Goal: Task Accomplishment & Management: Use online tool/utility

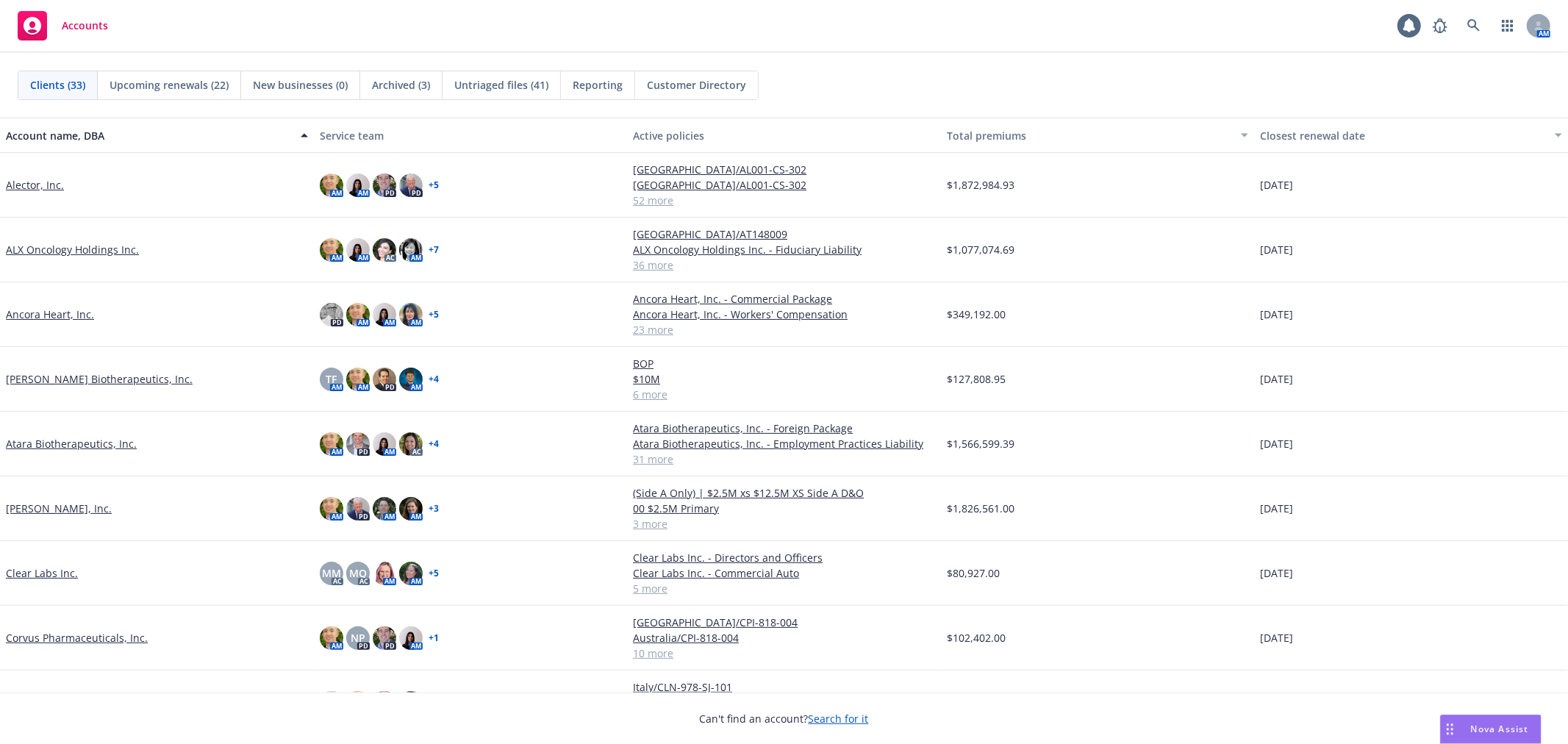
click at [929, 87] on div "Clients (33) Upcoming renewals (22) New businesses (0) Archived (3) Untriaged f…" at bounding box center [784, 84] width 1533 height 29
click at [1476, 32] on link at bounding box center [1473, 25] width 29 height 29
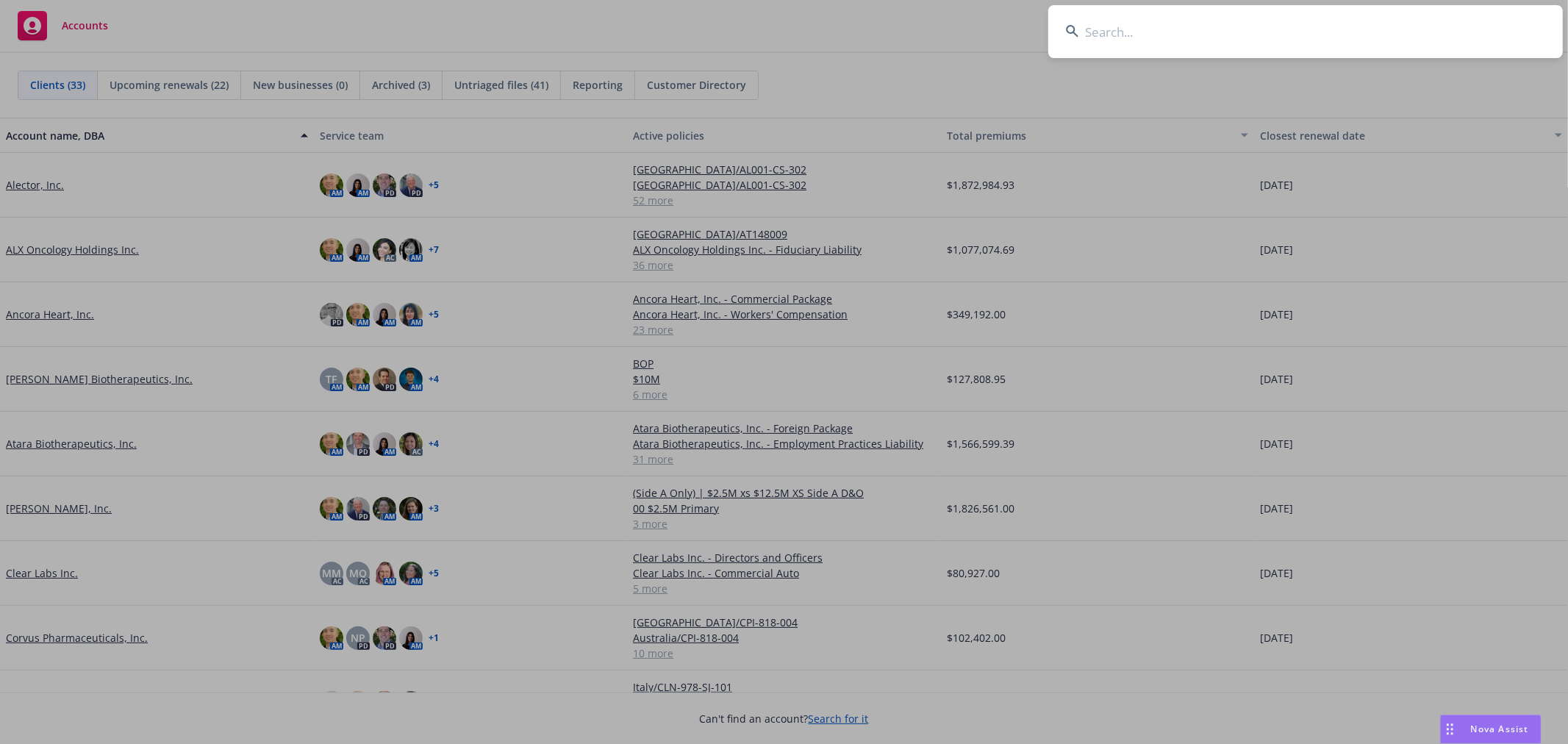
click at [1178, 47] on input at bounding box center [1305, 32] width 515 height 53
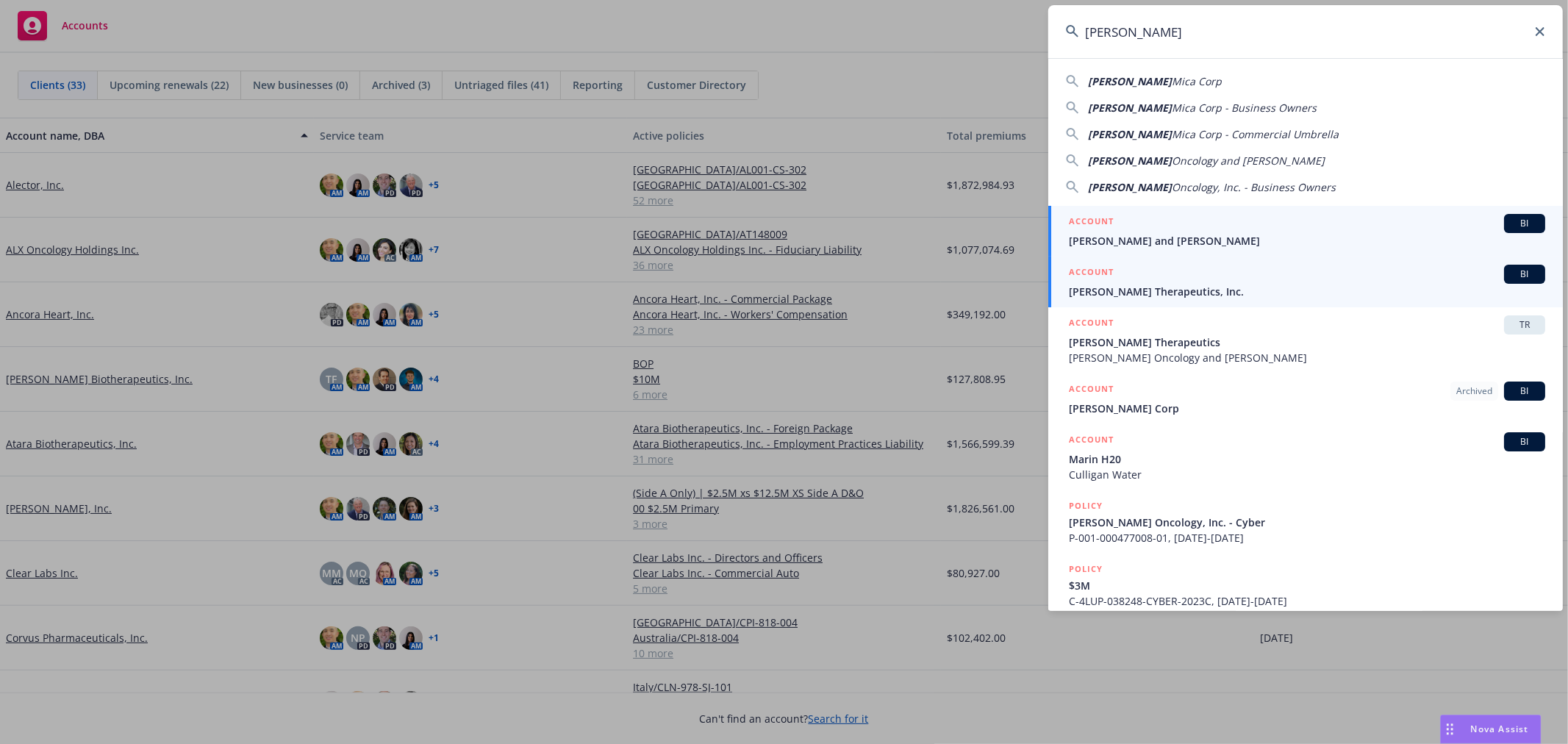
type input "[PERSON_NAME]"
click at [1239, 287] on span "[PERSON_NAME] Therapeutics, Inc." at bounding box center [1307, 292] width 476 height 16
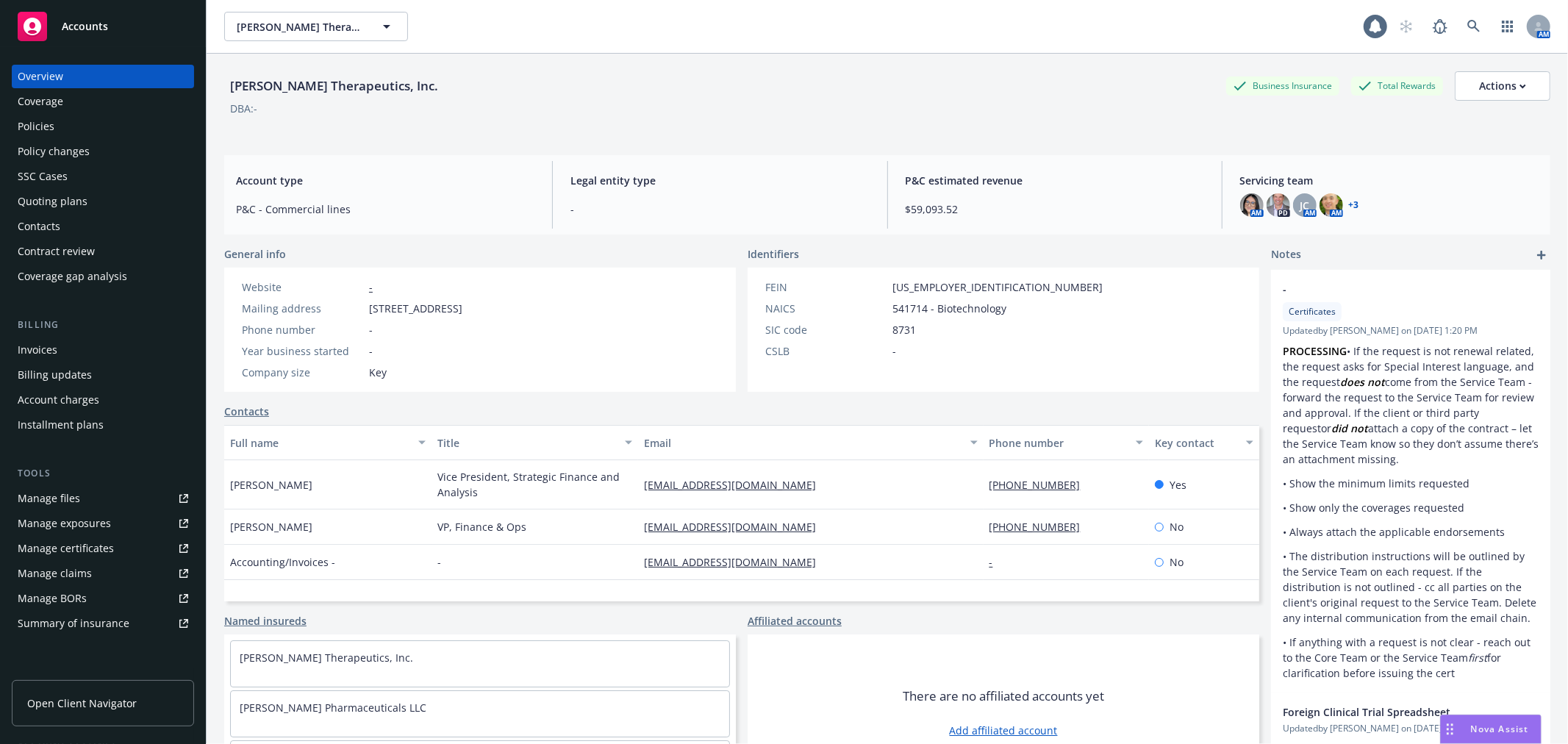
click at [81, 196] on div "Quoting plans" at bounding box center [52, 202] width 70 height 24
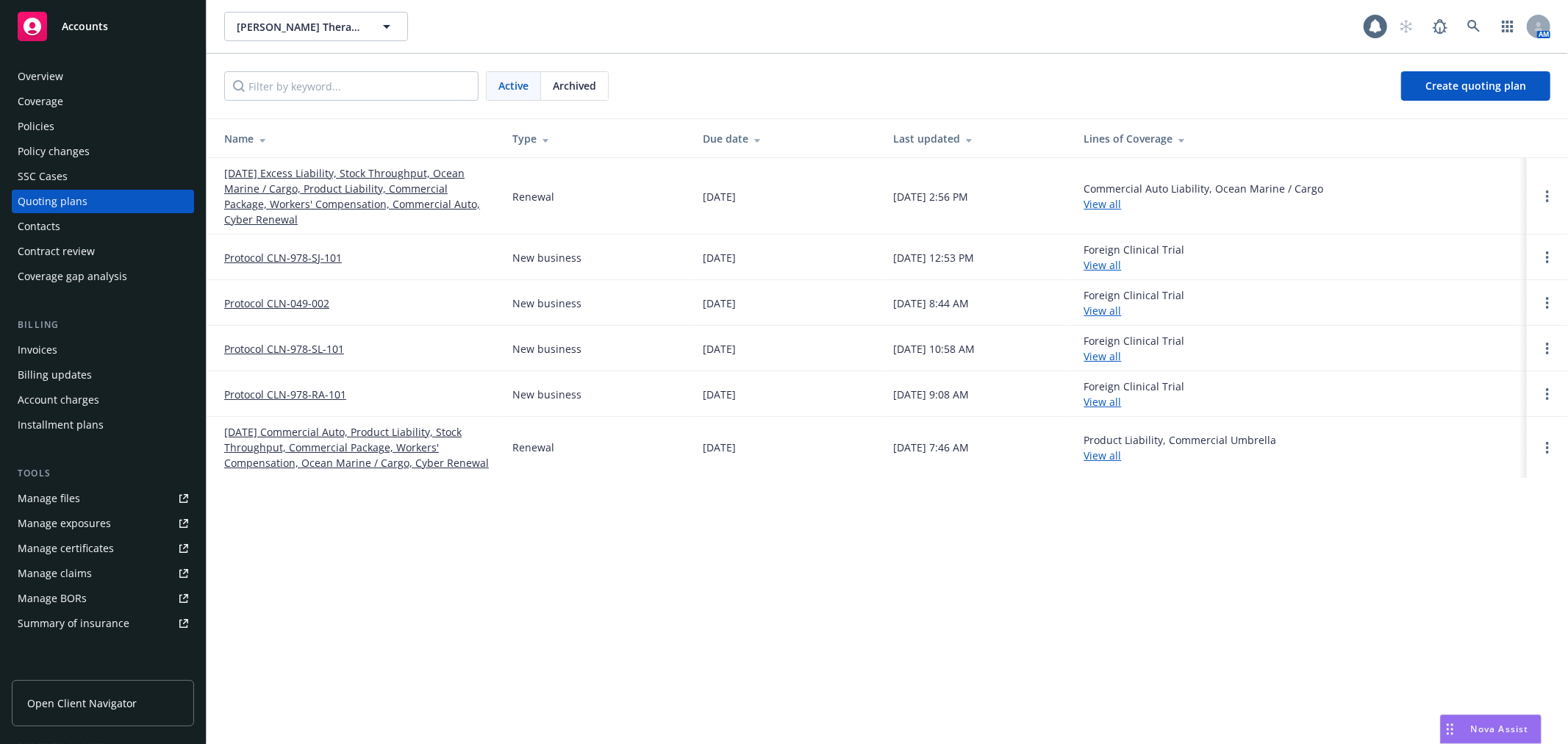
click at [336, 188] on link "[DATE] Excess Liability, Stock Throughput, Ocean Marine / Cargo, Product Liabil…" at bounding box center [357, 196] width 265 height 62
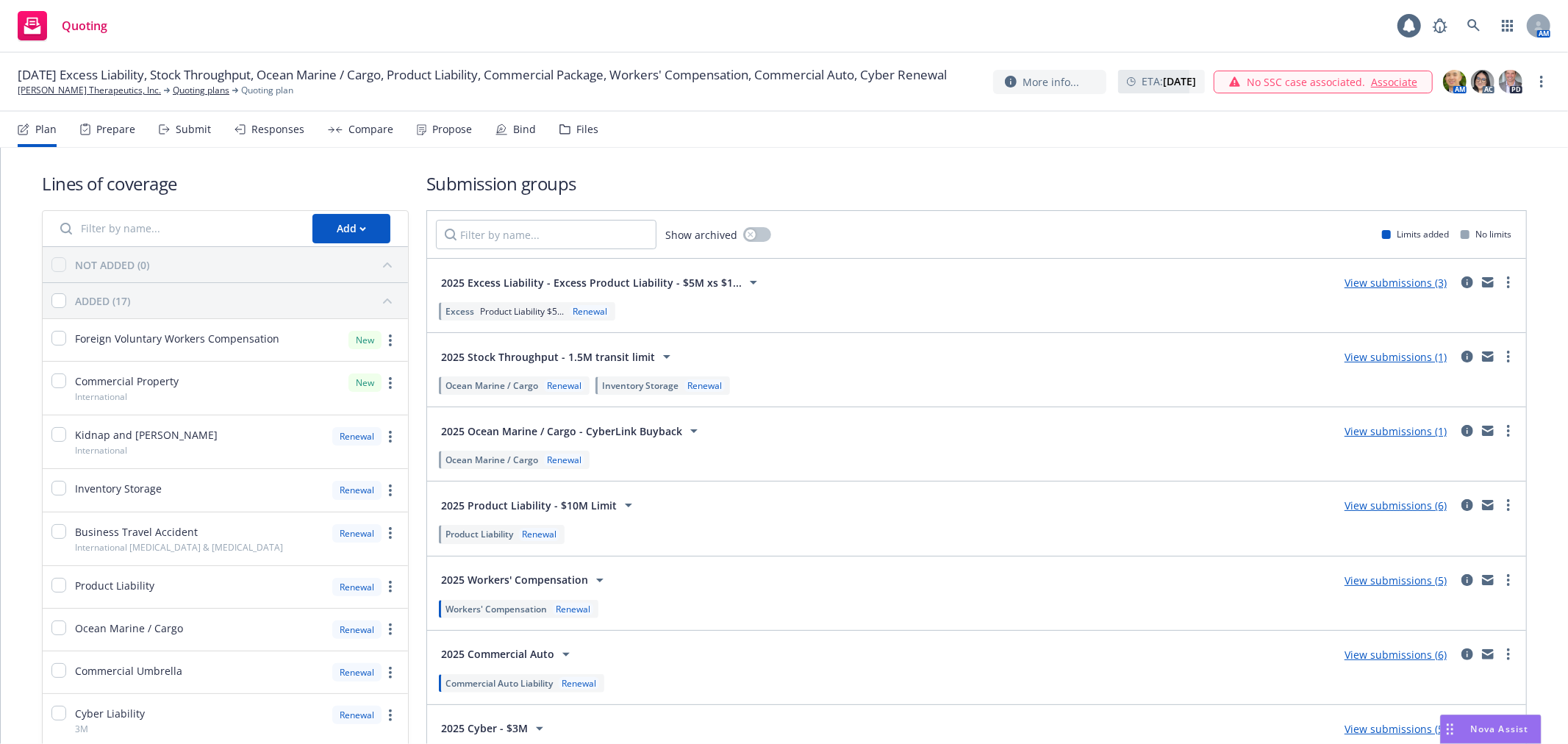
click at [192, 136] on div "Submit" at bounding box center [185, 129] width 52 height 36
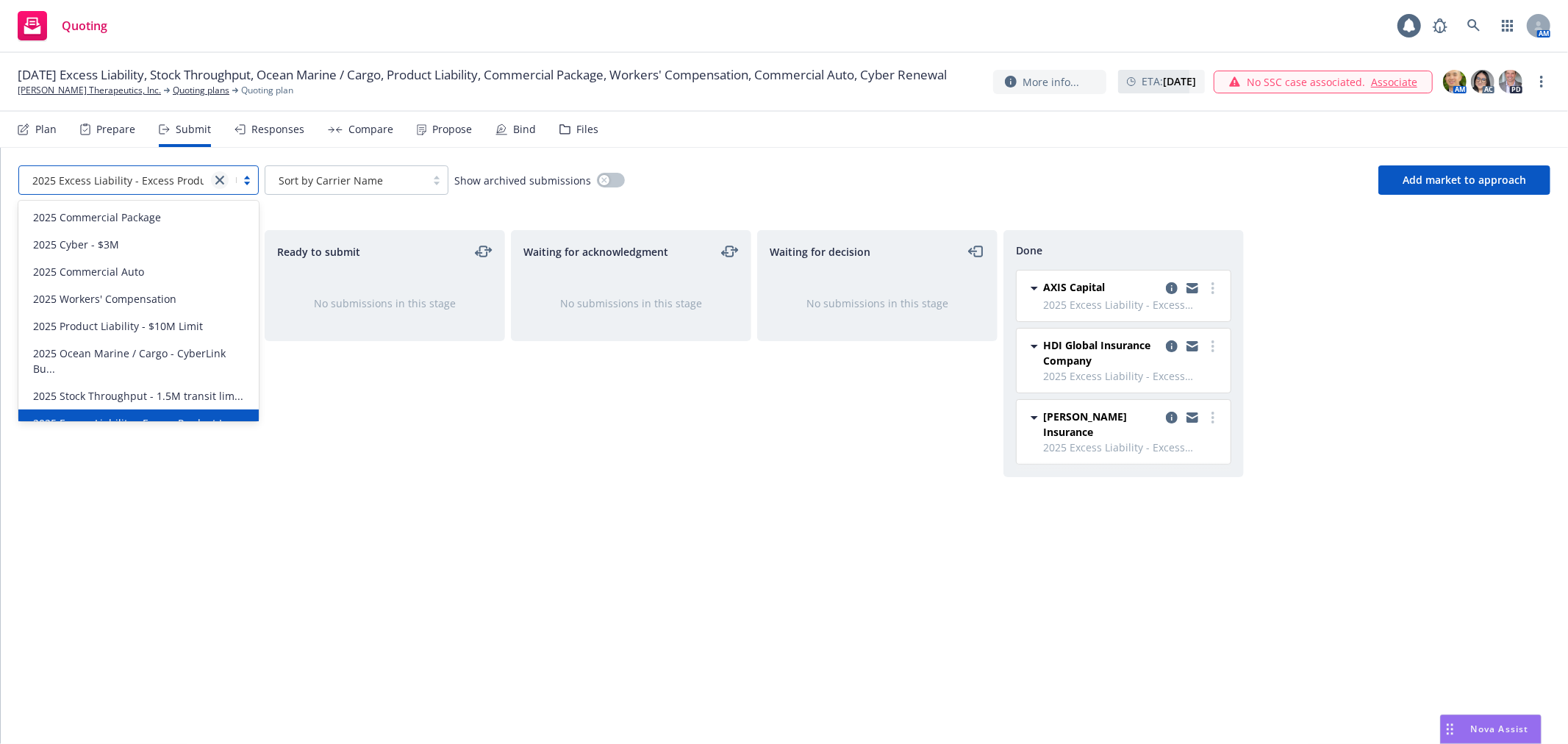
click at [218, 177] on icon "close" at bounding box center [219, 180] width 9 height 9
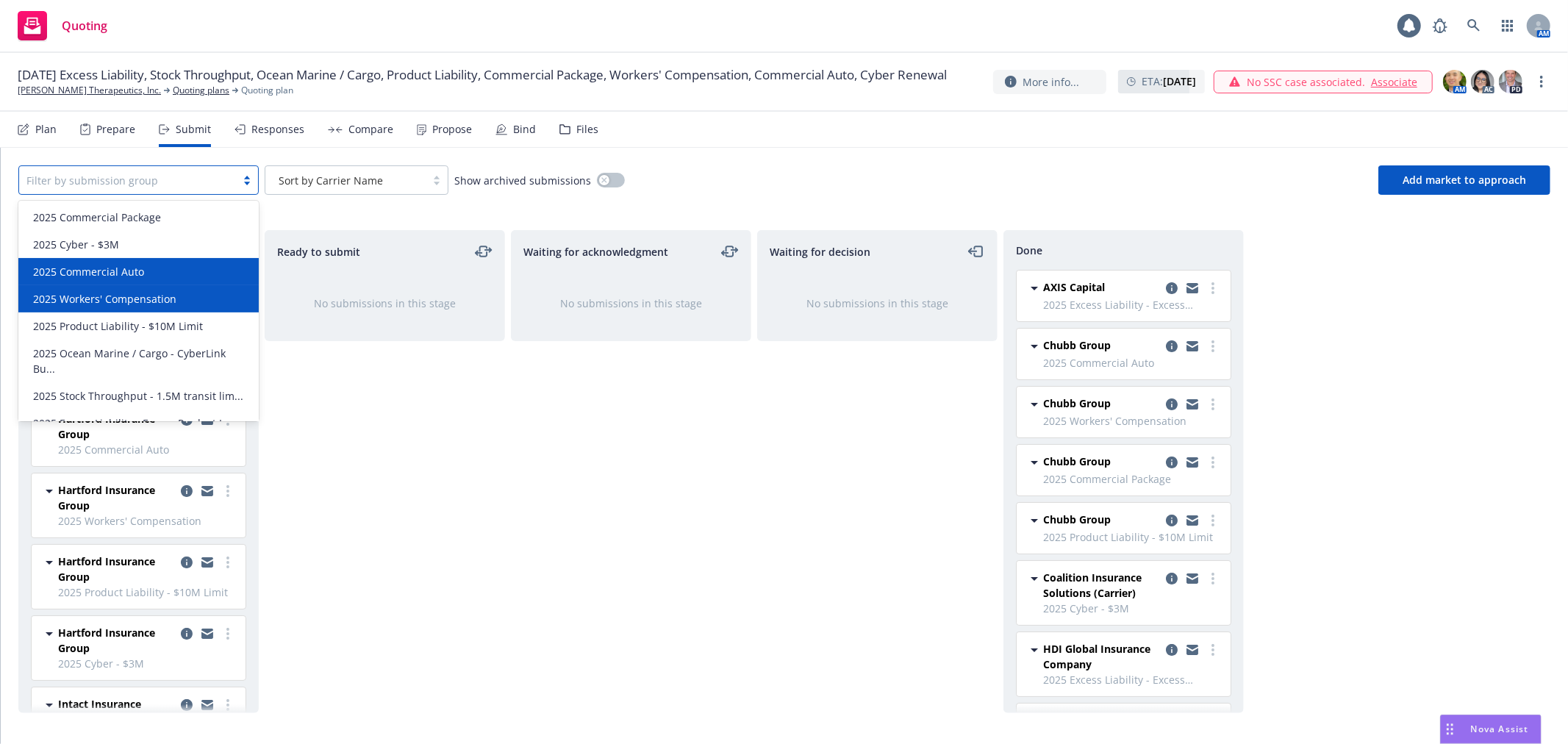
scroll to position [17, 0]
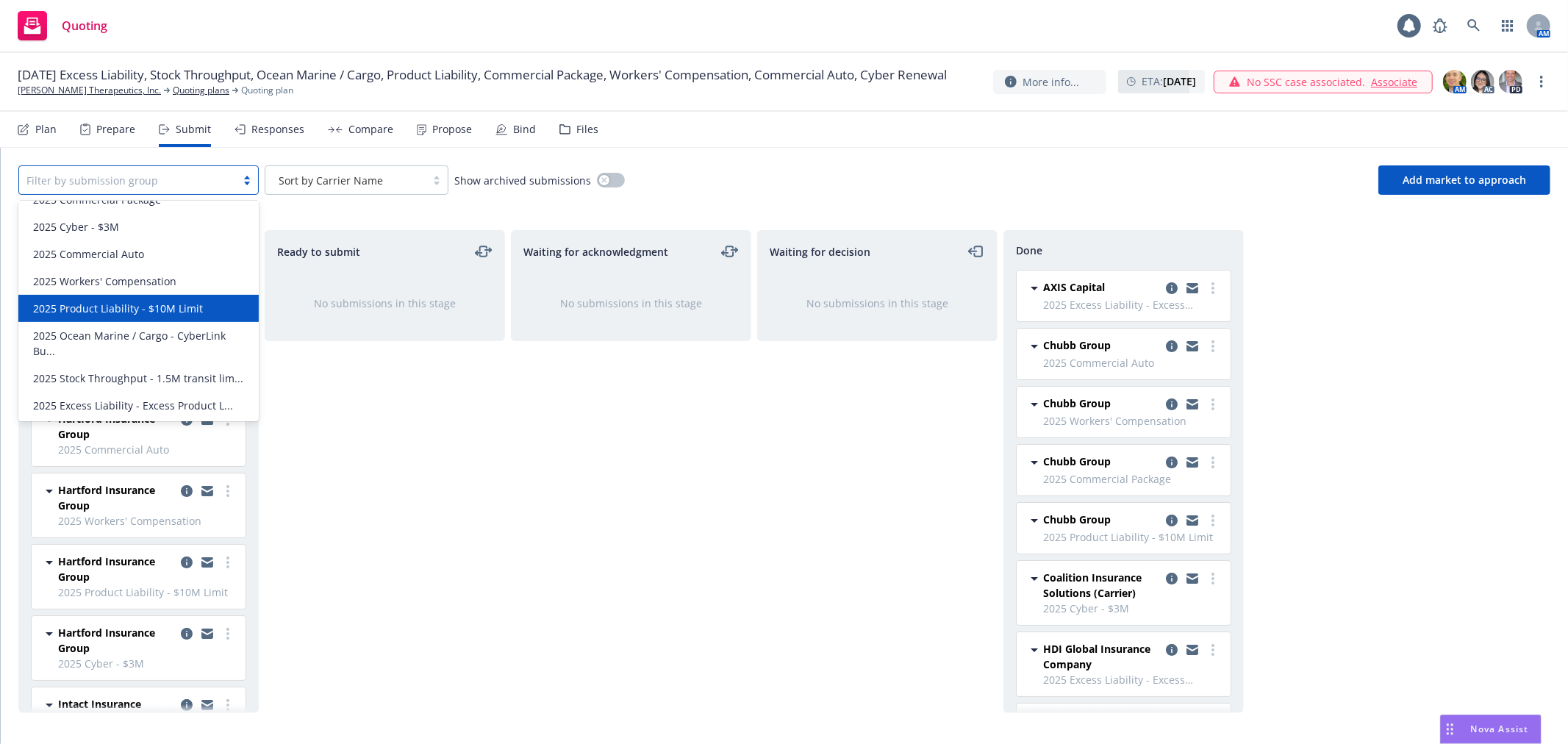
click at [607, 451] on div "Waiting for acknowledgment No submissions in this stage" at bounding box center [631, 472] width 241 height 483
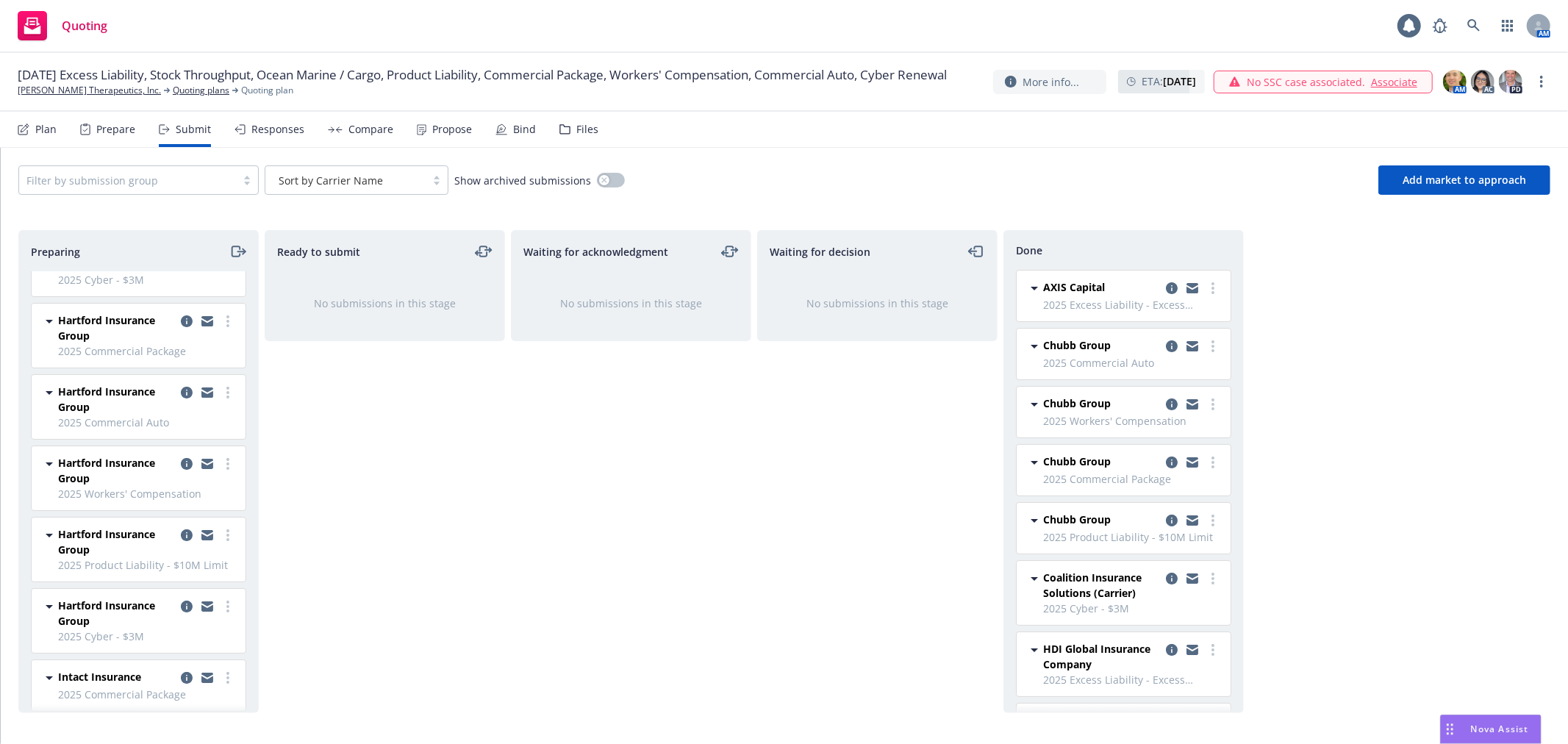
scroll to position [0, 0]
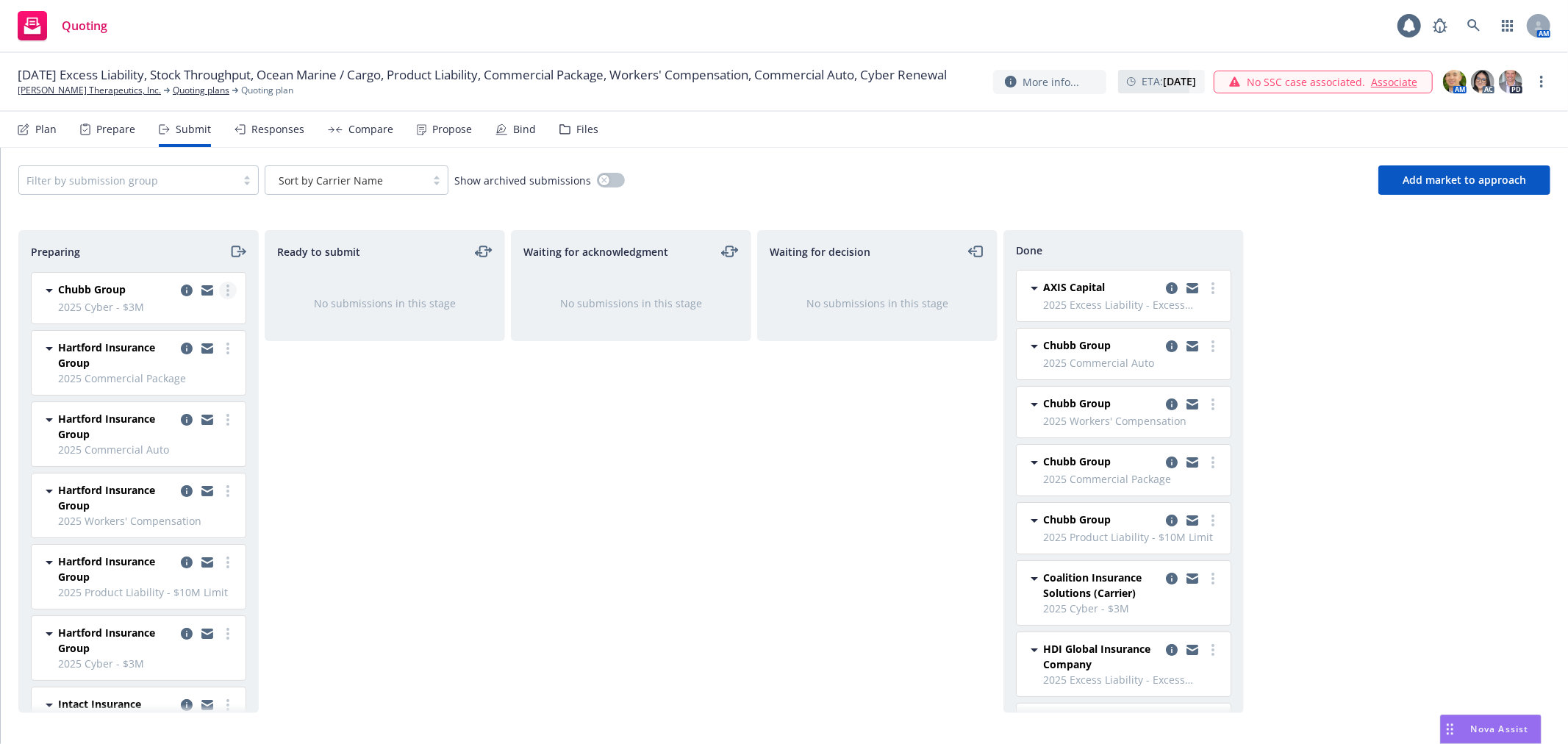
click at [219, 287] on link "more" at bounding box center [228, 290] width 17 height 17
click at [169, 407] on span "Add accepted decision" at bounding box center [150, 409] width 147 height 14
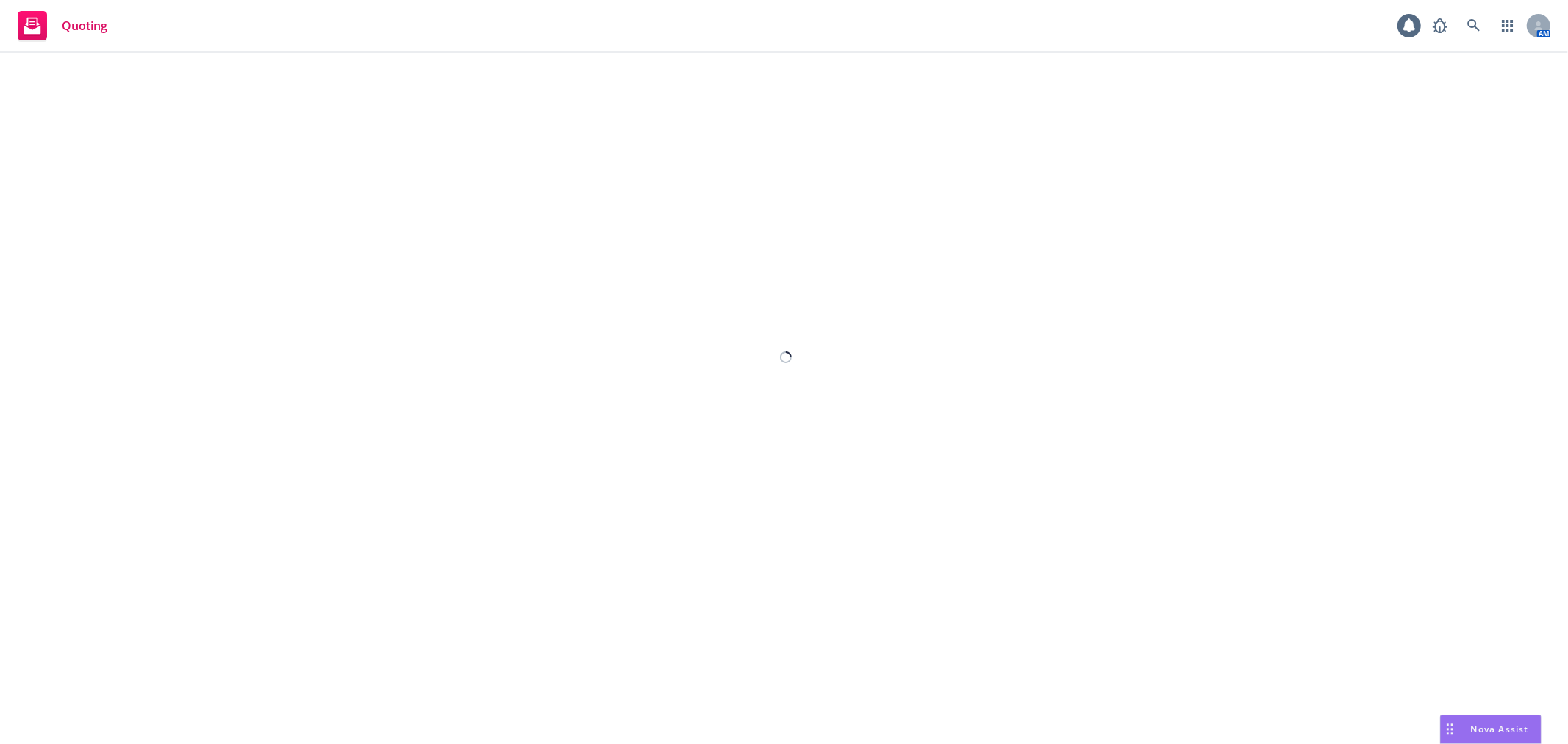
select select "12"
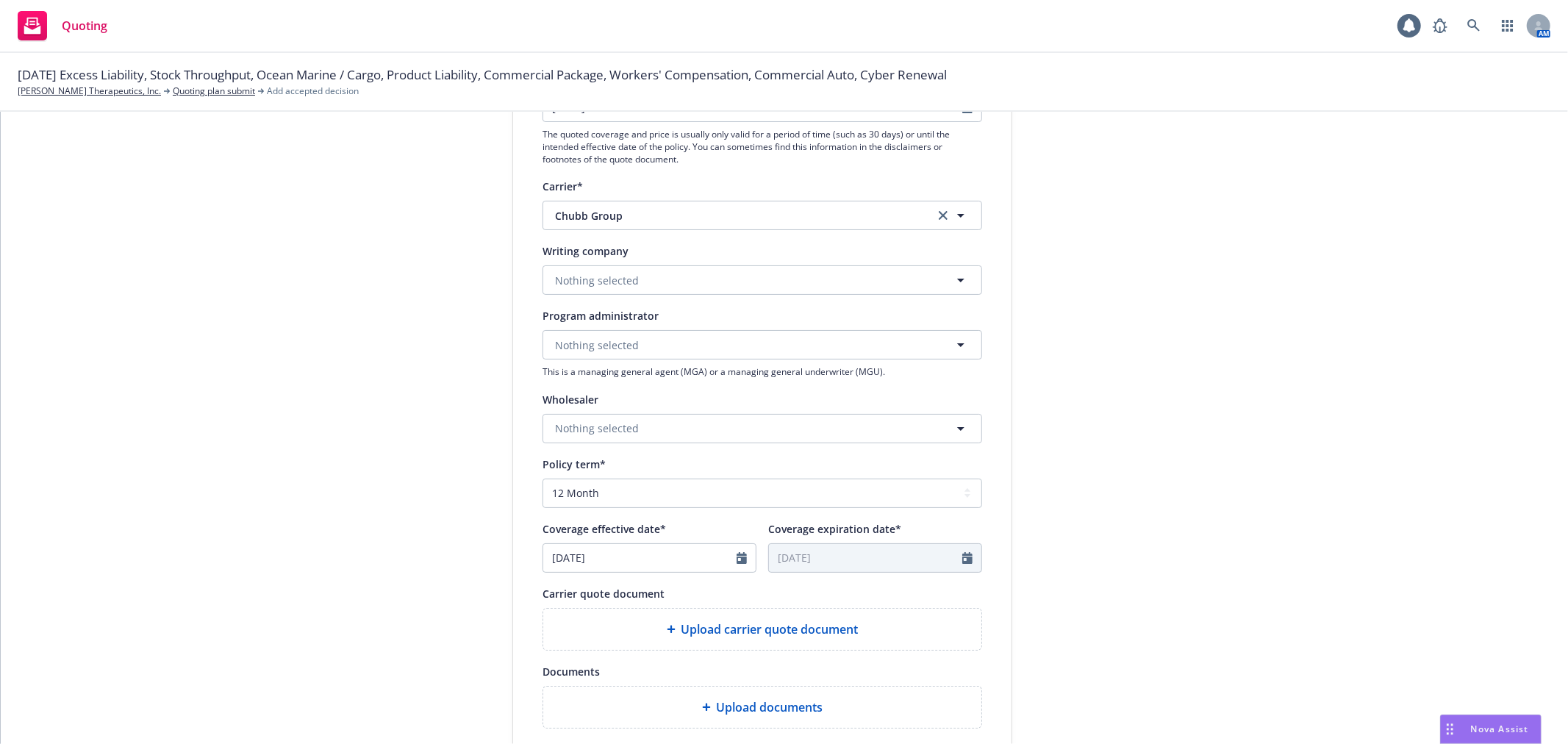
scroll to position [245, 0]
click at [721, 260] on div "Writing company Nothing selected" at bounding box center [762, 267] width 439 height 53
click at [709, 276] on button "Nothing selected" at bounding box center [762, 279] width 439 height 29
type input "Ace Americ"
click at [721, 333] on span "Domestic - 22667" at bounding box center [644, 337] width 172 height 16
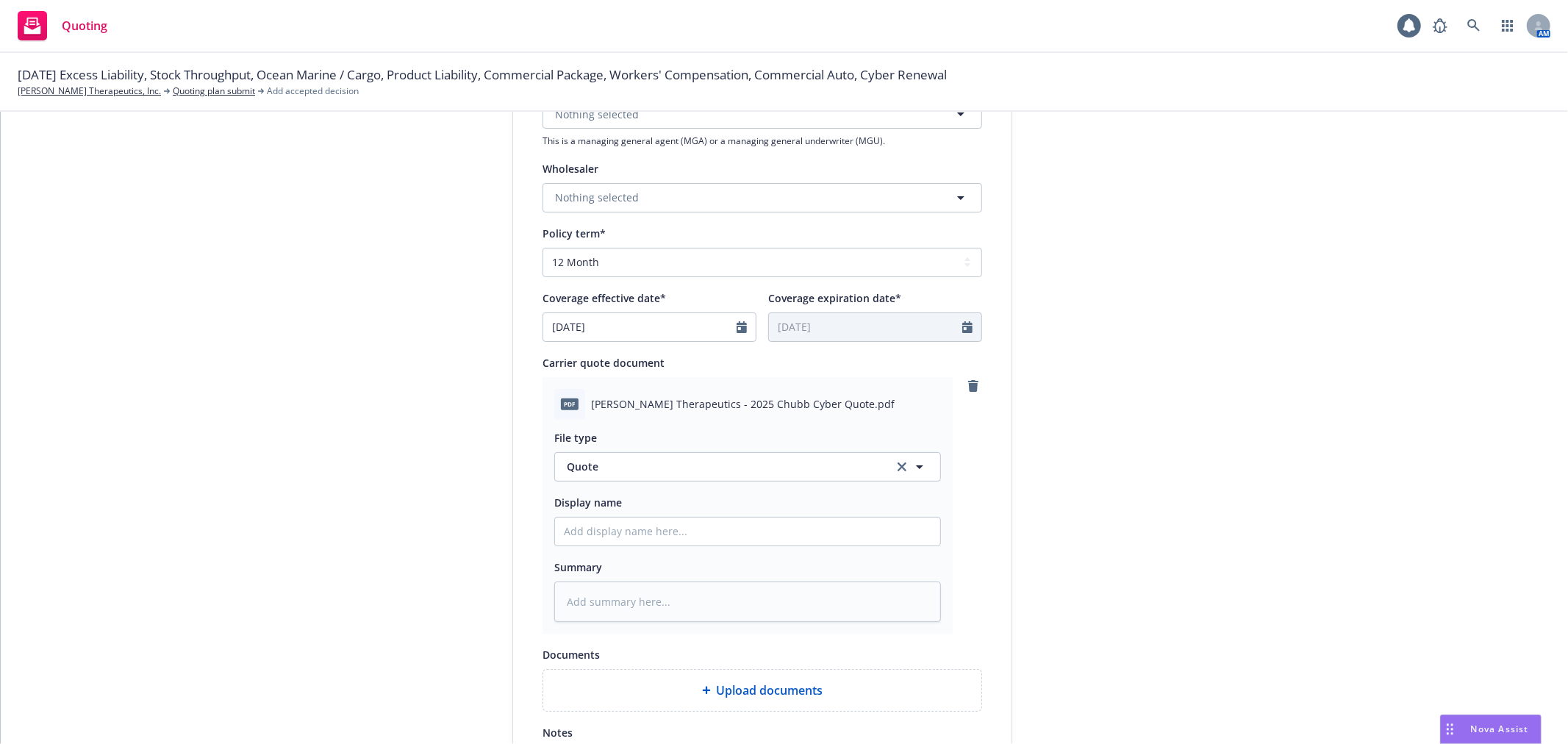
scroll to position [571, 0]
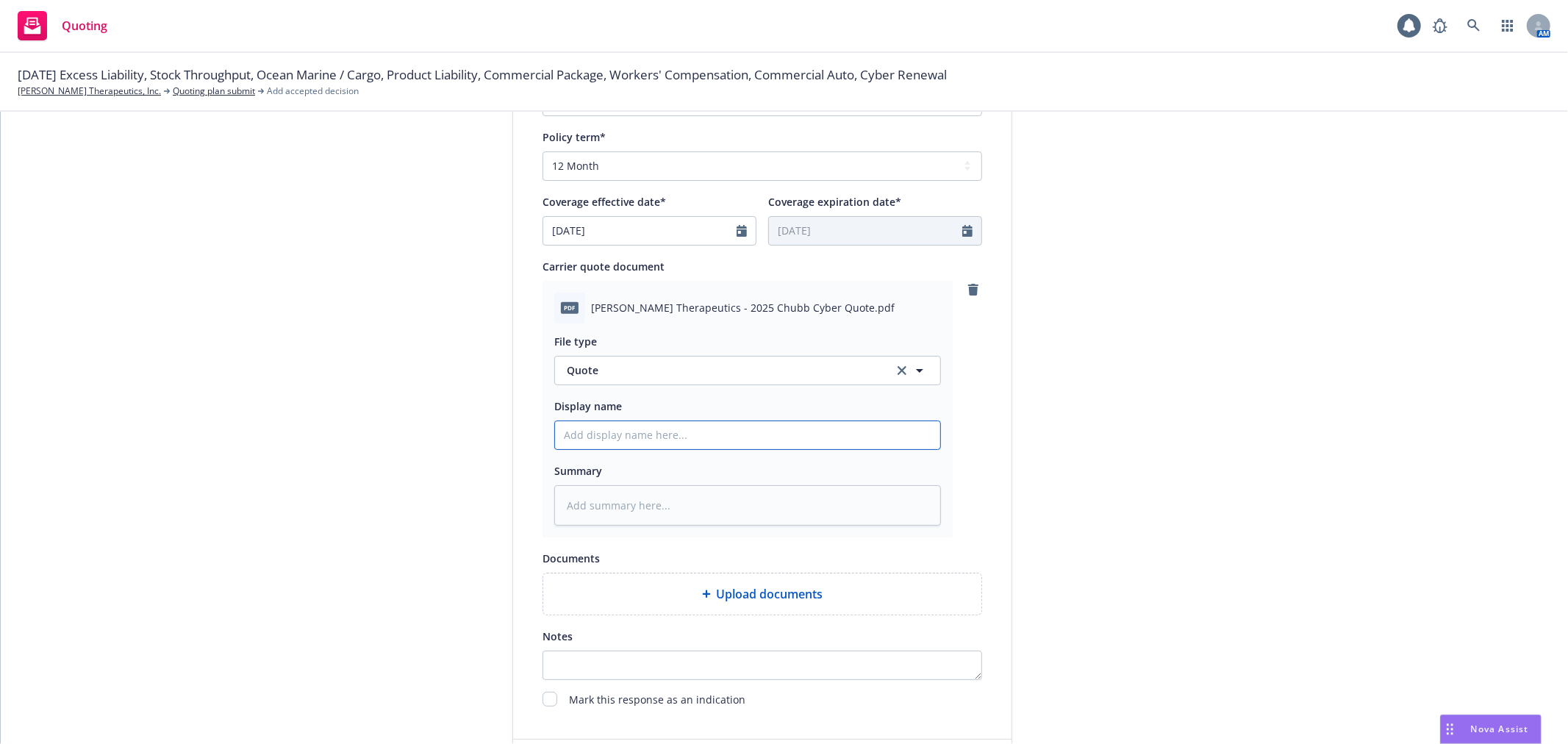
click at [717, 436] on input "Display name" at bounding box center [748, 435] width 385 height 28
type textarea "x"
type input "C"
type textarea "x"
type input "Ch"
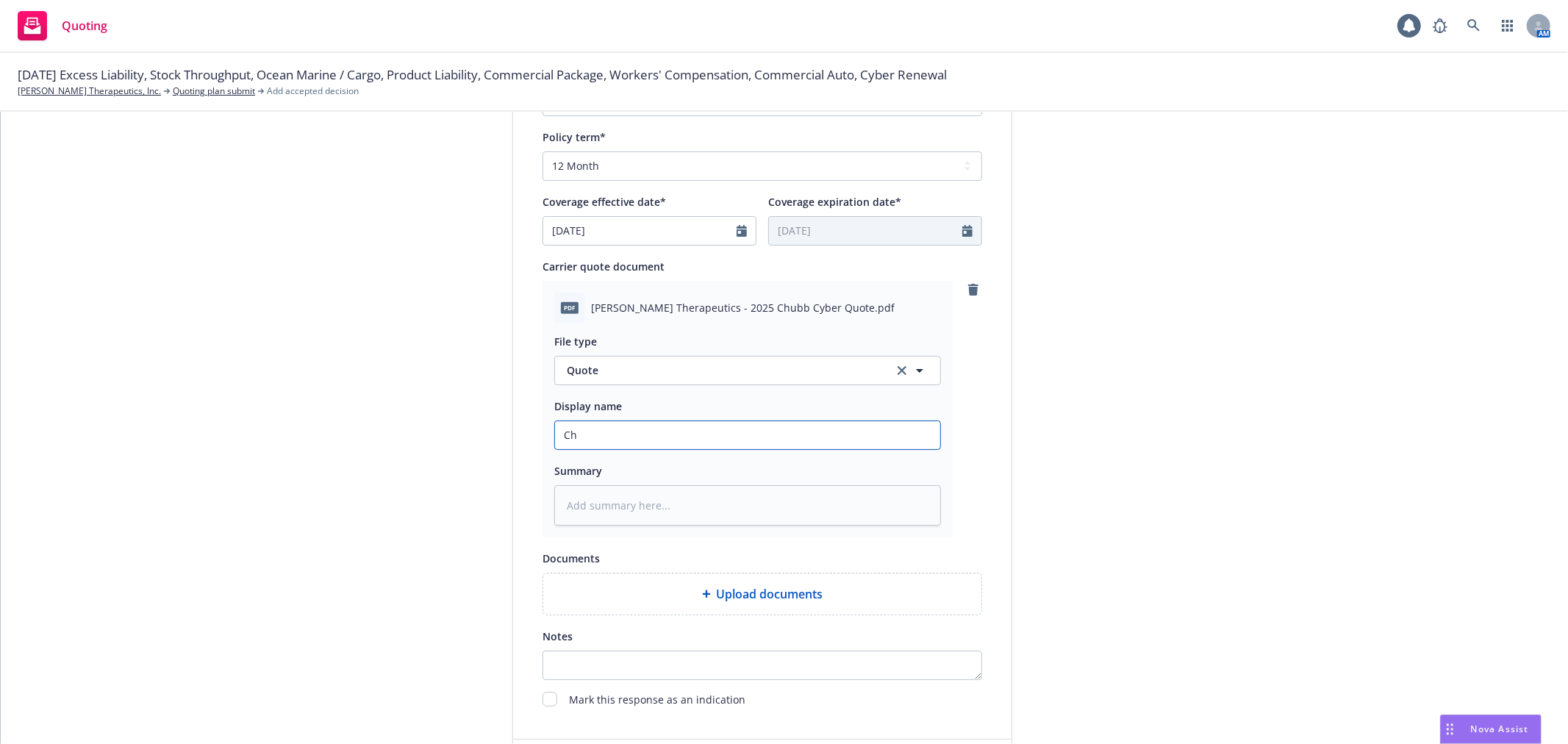
type textarea "x"
type input "Chu"
type textarea "x"
type input "Chub"
type textarea "x"
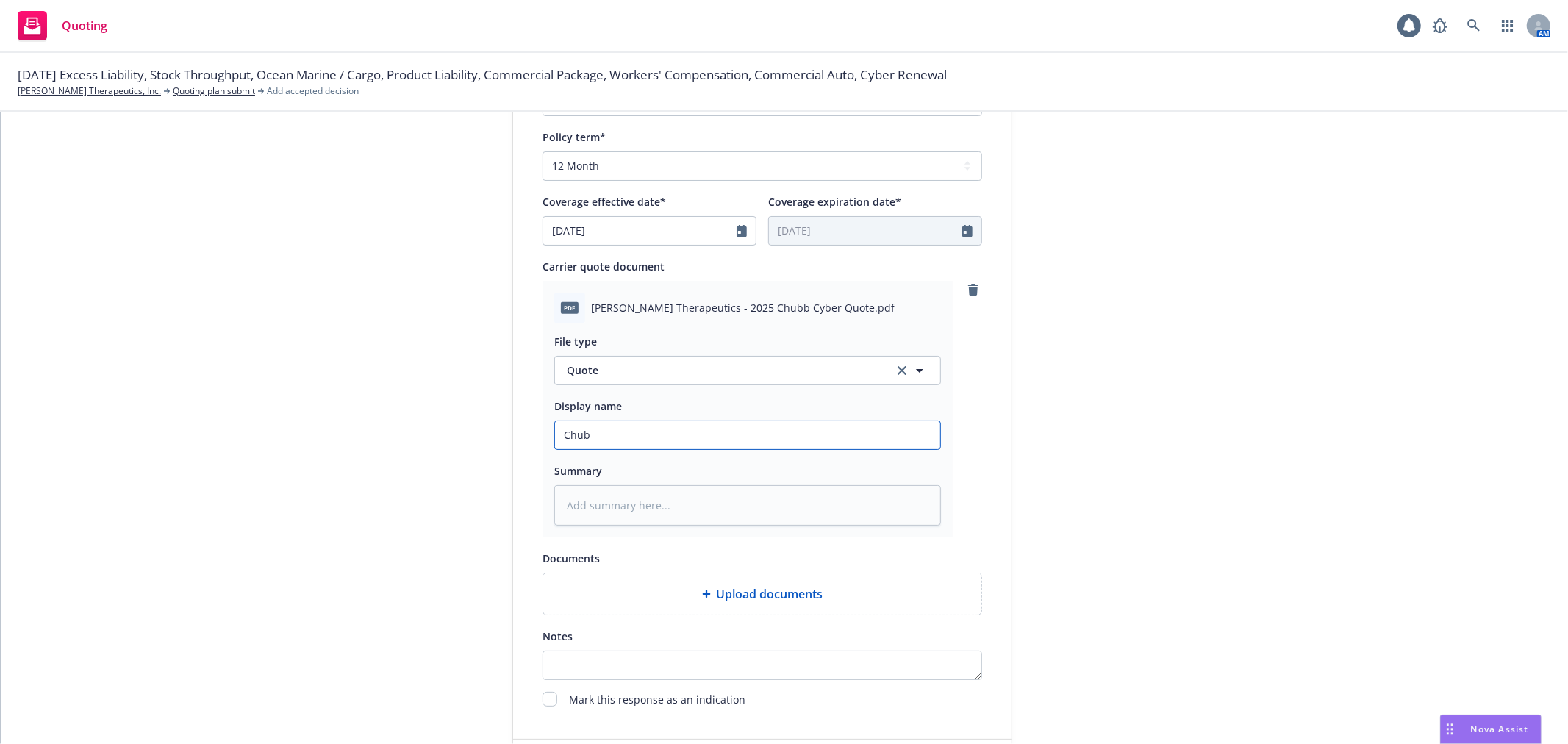
type input "Chubb"
type textarea "x"
type input "Chubb"
type textarea "x"
type input "Chubb C"
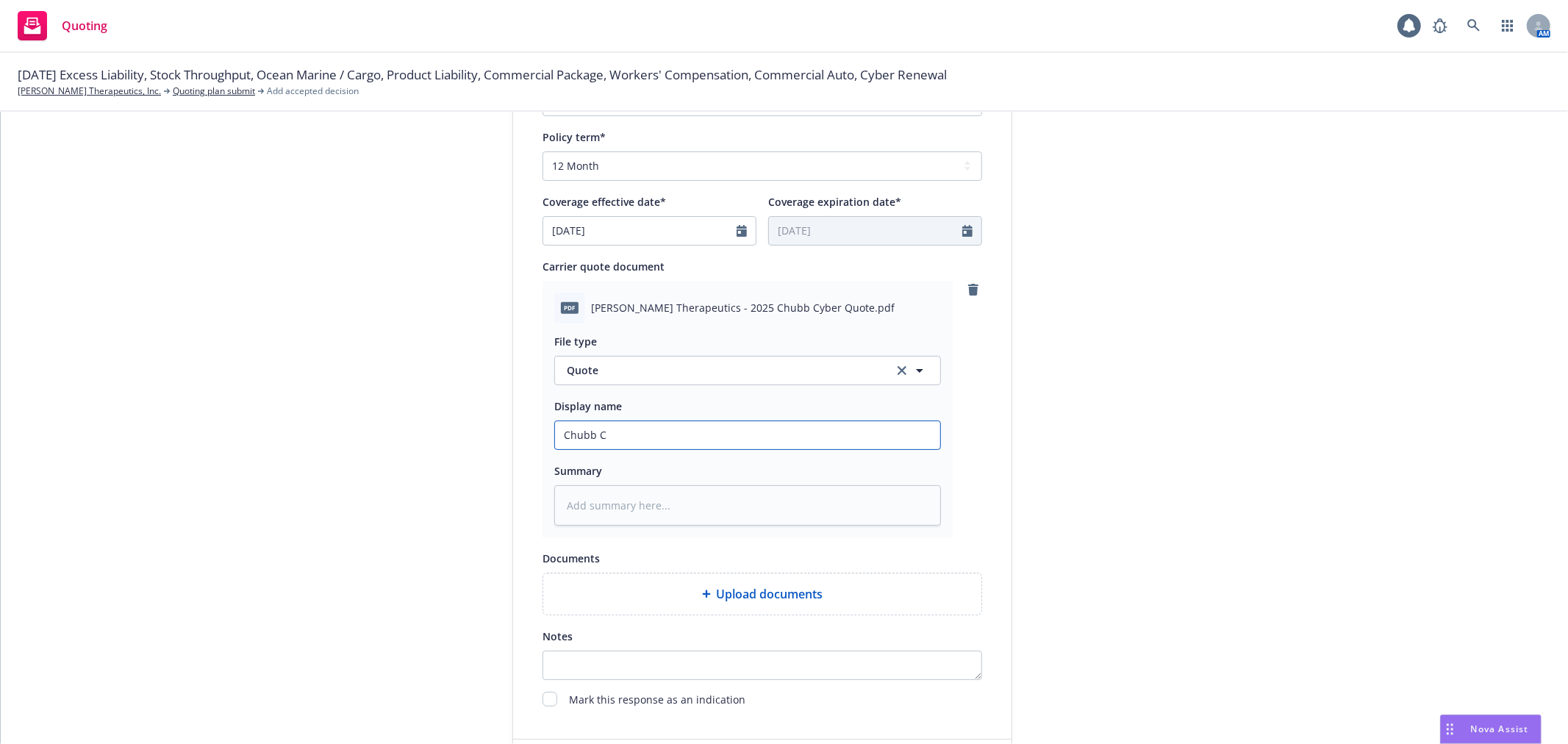
type textarea "x"
type input "Chubb Cy"
type textarea "x"
type input "Chubb Cyb"
type textarea "x"
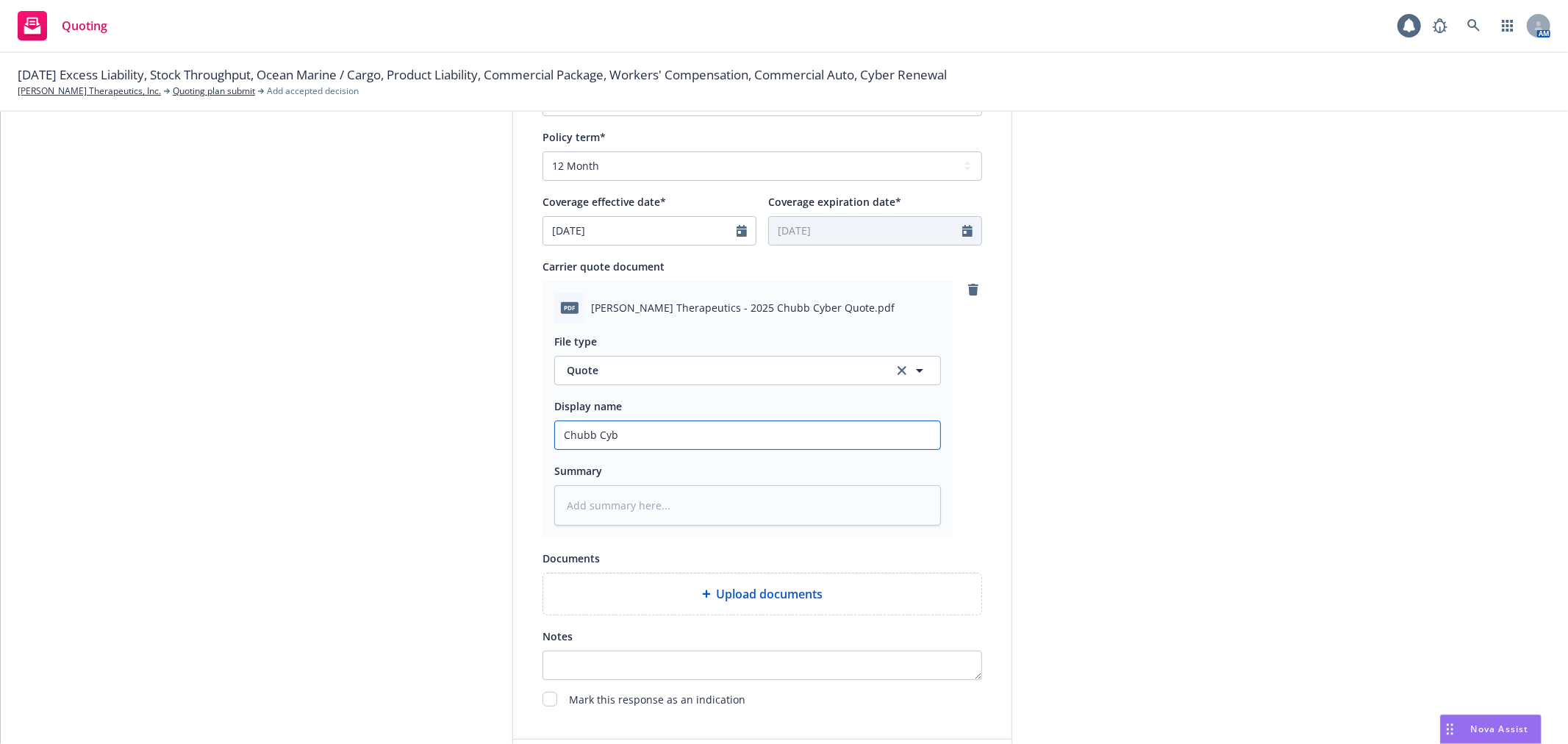
type input "Chubb Cybe"
type textarea "x"
type input "Chubb Cyber"
type textarea "x"
type input "Chubb Cyber"
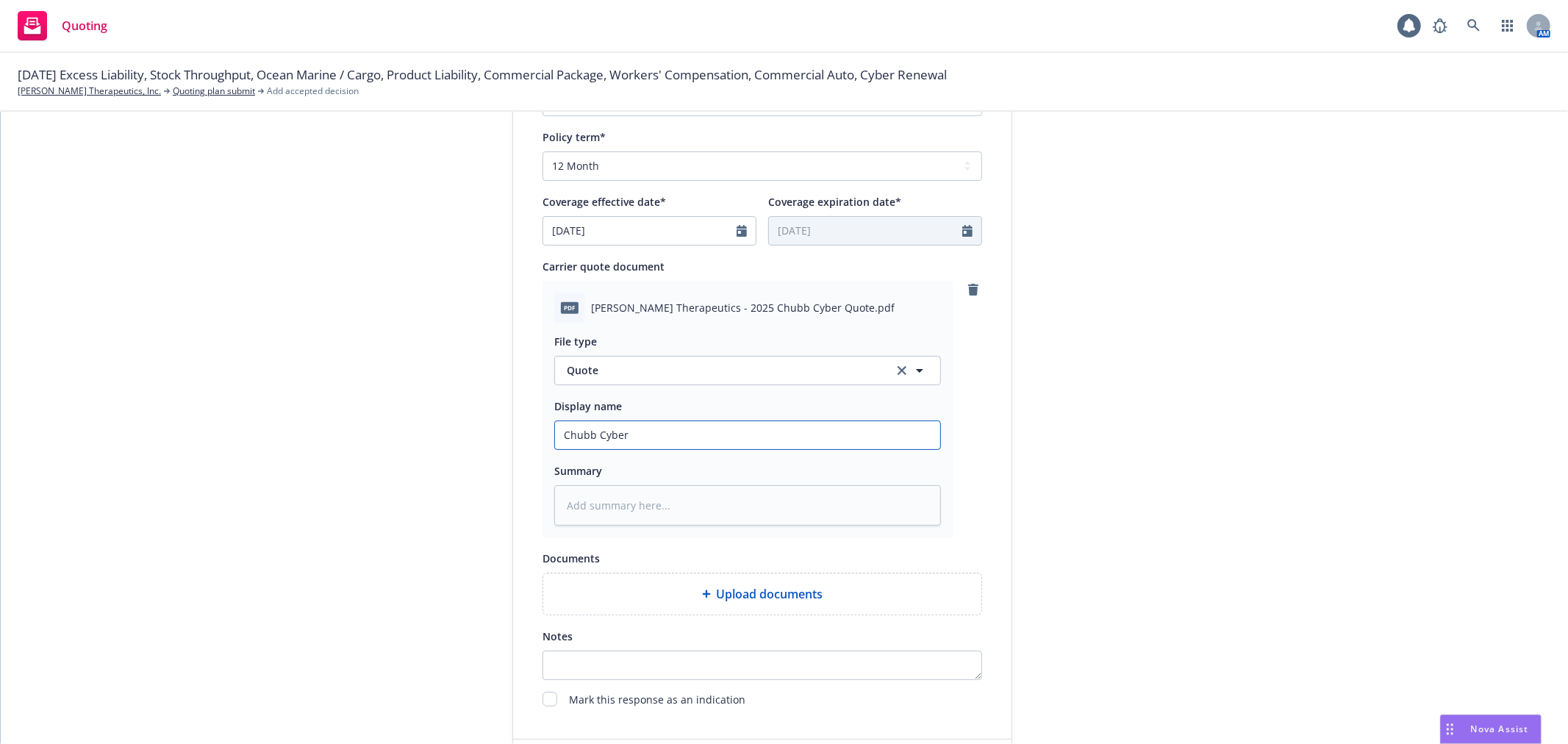
type textarea "x"
type input "Chubb Cyber Q"
type textarea "x"
type input "Chubb Cyber Qu"
type textarea "x"
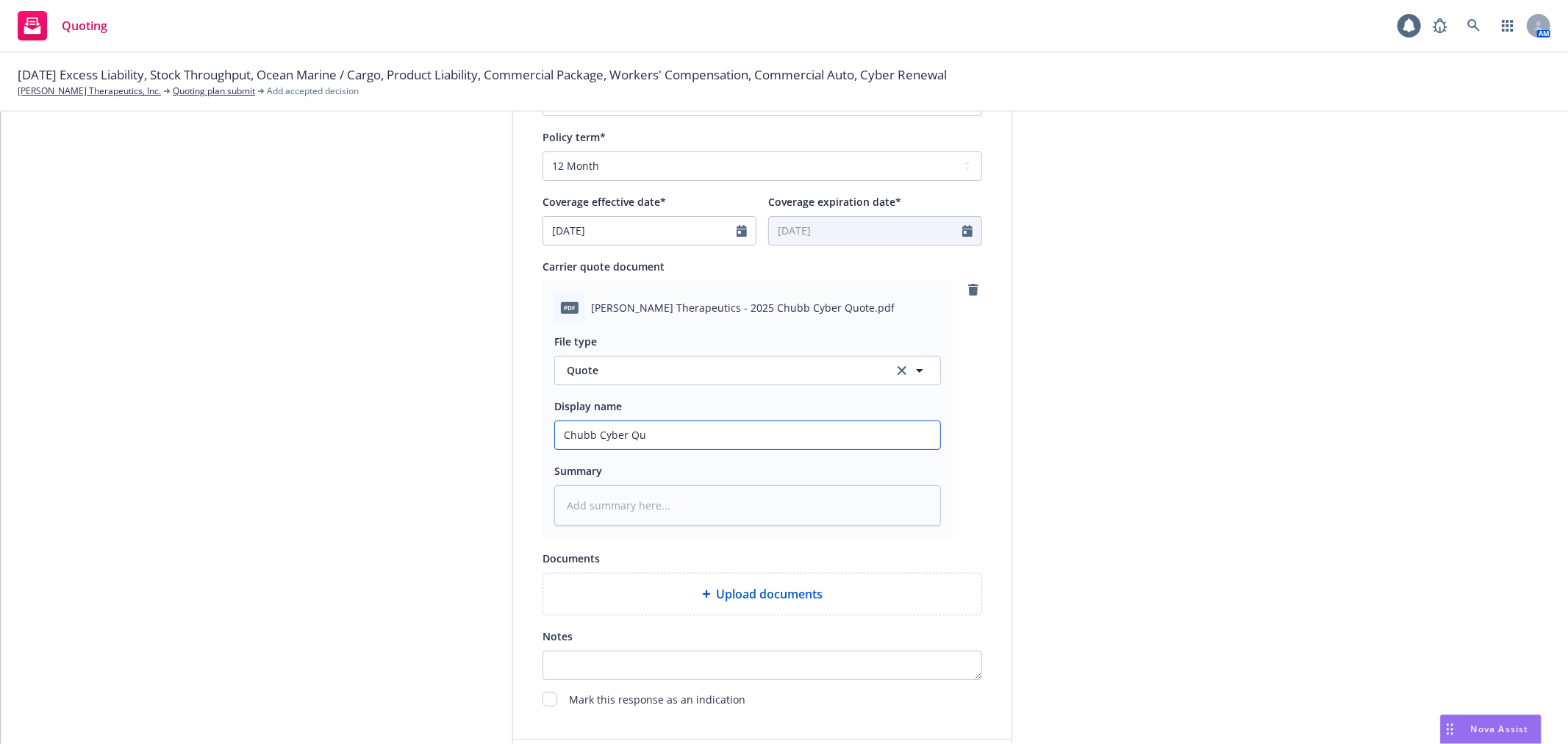
type input "Chubb Cyber Quo"
type textarea "x"
type input "Chubb Cyber Quot"
type textarea "x"
type input "Chubb Cyber Quote"
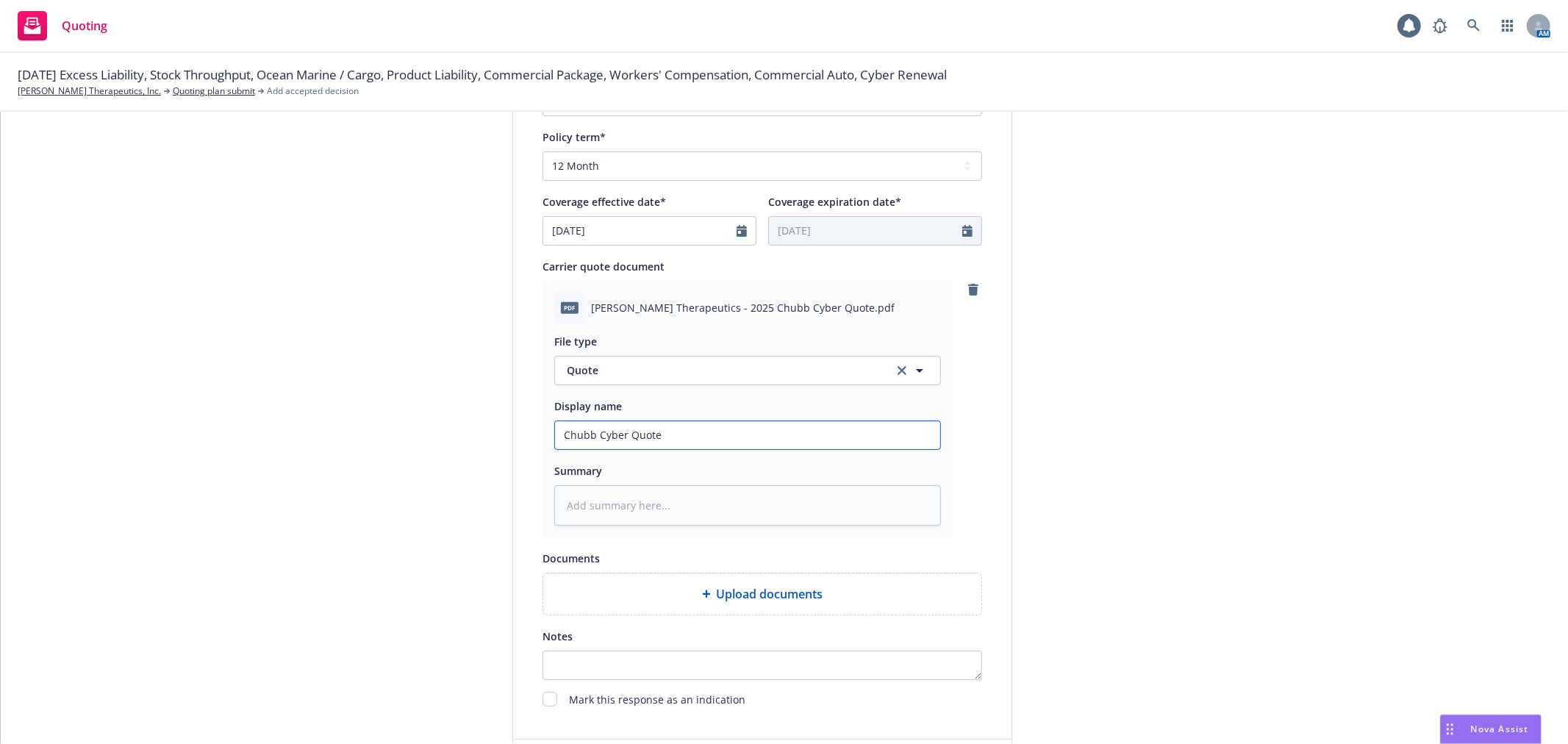
type textarea "x"
type input "Chubb Cyber Quotes"
type textarea "x"
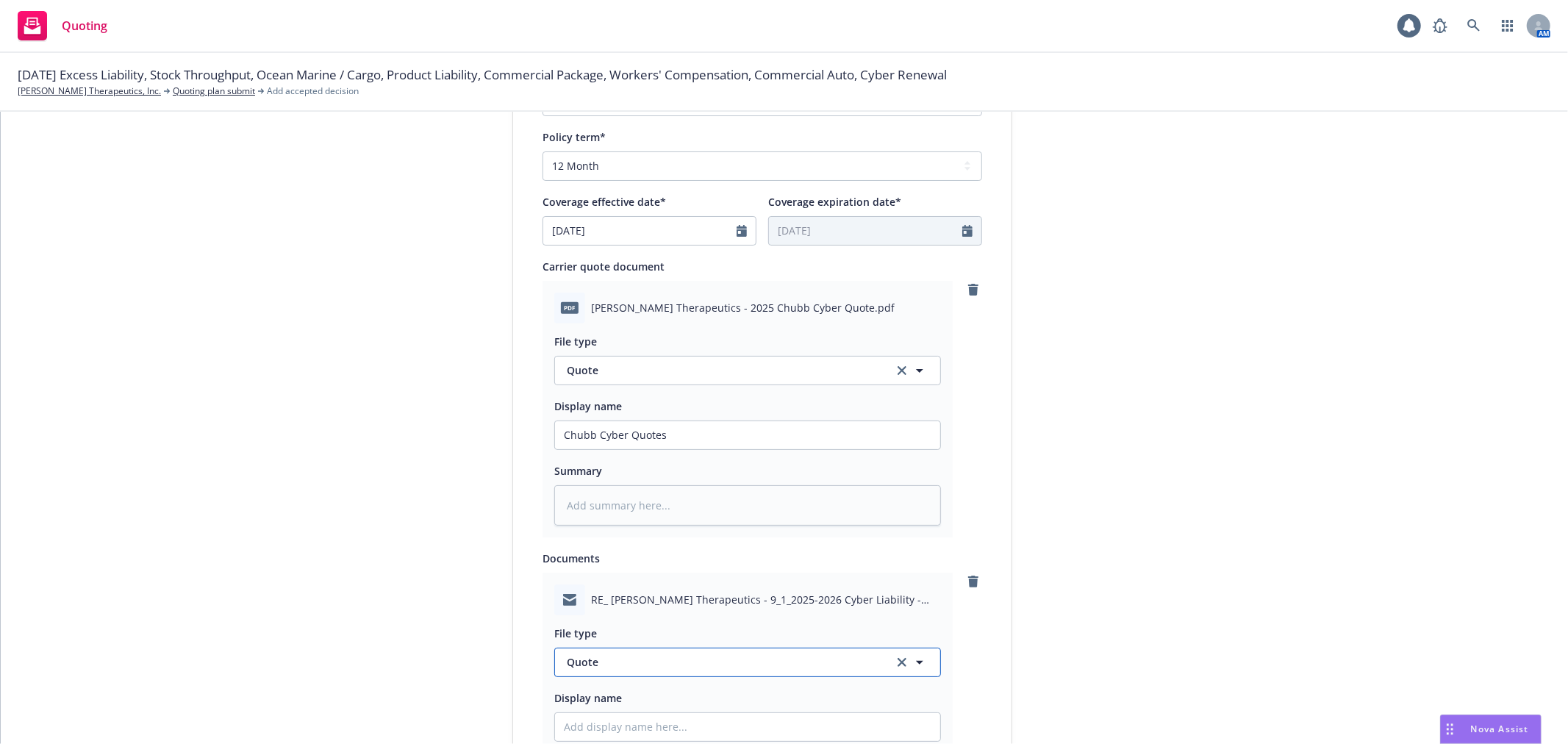
click at [723, 660] on span "Quote" at bounding box center [722, 663] width 309 height 16
type input "email"
click at [730, 623] on div "Email" at bounding box center [748, 622] width 368 height 21
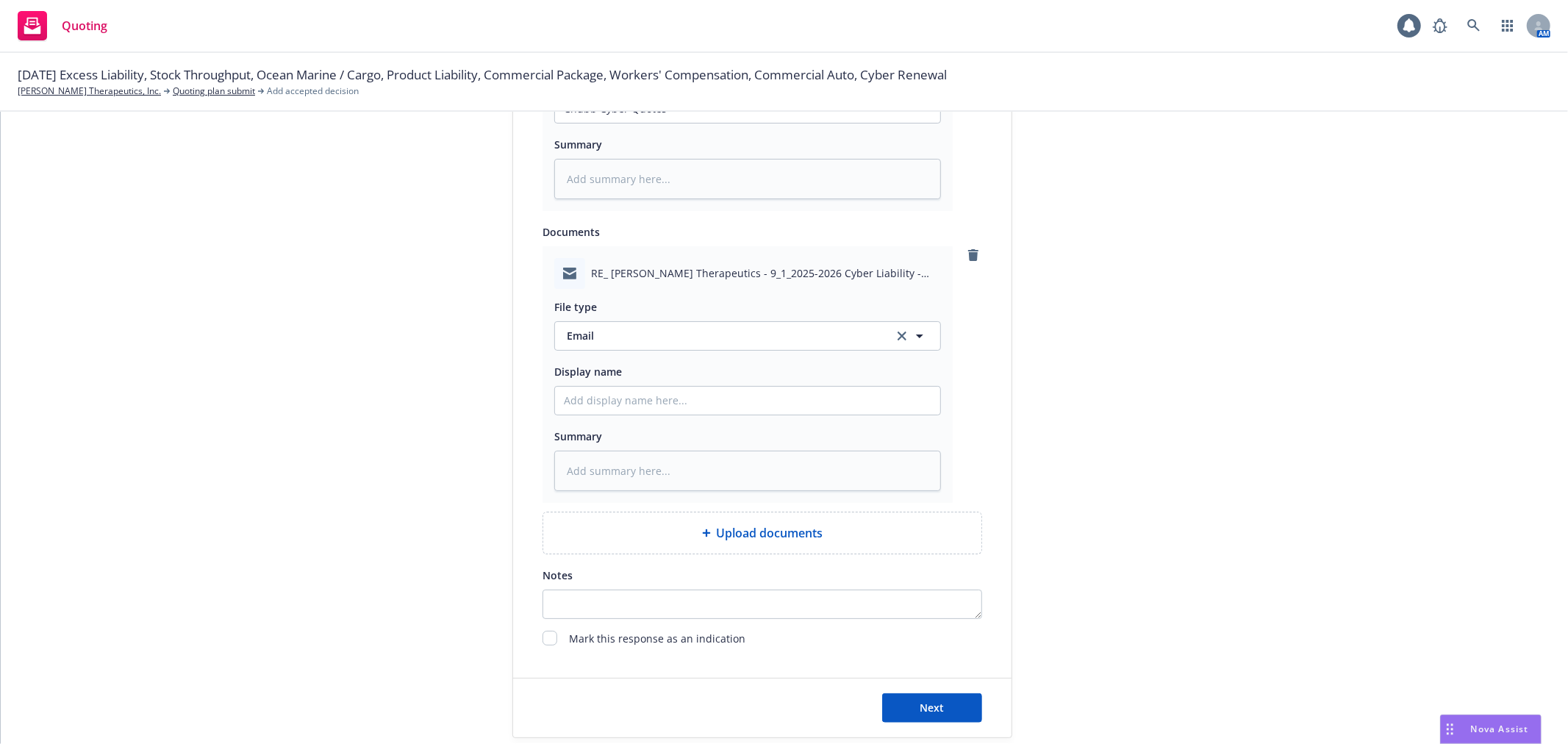
scroll to position [899, 0]
click at [688, 122] on input "Display name" at bounding box center [748, 107] width 385 height 28
type textarea "x"
type input "E"
type textarea "x"
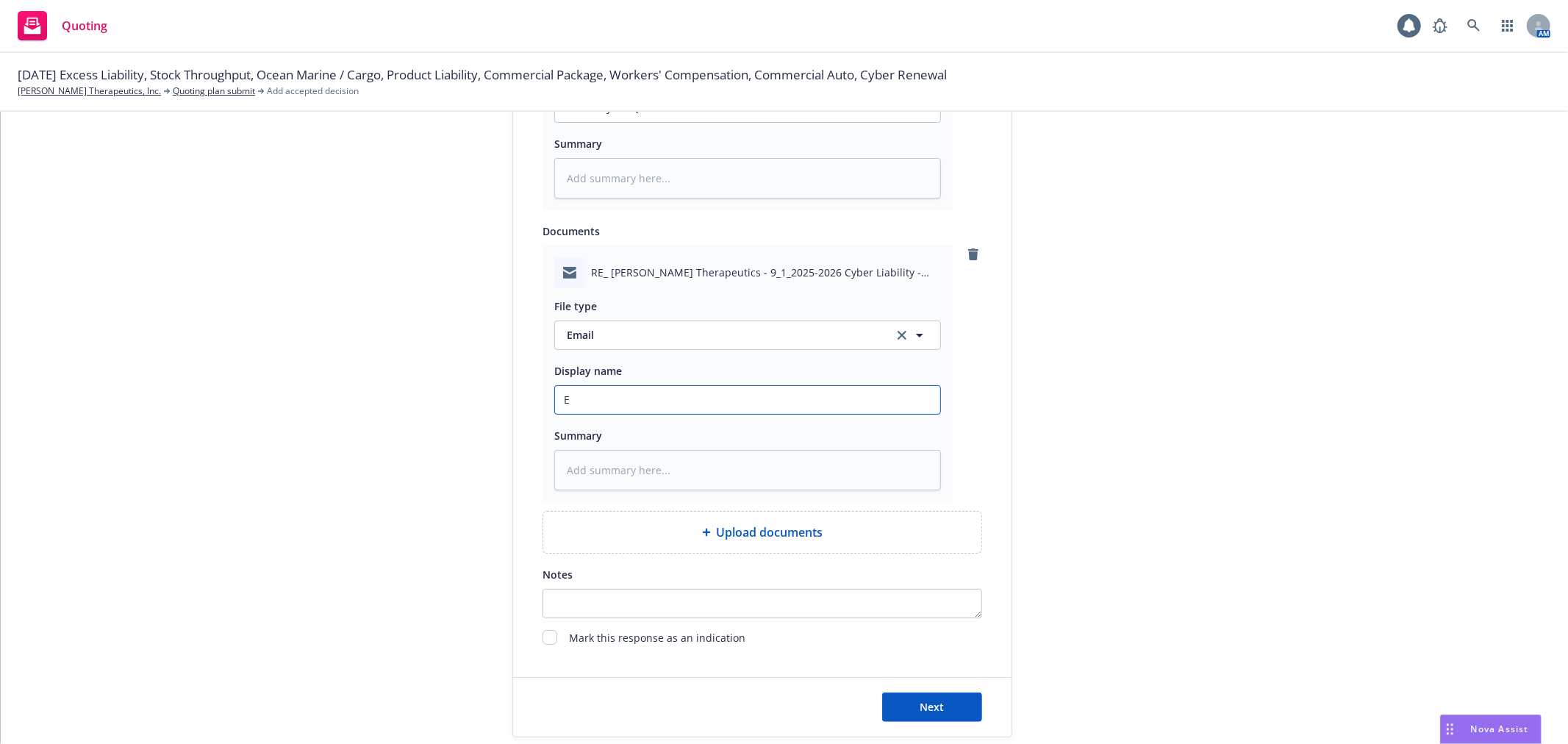
type input "Em"
type textarea "x"
type input "Ema"
type textarea "x"
type input "Emai"
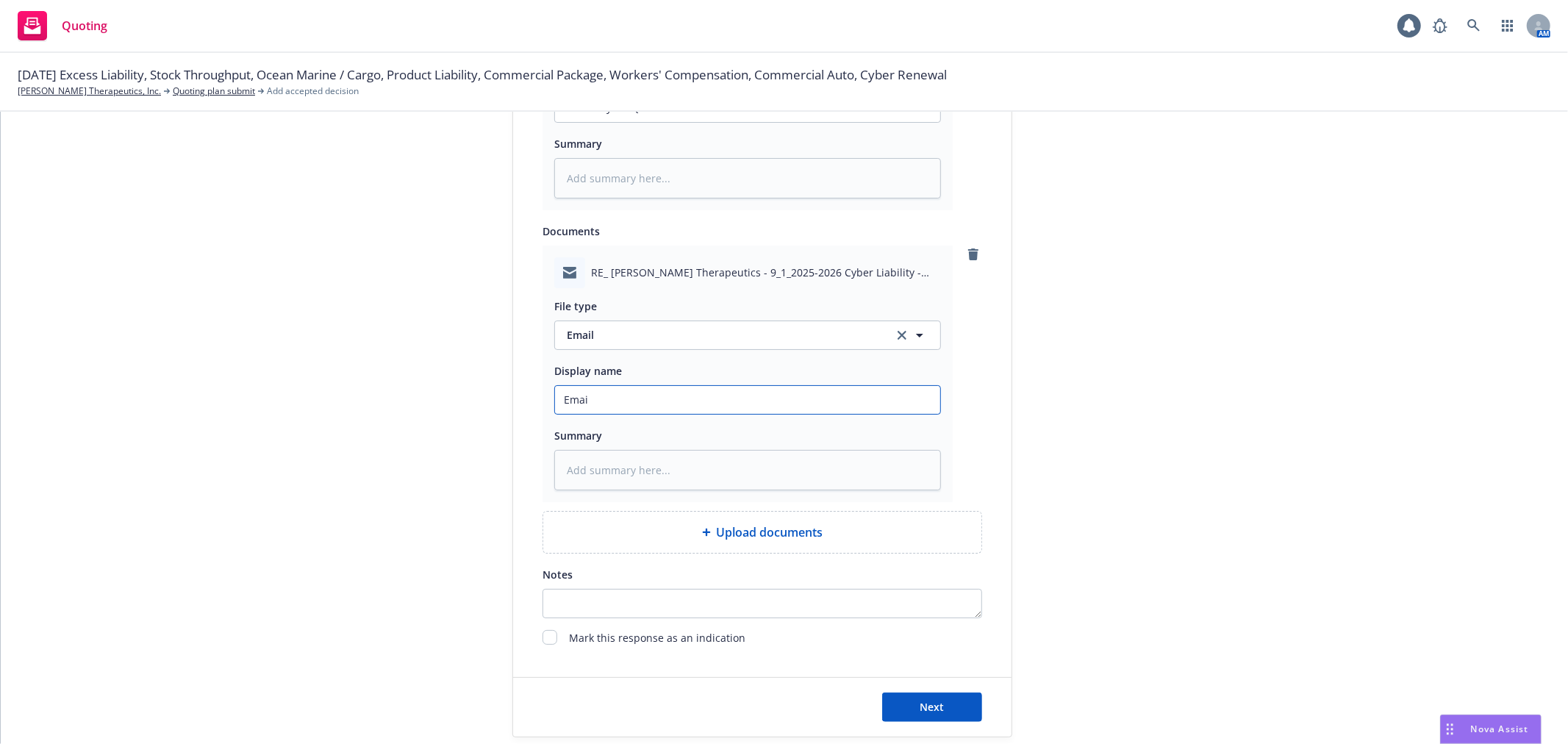
type textarea "x"
type input "Email"
type textarea "x"
type input "Email"
type textarea "x"
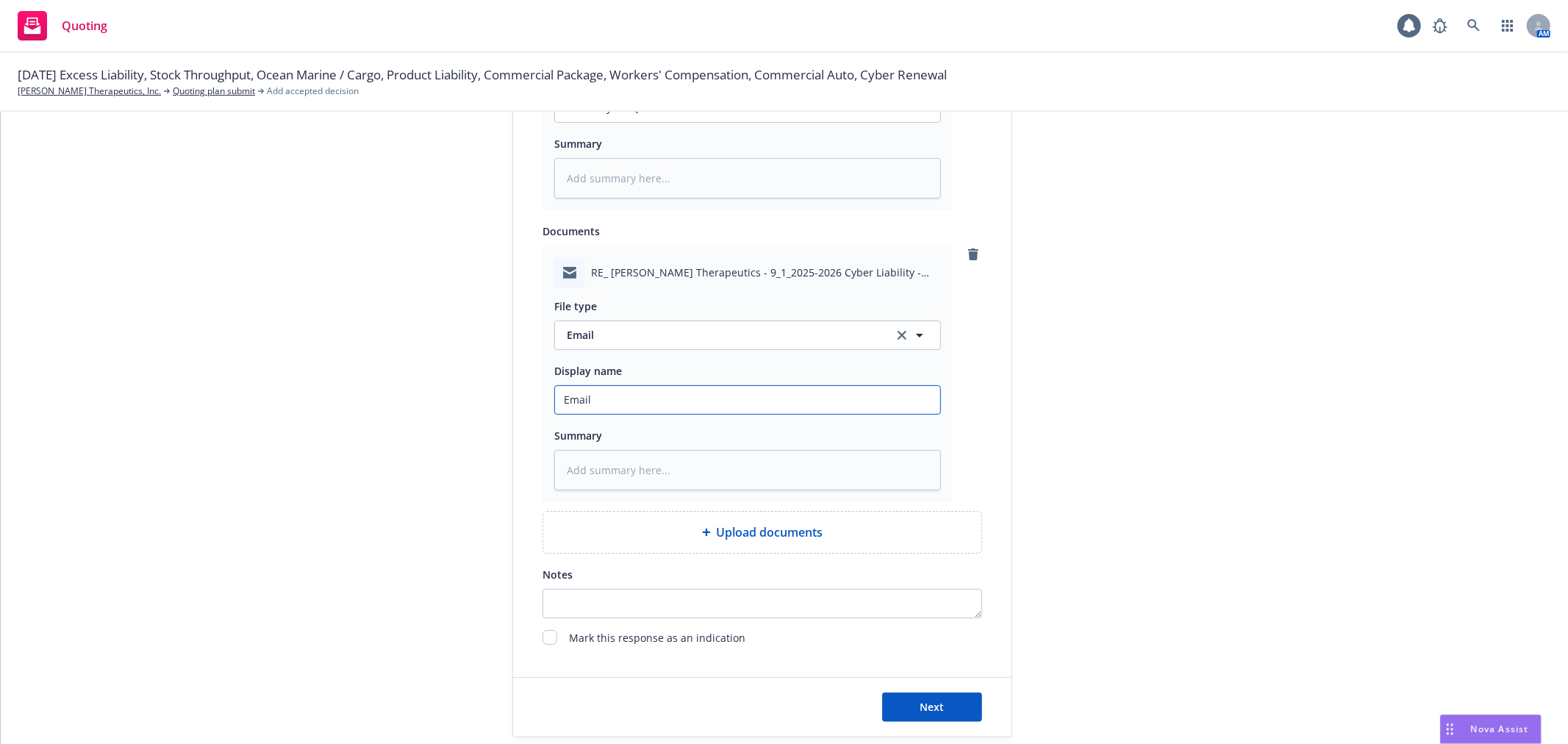
type input "Email f"
type textarea "x"
type input "Email fr"
type textarea "x"
type input "Email fro"
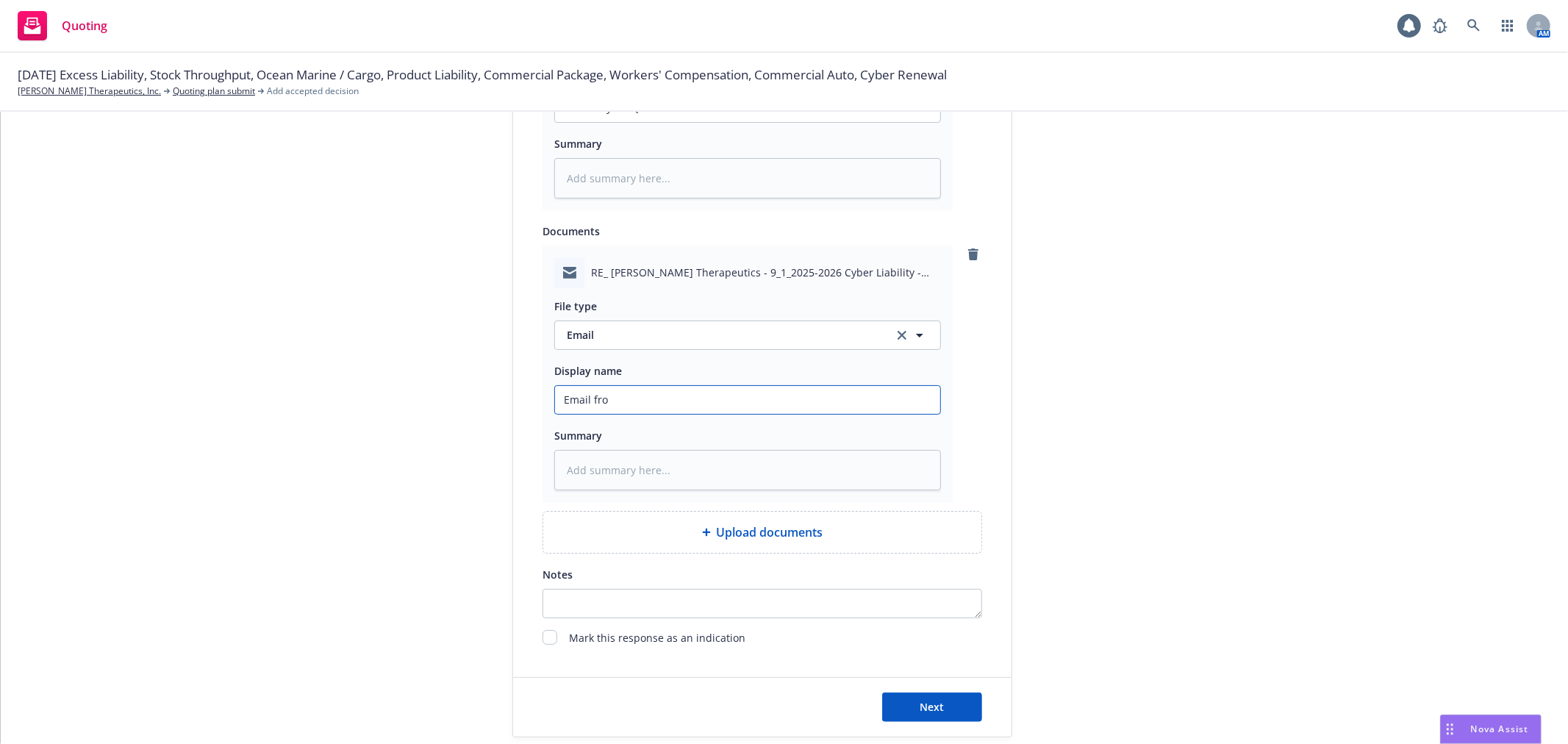
type textarea "x"
type input "Email from"
type textarea "x"
type input "Email from"
type textarea "x"
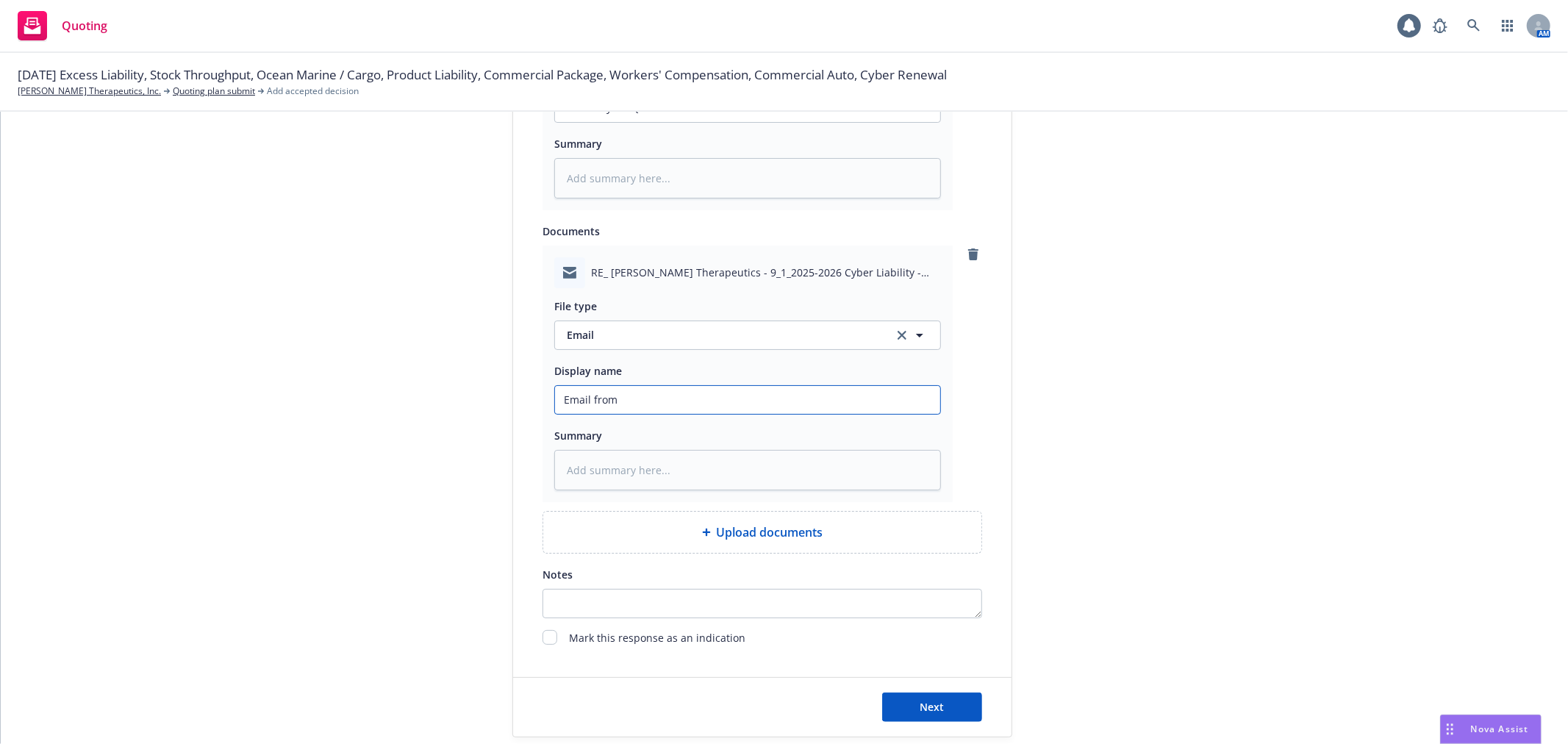
type input "Email from C"
type textarea "x"
type input "Email from Ch"
type textarea "x"
type input "Email from Chu"
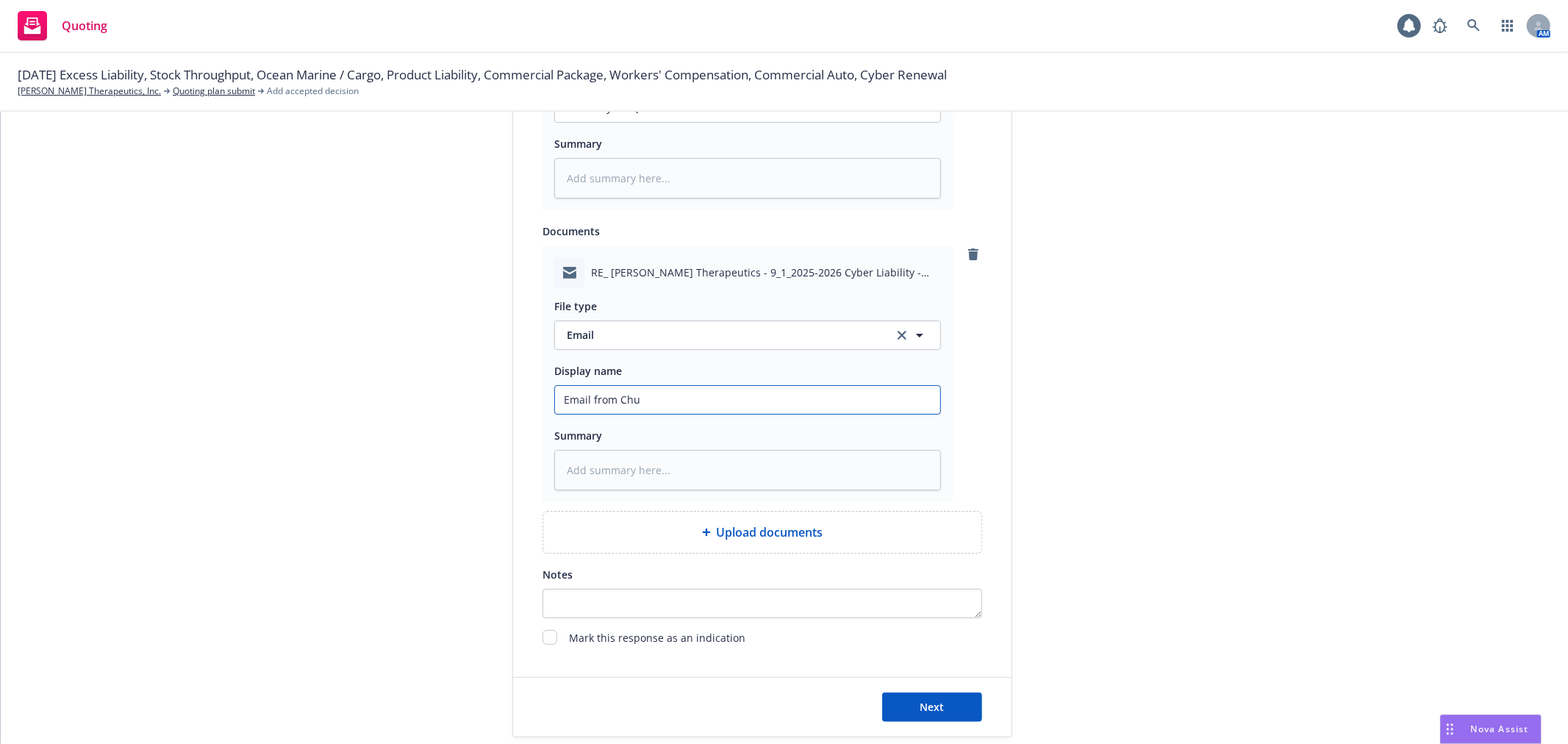
type textarea "x"
type input "Email from Chub"
type textarea "x"
type input "Email from Chubb"
type textarea "x"
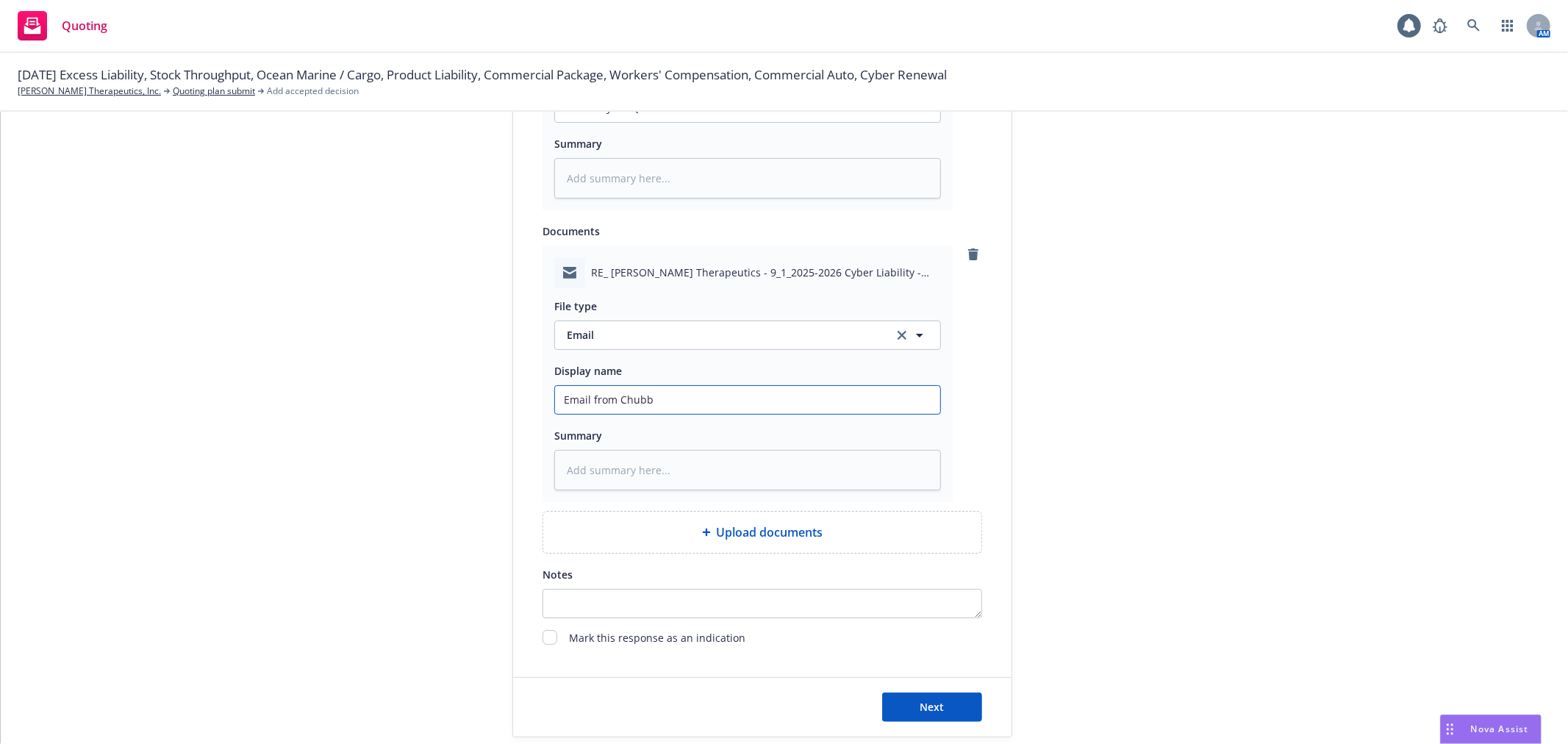
type input "Email from Chubb"
type textarea "x"
type input "Email from Chubb w"
type textarea "x"
type input "Email from Chubb wi"
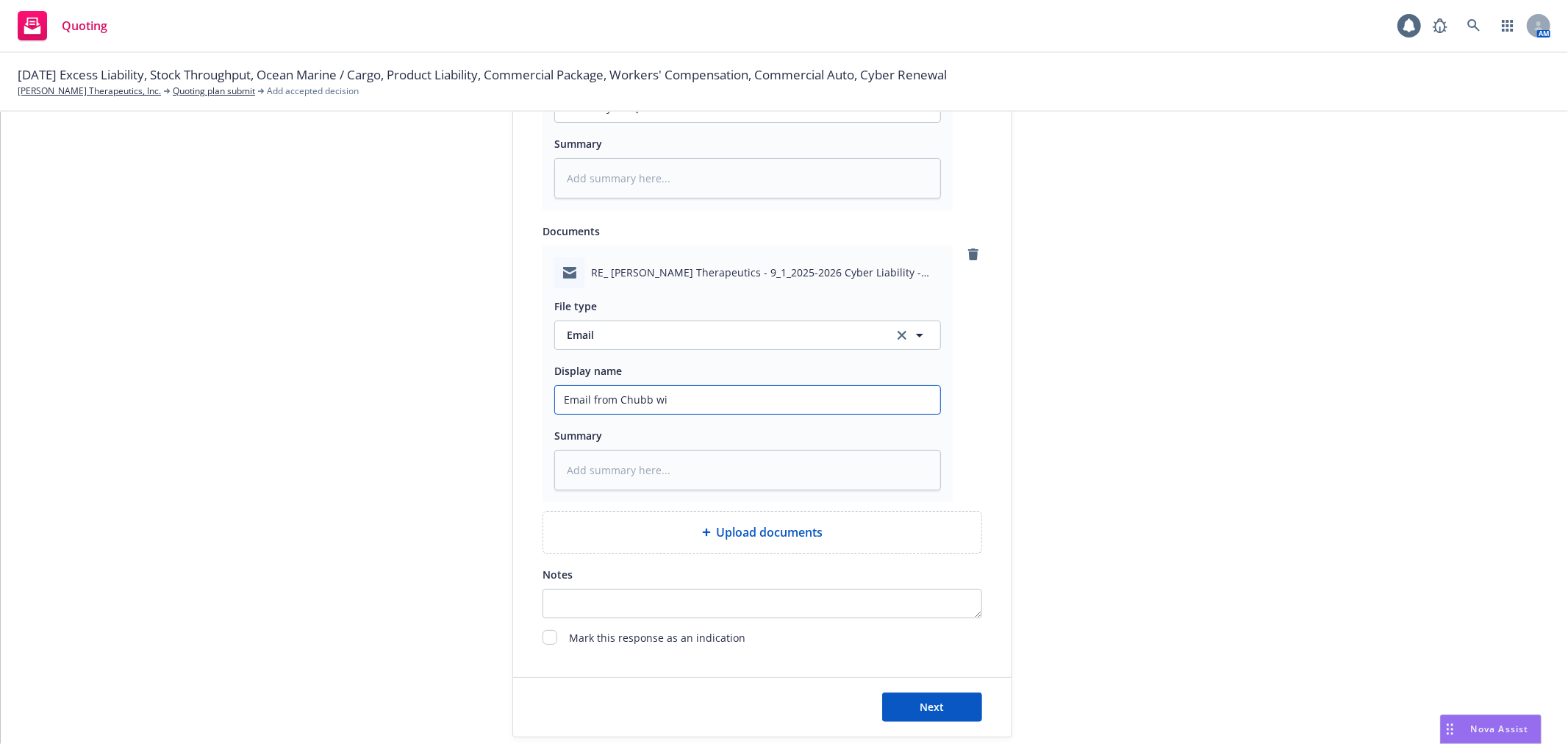
type textarea "x"
type input "Email from Chubb wit"
type textarea "x"
type input "Email from Chubb with"
type textarea "x"
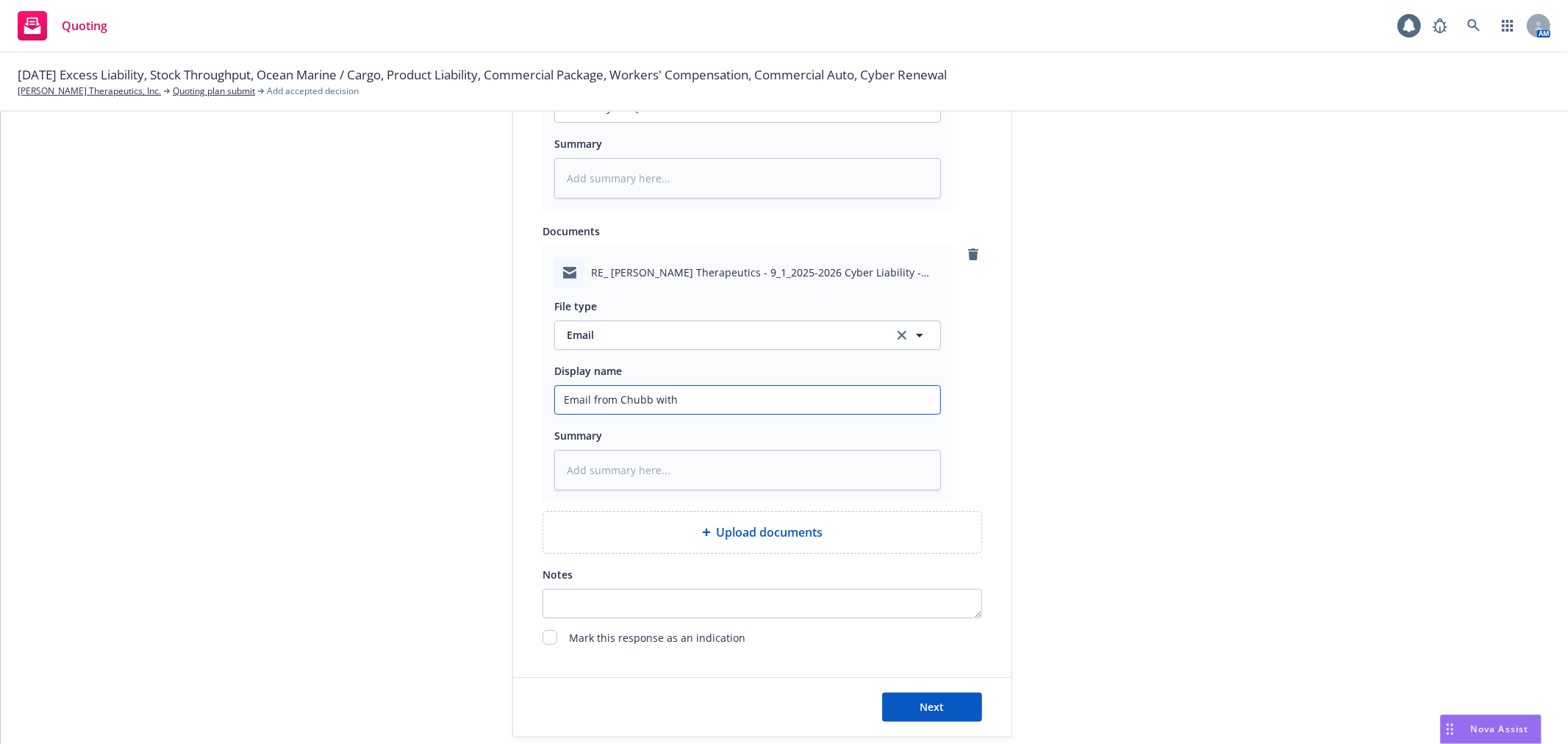
type input "Email from Chubb with"
type textarea "x"
type input "Email from Chubb with C"
type textarea "x"
type input "Email from Chubb with Cy"
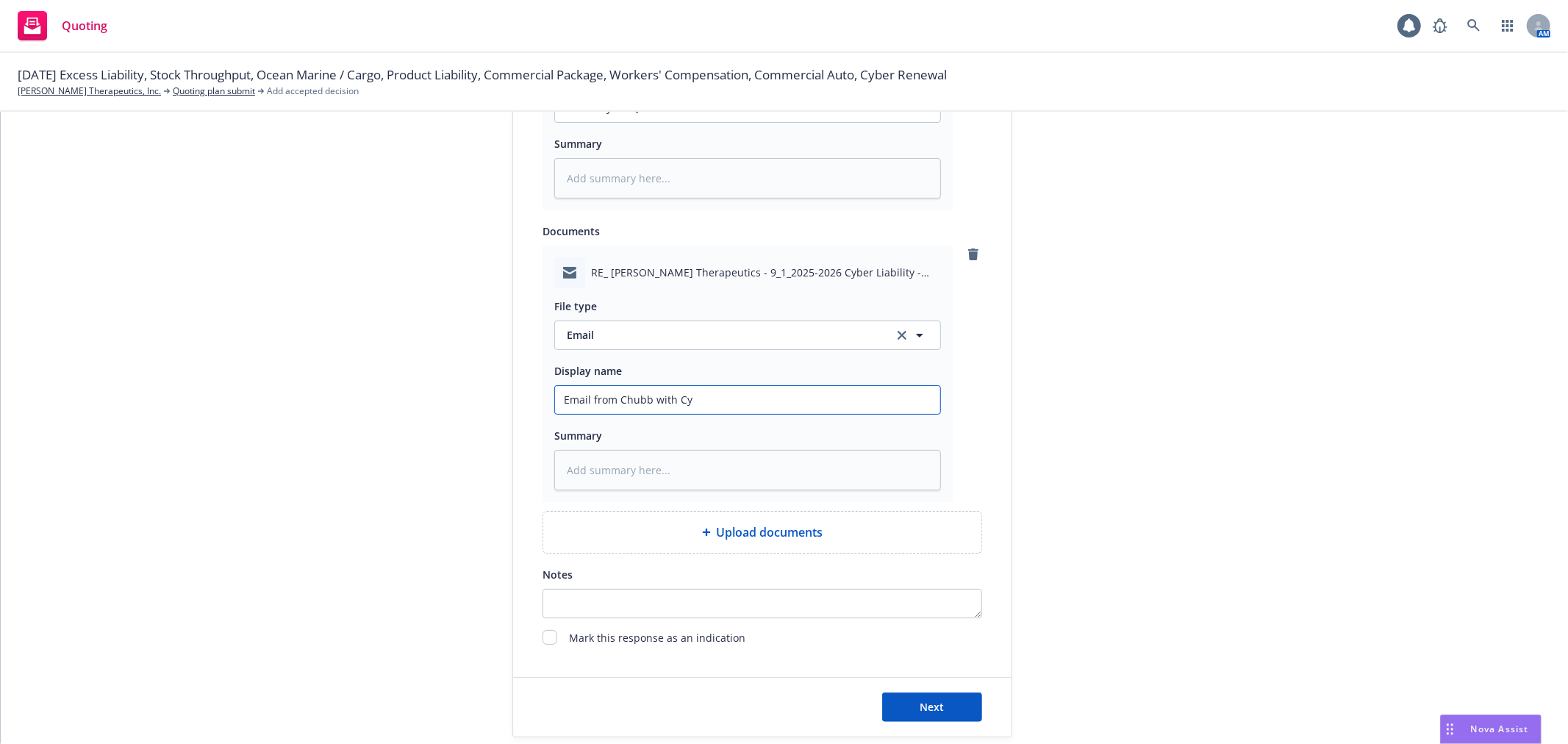
type textarea "x"
type input "Email from Chubb with Cyb"
type textarea "x"
type input "Email from Chubb with Cybe"
type textarea "x"
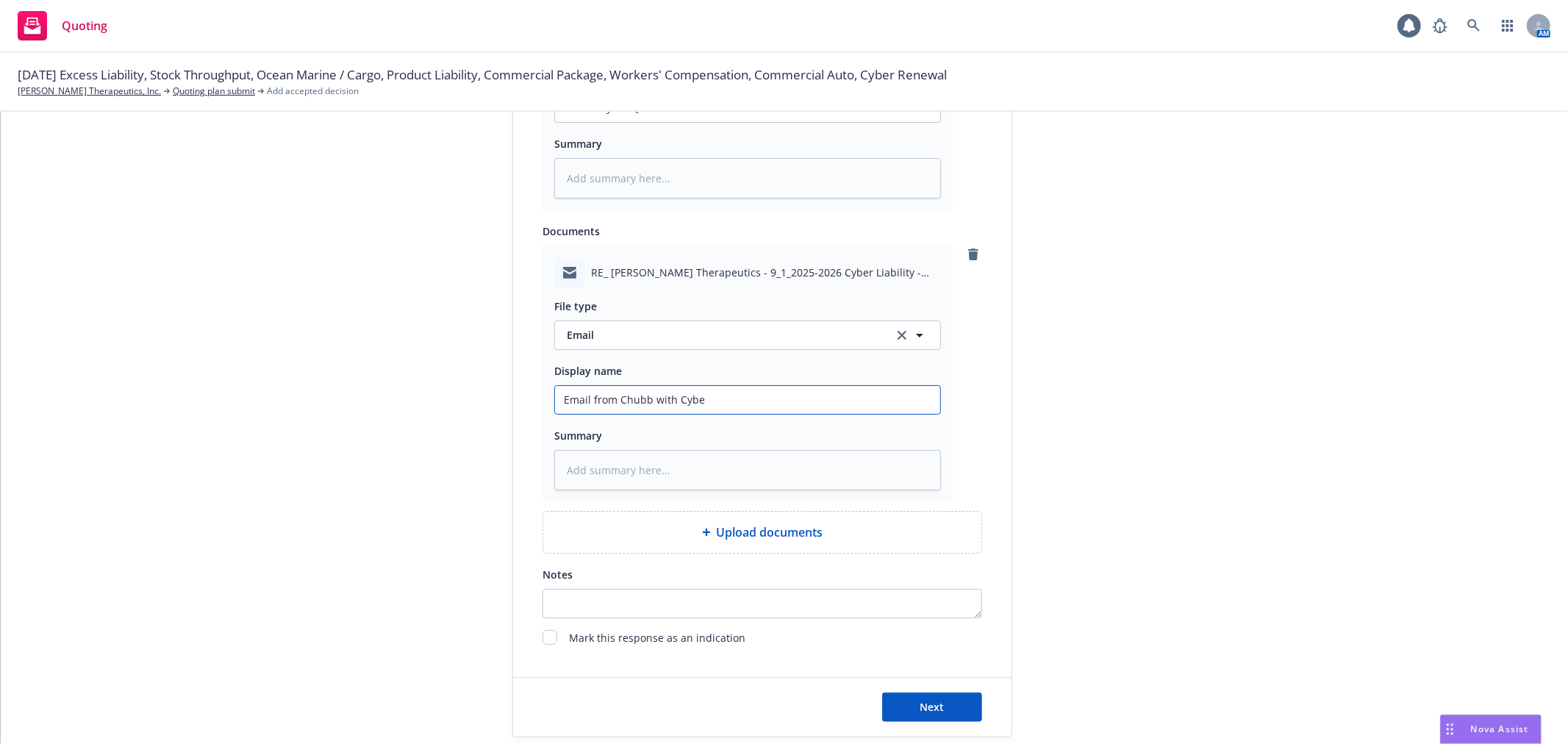
type input "Email from Chubb with Cyber"
type textarea "x"
type input "Email from Chubb with Cyber"
type textarea "x"
type input "Email from Chubb with Cyber Q"
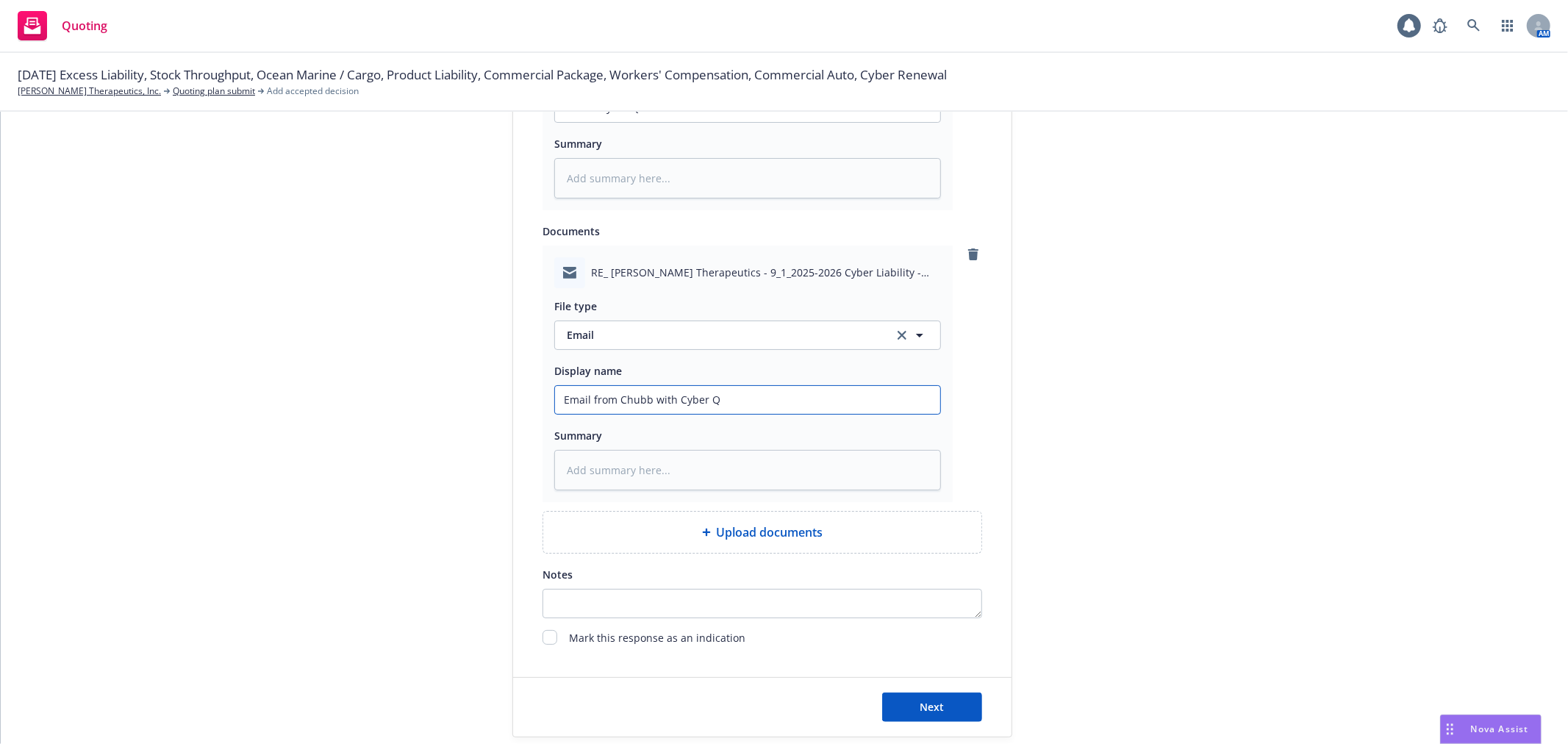
type textarea "x"
type input "Email from Chubb with Cyber Qu"
type textarea "x"
type input "Email from Chubb with Cyber Quo"
type textarea "x"
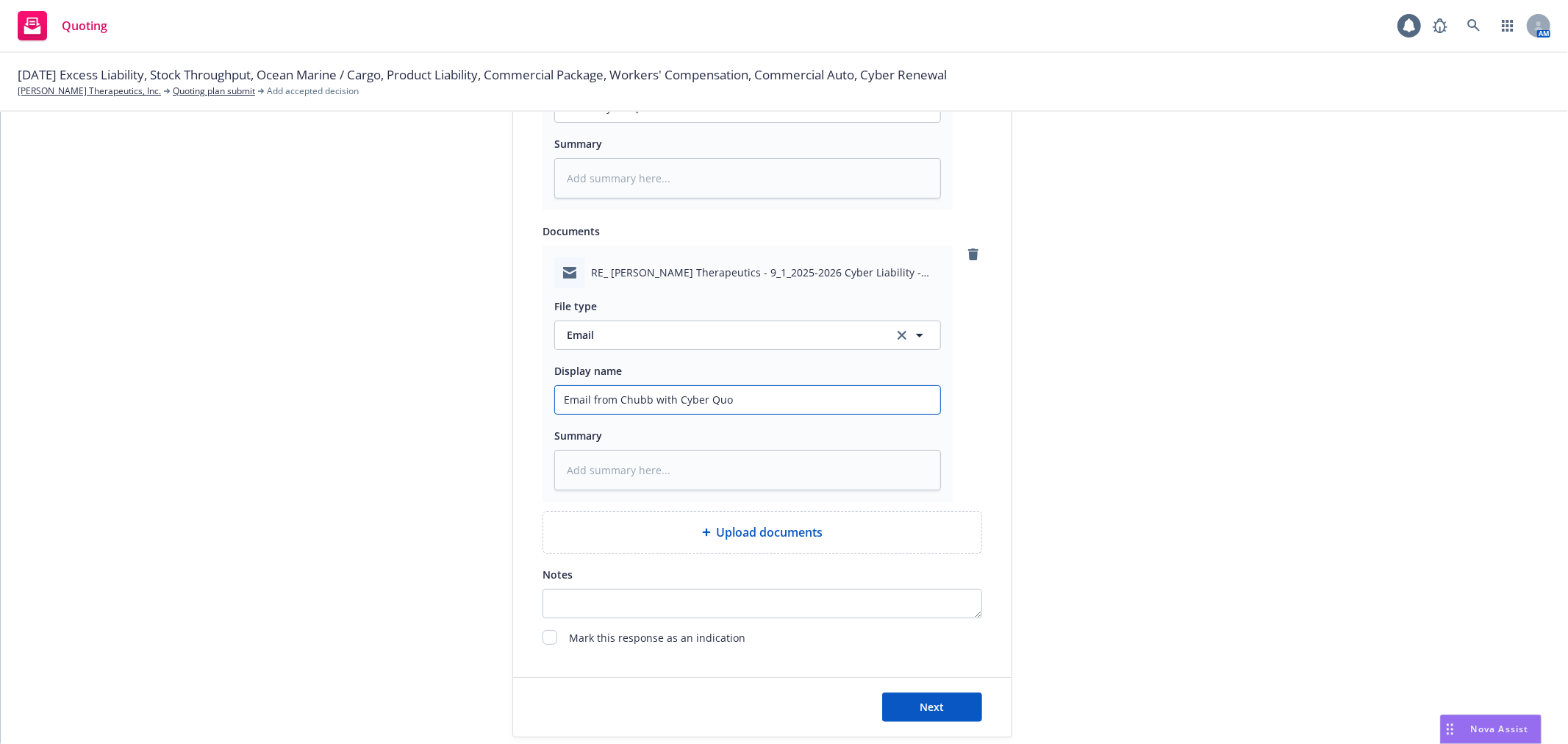
type input "Email from Chubb with Cyber Quot"
type textarea "x"
type input "Email from Chubb with Cyber Quote"
type textarea "x"
type input "Email from Chubb with Cyber Quote"
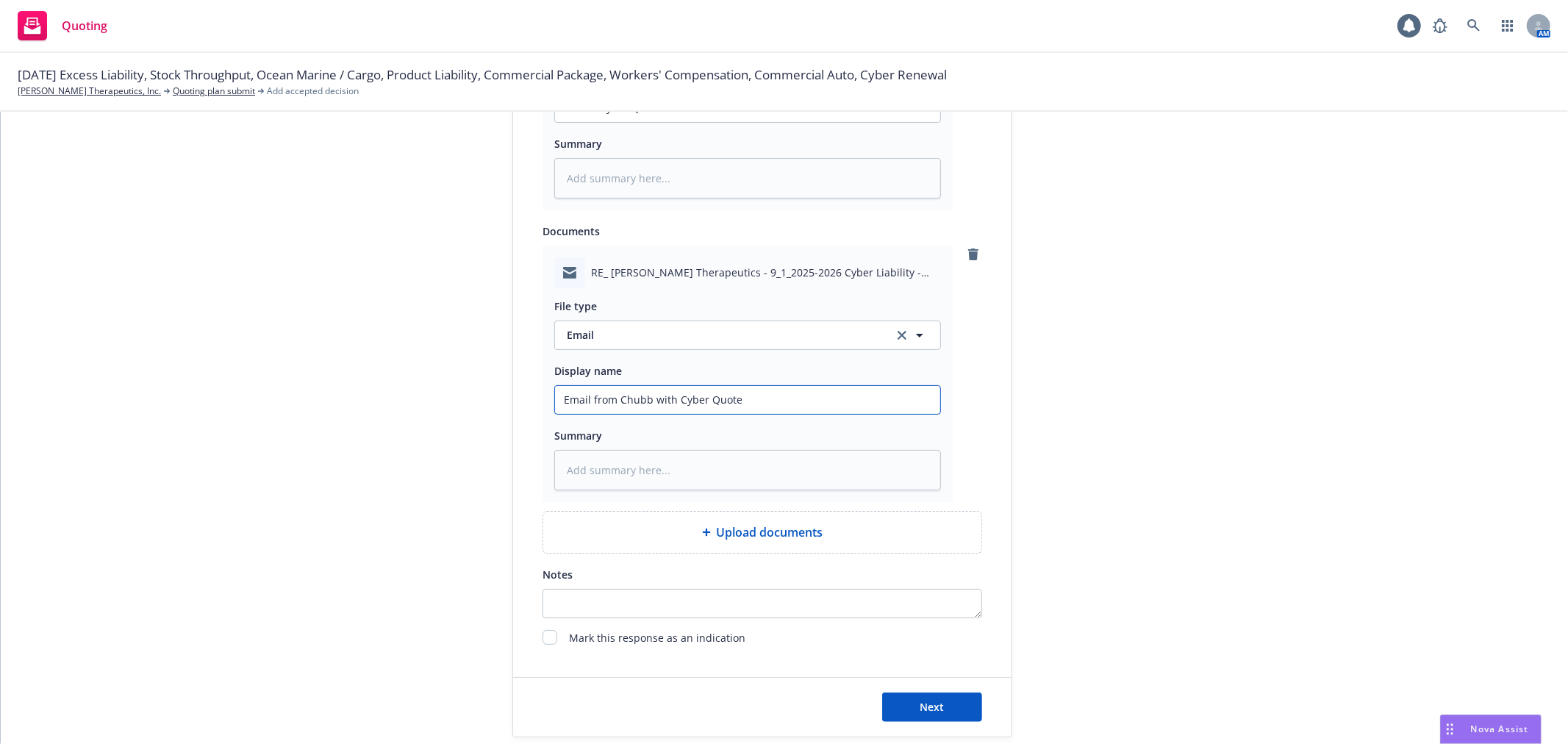
type textarea "x"
type input "Email from Chubb with Cyber Quote A"
type textarea "x"
type input "Email from Chubb with Cyber Quote At"
type textarea "x"
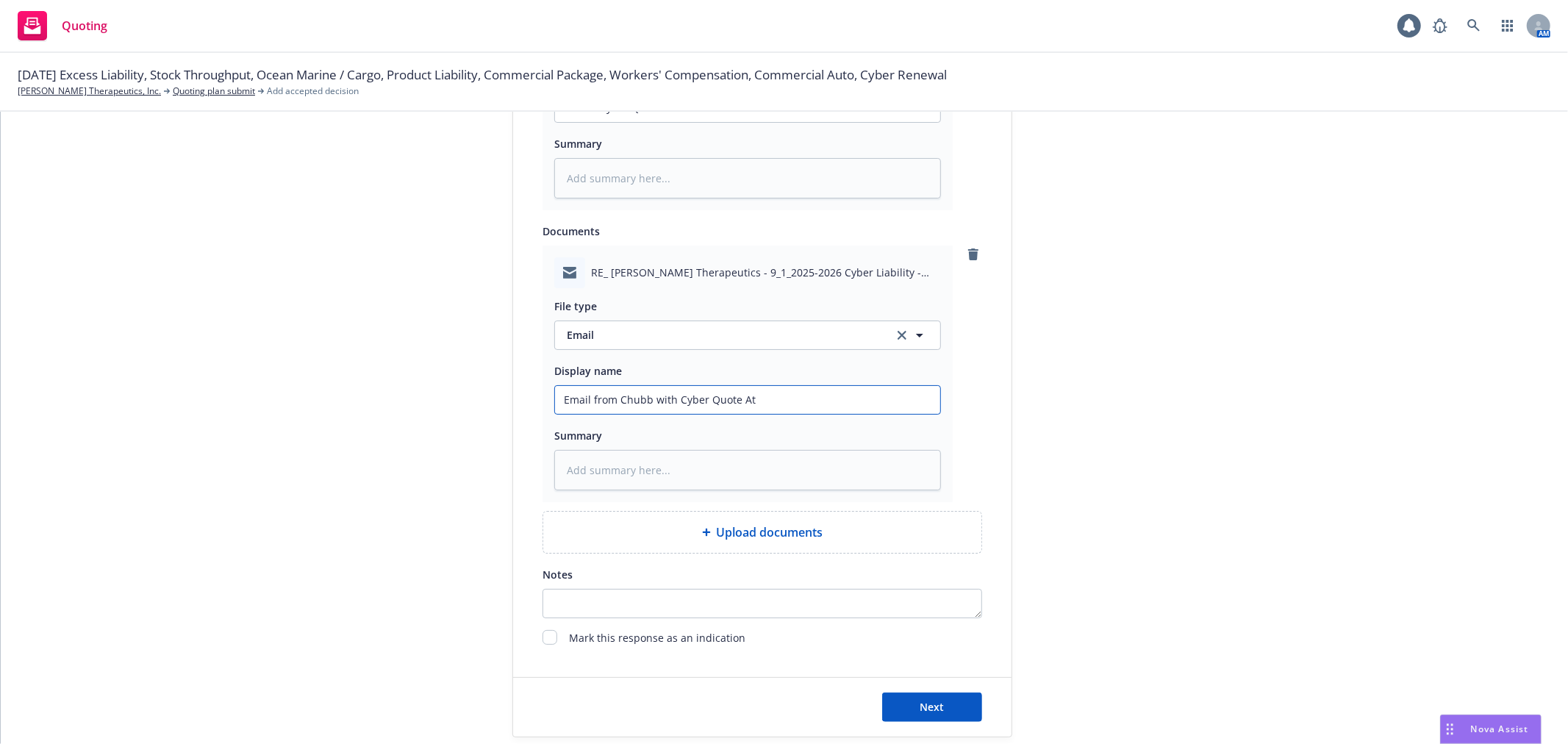
type input "Email from Chubb with Cyber Quote Att"
type textarea "x"
type input "Email from Chubb with Cyber Quote Atta"
type textarea "x"
type input "Email from Chubb with Cyber Quote Attac"
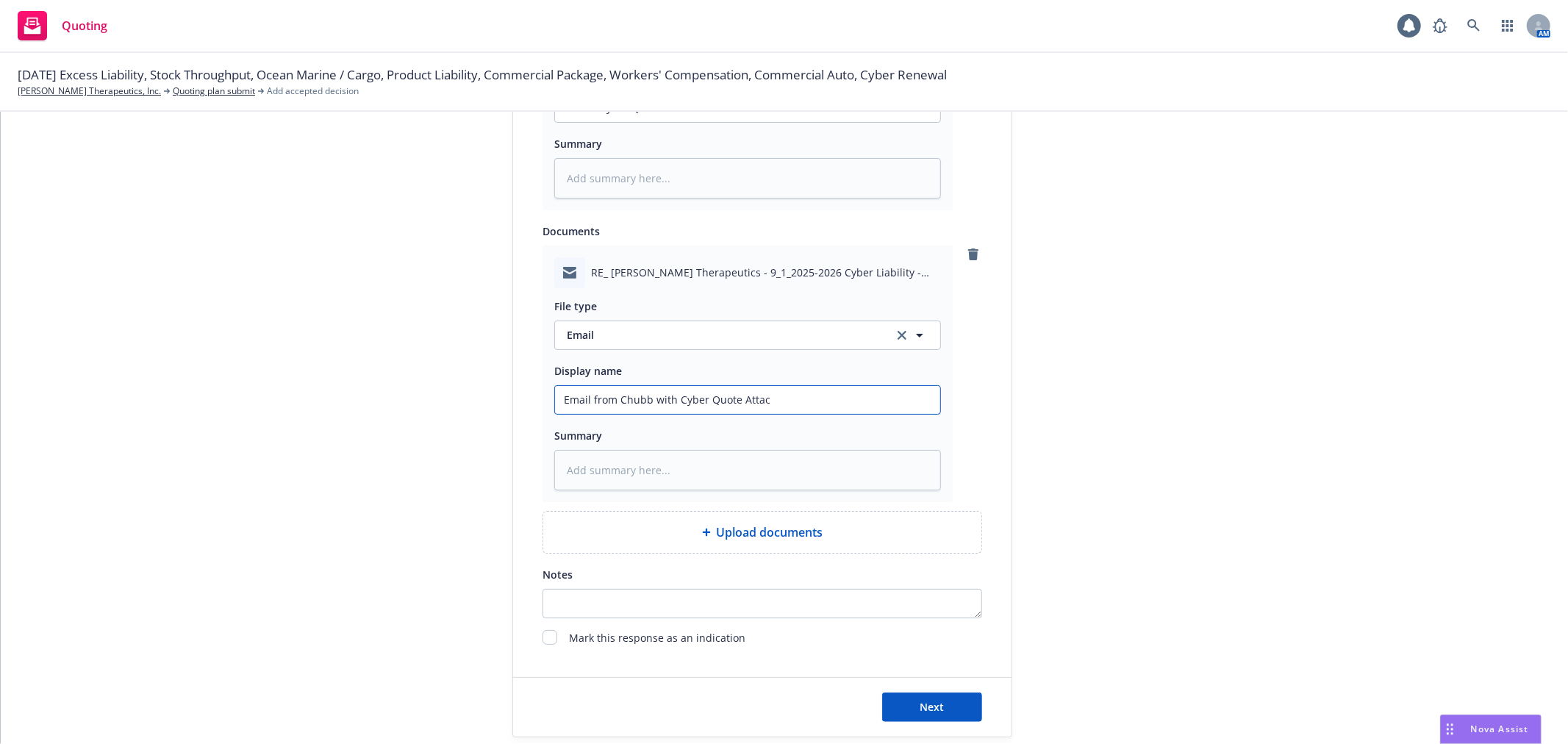
type textarea "x"
type input "Email from Chubb with Cyber Quote Attach"
type textarea "x"
type input "Email from Chubb with Cyber Quote Attache"
type textarea "x"
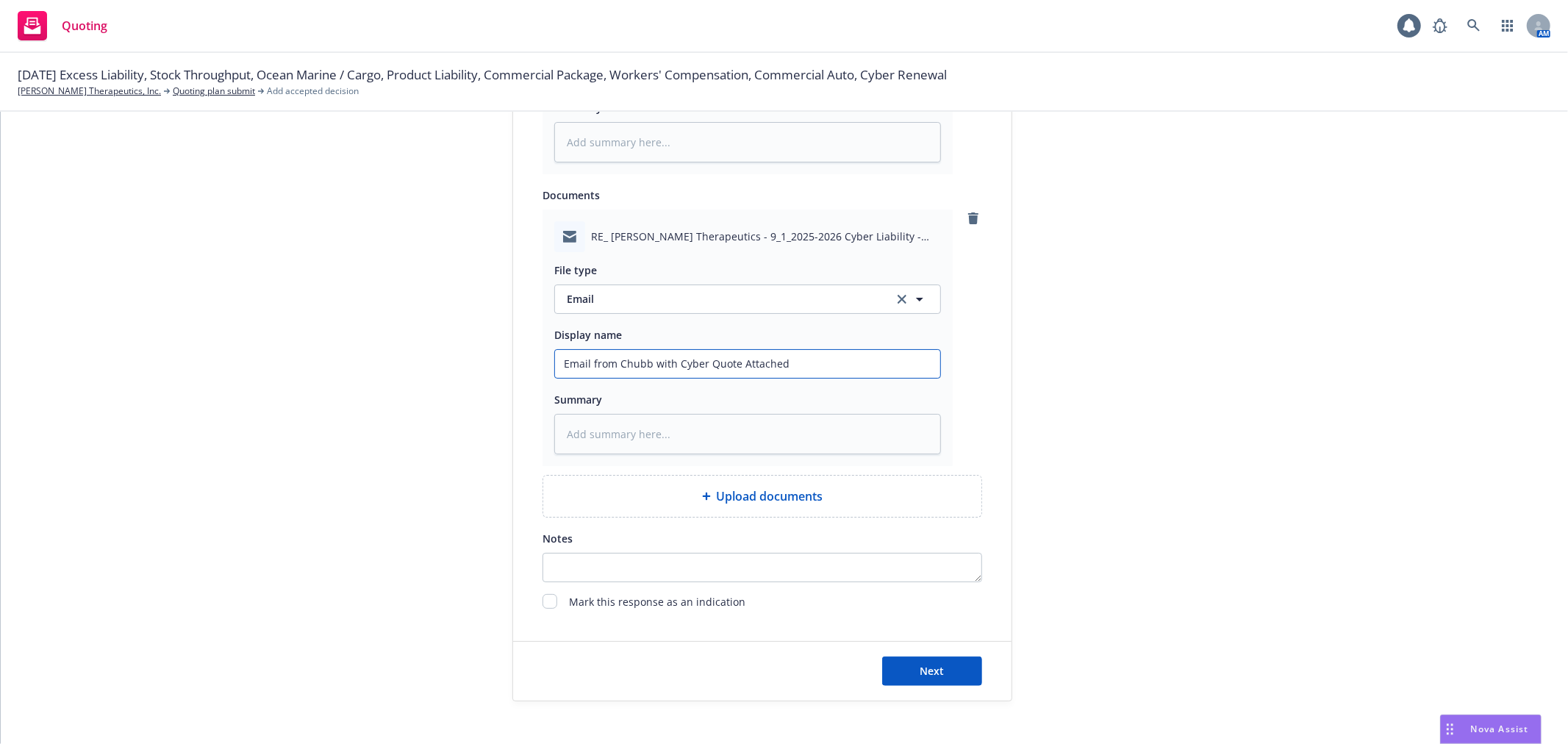
scroll to position [990, 0]
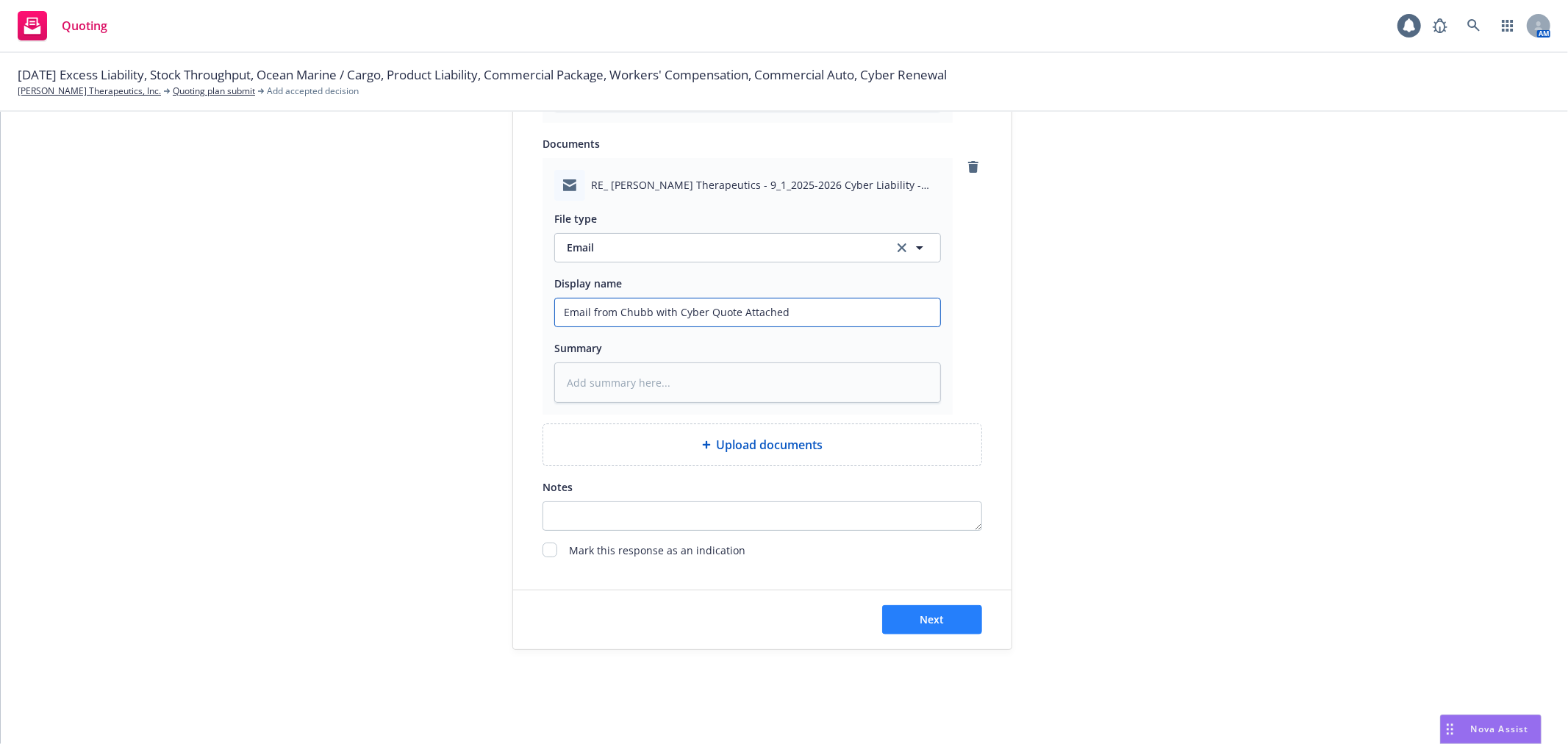
type input "Email from Chubb with Cyber Quote Attached"
click at [963, 611] on button "Next" at bounding box center [932, 619] width 100 height 29
type textarea "x"
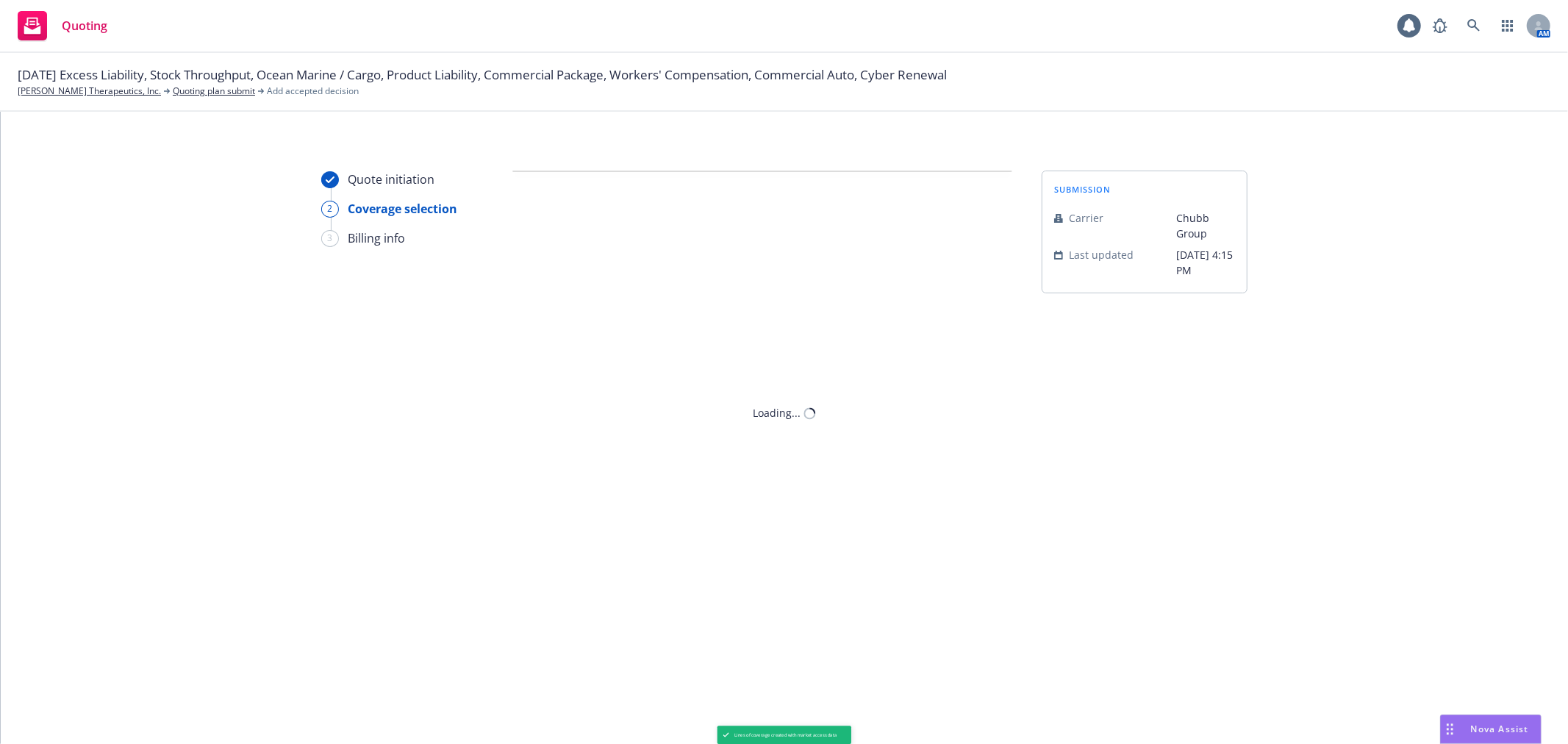
scroll to position [0, 0]
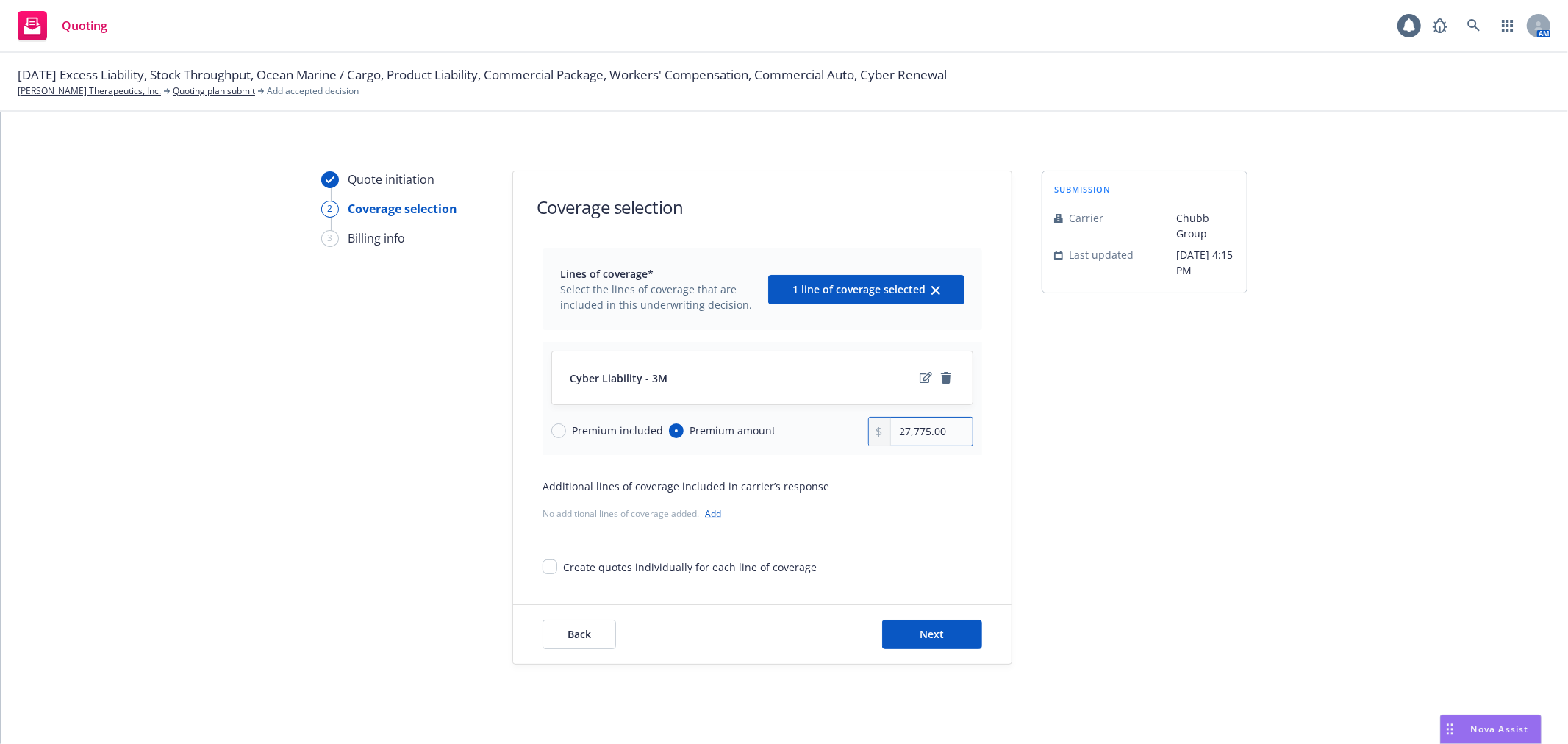
drag, startPoint x: 961, startPoint y: 431, endPoint x: 832, endPoint y: 431, distance: 129.0
click at [832, 431] on div "Premium included Premium amount 27,775.00" at bounding box center [762, 432] width 422 height 29
type input "25,459.00"
click at [949, 625] on button "Next" at bounding box center [932, 634] width 100 height 29
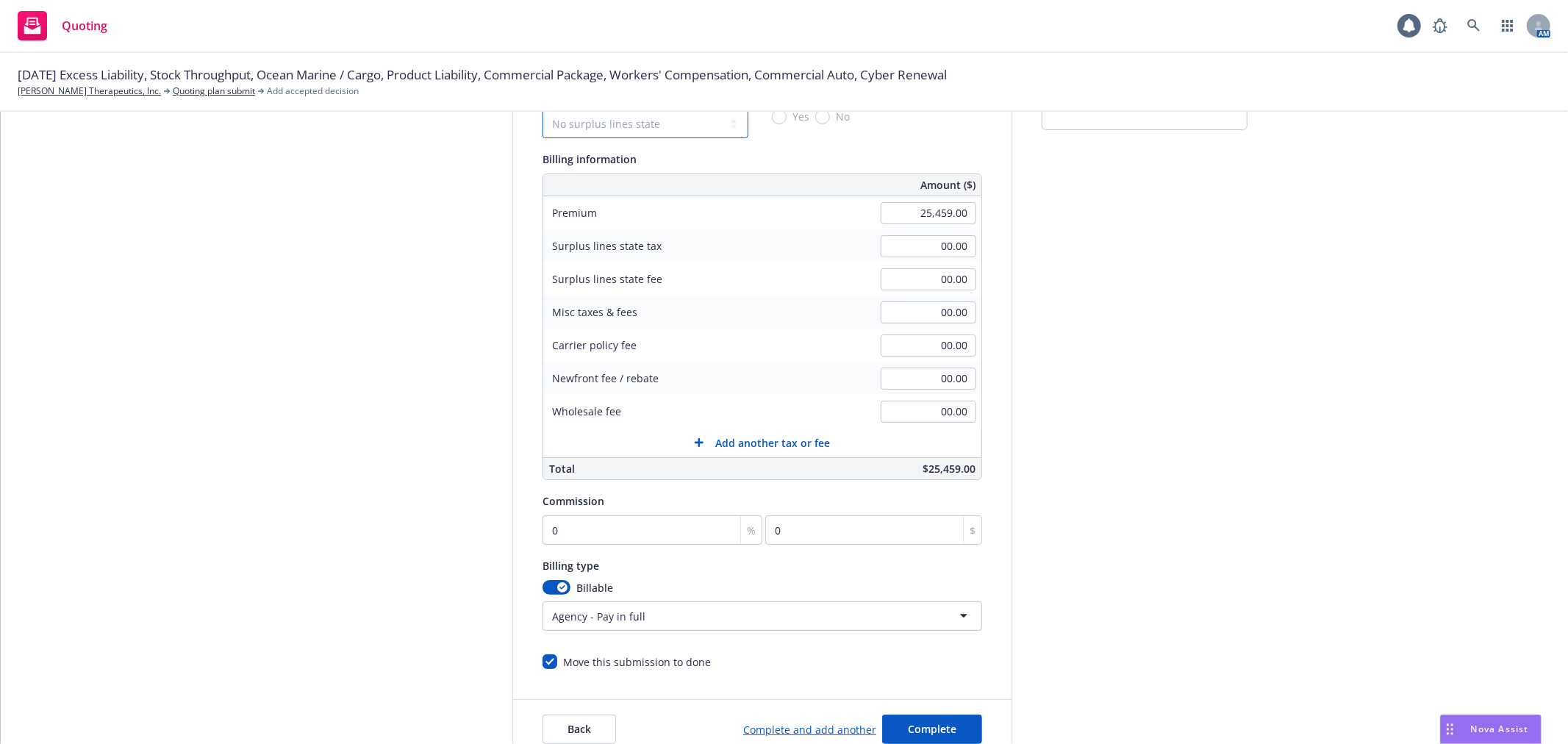
click at [686, 134] on select "No surplus lines state Alaska Alabama Arkansas Arizona California Colorado Conn…" at bounding box center [645, 123] width 206 height 29
select select "MA"
click at [543, 112] on select "No surplus lines state Alaska Alabama Arkansas Arizona California Colorado Conn…" at bounding box center [645, 126] width 206 height 29
type input "1,018.36"
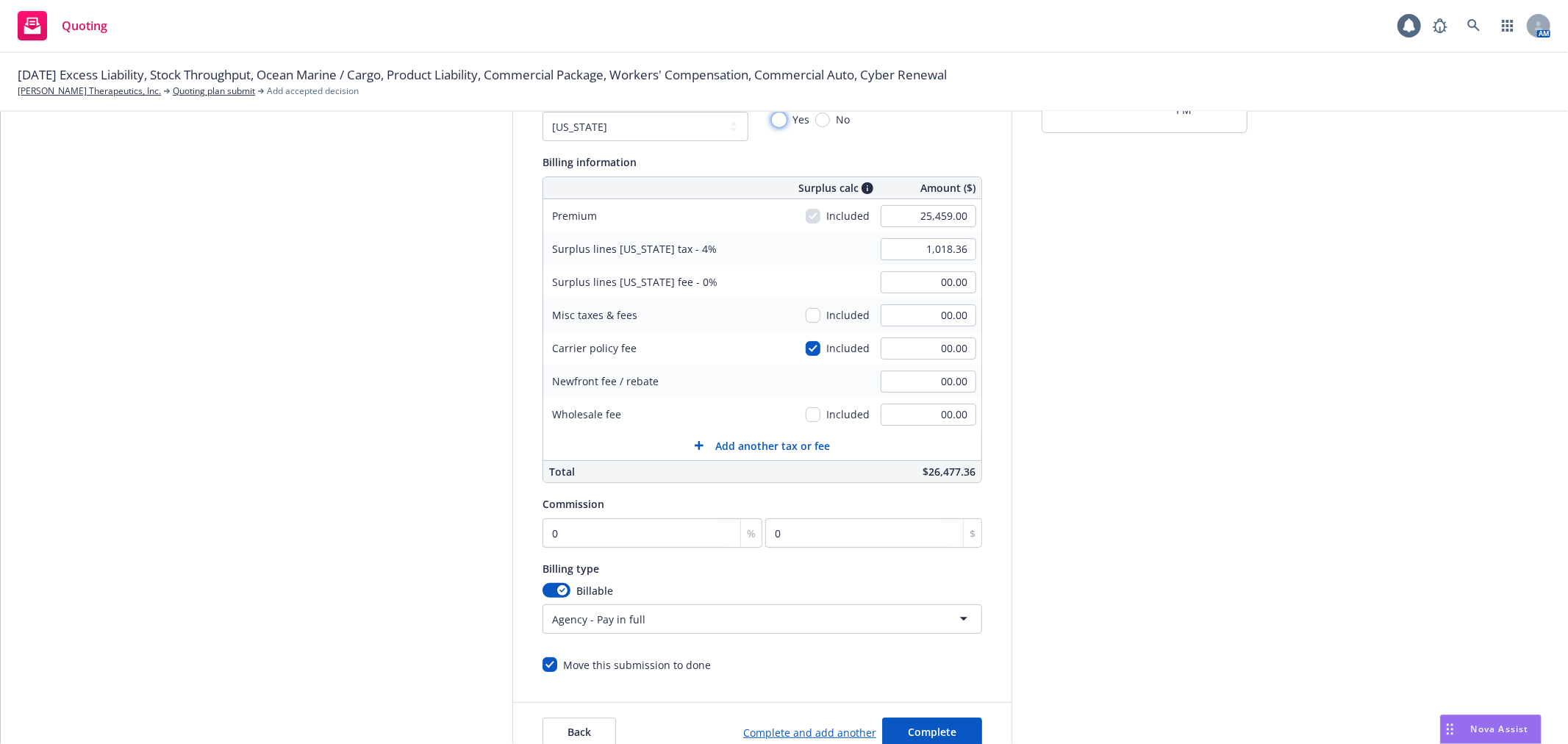
click at [772, 118] on input "Yes" at bounding box center [779, 120] width 15 height 15
radio input "true"
click at [1088, 443] on div "submission Carrier Chubb Group Last updated 7/2, 4:15 PM" at bounding box center [1144, 387] width 206 height 753
click at [642, 538] on input "0" at bounding box center [652, 533] width 220 height 29
type input "1"
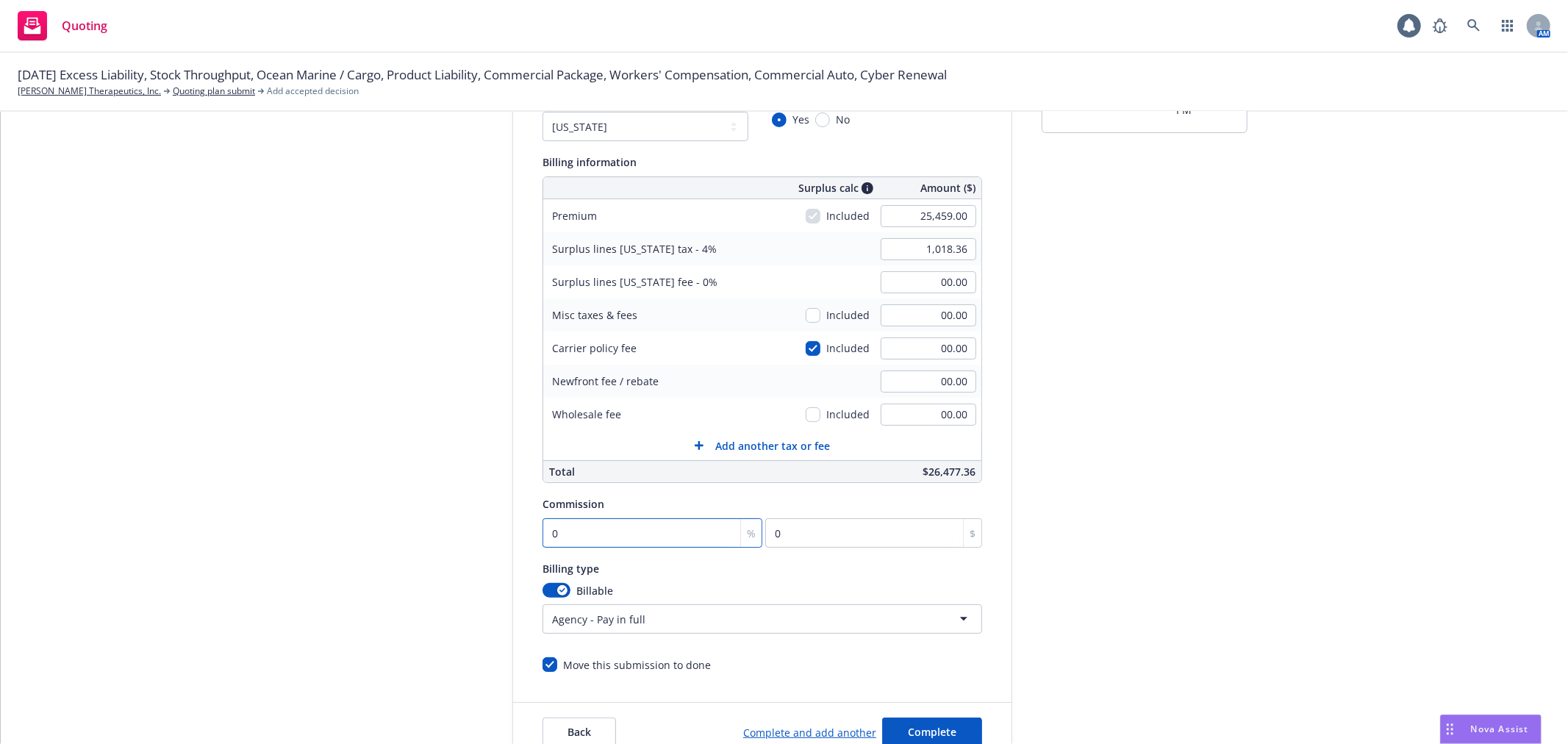
type input "254.59"
type input "17"
type input "4328.03"
type input "17.5"
type input "4455.33"
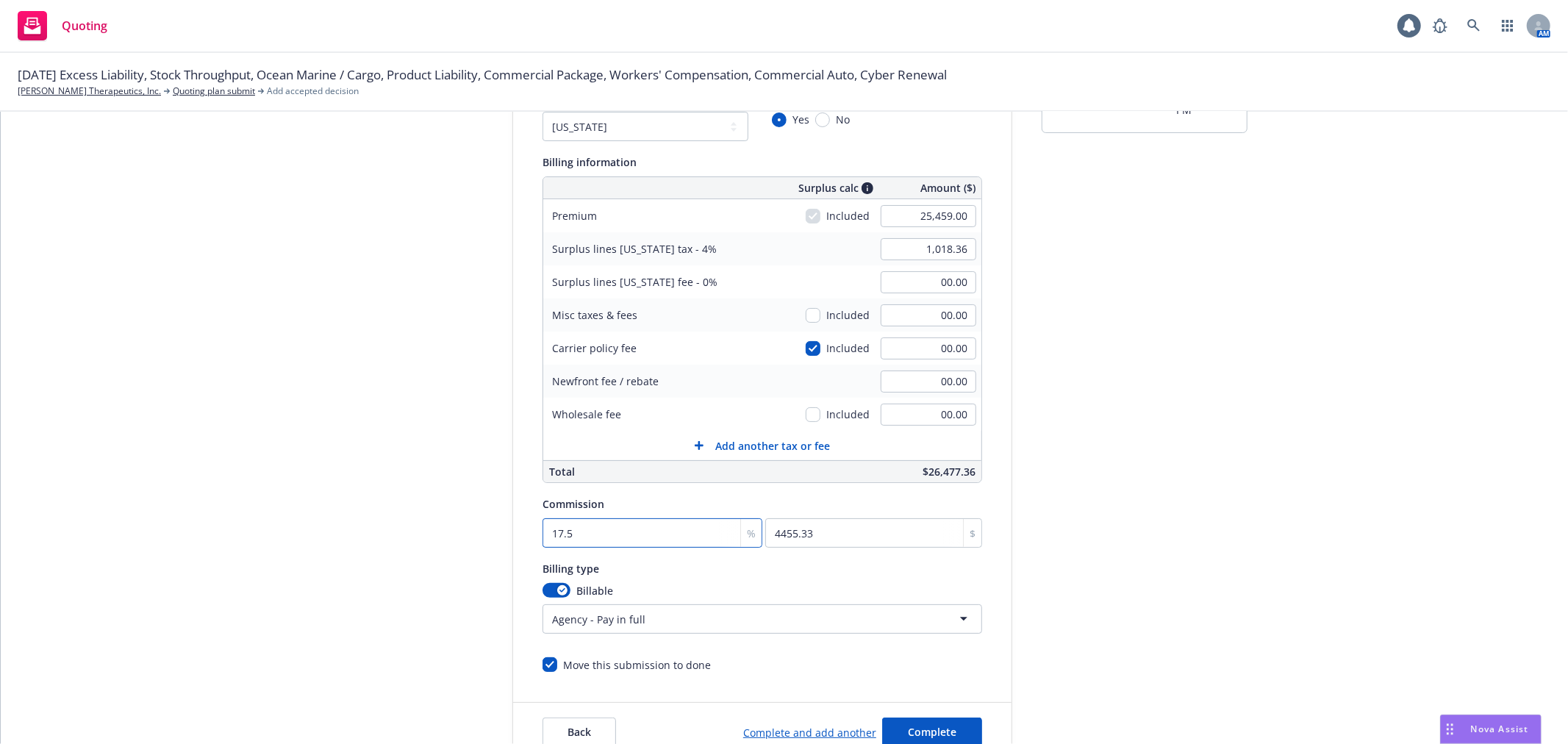
type input "17.5"
drag, startPoint x: 1223, startPoint y: 473, endPoint x: 1189, endPoint y: 473, distance: 34.0
click at [1223, 473] on div "submission Carrier Chubb Group Last updated 7/2, 4:15 PM" at bounding box center [1144, 387] width 206 height 753
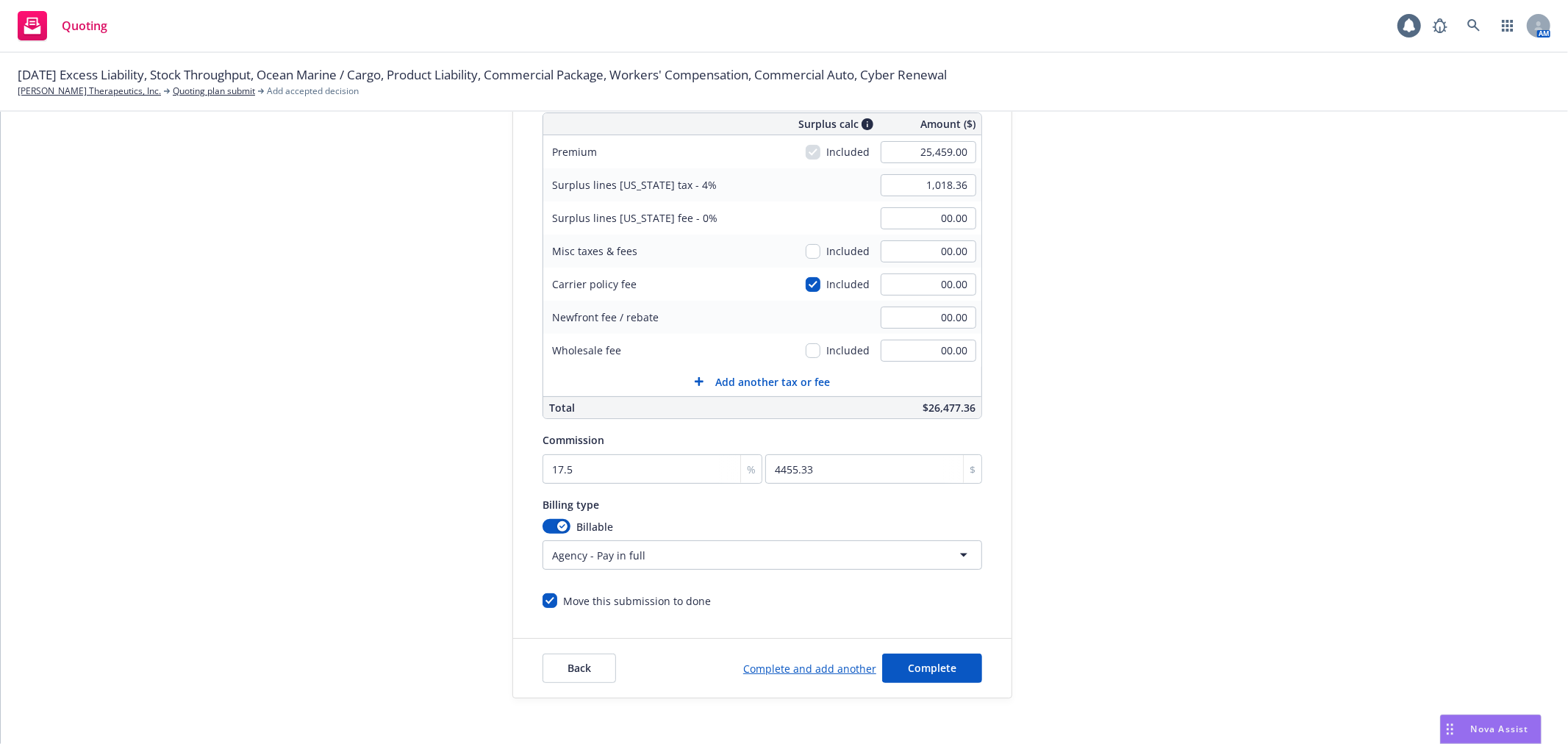
scroll to position [274, 0]
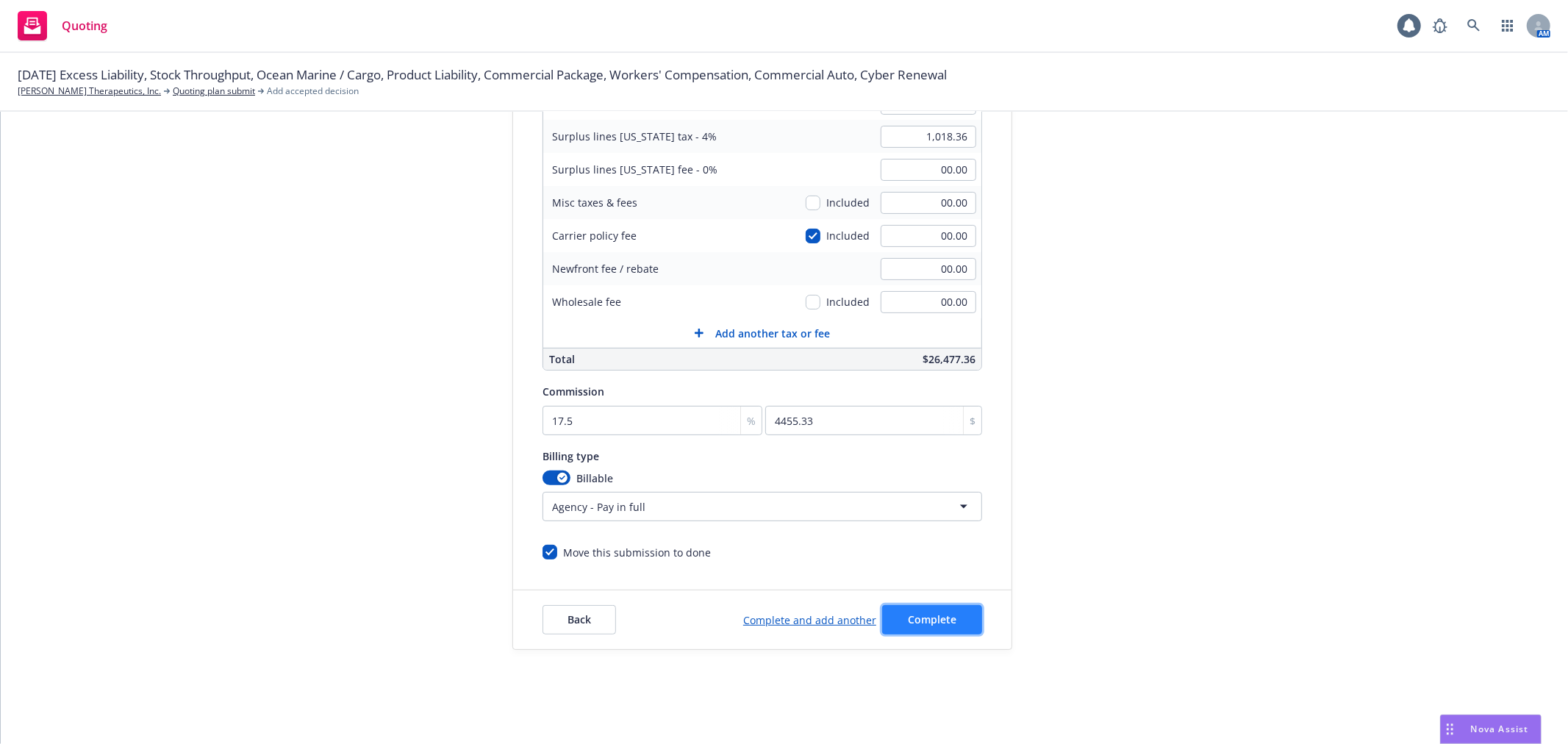
click at [945, 608] on button "Complete" at bounding box center [932, 619] width 100 height 29
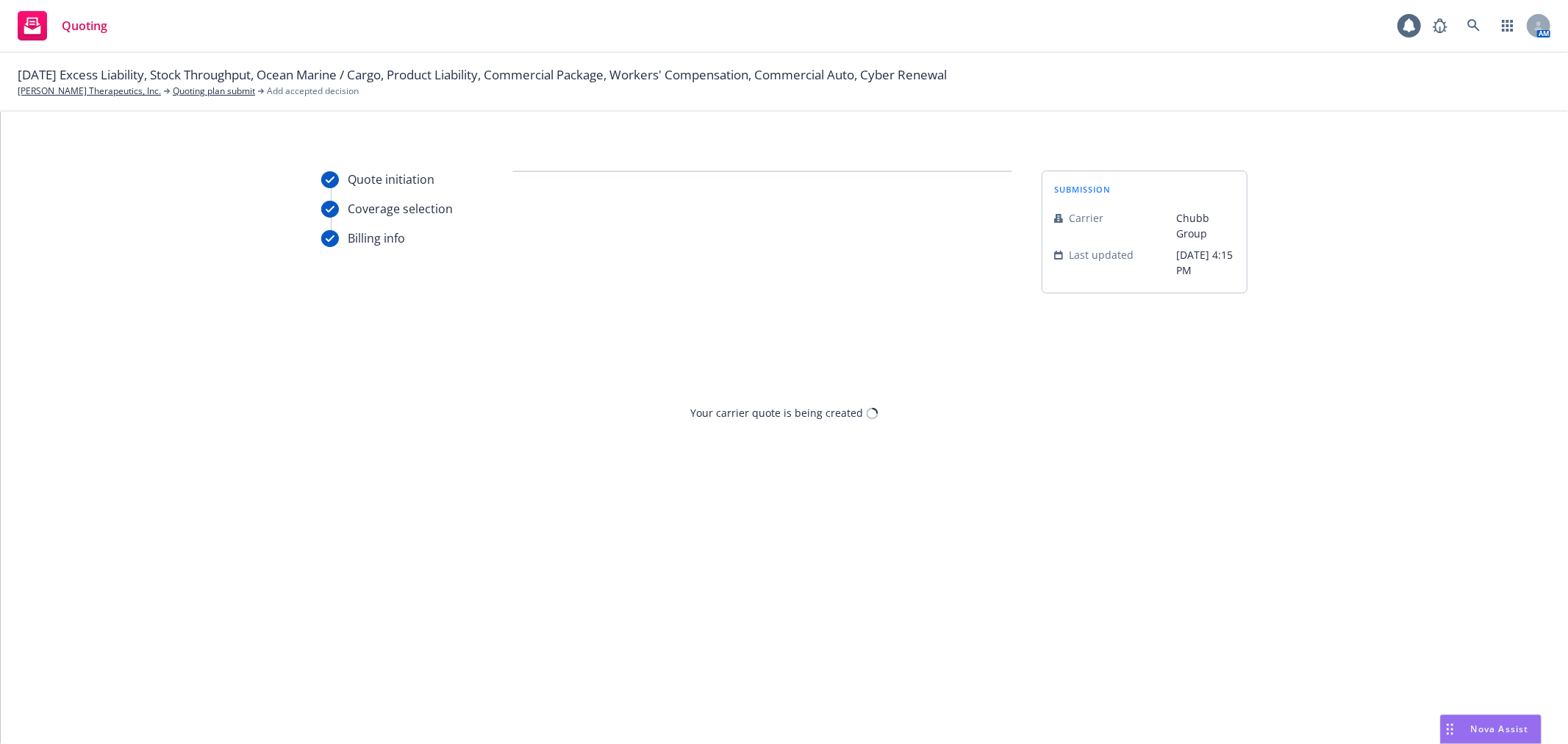
scroll to position [0, 0]
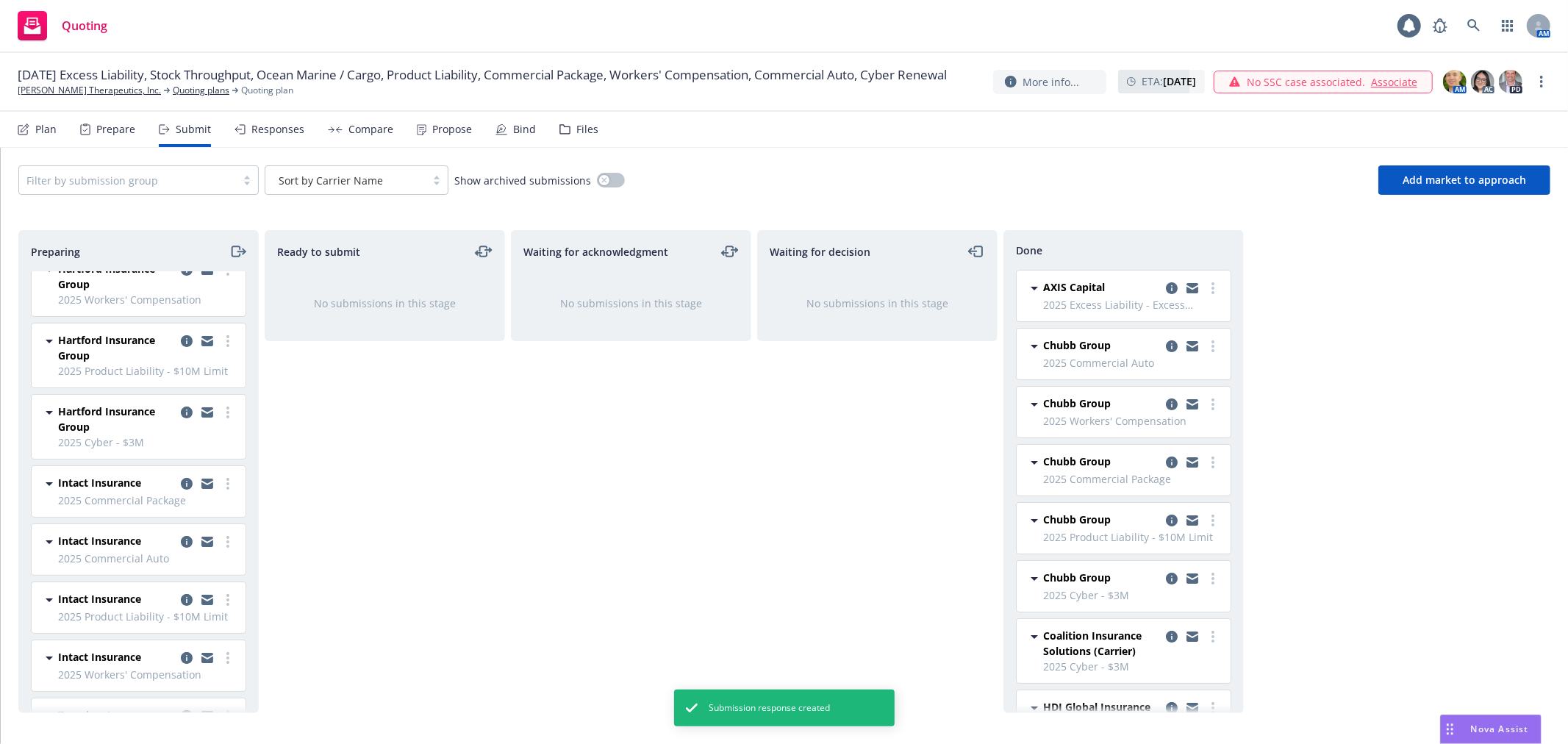
scroll to position [327, 0]
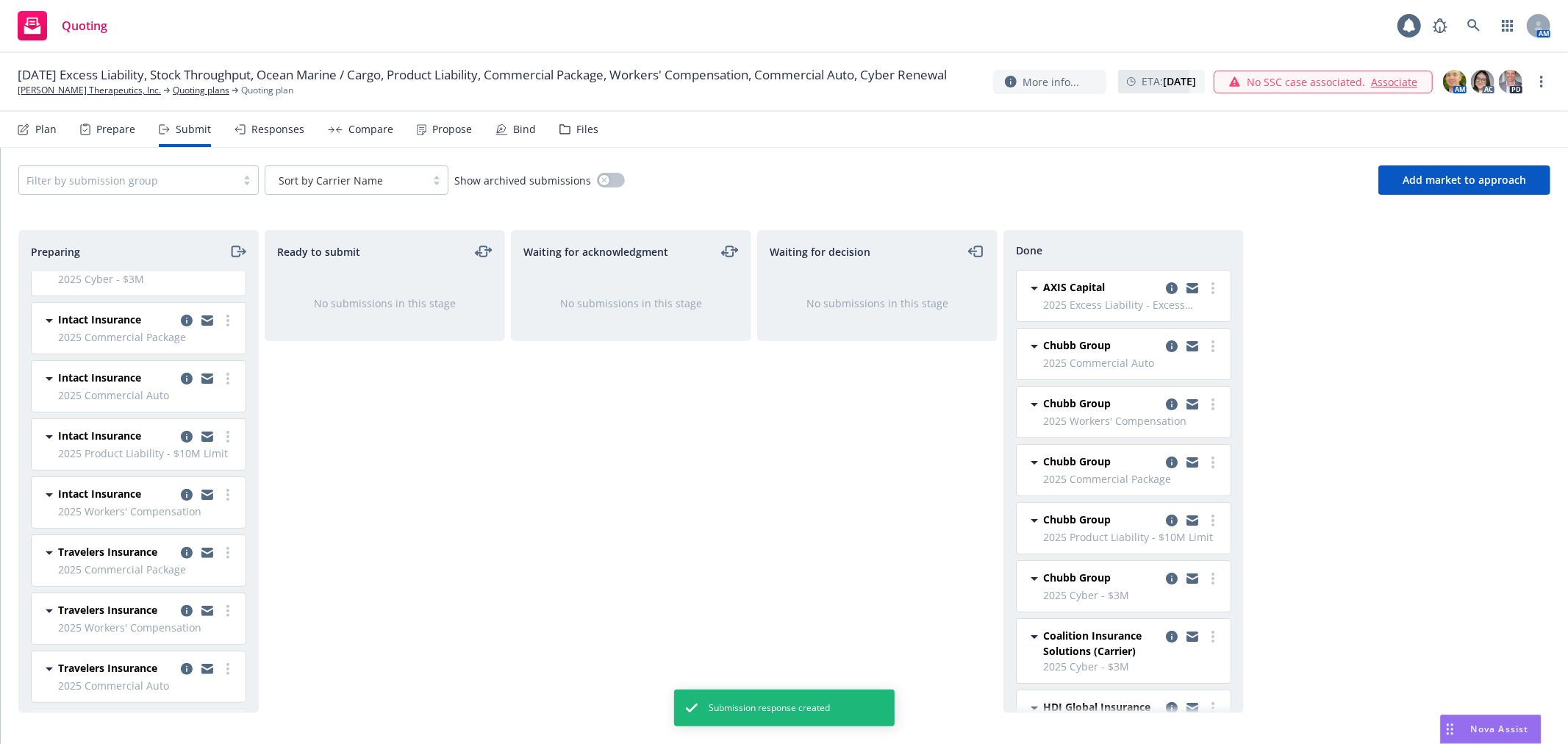
click at [148, 181] on div at bounding box center [128, 180] width 202 height 17
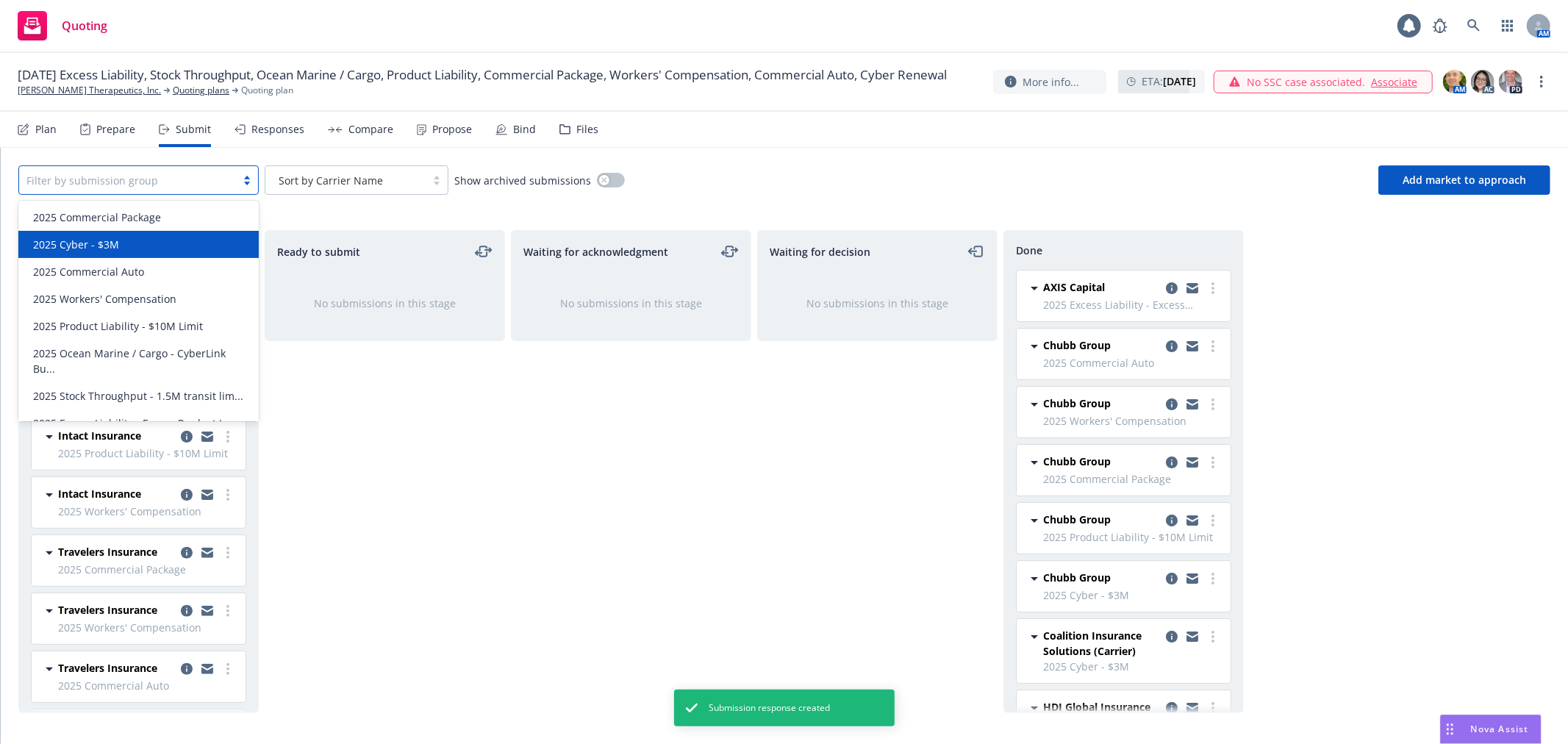
click at [92, 241] on span "2025 Cyber - $3M" at bounding box center [76, 245] width 86 height 16
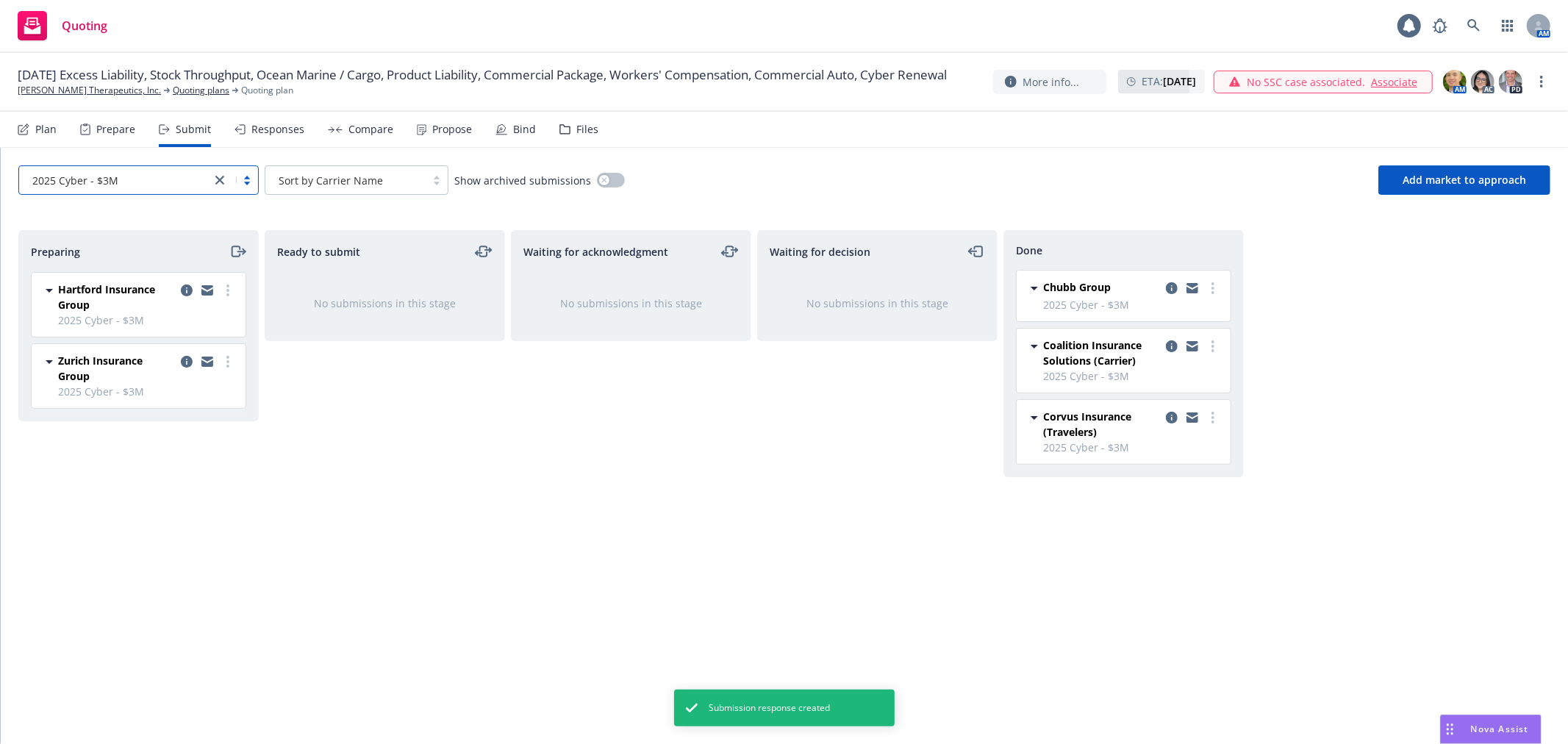
click at [581, 480] on div "Waiting for acknowledgment No submissions in this stage" at bounding box center [631, 472] width 241 height 483
click at [351, 126] on div "Compare" at bounding box center [371, 129] width 45 height 12
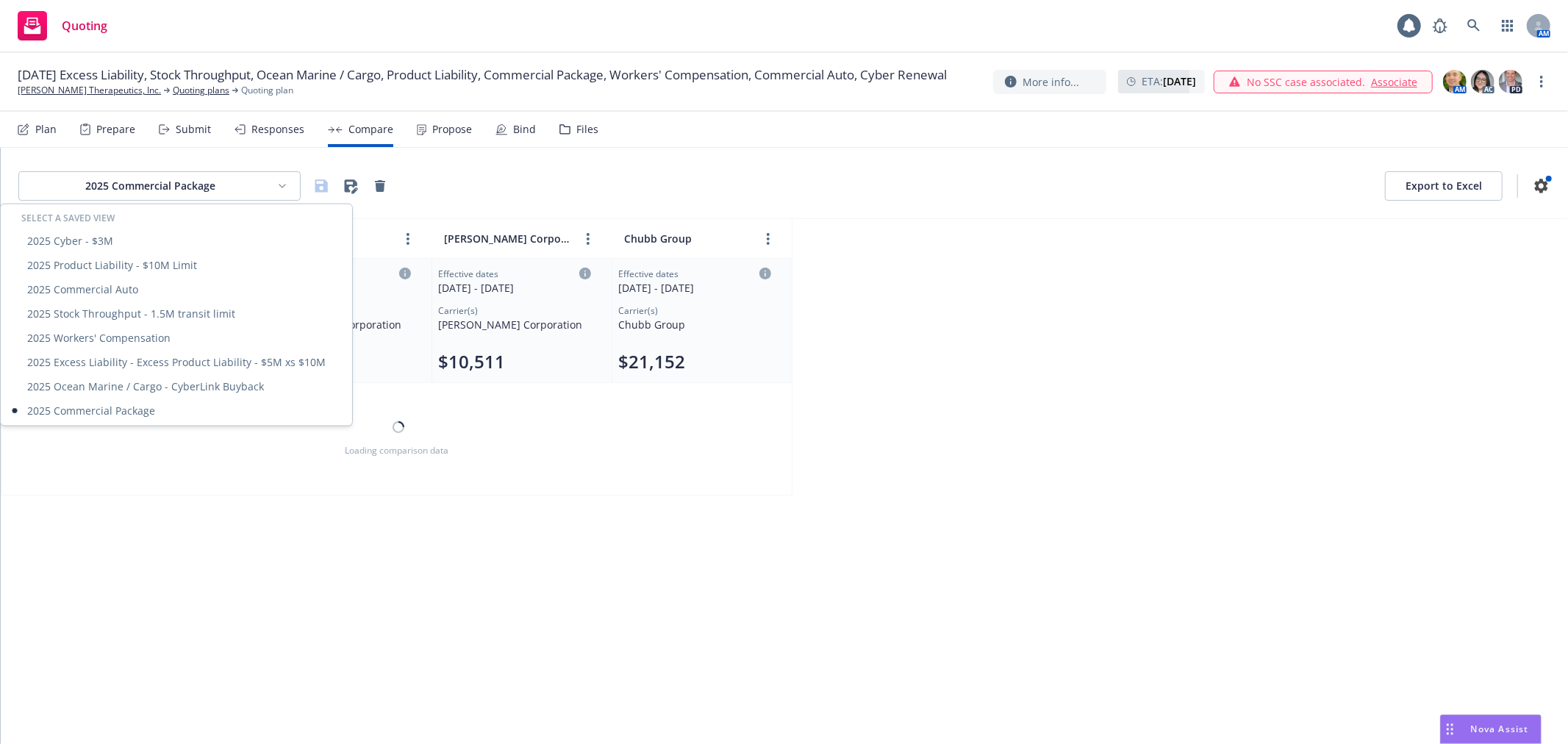
click at [254, 193] on html "Quoting 1 AM 09/01/25 Excess Liability, Stock Throughput, Ocean Marine / Cargo,…" at bounding box center [784, 372] width 1568 height 744
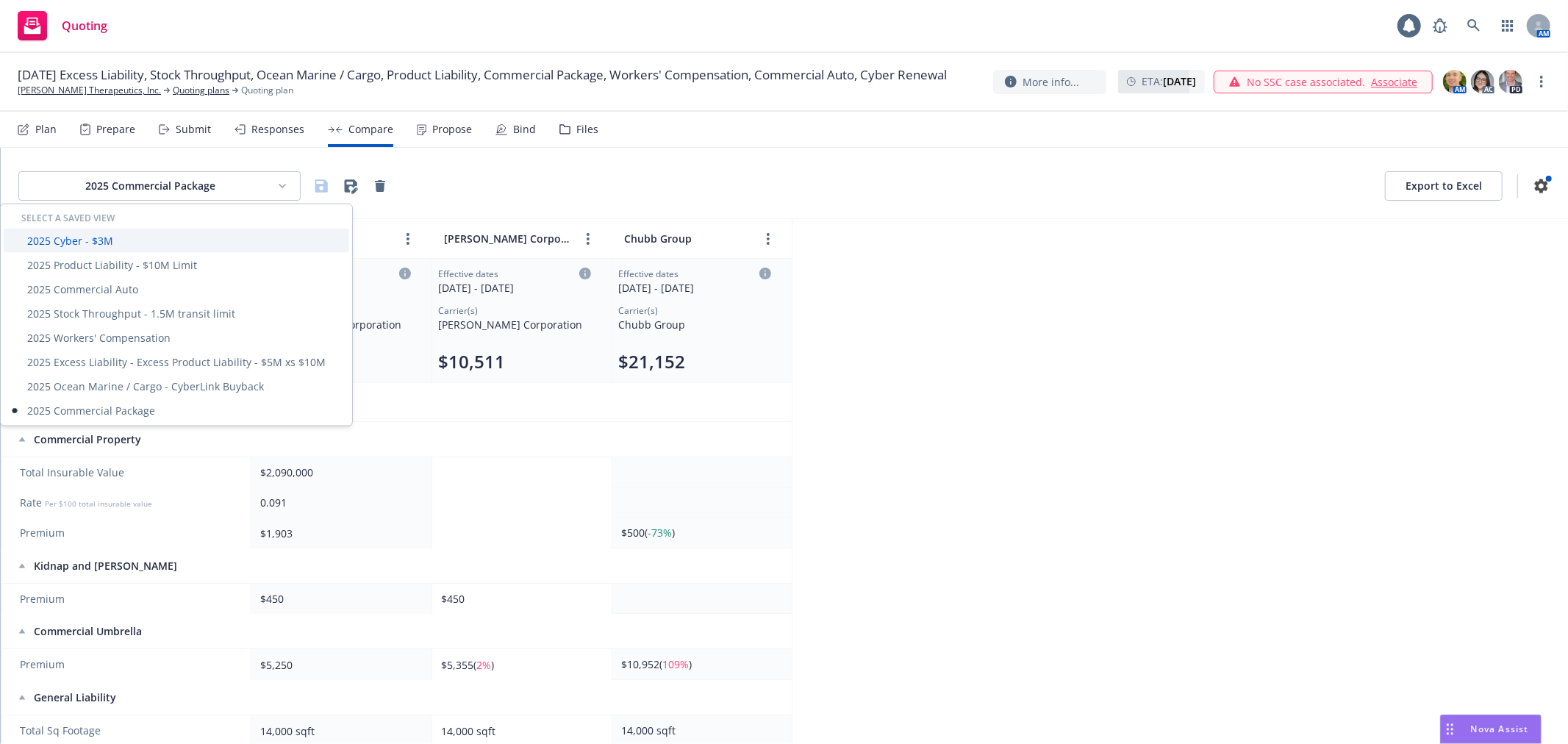
click at [90, 241] on div "2025 Cyber - $3M" at bounding box center [177, 241] width 345 height 24
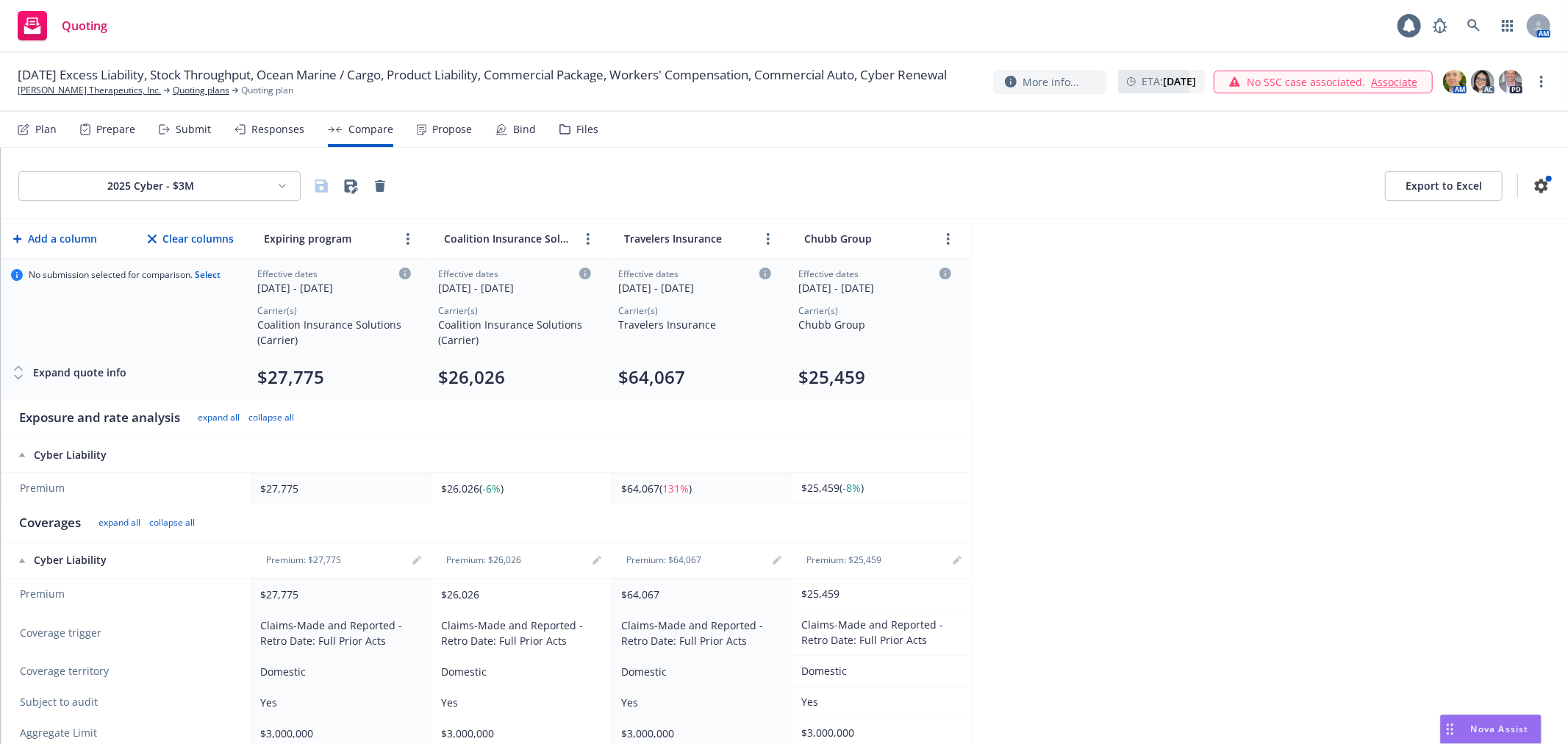
click at [1188, 338] on div "2025 Cyber - $3M Export to Excel Add a column Clear columns Expiring program Co…" at bounding box center [784, 446] width 1567 height 596
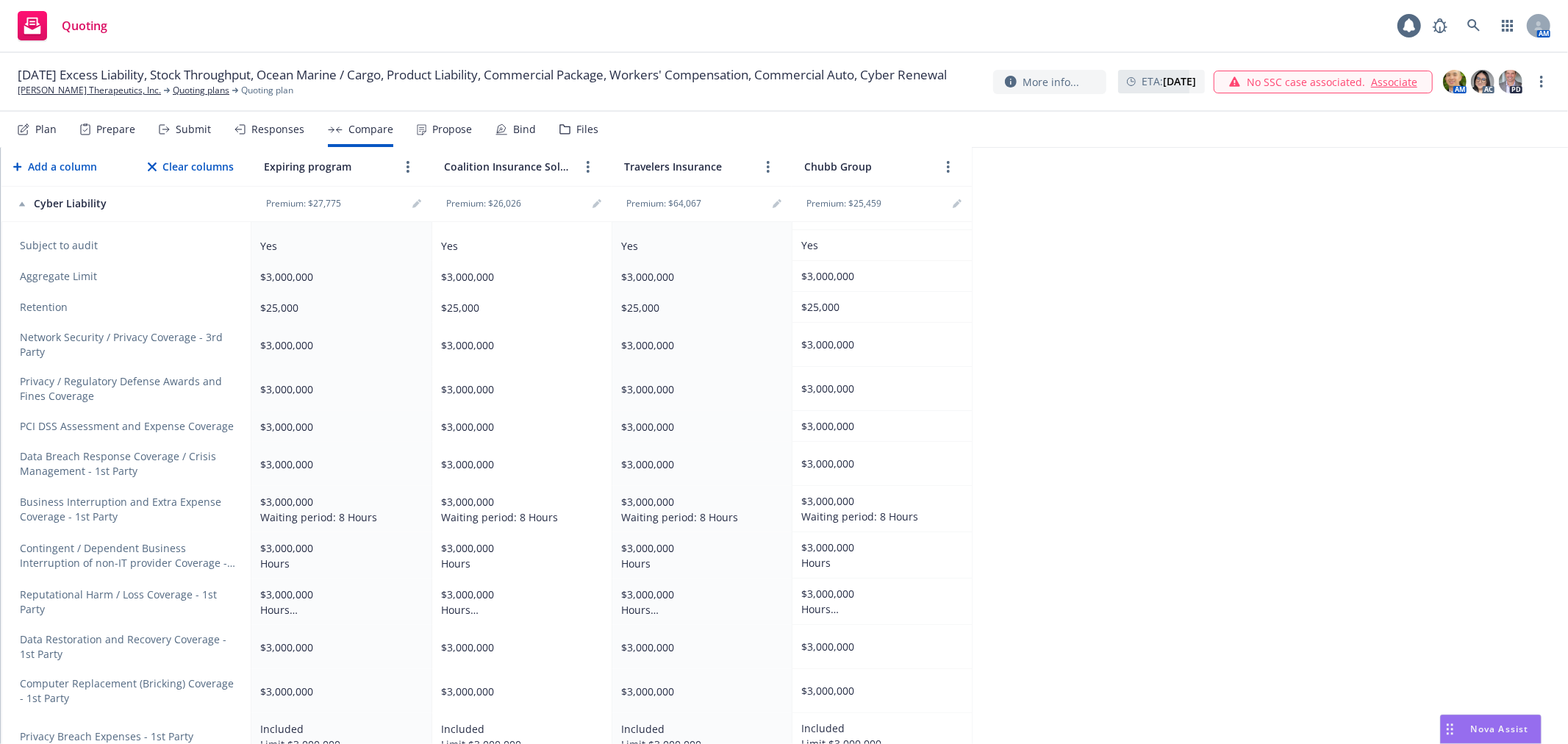
scroll to position [48, 0]
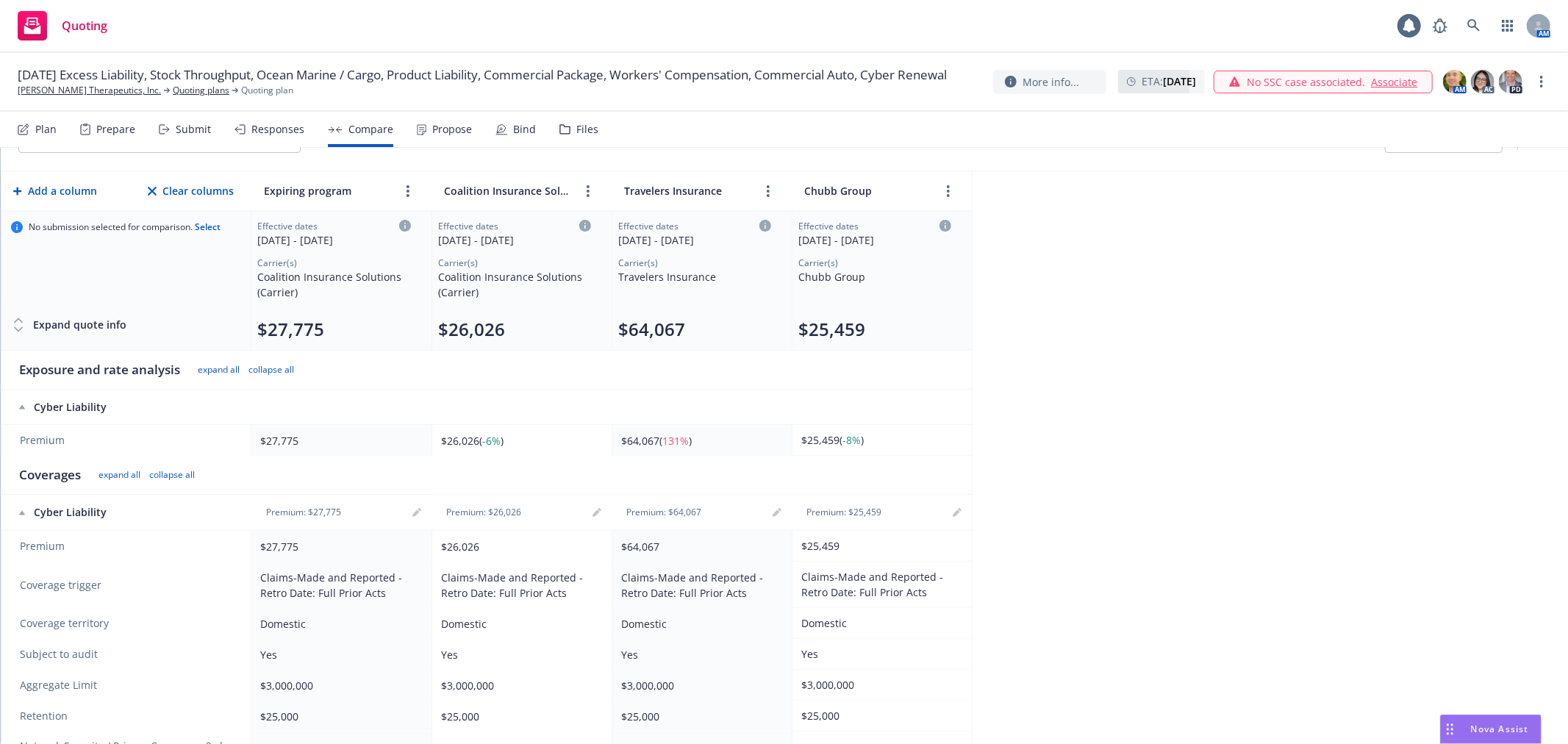
click at [199, 138] on div "Submit" at bounding box center [185, 129] width 52 height 36
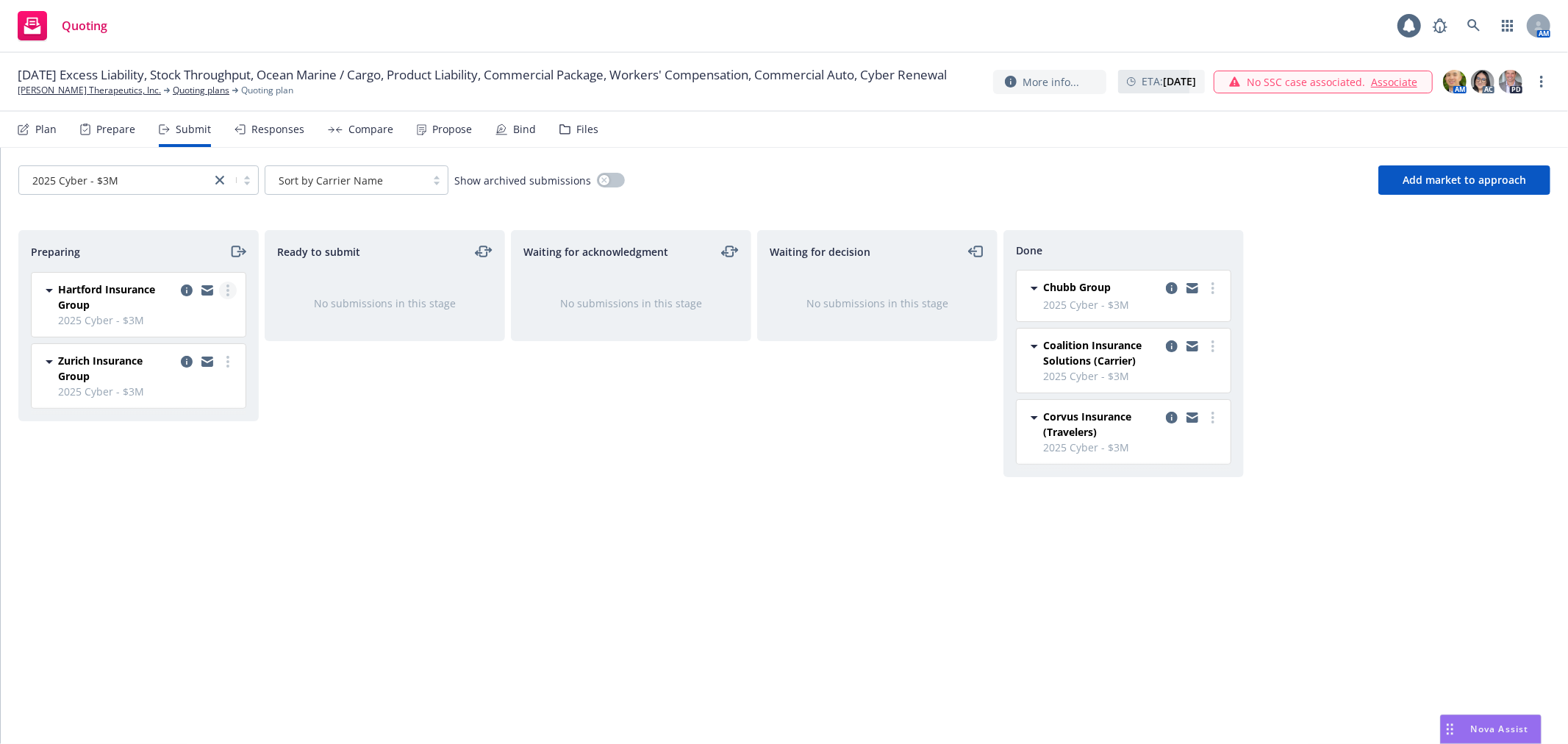
click at [229, 295] on circle "more" at bounding box center [228, 295] width 3 height 3
click at [169, 412] on span "Add accepted decision" at bounding box center [162, 409] width 147 height 14
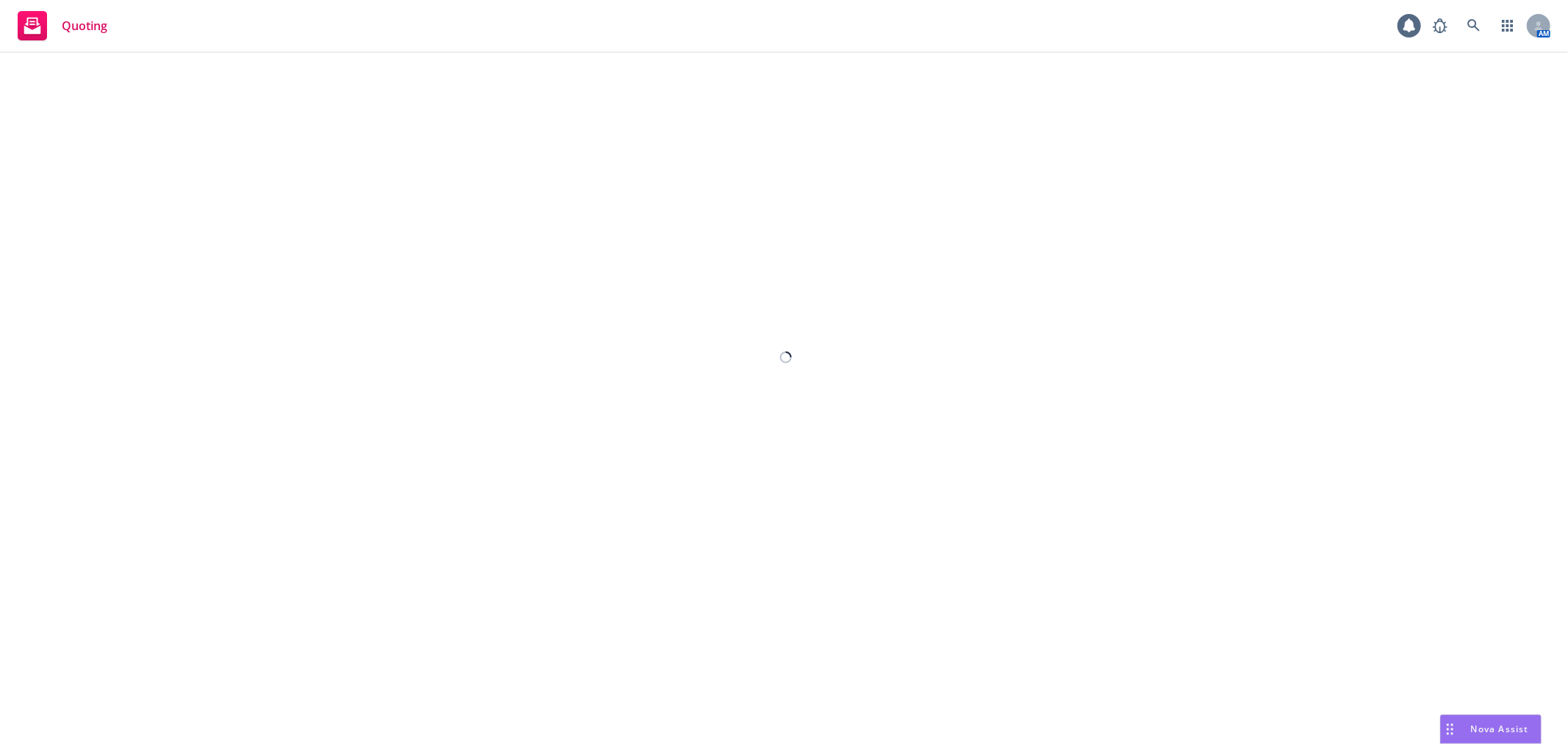
select select "12"
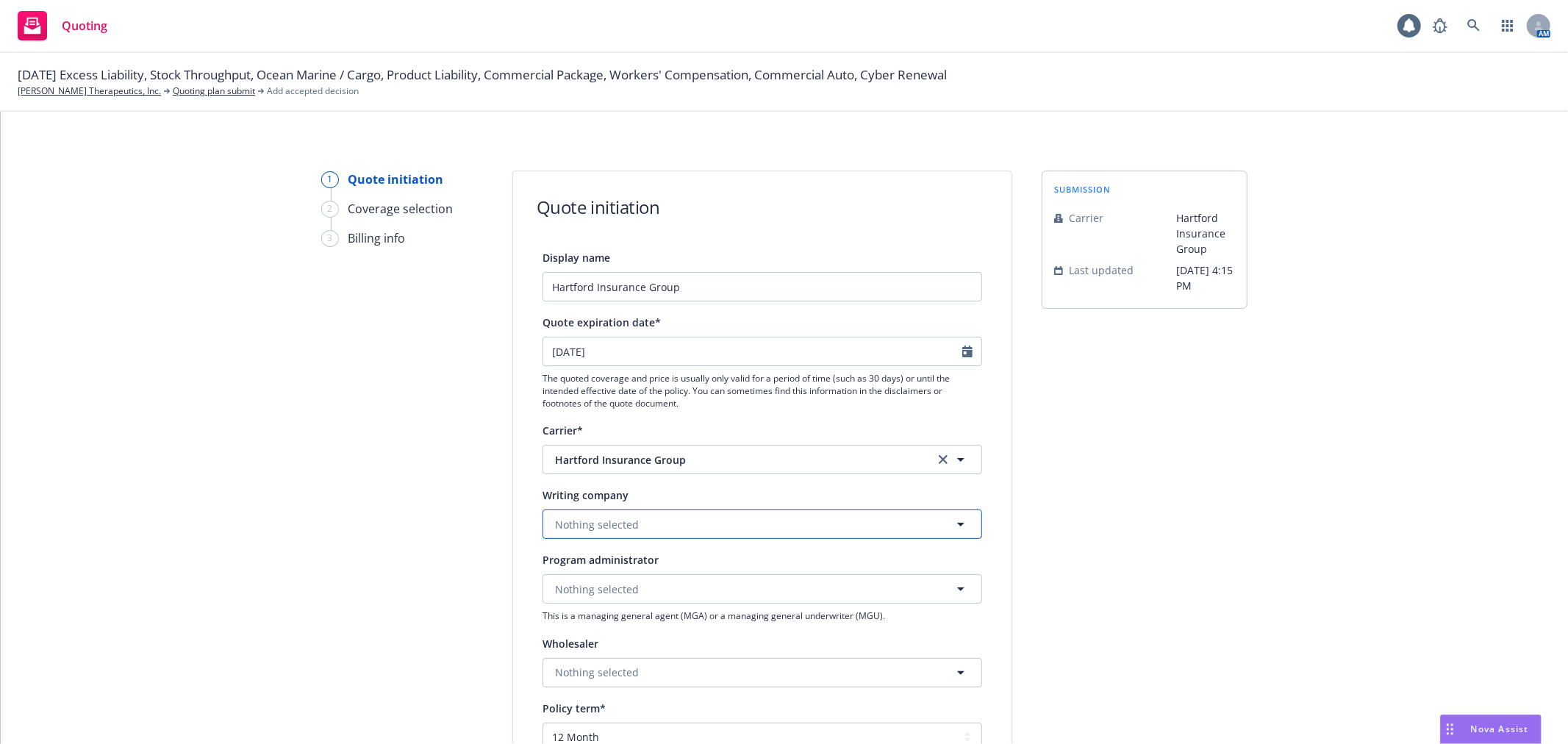
click at [730, 523] on button "Nothing selected" at bounding box center [762, 524] width 439 height 29
type input "twin city"
click at [624, 466] on strong "Twin City Fire Insurance Company" at bounding box center [644, 468] width 170 height 14
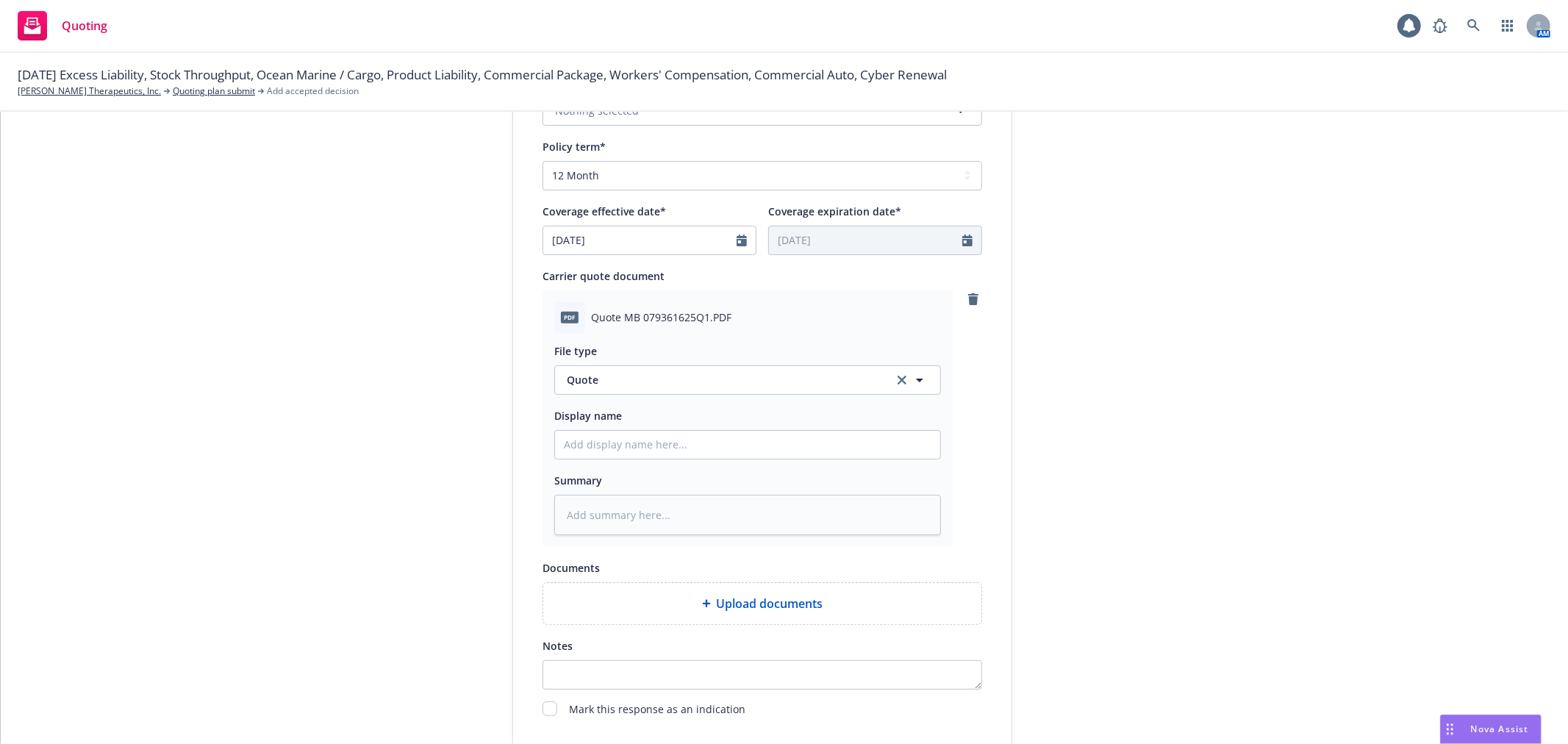
scroll to position [571, 0]
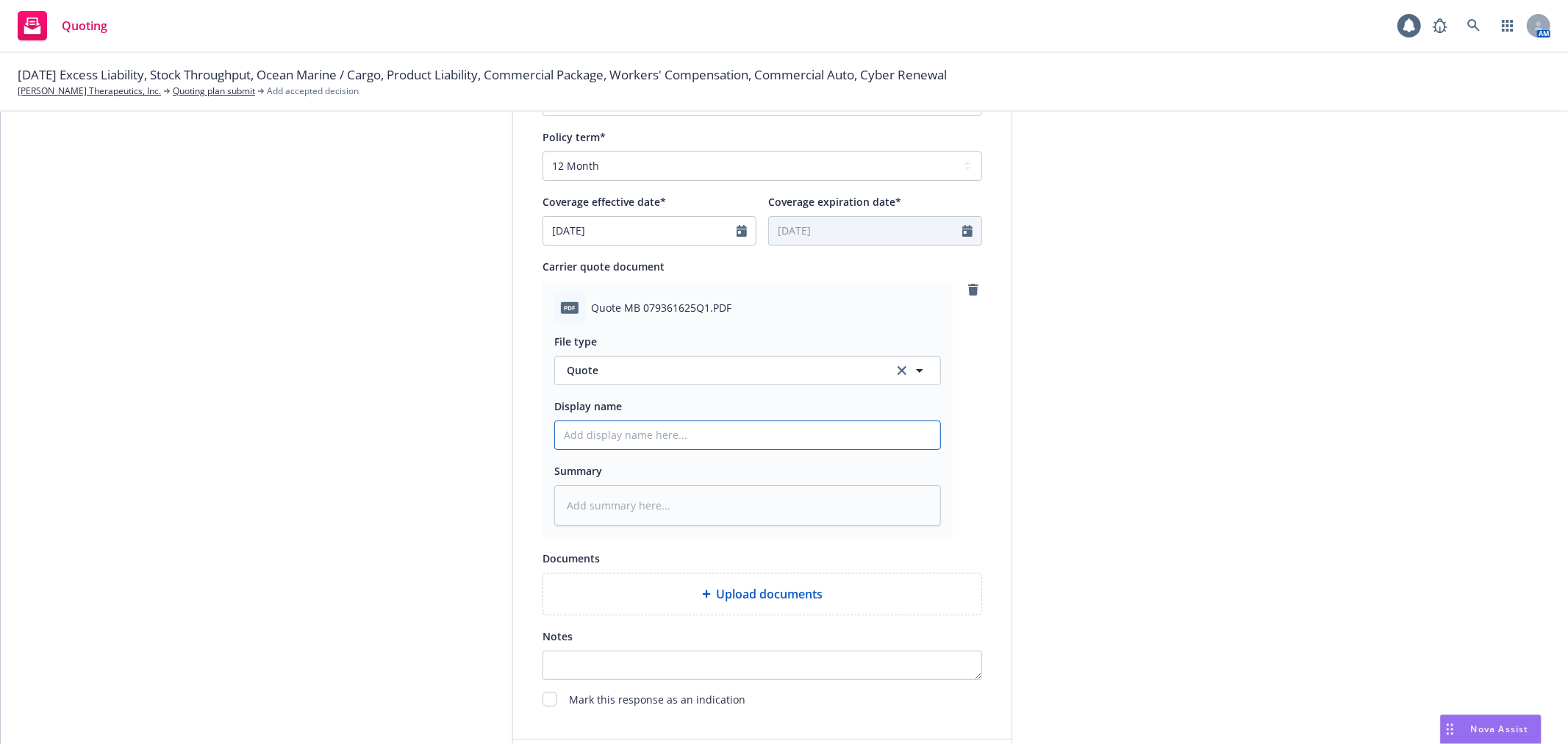
click at [642, 446] on input "Display name" at bounding box center [748, 435] width 385 height 28
type textarea "x"
type input "H"
type textarea "x"
type input "Ha"
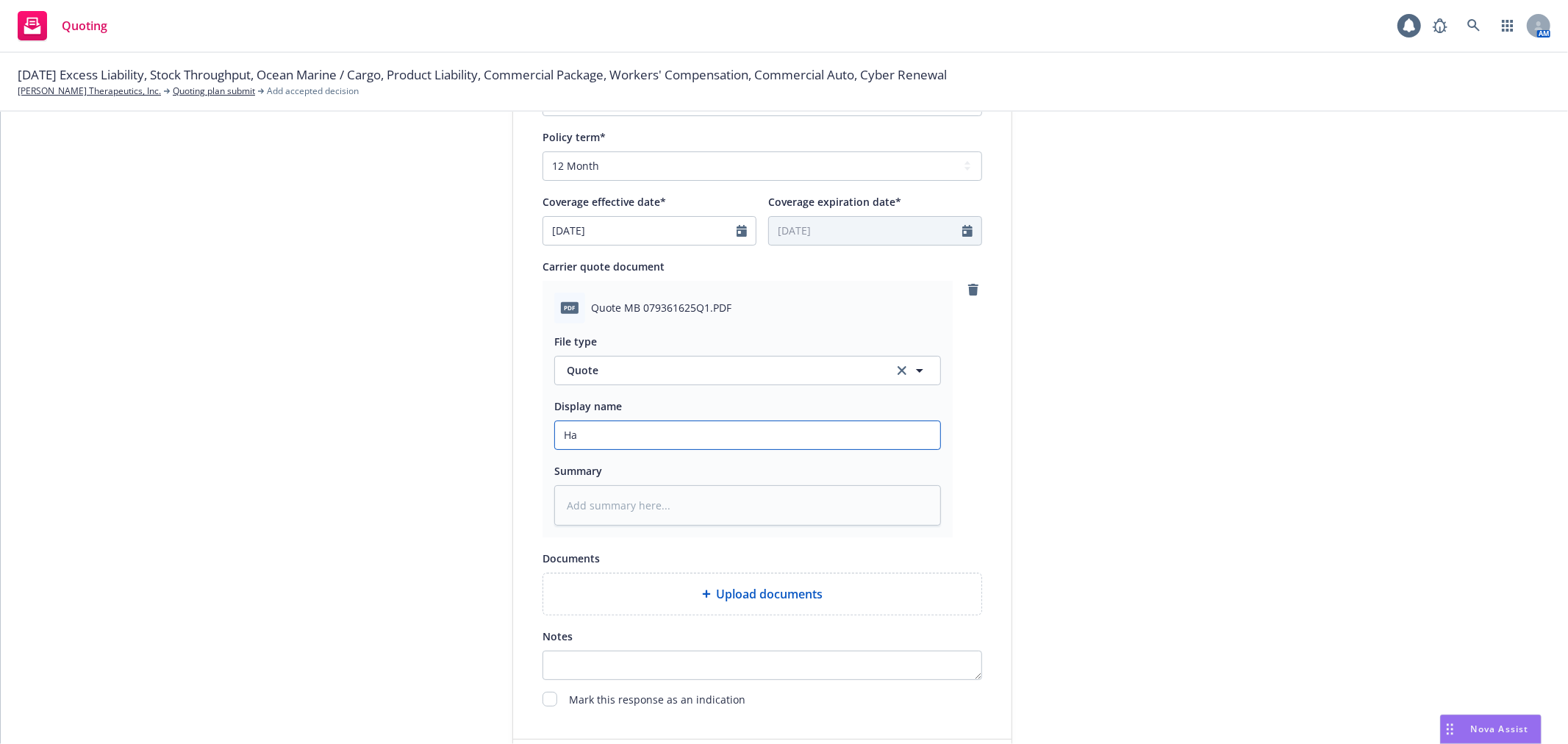
type textarea "x"
type input "Har"
type textarea "x"
type input "Hart"
type textarea "x"
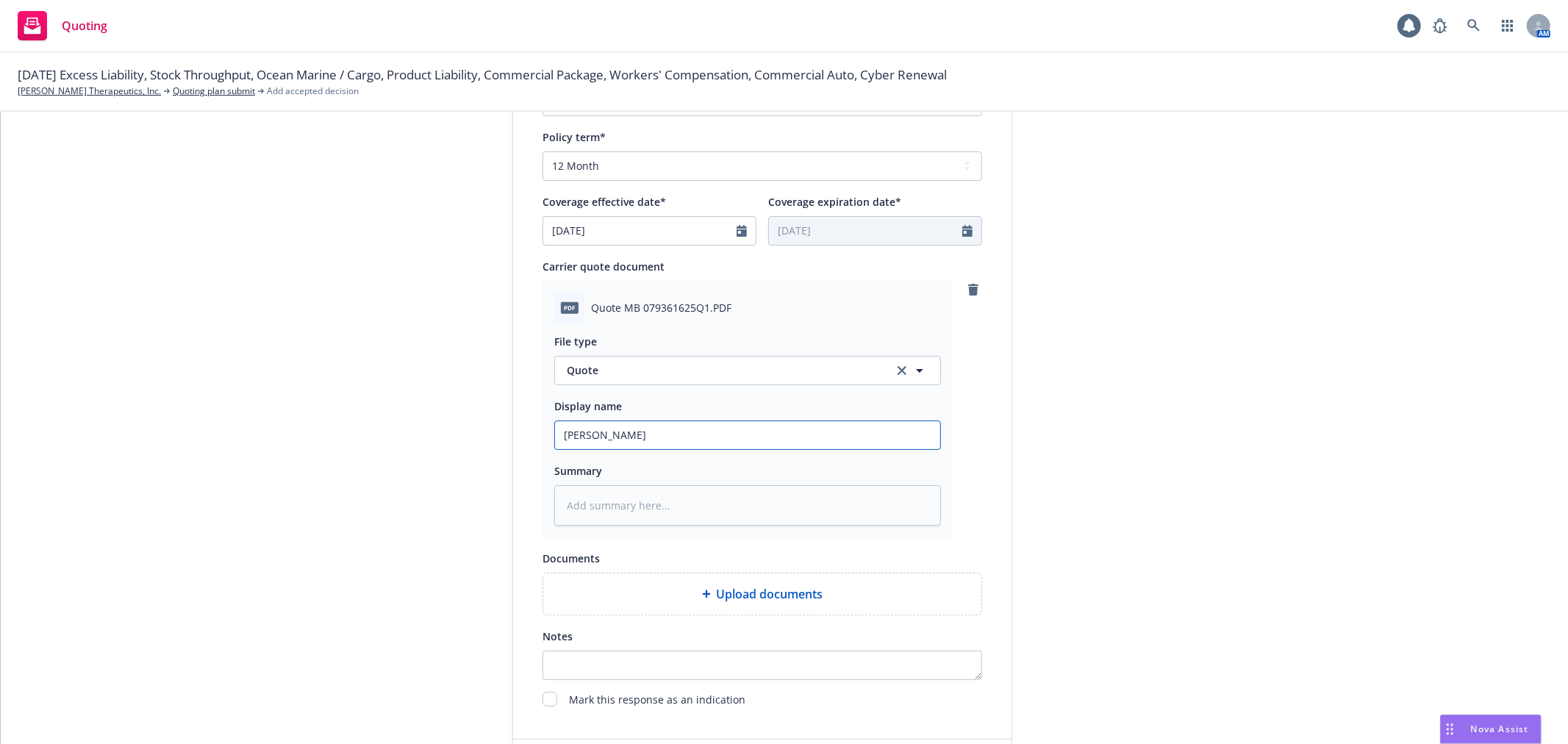
type input "Hartf"
type textarea "x"
type input "Hartfo"
type textarea "x"
type input "Hartfor"
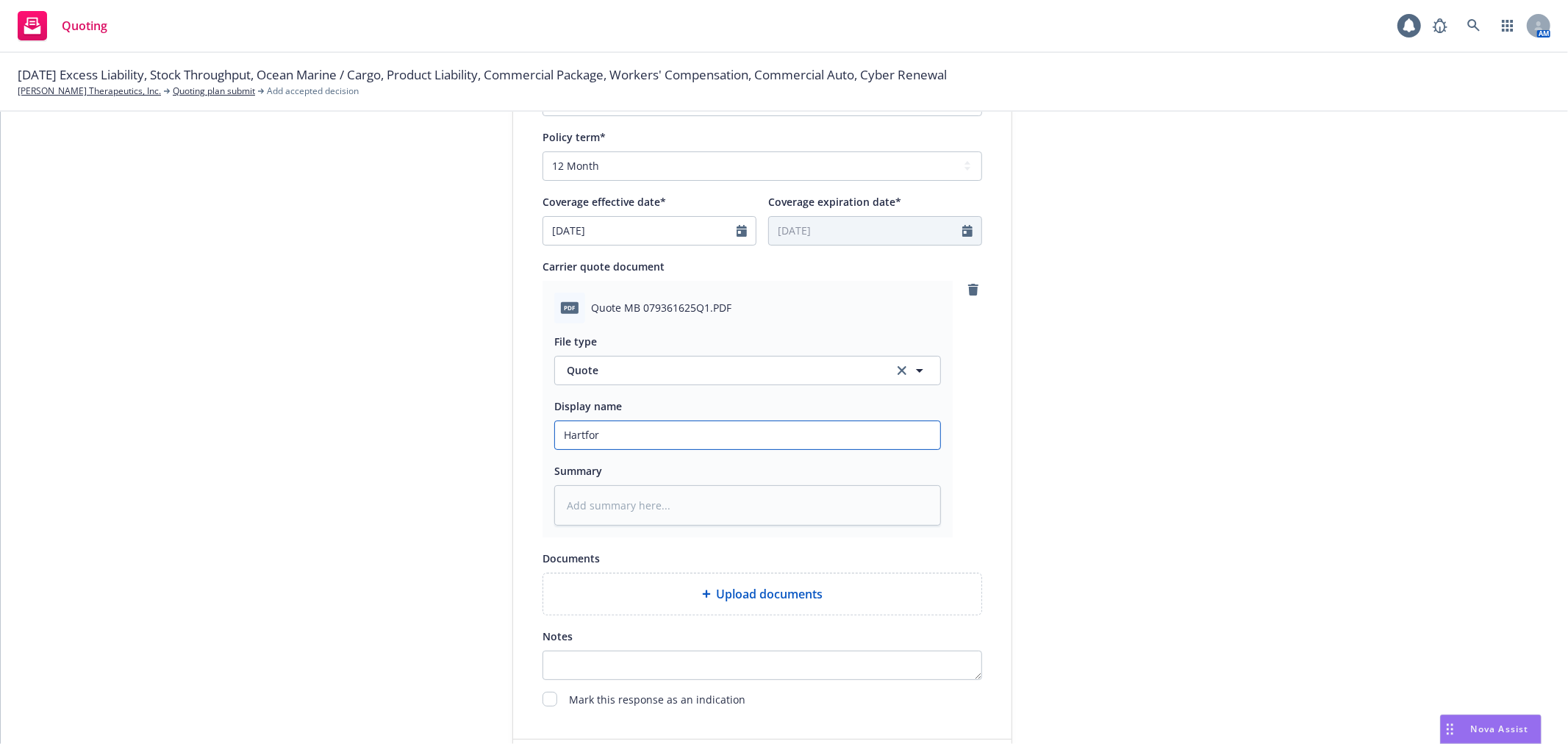
type textarea "x"
type input "Hartford"
type textarea "x"
type input "Hartford"
type textarea "x"
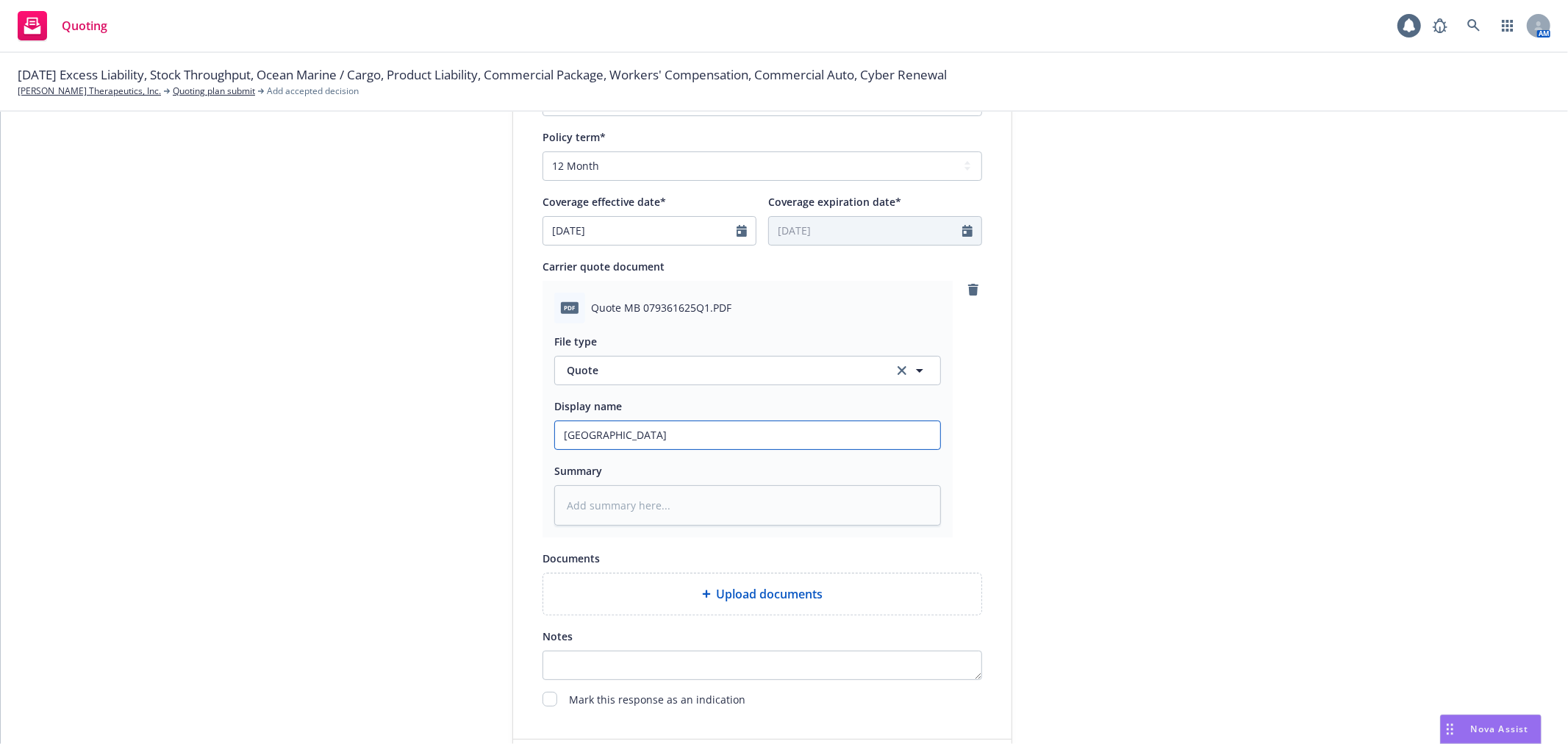
type input "Hartford C"
type textarea "x"
type input "Hartford Cy"
type textarea "x"
type input "Hartford Cyb"
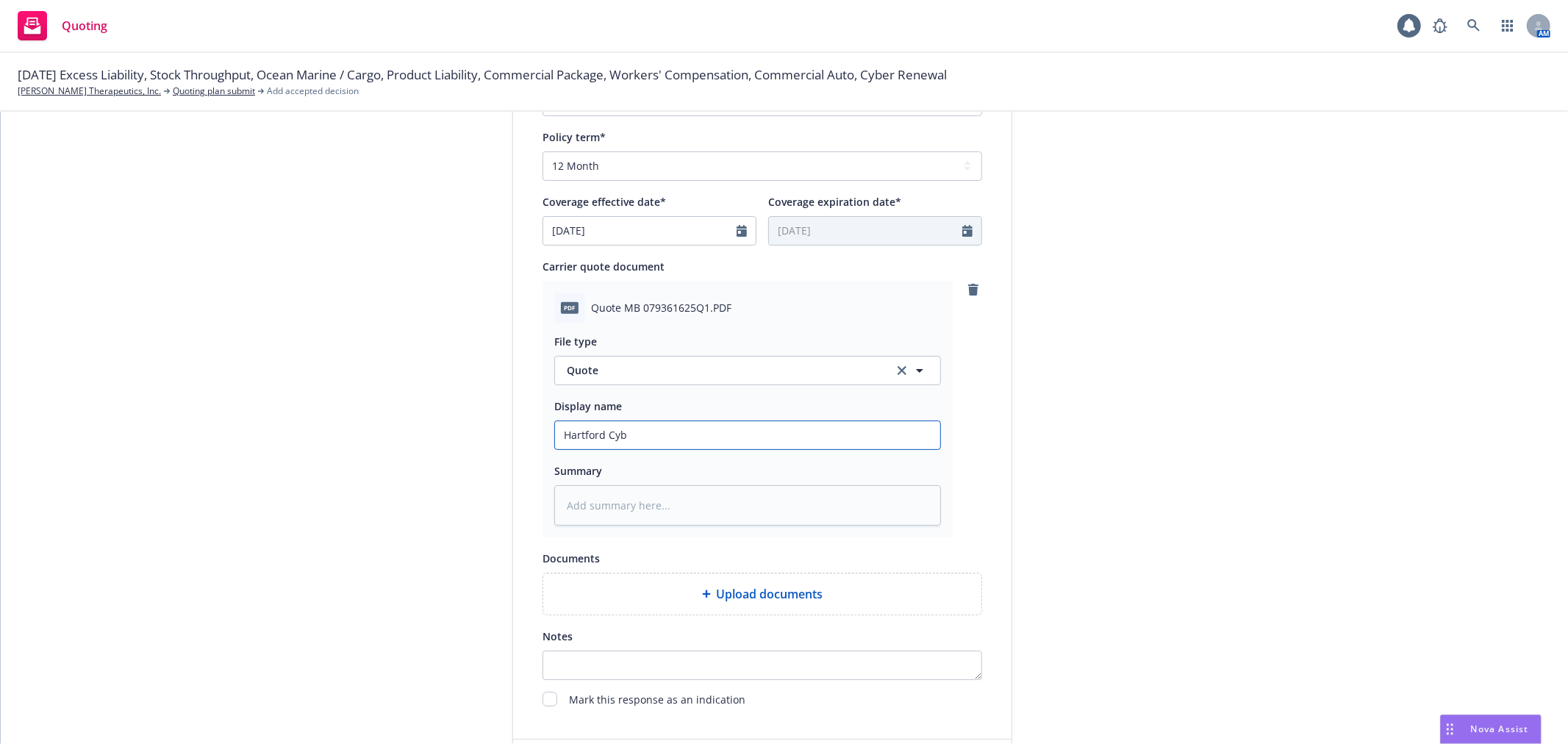
type textarea "x"
type input "Hartford Cybe"
type textarea "x"
type input "Hartford Cyber"
type textarea "x"
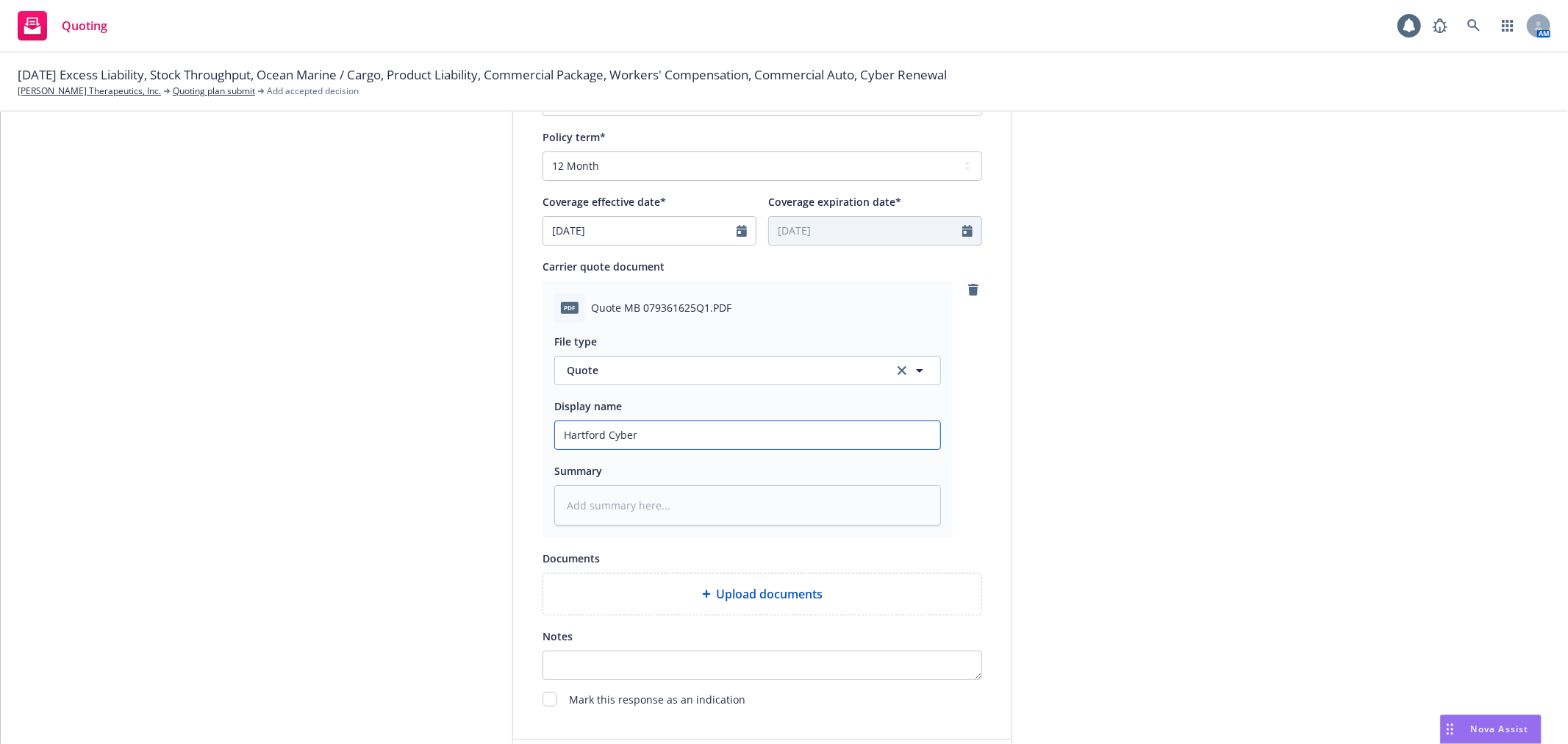
type input "Hartford Cyber"
type textarea "x"
type input "Hartford Cyber L"
type textarea "x"
type input "Hartford Cyber Li"
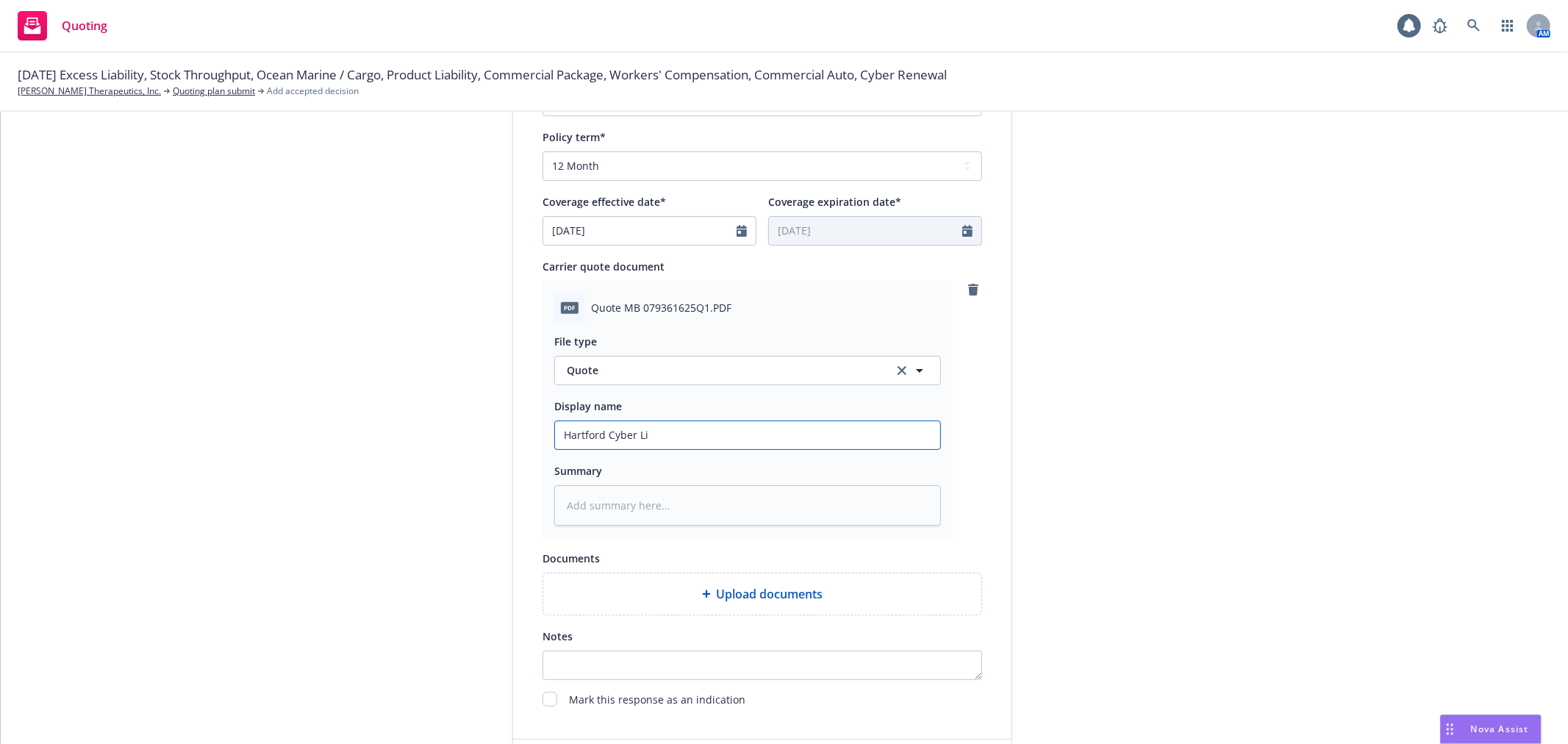
type textarea "x"
type input "Hartford Cyber Lia"
type textarea "x"
type input "Hartford Cyber Liab"
type textarea "x"
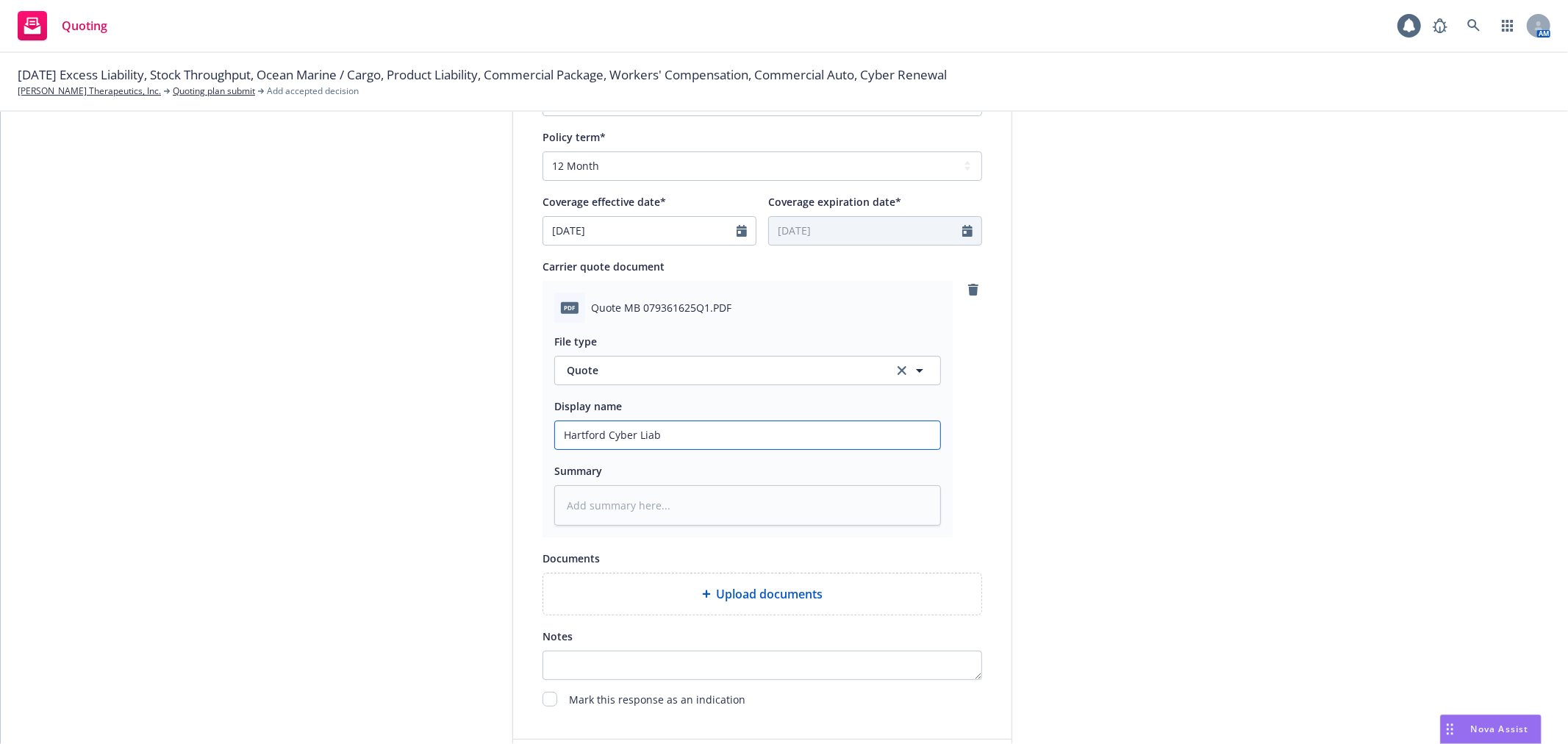
type input "Hartford Cyber Liabi"
type textarea "x"
type input "Hartford Cyber Liabil"
type textarea "x"
type input "Hartford Cyber Liabili"
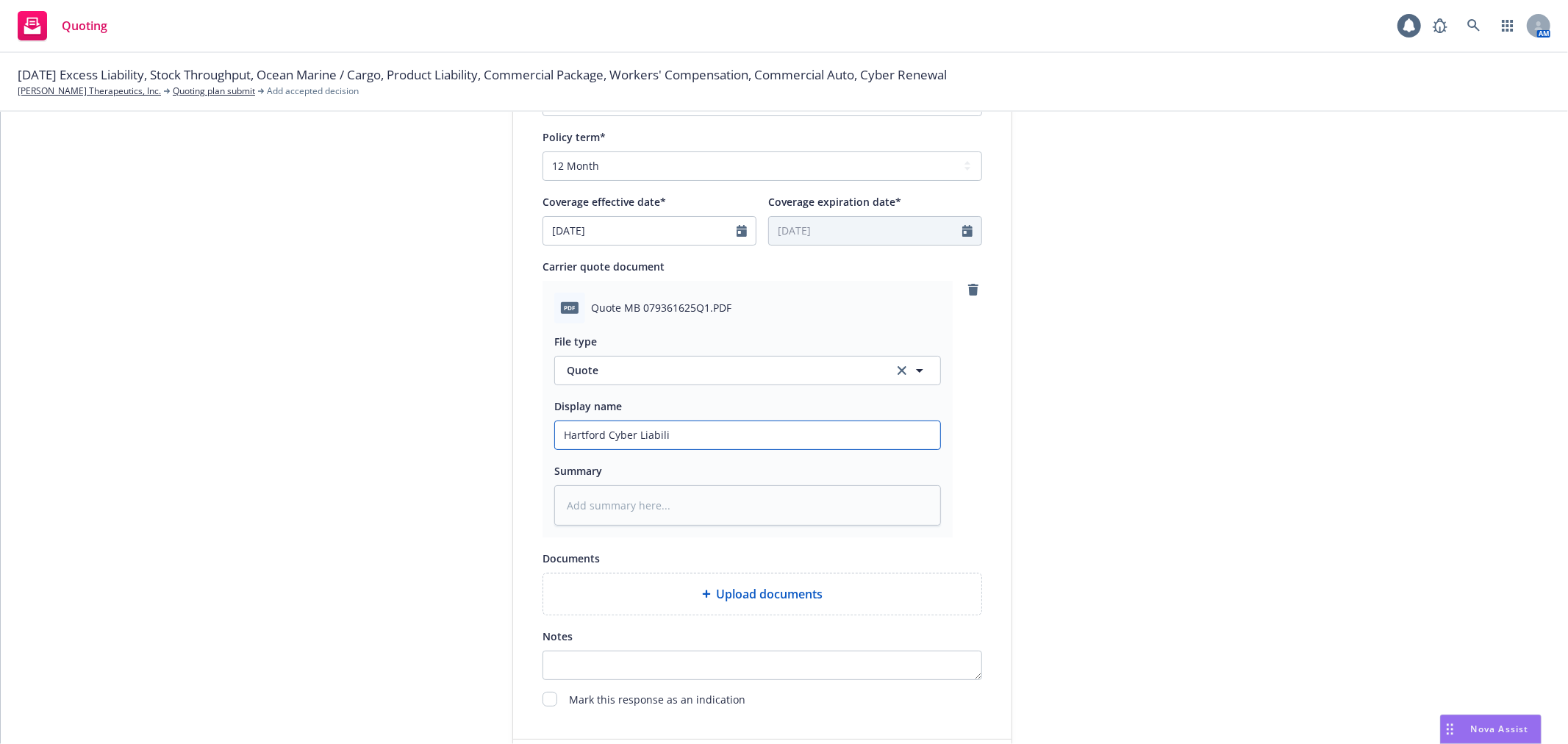
type textarea "x"
type input "Hartford Cyber Liabilit"
type textarea "x"
type input "Hartford Cyber Liability"
type textarea "x"
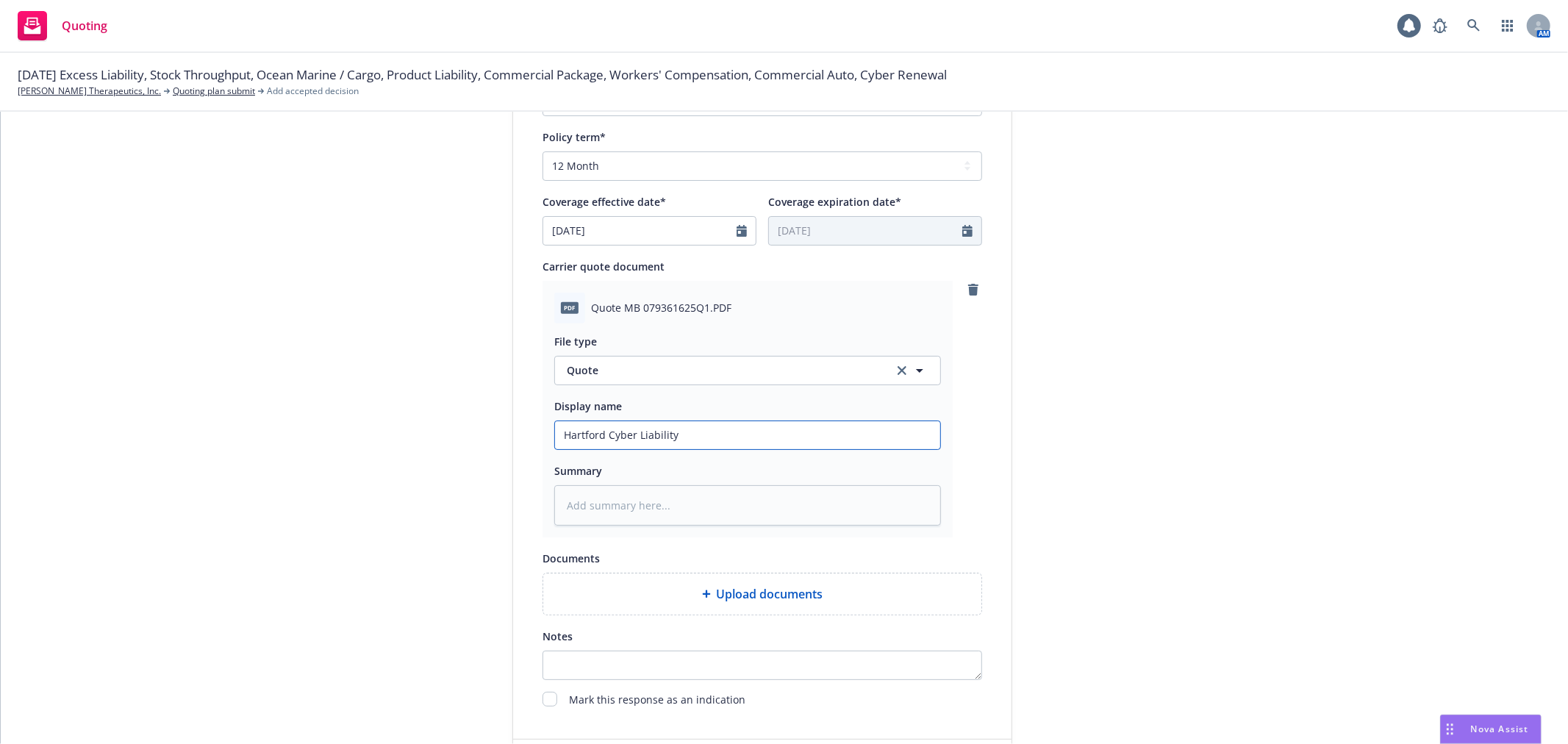
type input "Hartford Cyber Liability"
type textarea "x"
type input "Hartford Cyber Liability Q"
type textarea "x"
type input "Hartford Cyber Liability Qu"
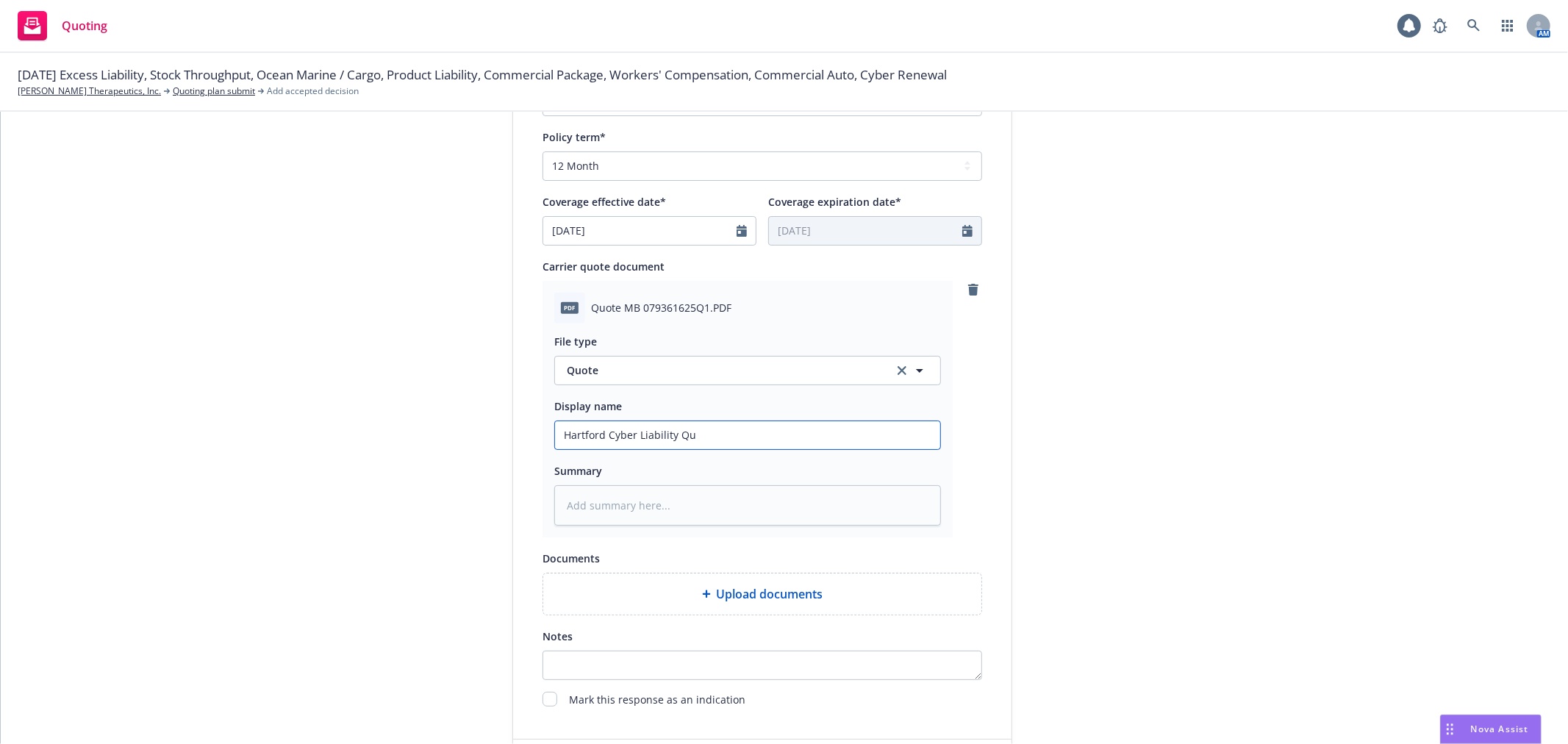
type textarea "x"
type input "Hartford Cyber Liability Quot"
type textarea "x"
type input "Hartford Cyber Liability Quoty"
type textarea "x"
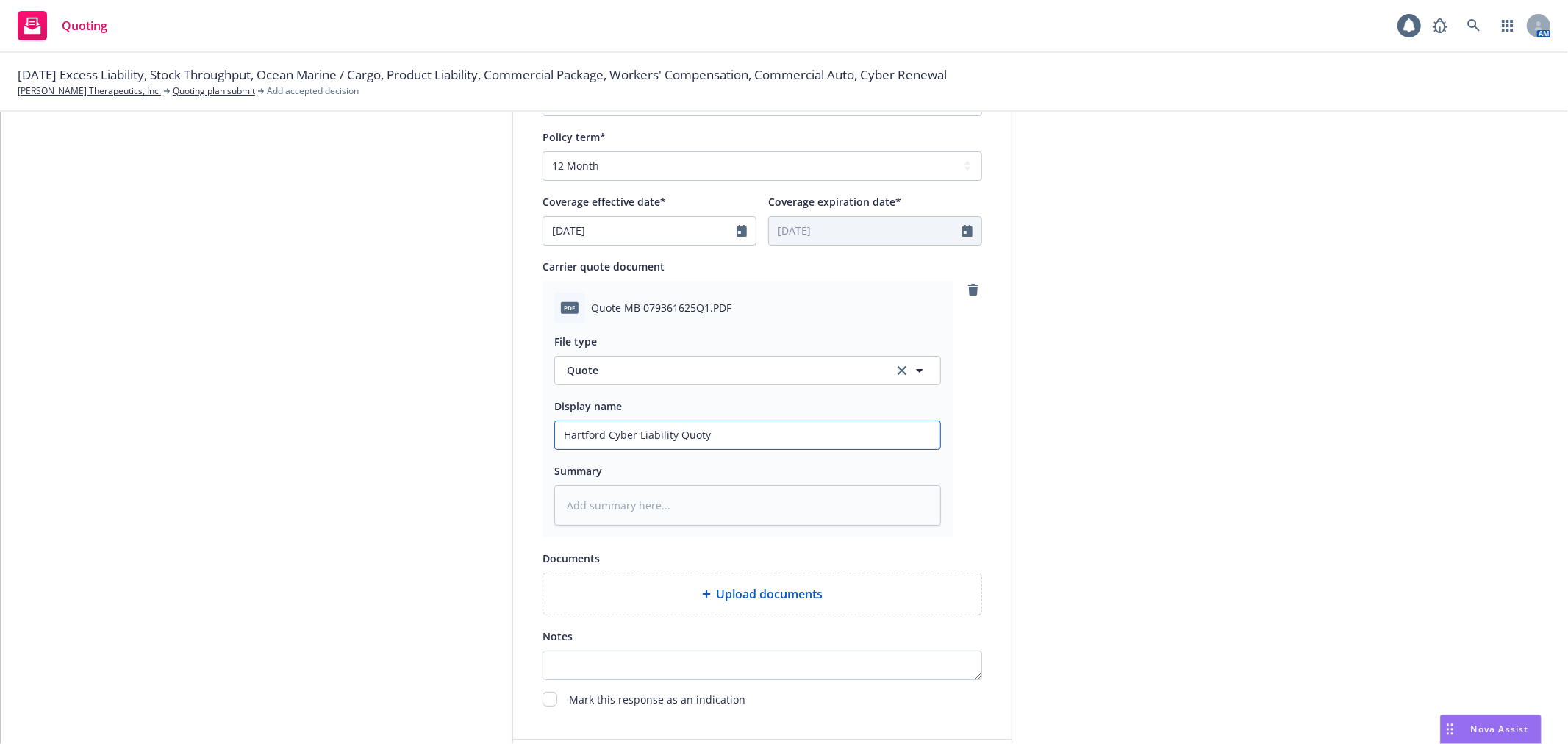
type input "Hartford Cyber Liability Quotye"
type textarea "x"
type input "Hartford Cyber Liability Quoty"
click at [1024, 513] on div "1 Quote initiation 2 Coverage selection 3 Billing info Quote initiation Display…" at bounding box center [784, 199] width 1533 height 1200
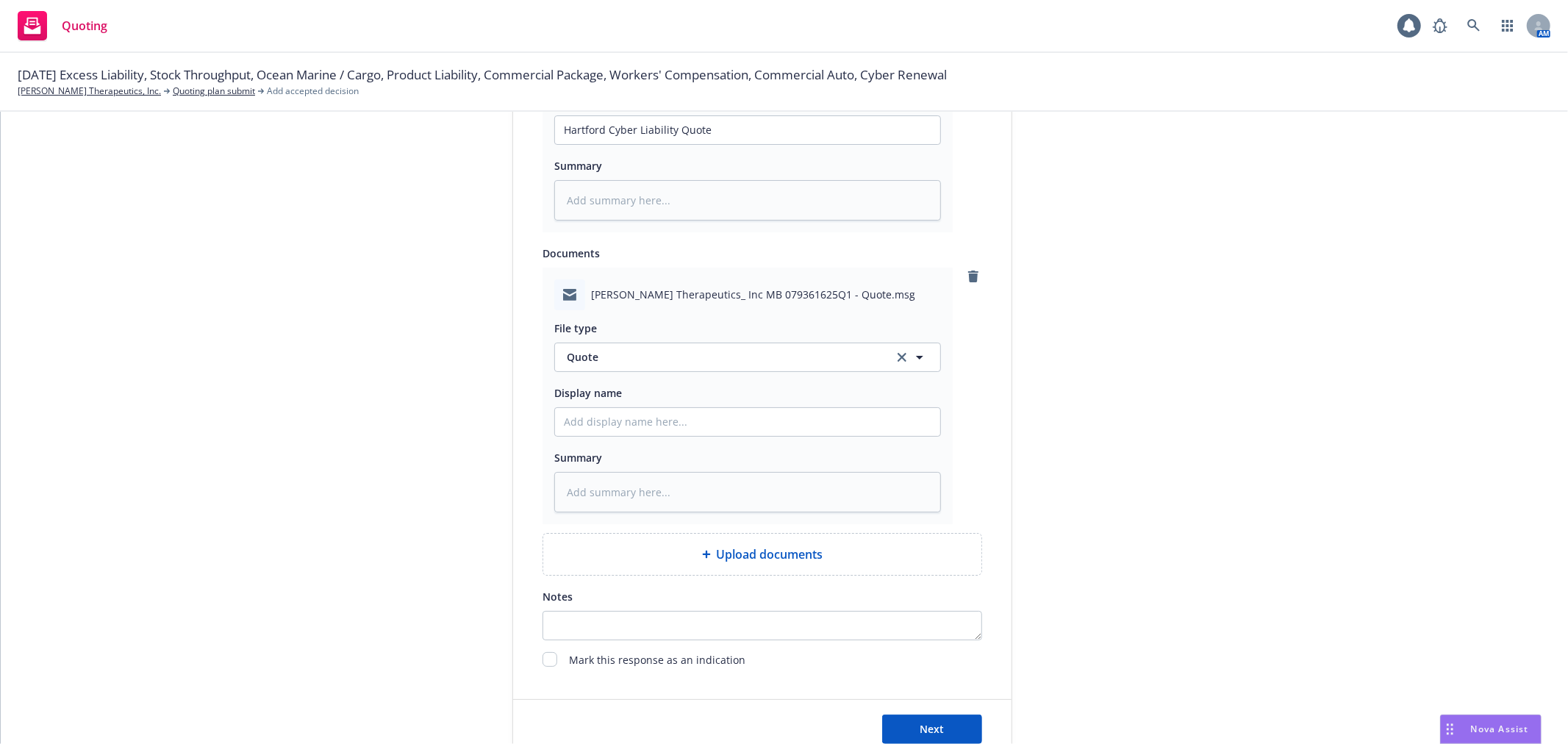
scroll to position [887, 0]
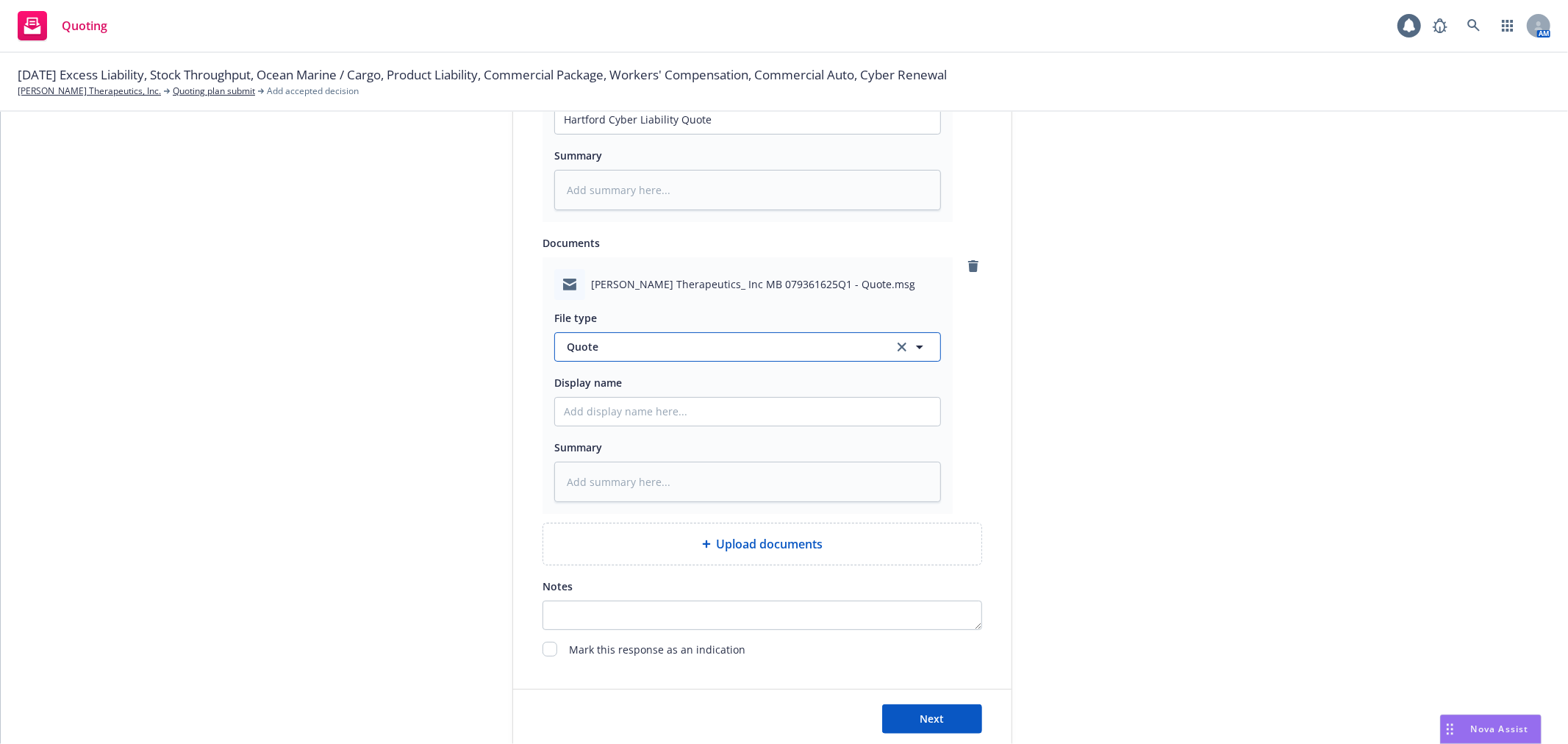
click at [757, 359] on button "Quote" at bounding box center [748, 346] width 386 height 29
click at [861, 395] on div "Email" at bounding box center [748, 387] width 368 height 21
click at [659, 134] on input "Display name" at bounding box center [748, 119] width 385 height 28
click at [1185, 449] on div "submission Carrier Hartford Insurance Group Last updated 7/2, 4:15 PM" at bounding box center [1144, 17] width 206 height 1466
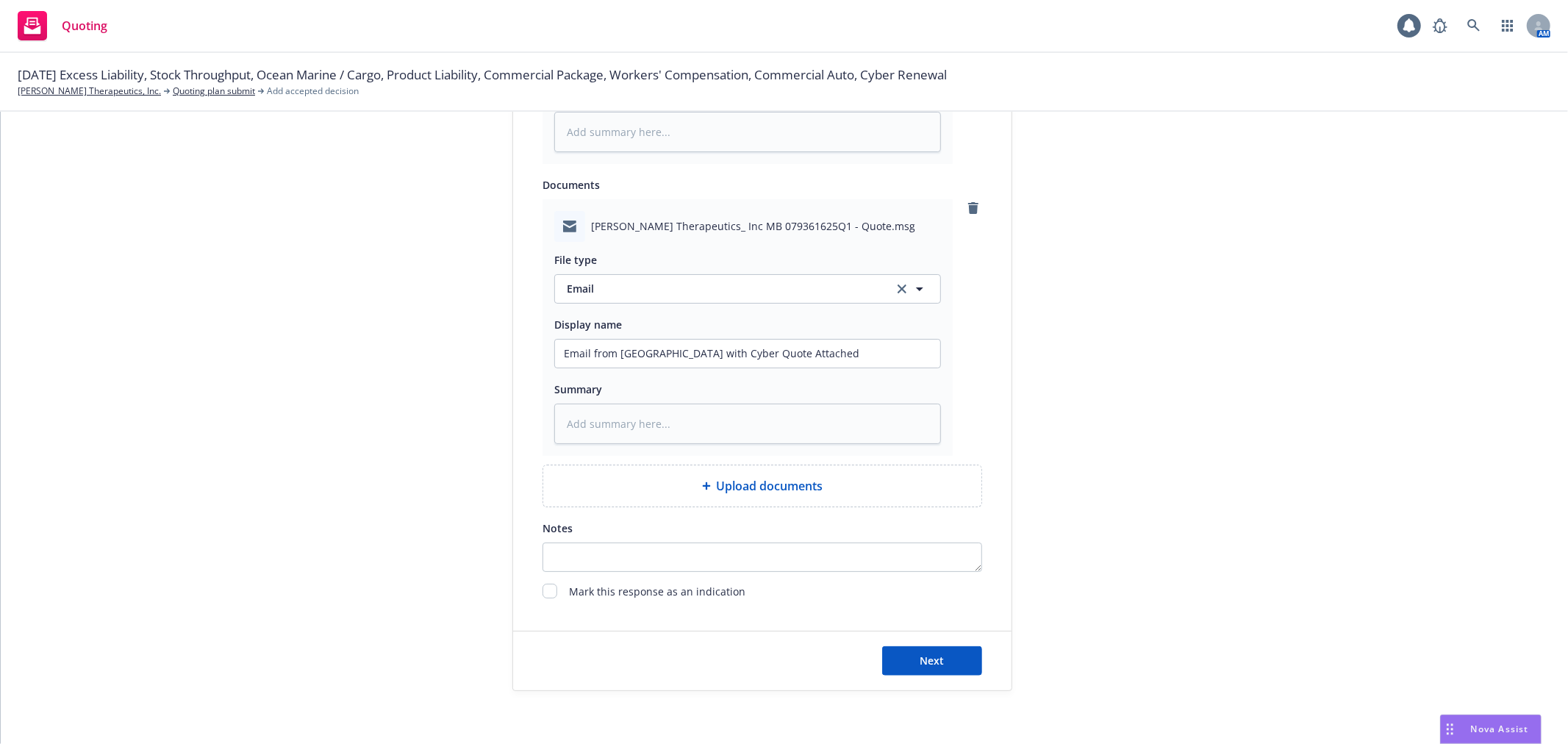
scroll to position [990, 0]
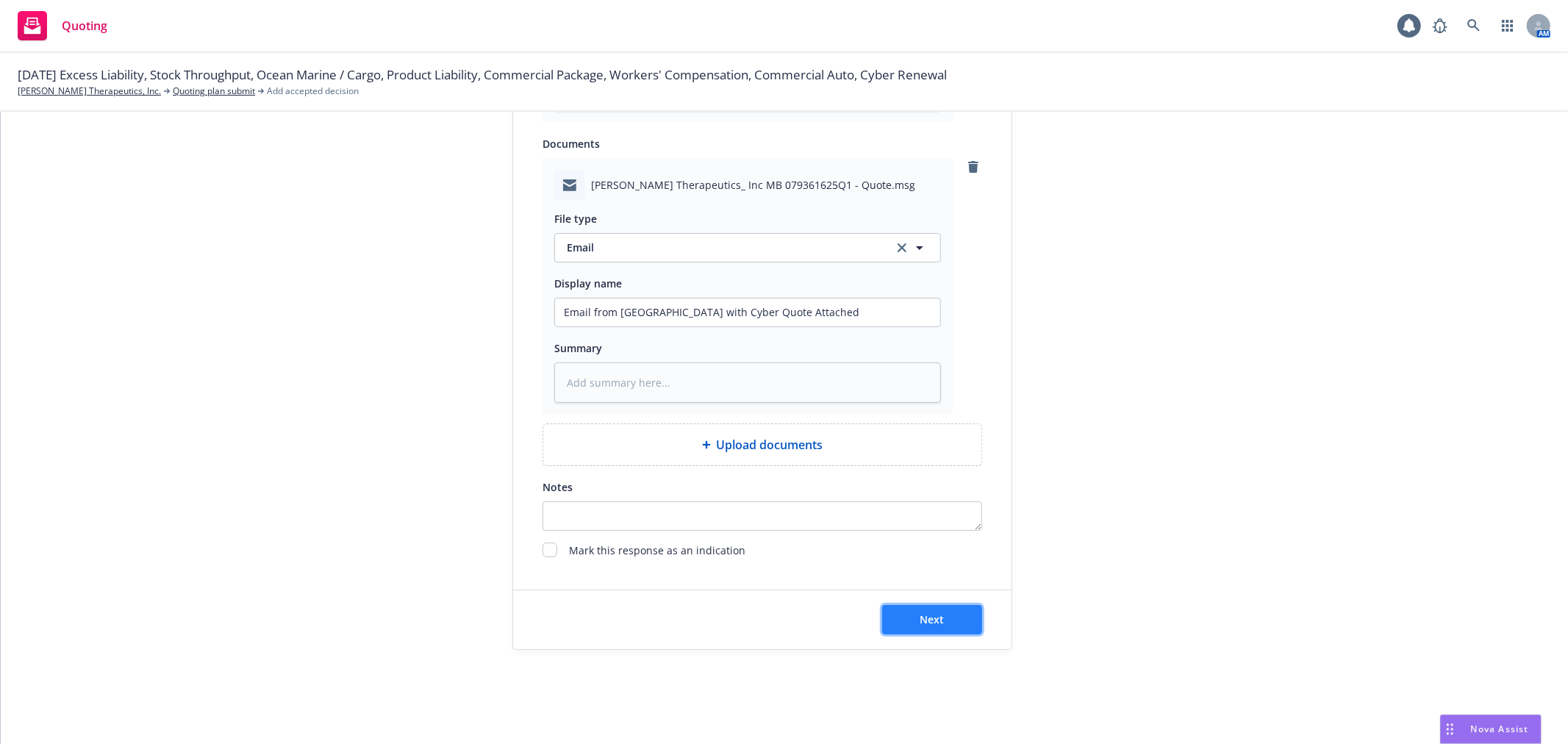
click at [907, 615] on button "Next" at bounding box center [932, 619] width 100 height 29
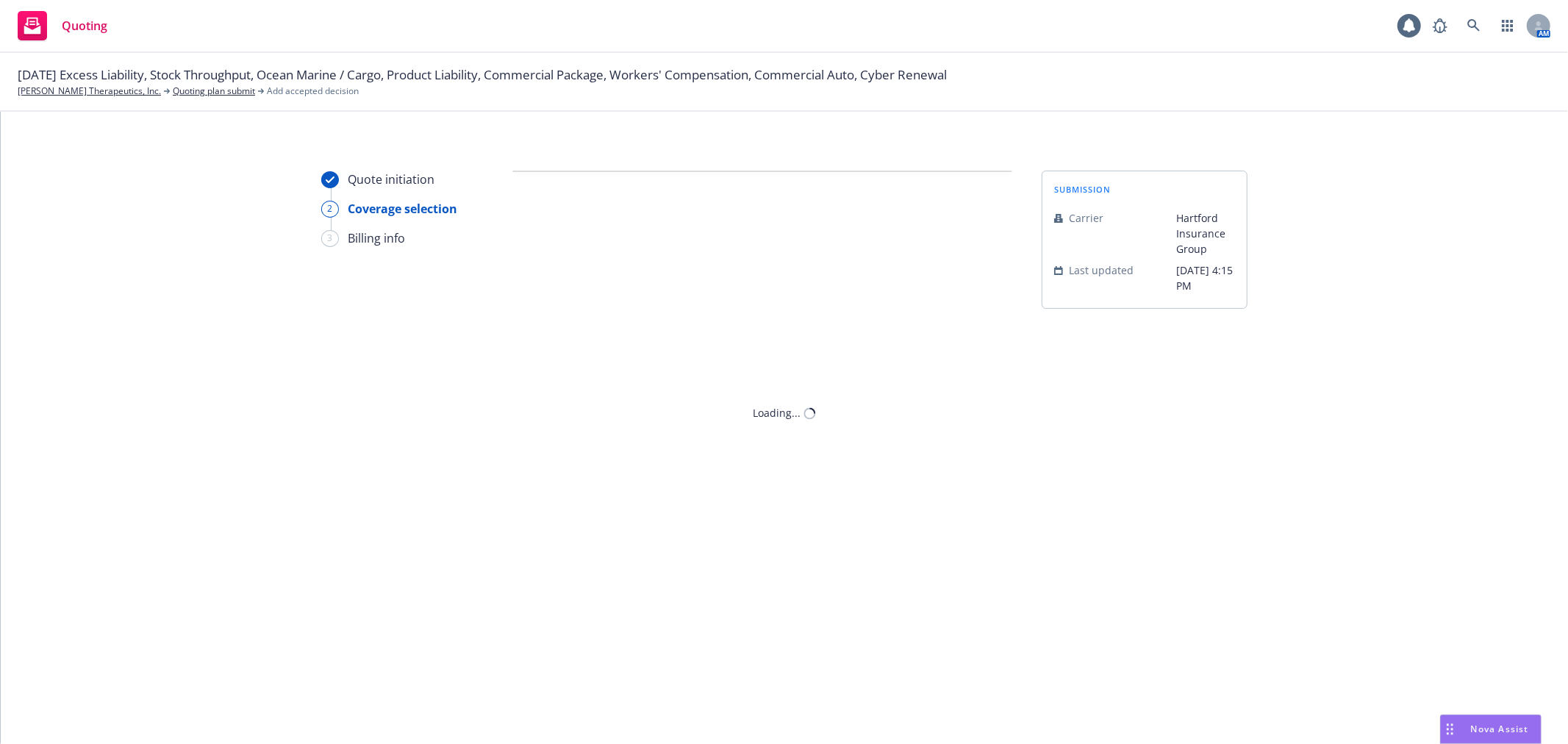
scroll to position [0, 0]
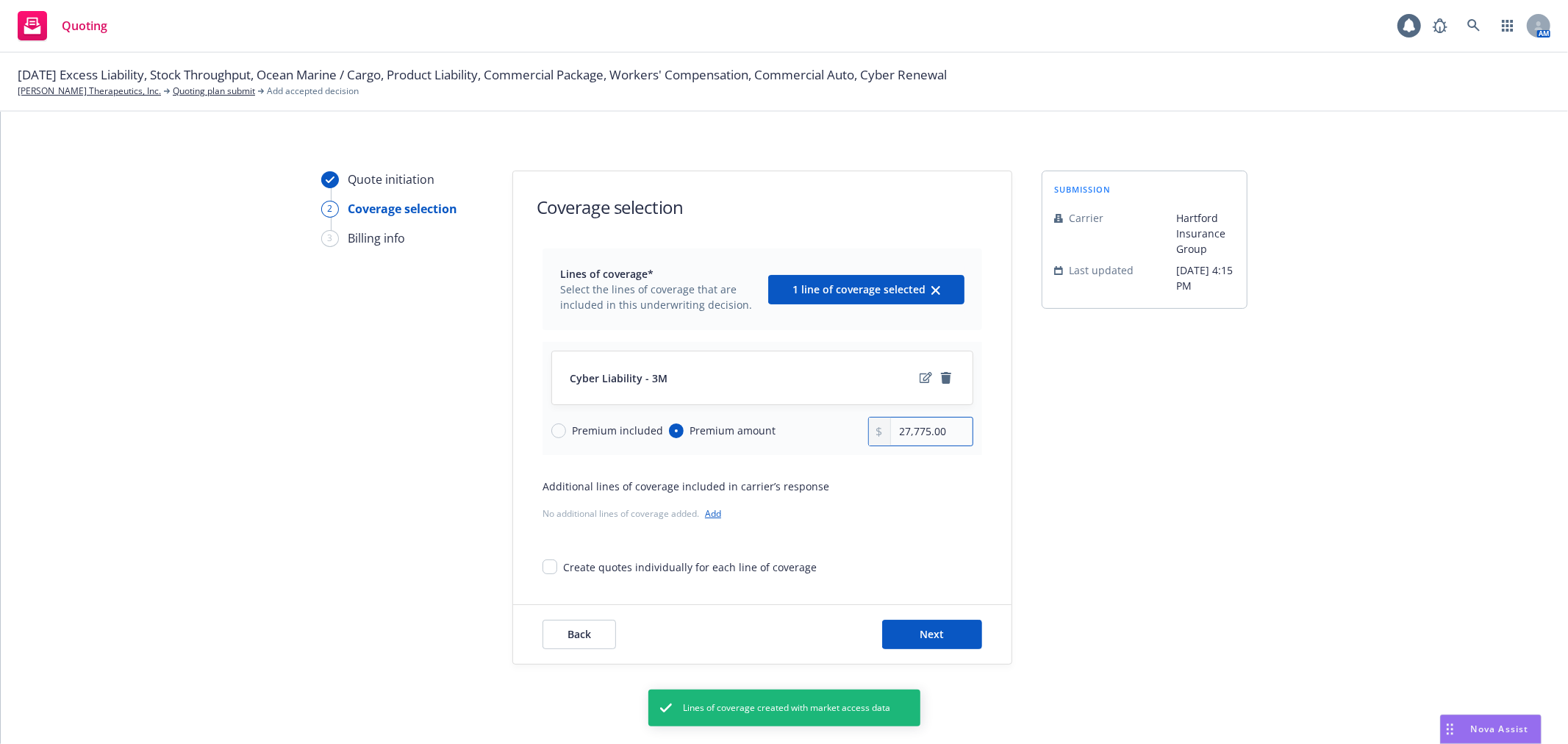
drag, startPoint x: 952, startPoint y: 428, endPoint x: 883, endPoint y: 434, distance: 69.3
click at [883, 434] on div "27,775.00" at bounding box center [921, 432] width 106 height 29
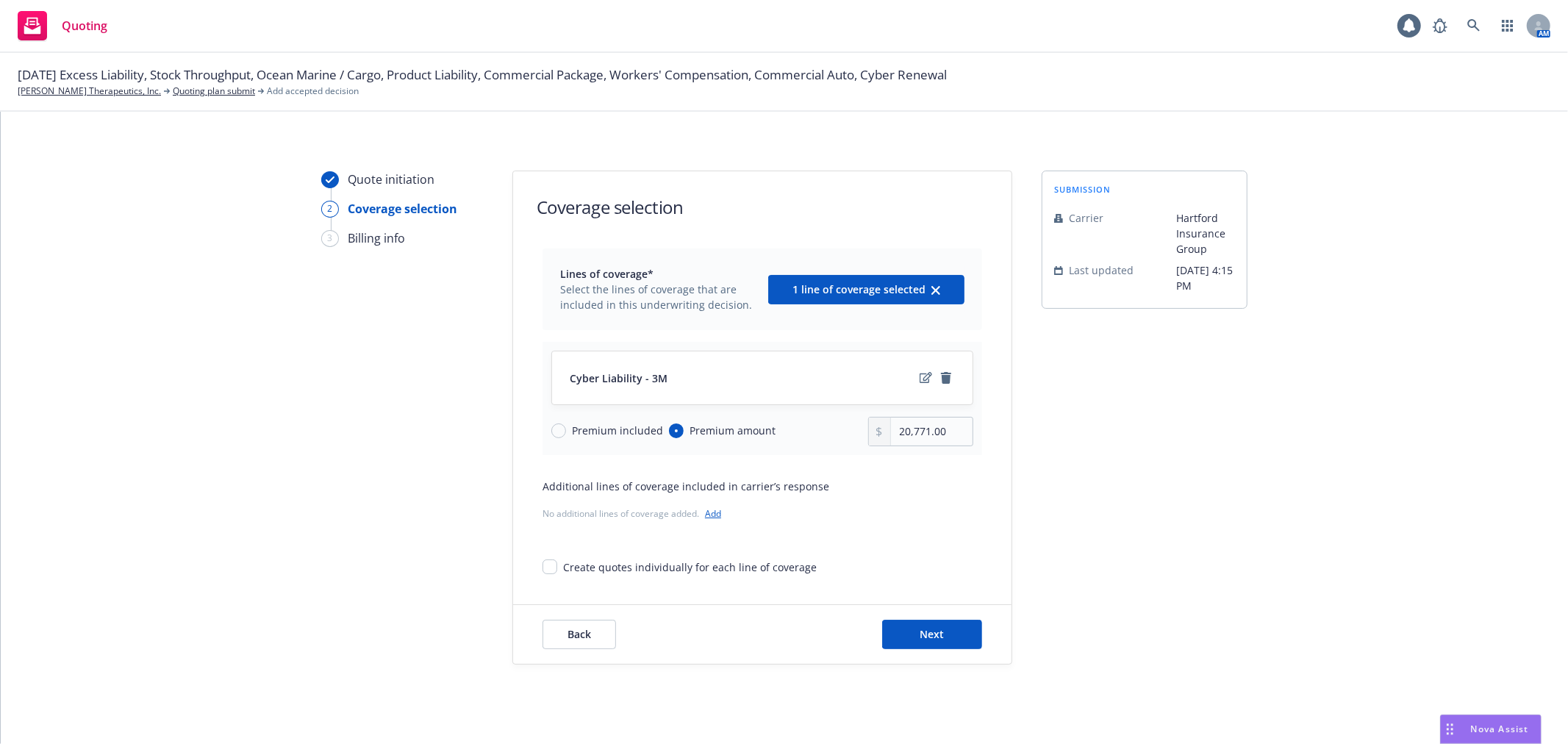
click at [975, 555] on div "Create quotes individually for each line of coverage" at bounding box center [762, 561] width 439 height 27
click at [909, 623] on button "Next" at bounding box center [932, 634] width 100 height 29
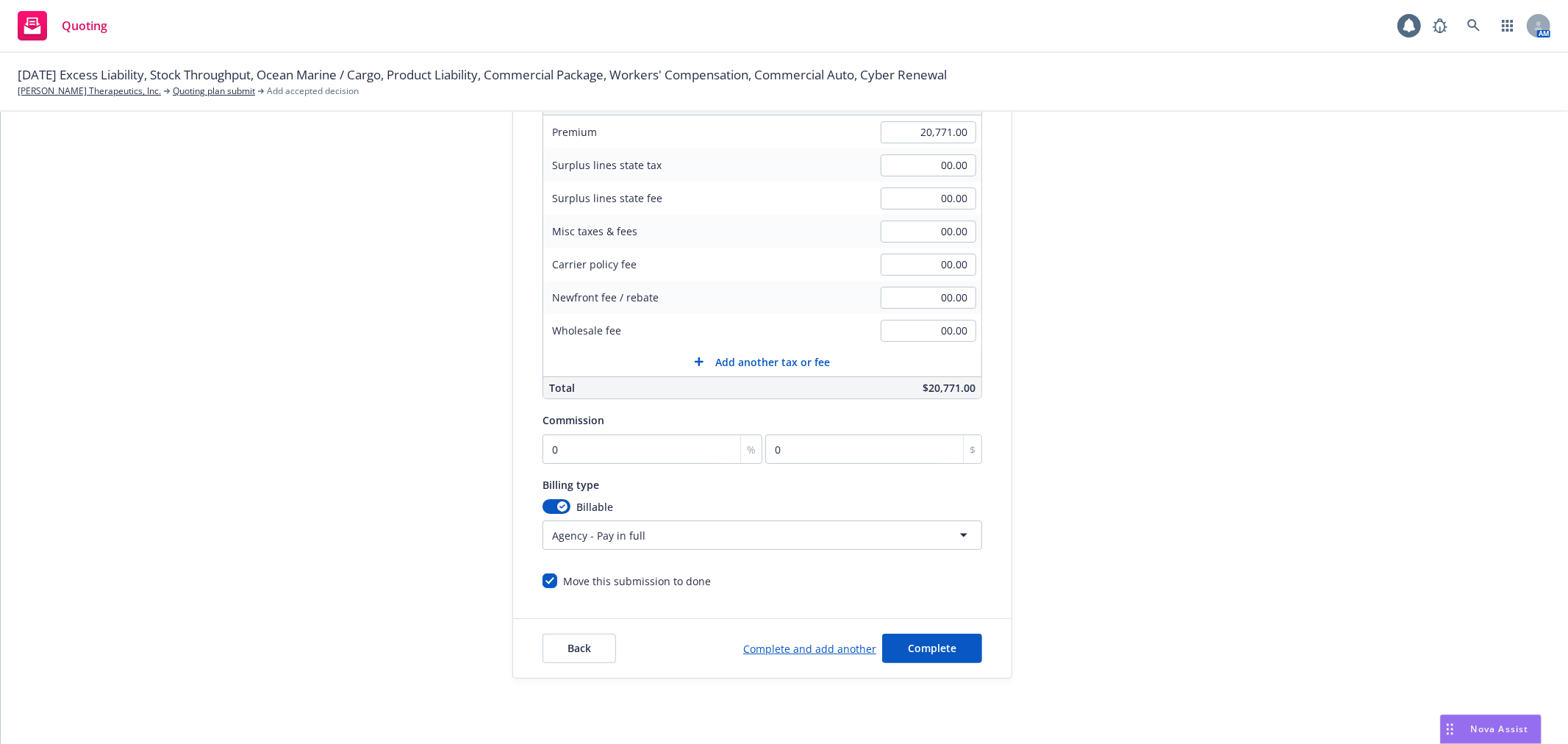
scroll to position [245, 0]
click at [623, 454] on input "0" at bounding box center [652, 448] width 220 height 29
click at [943, 652] on span "Complete" at bounding box center [932, 648] width 49 height 14
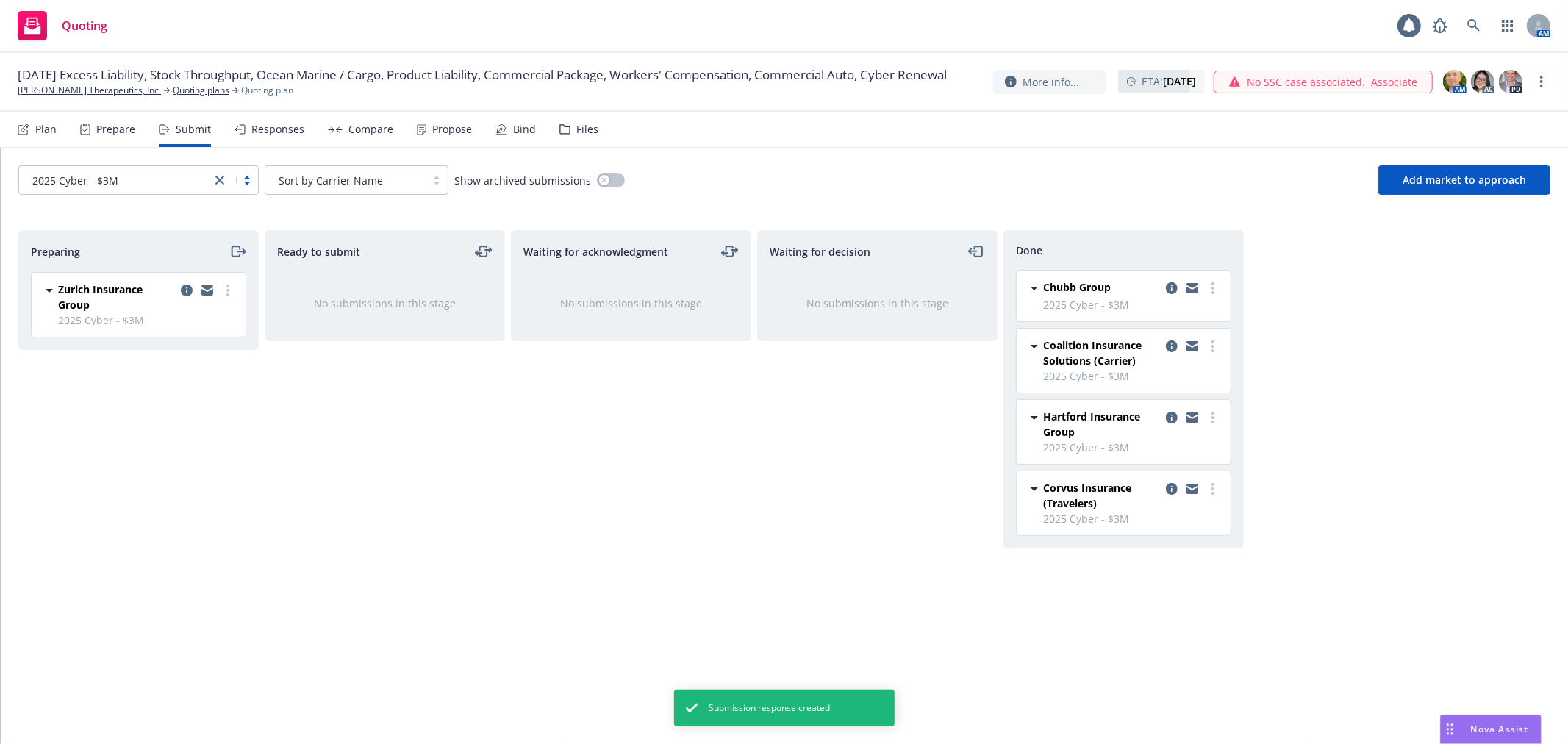
click at [263, 129] on div "Responses" at bounding box center [278, 129] width 53 height 12
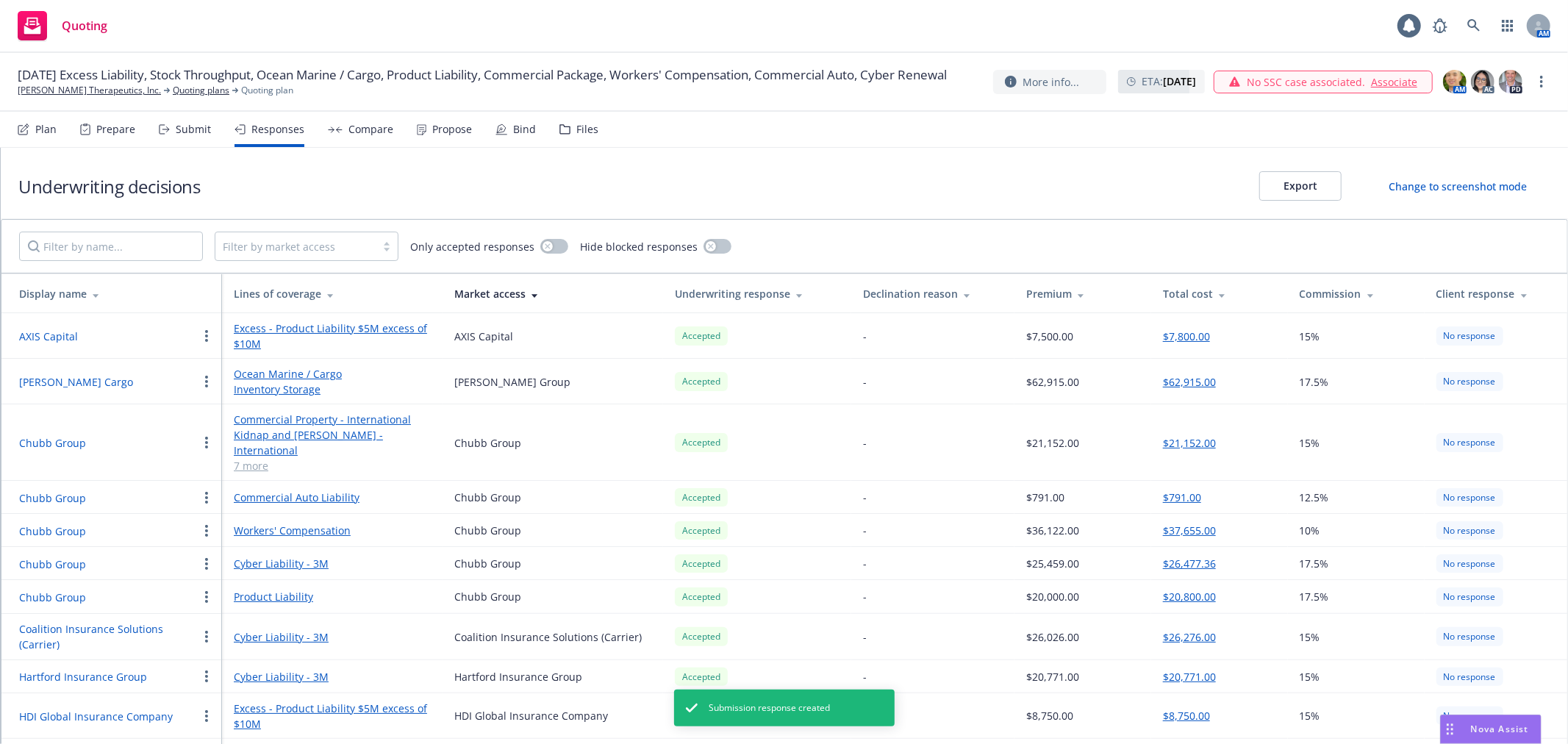
click at [351, 127] on div "Compare" at bounding box center [371, 129] width 45 height 12
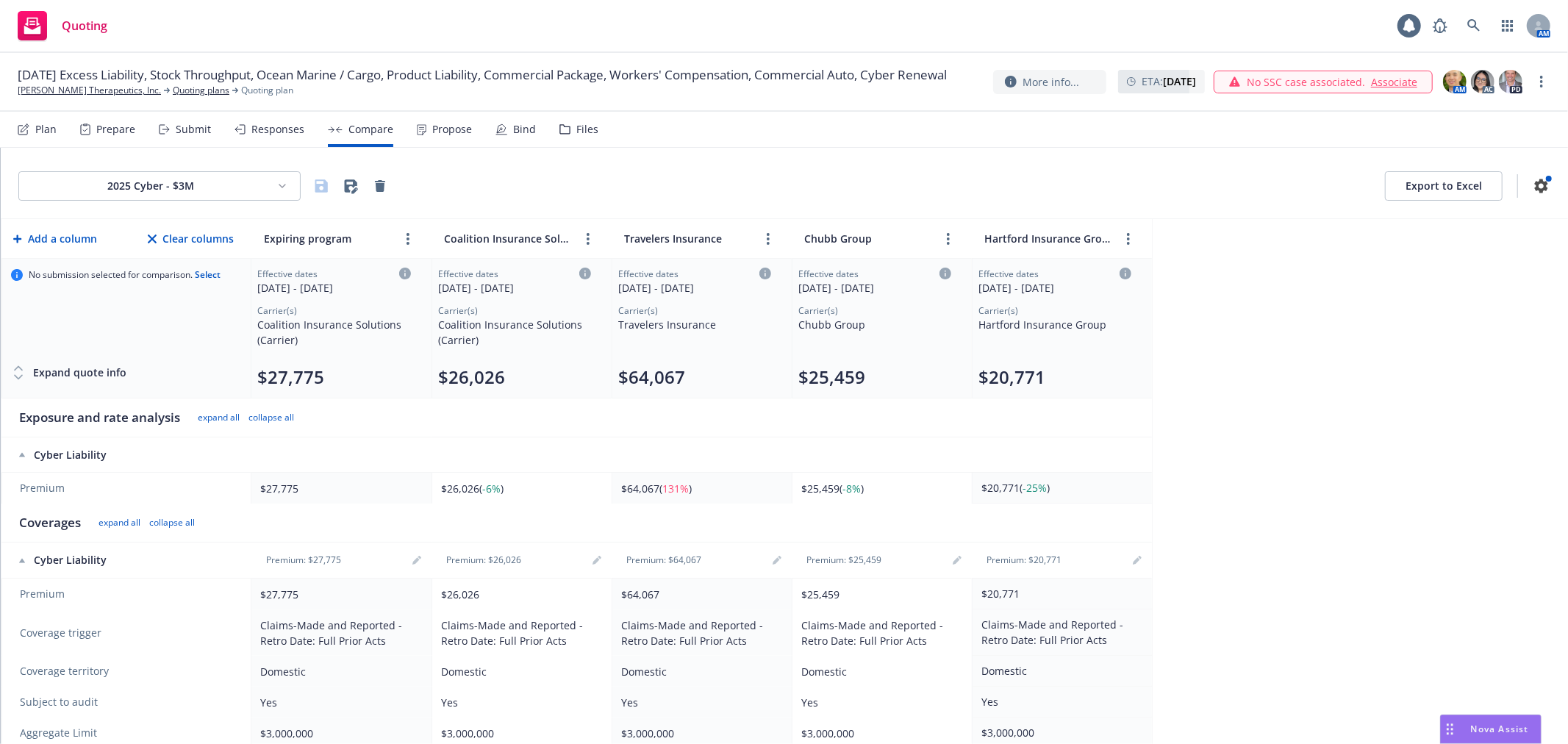
click at [277, 131] on div "Responses" at bounding box center [278, 129] width 53 height 12
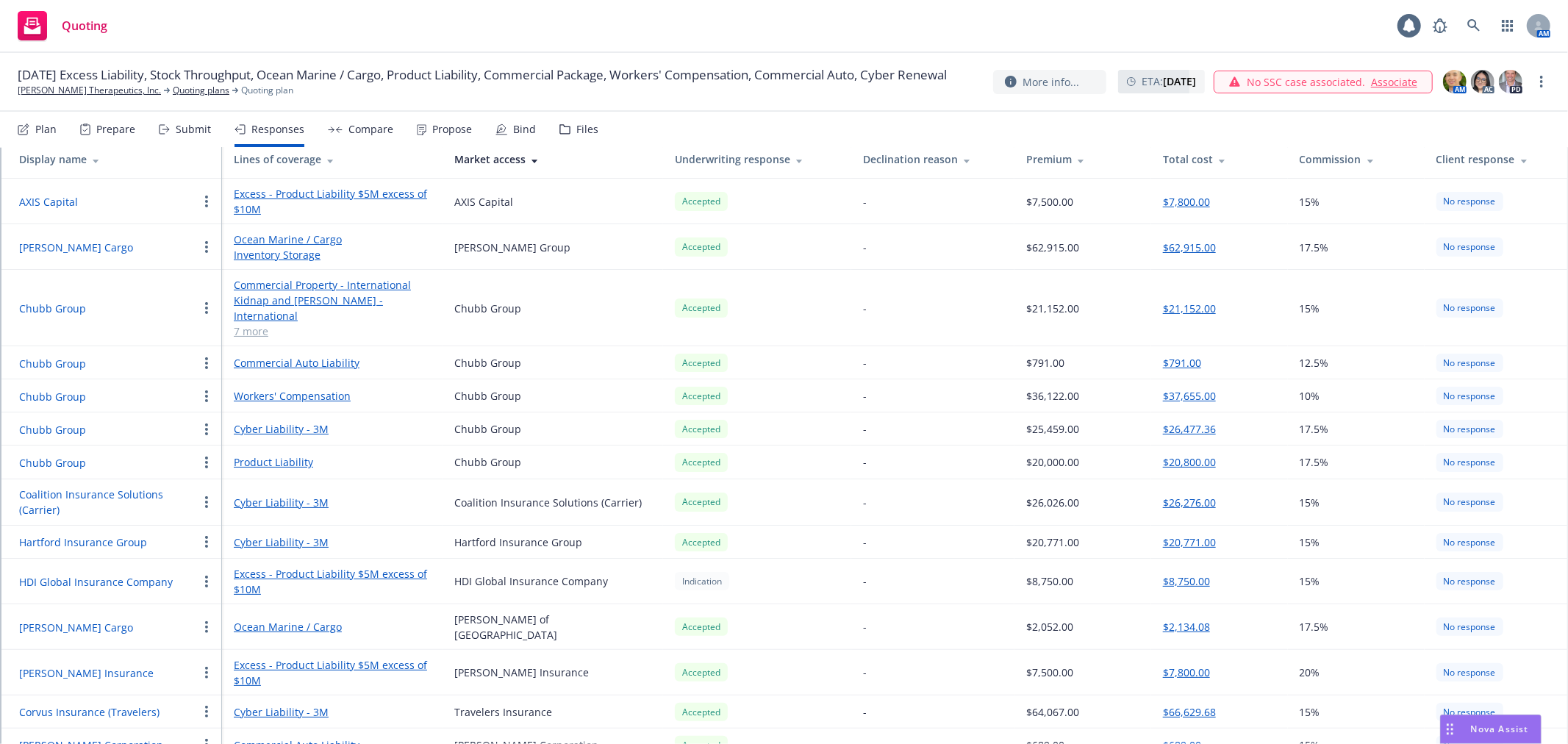
scroll to position [163, 0]
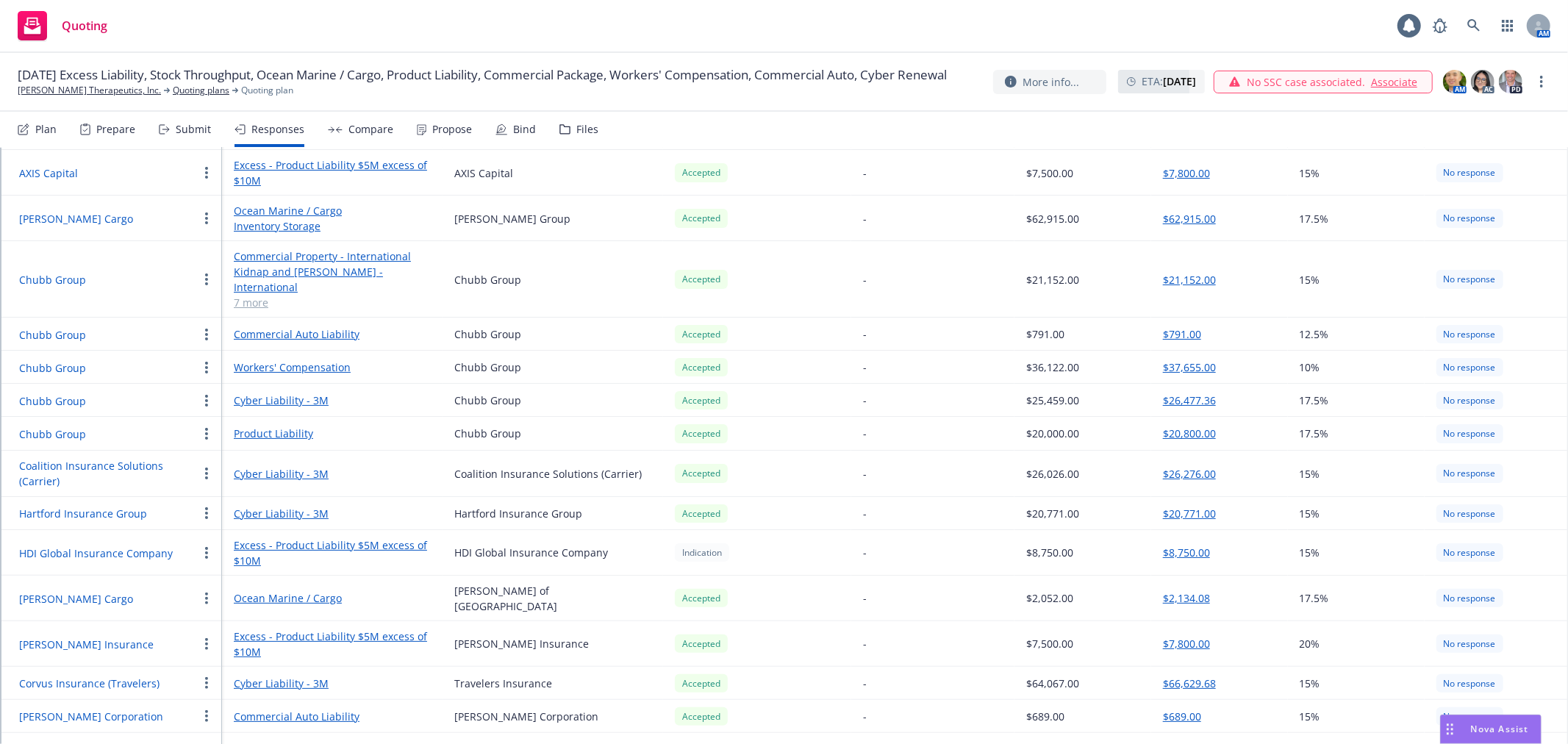
click at [1189, 466] on button "$26,276.00" at bounding box center [1189, 474] width 53 height 16
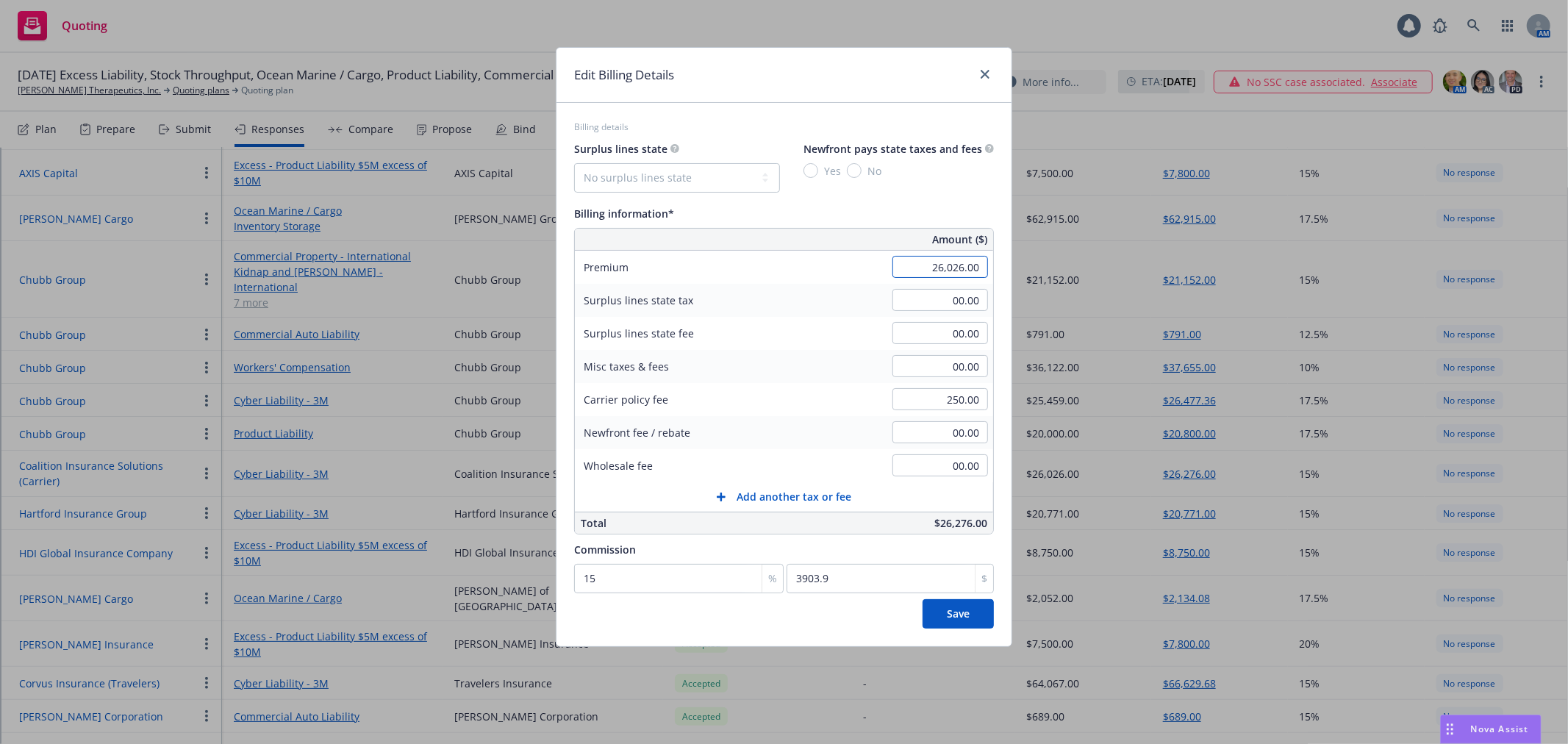
click at [913, 268] on input "26,026.00" at bounding box center [940, 267] width 95 height 22
click at [760, 171] on select "No surplus lines state Alaska Alabama Arkansas Arizona California Colorado Conn…" at bounding box center [677, 178] width 206 height 29
click at [574, 163] on select "No surplus lines state Alaska Alabama Arkansas Arizona California Colorado Conn…" at bounding box center [677, 178] width 206 height 29
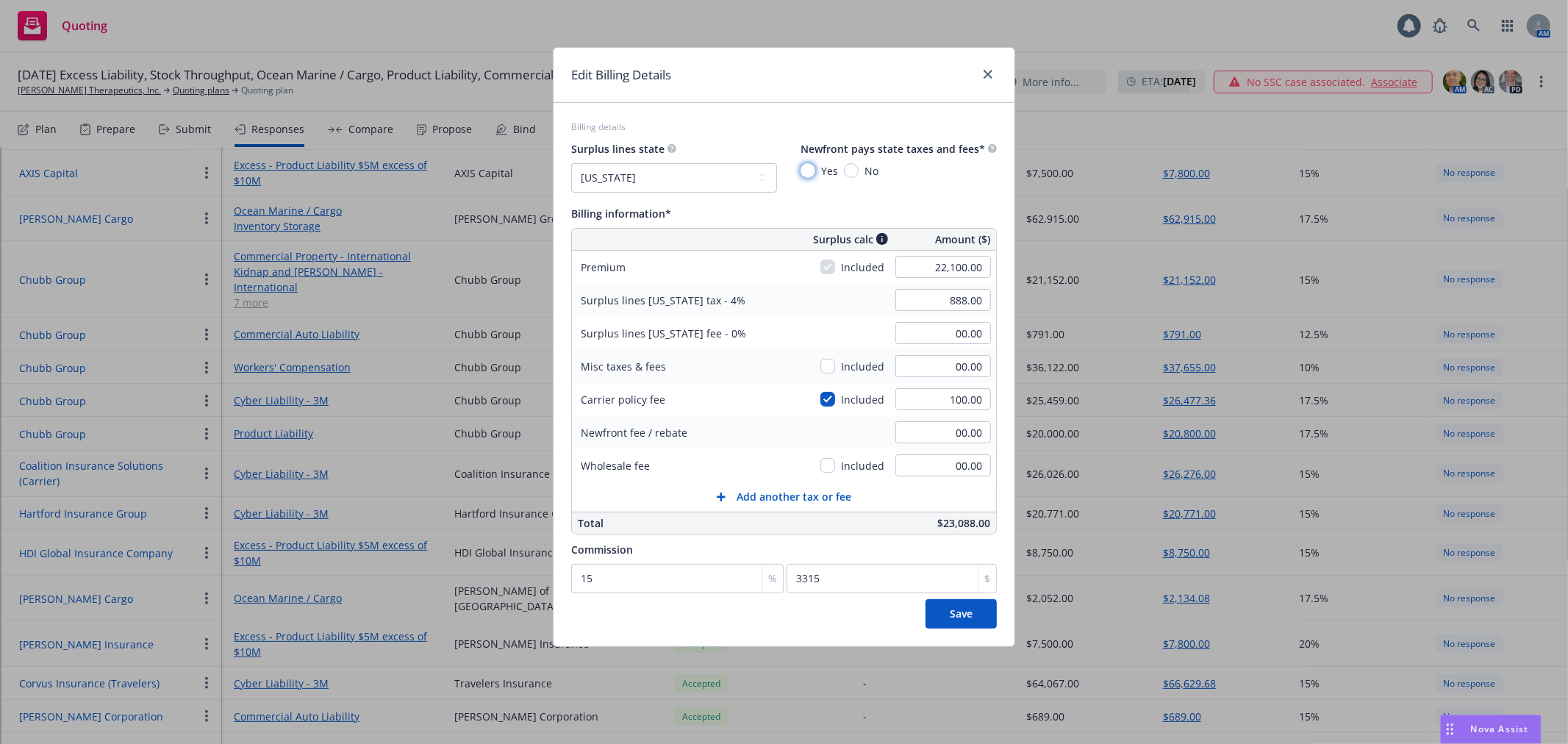
click at [807, 166] on input "Yes" at bounding box center [808, 170] width 15 height 15
click at [959, 626] on button "Save" at bounding box center [961, 614] width 71 height 29
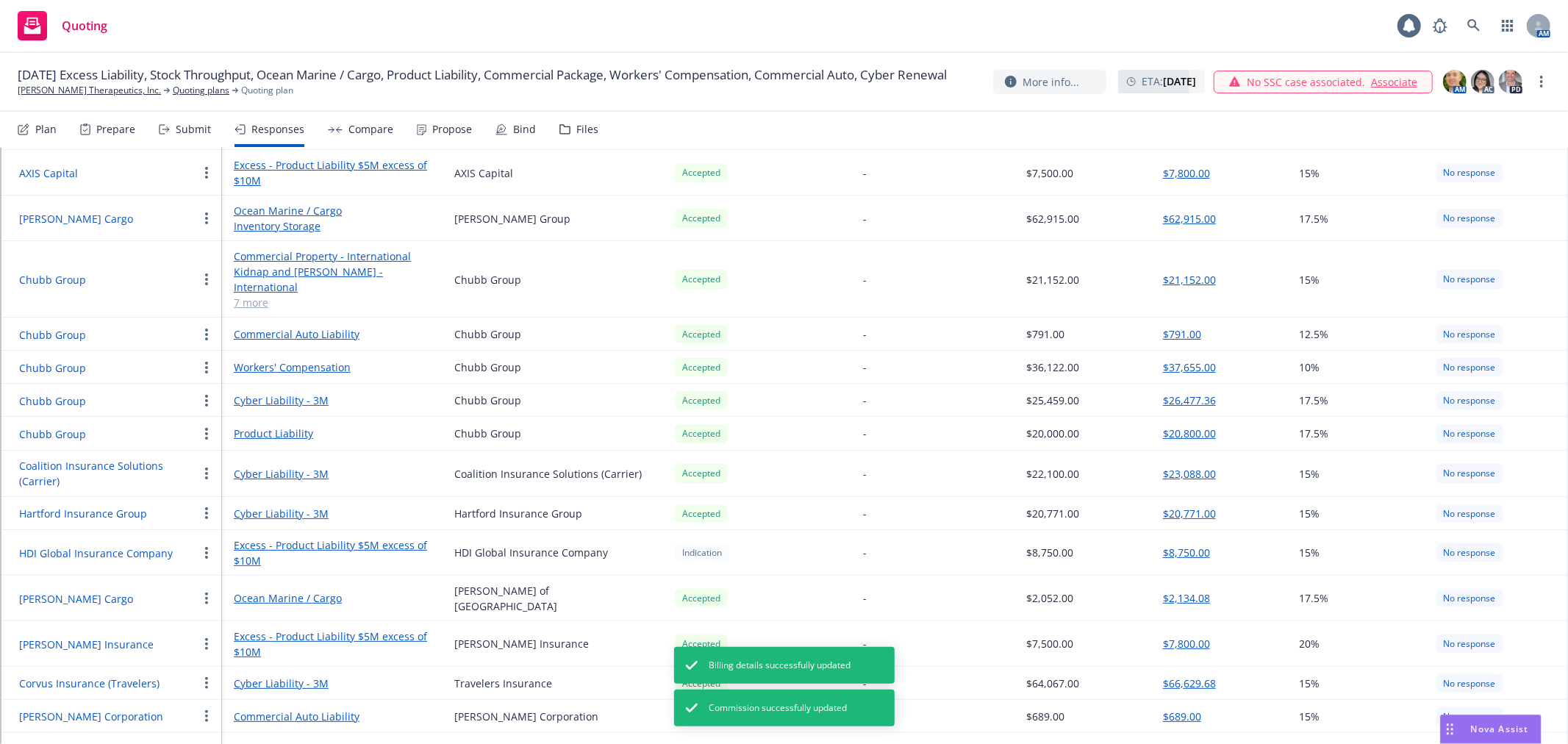
click at [805, 118] on nav "Plan Prepare Submit Responses Compare Propose Bind Files" at bounding box center [784, 129] width 1533 height 36
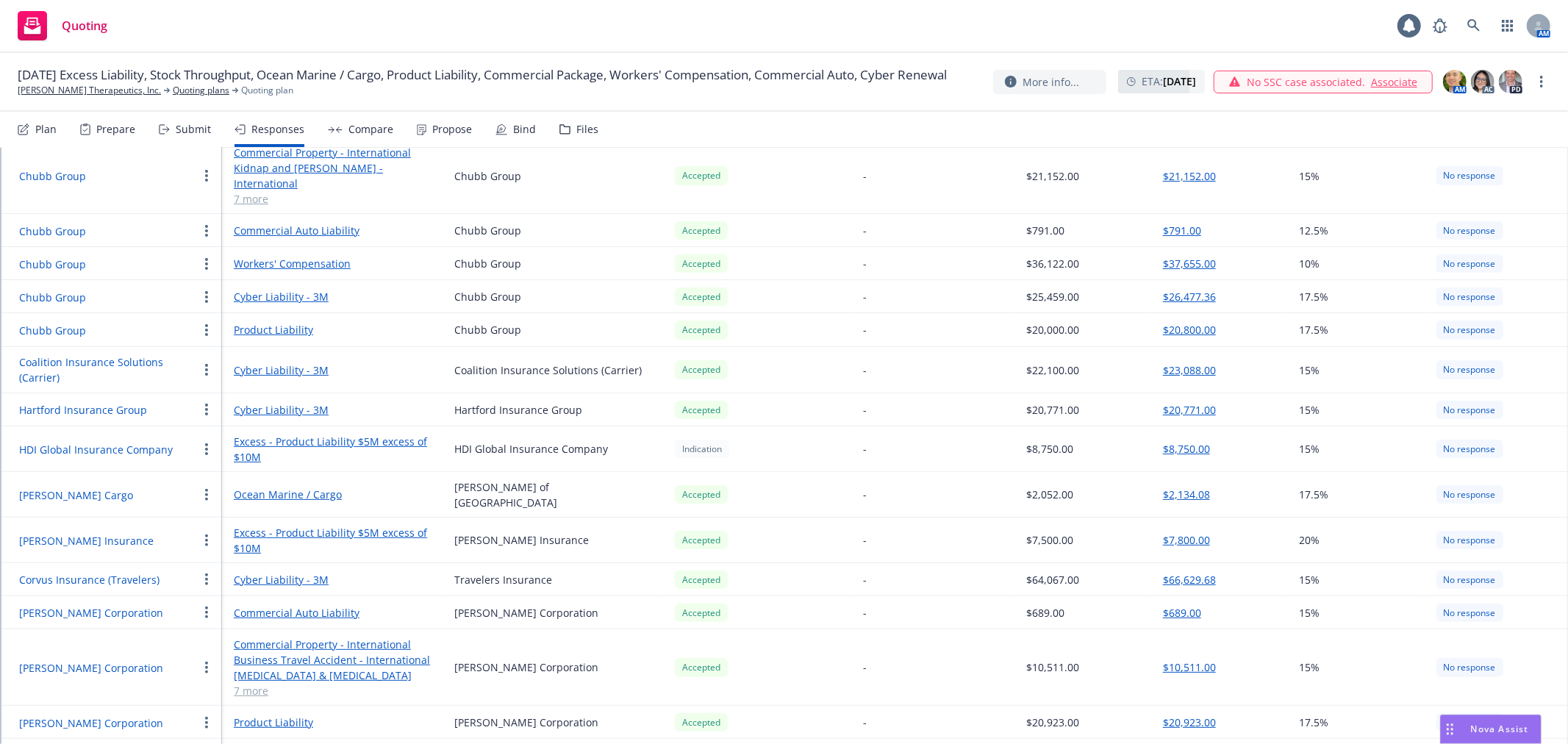
scroll to position [103, 0]
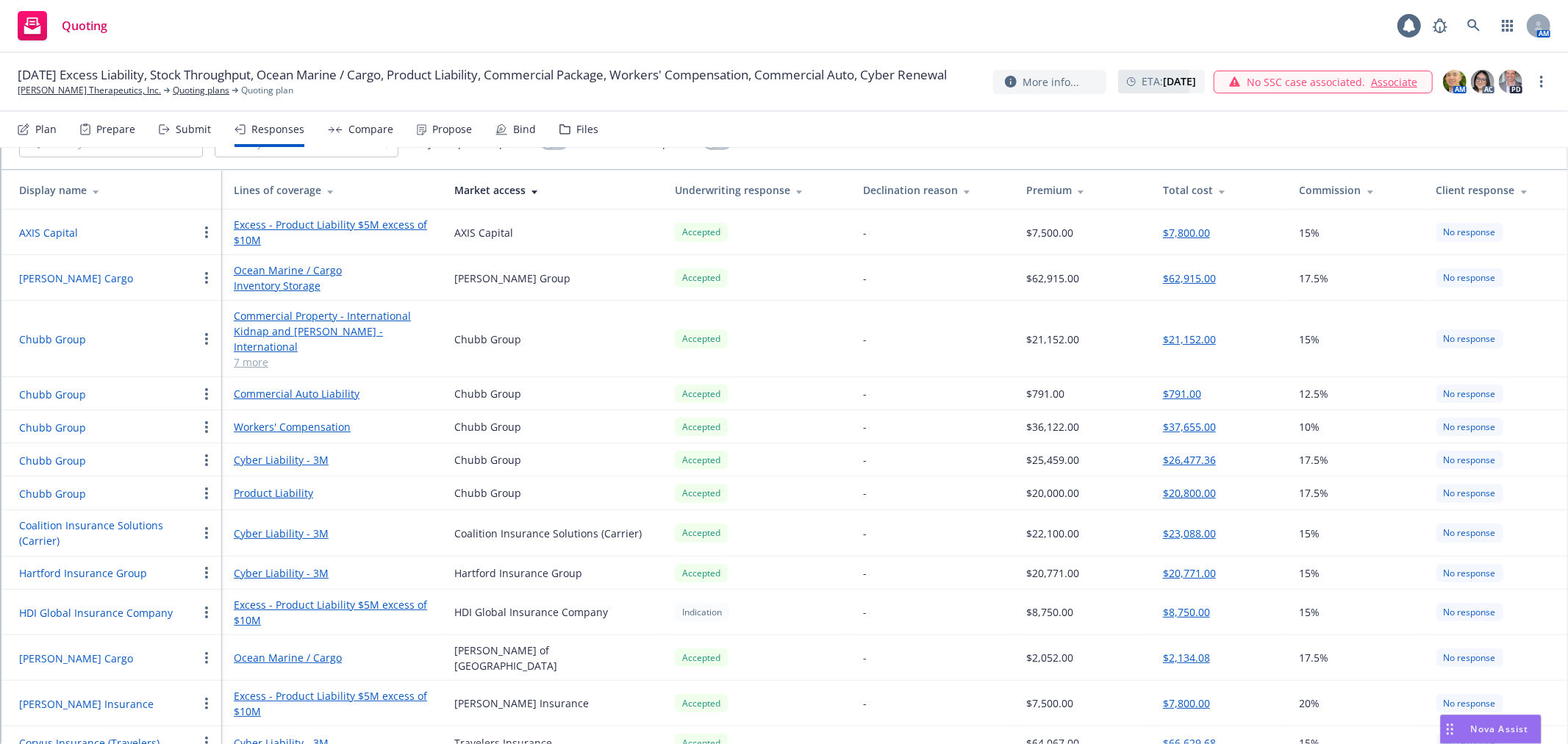
click at [91, 566] on button "Hartford Insurance Group" at bounding box center [83, 574] width 128 height 16
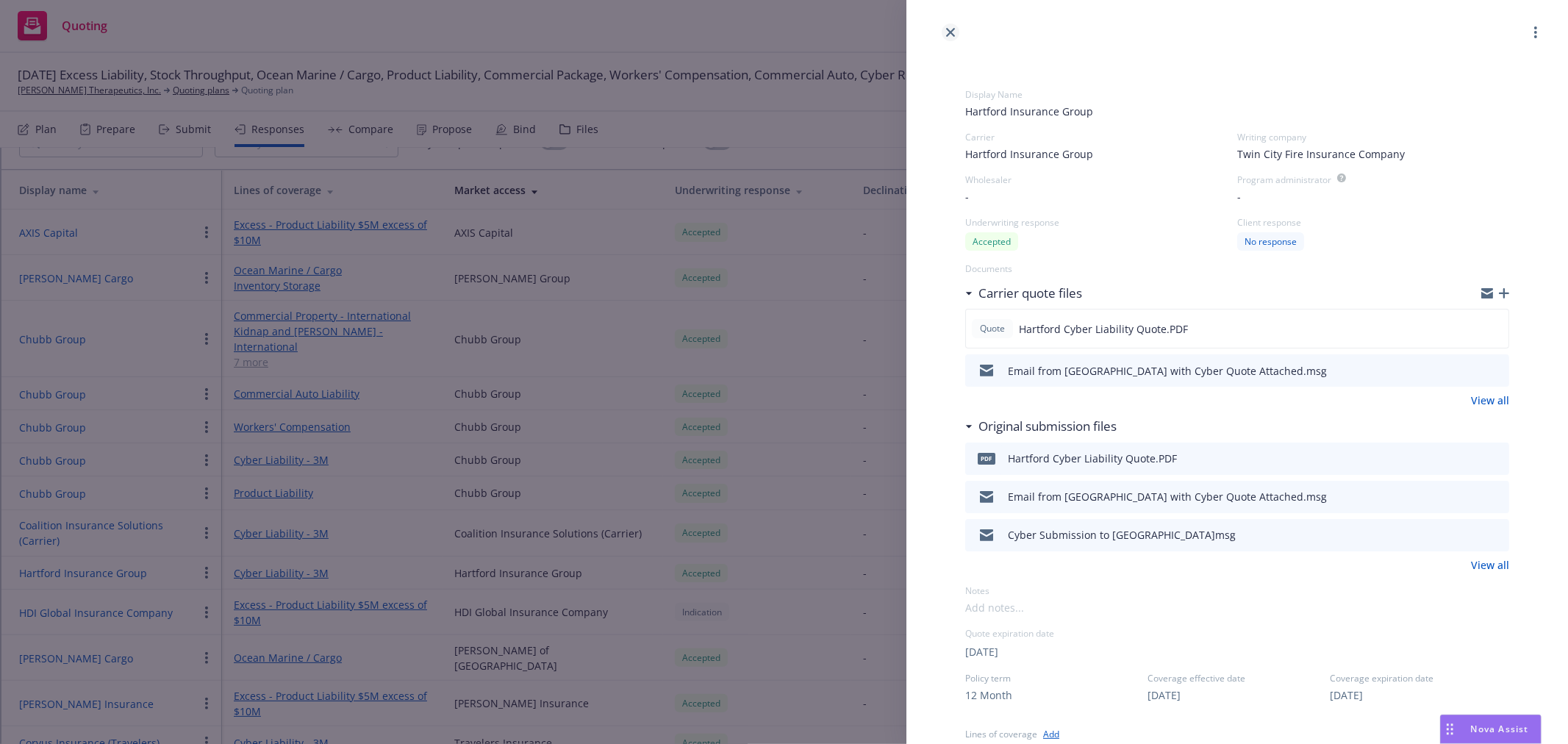
click at [951, 33] on icon "close" at bounding box center [950, 32] width 9 height 9
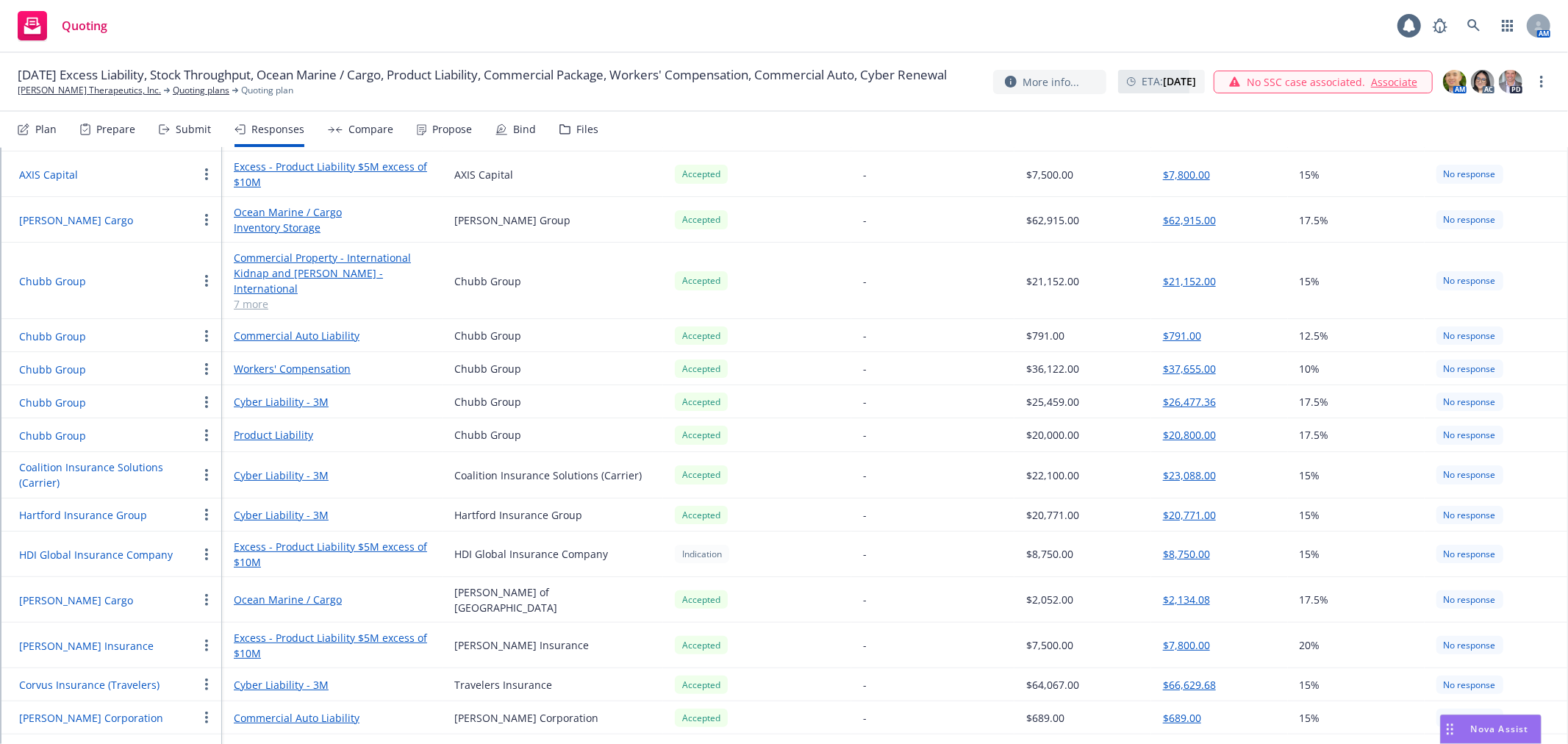
scroll to position [185, 0]
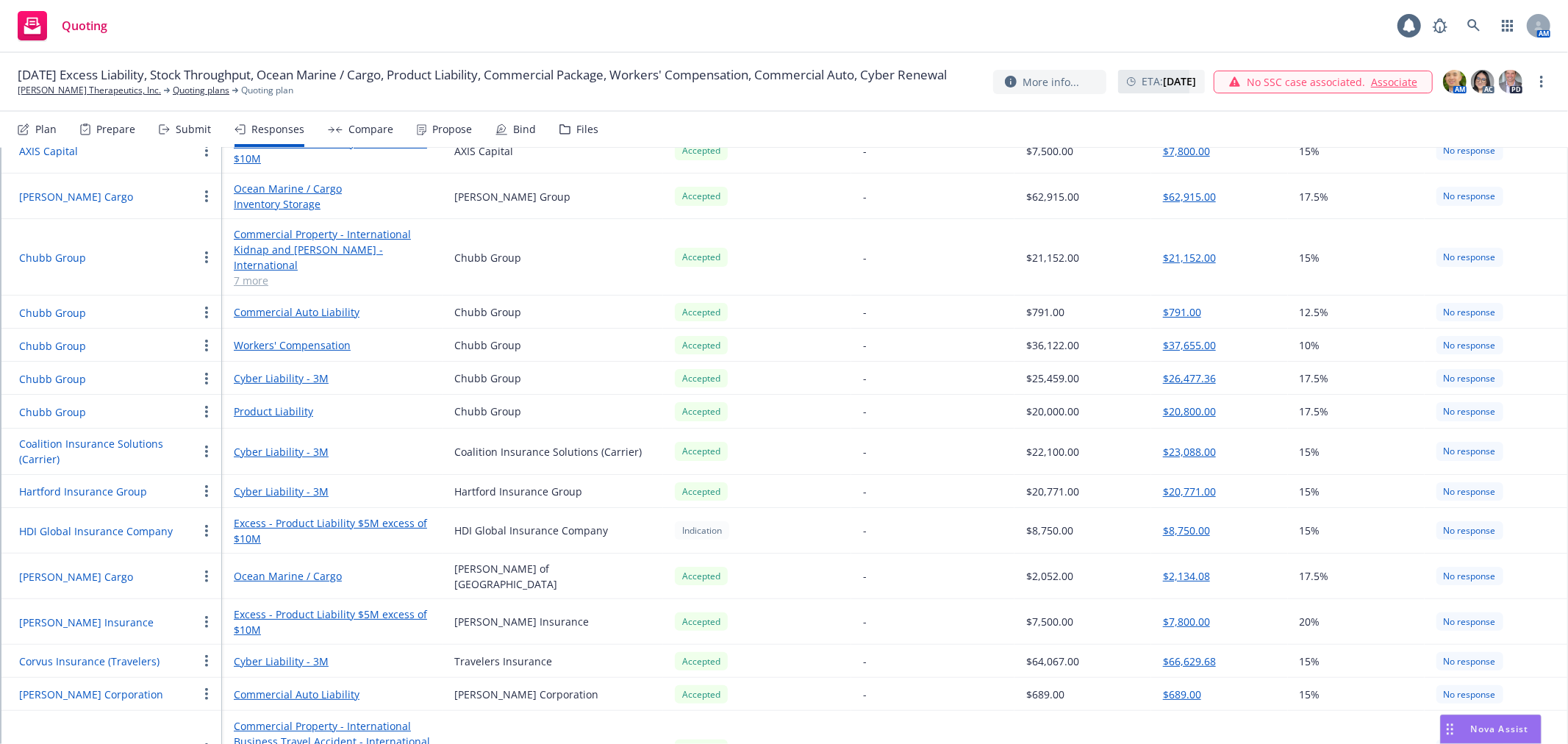
click at [293, 484] on link "Cyber Liability - 3M" at bounding box center [332, 492] width 197 height 16
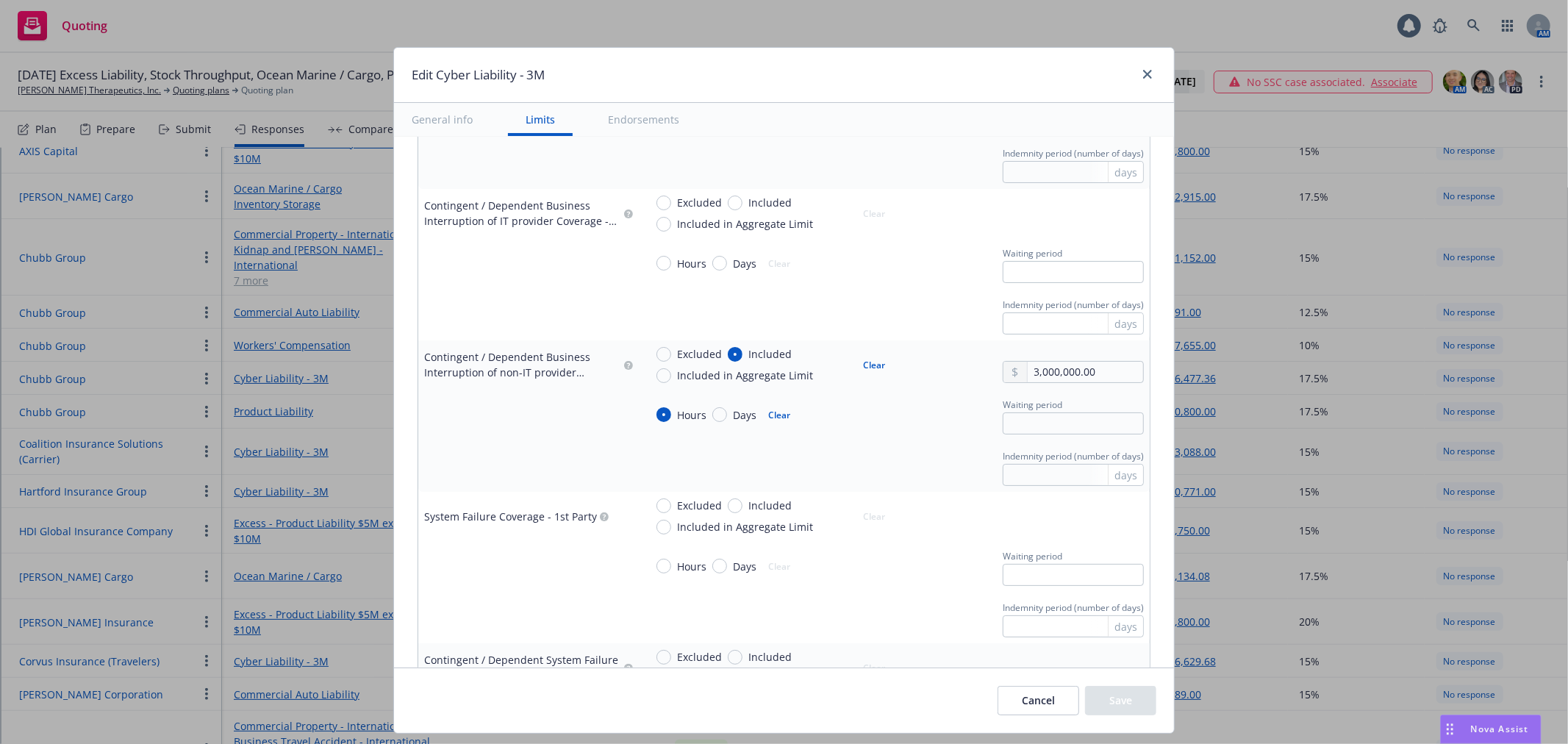
scroll to position [1225, 0]
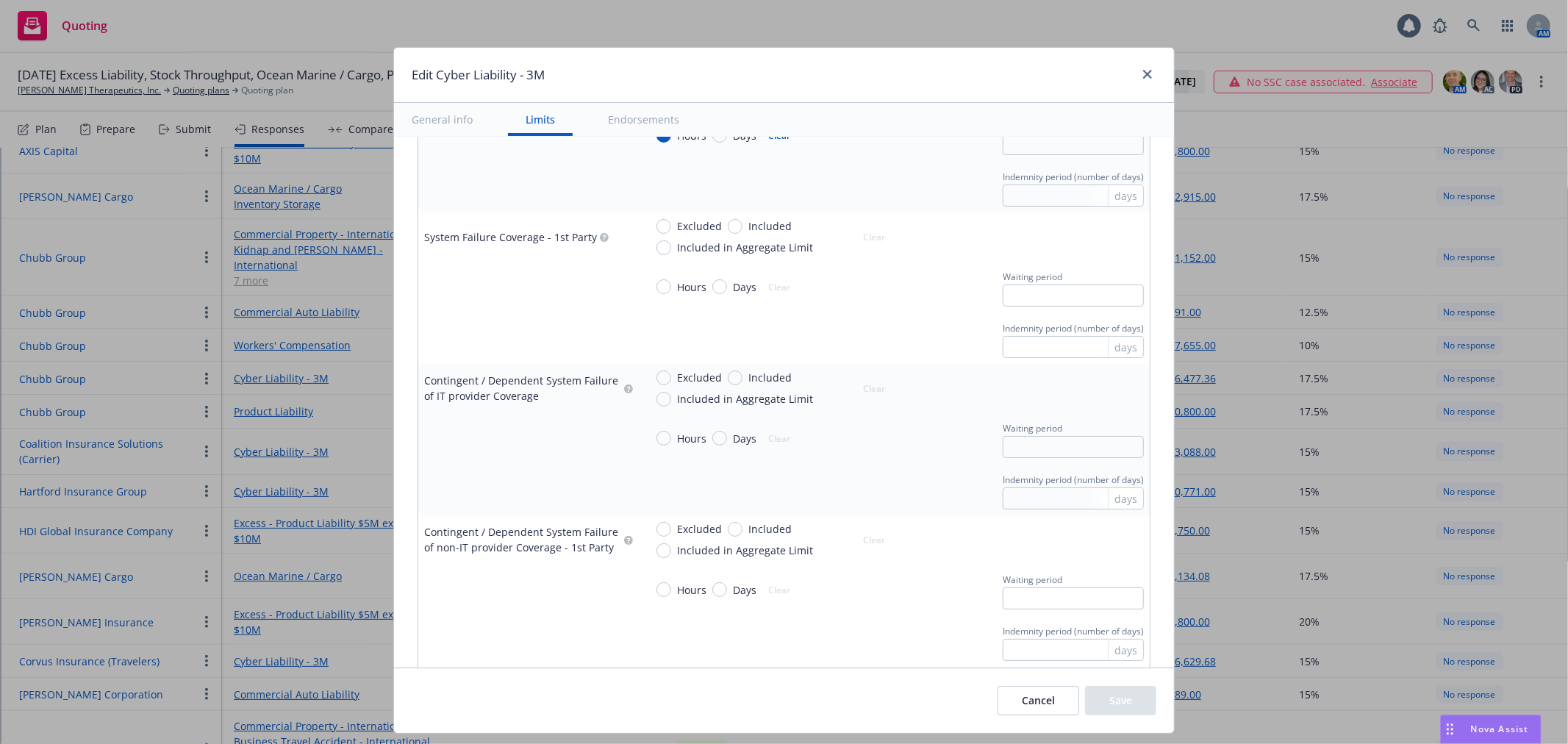
click at [905, 410] on td "Excluded Included Included in Aggregate Limit Clear" at bounding box center [894, 388] width 511 height 49
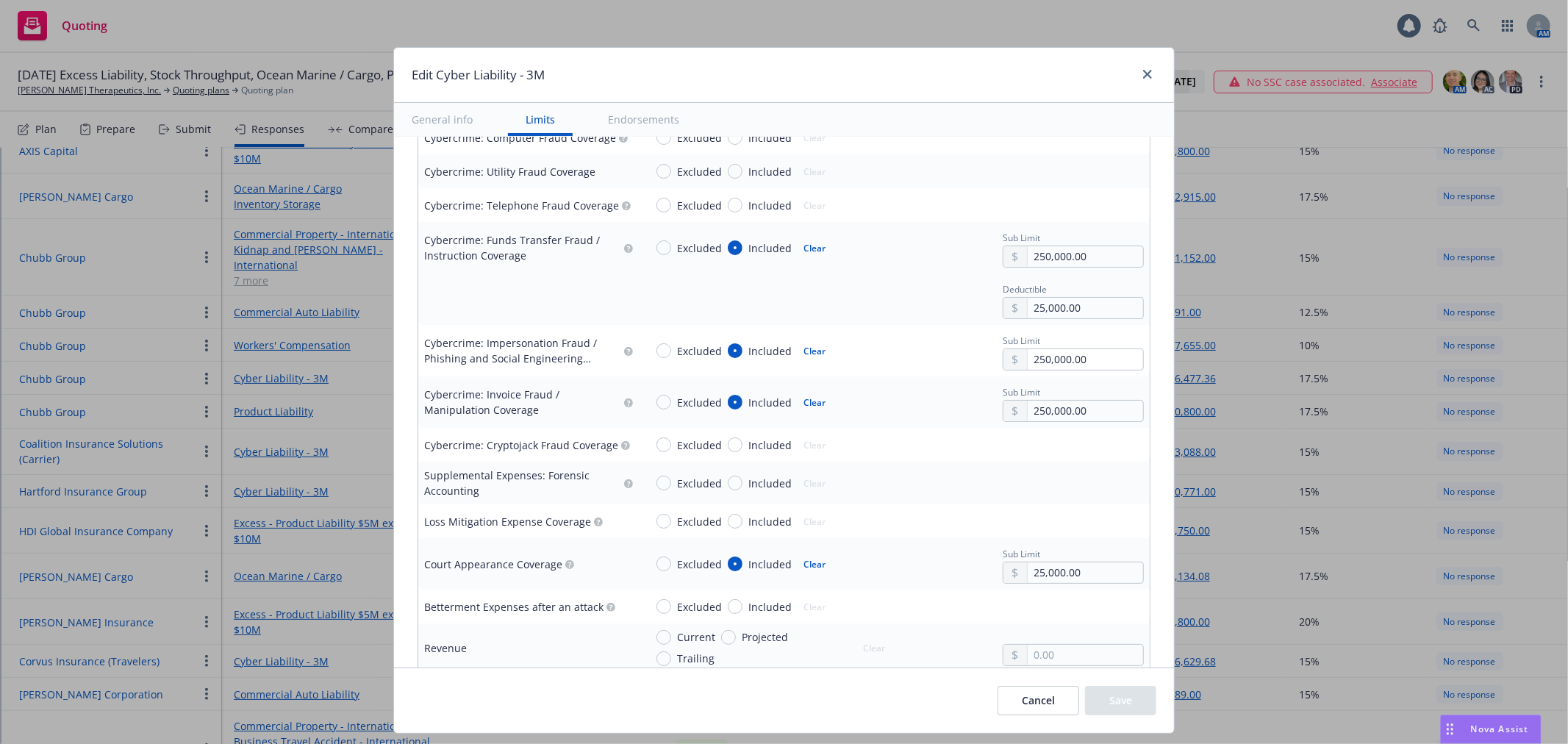
scroll to position [2207, 0]
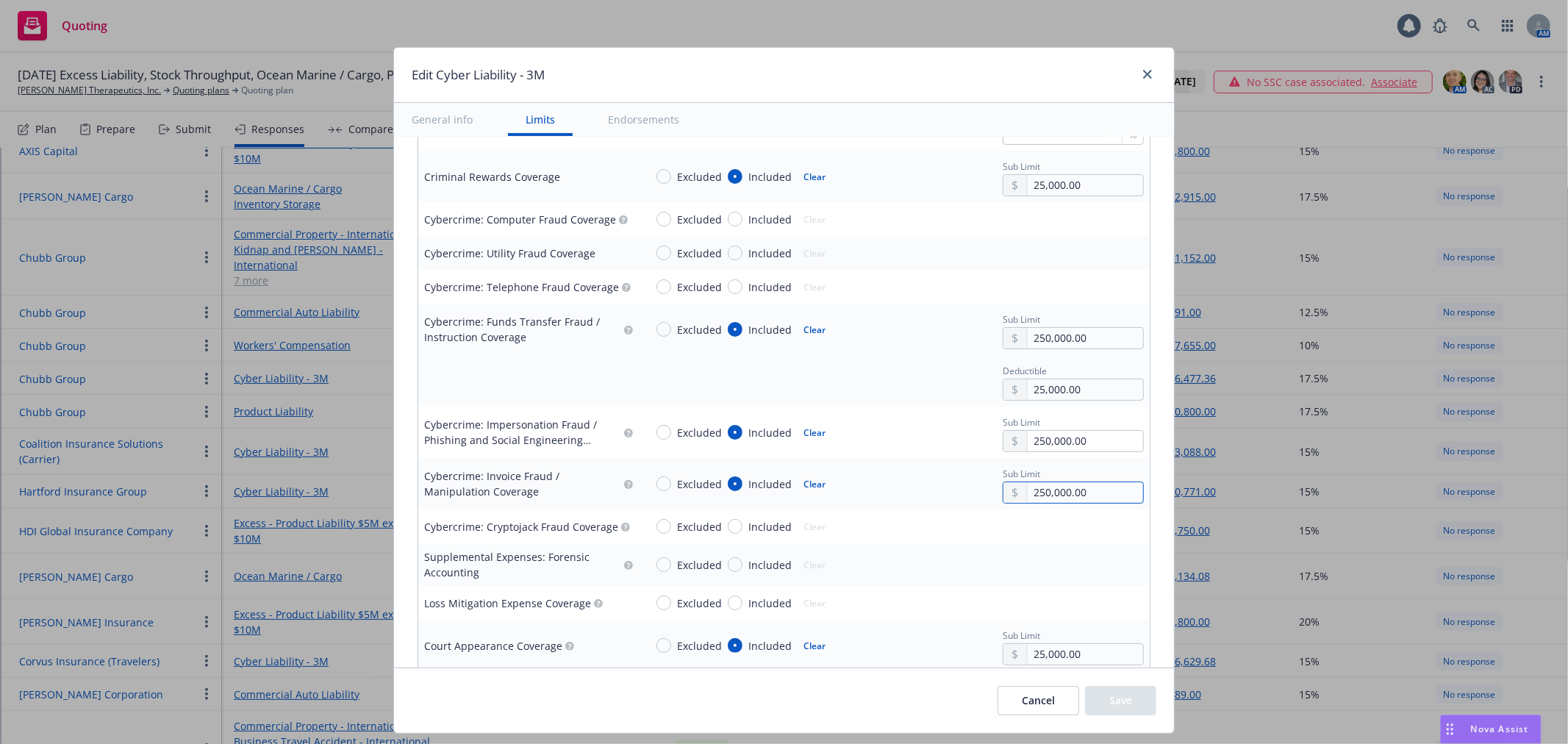
drag, startPoint x: 1093, startPoint y: 494, endPoint x: 978, endPoint y: 496, distance: 115.0
click at [978, 496] on div "Excluded Included Clear Sub Limit 250,000.00" at bounding box center [894, 484] width 499 height 39
click at [954, 493] on div "Excluded Included Clear Sub Limit 100,000.00" at bounding box center [894, 484] width 499 height 39
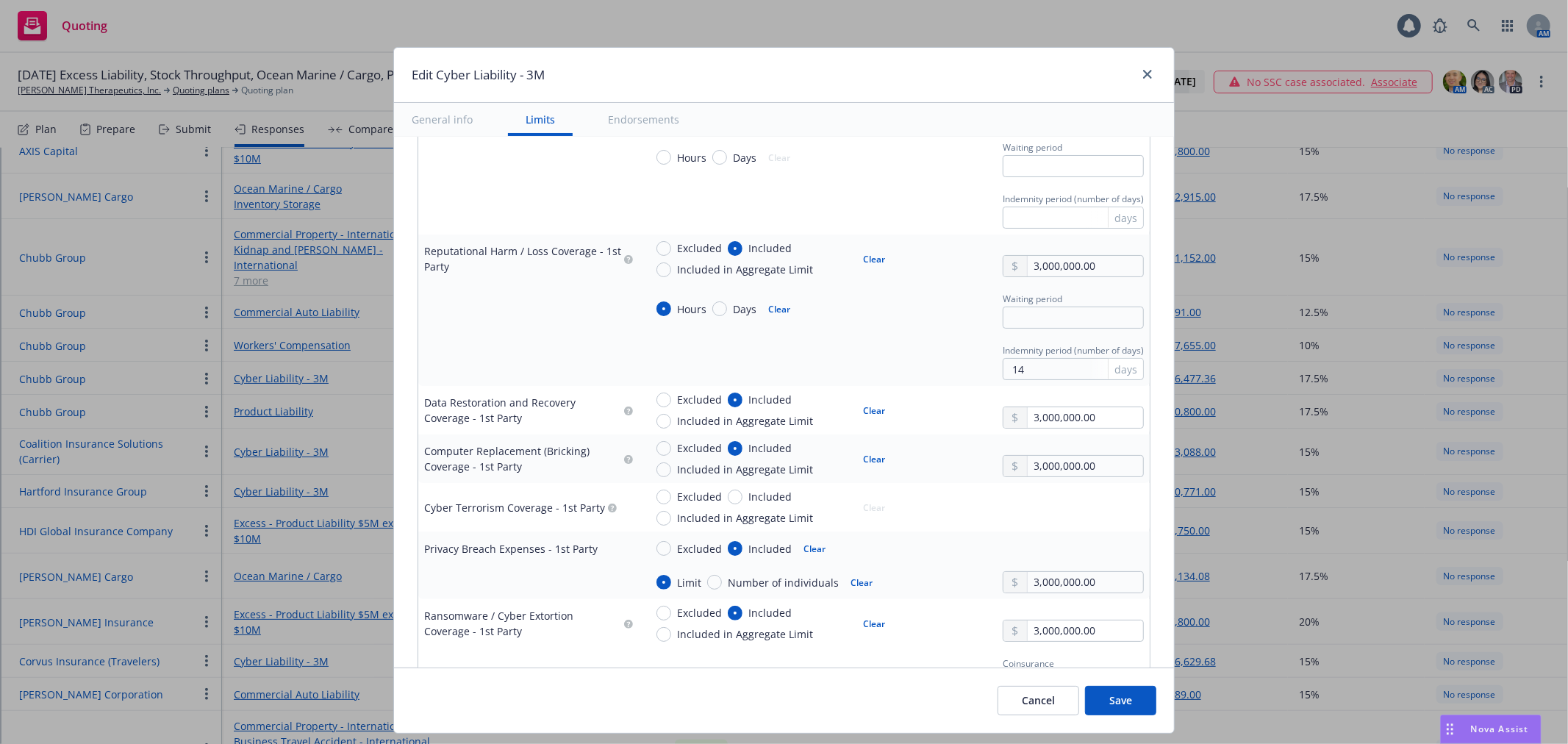
scroll to position [1634, 0]
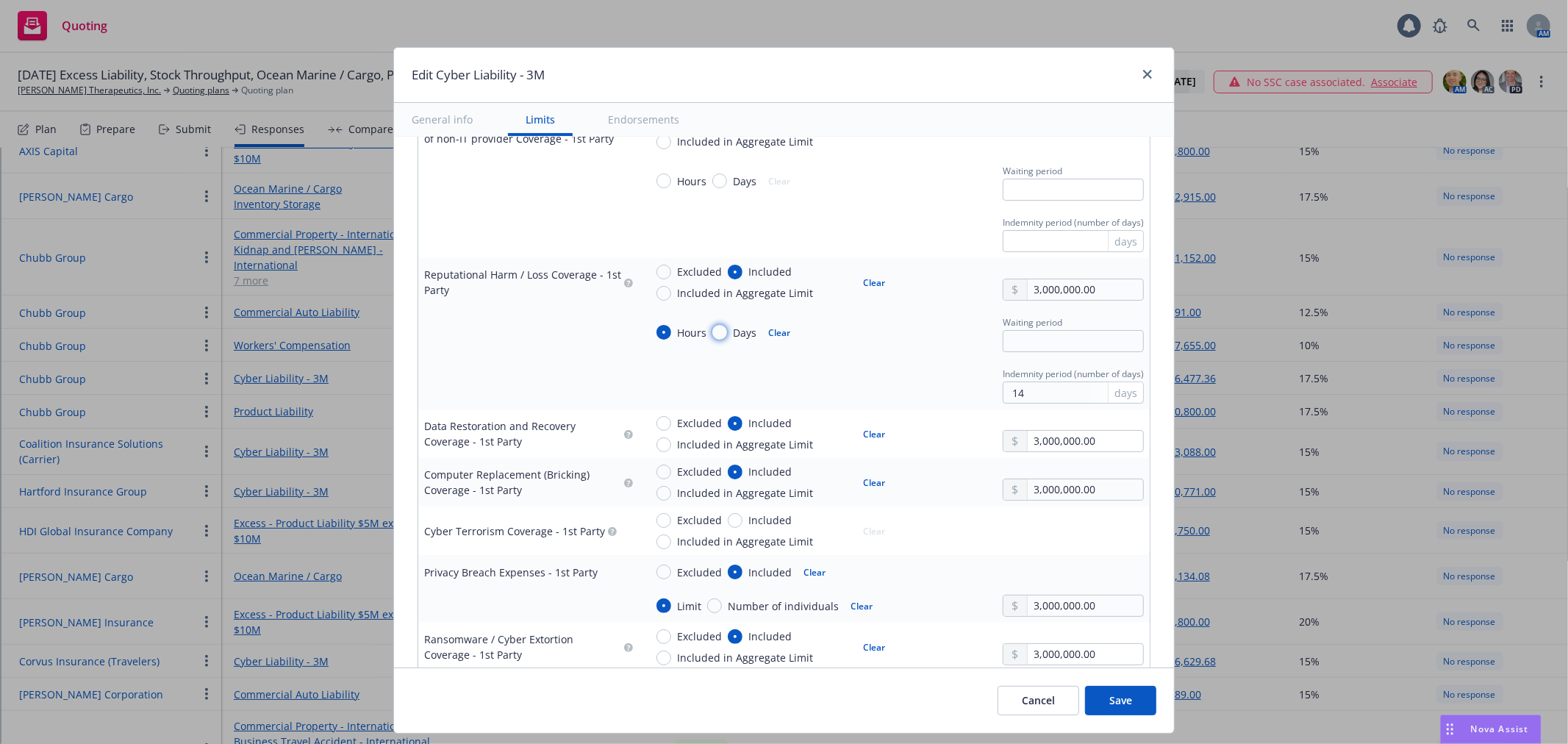
click at [716, 335] on input "Days" at bounding box center [719, 332] width 15 height 15
click at [1014, 335] on input "text" at bounding box center [1073, 342] width 141 height 22
drag, startPoint x: 1036, startPoint y: 394, endPoint x: 898, endPoint y: 394, distance: 138.0
click at [900, 394] on div "Indemnity period (number of days) 14 days" at bounding box center [894, 383] width 499 height 39
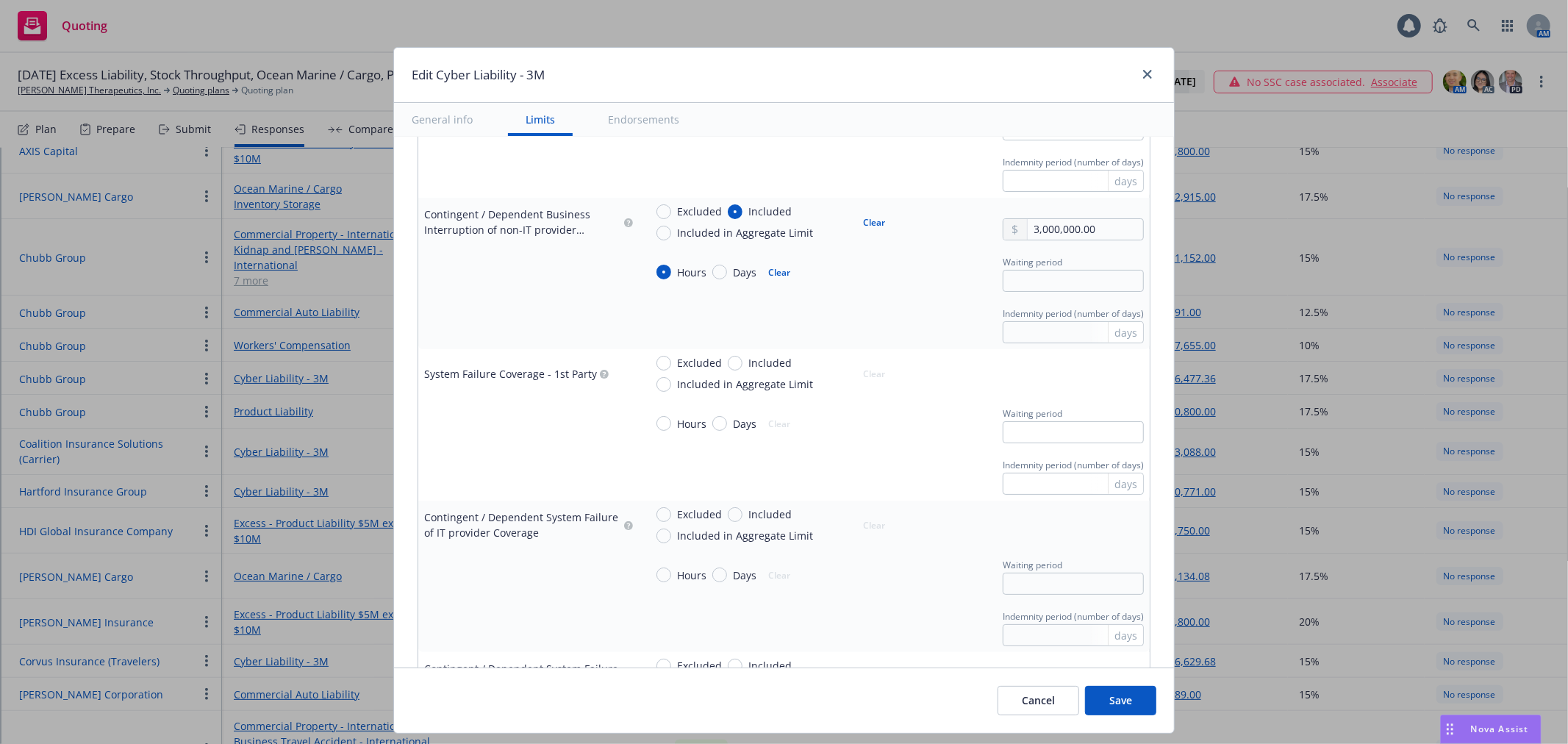
scroll to position [1062, 0]
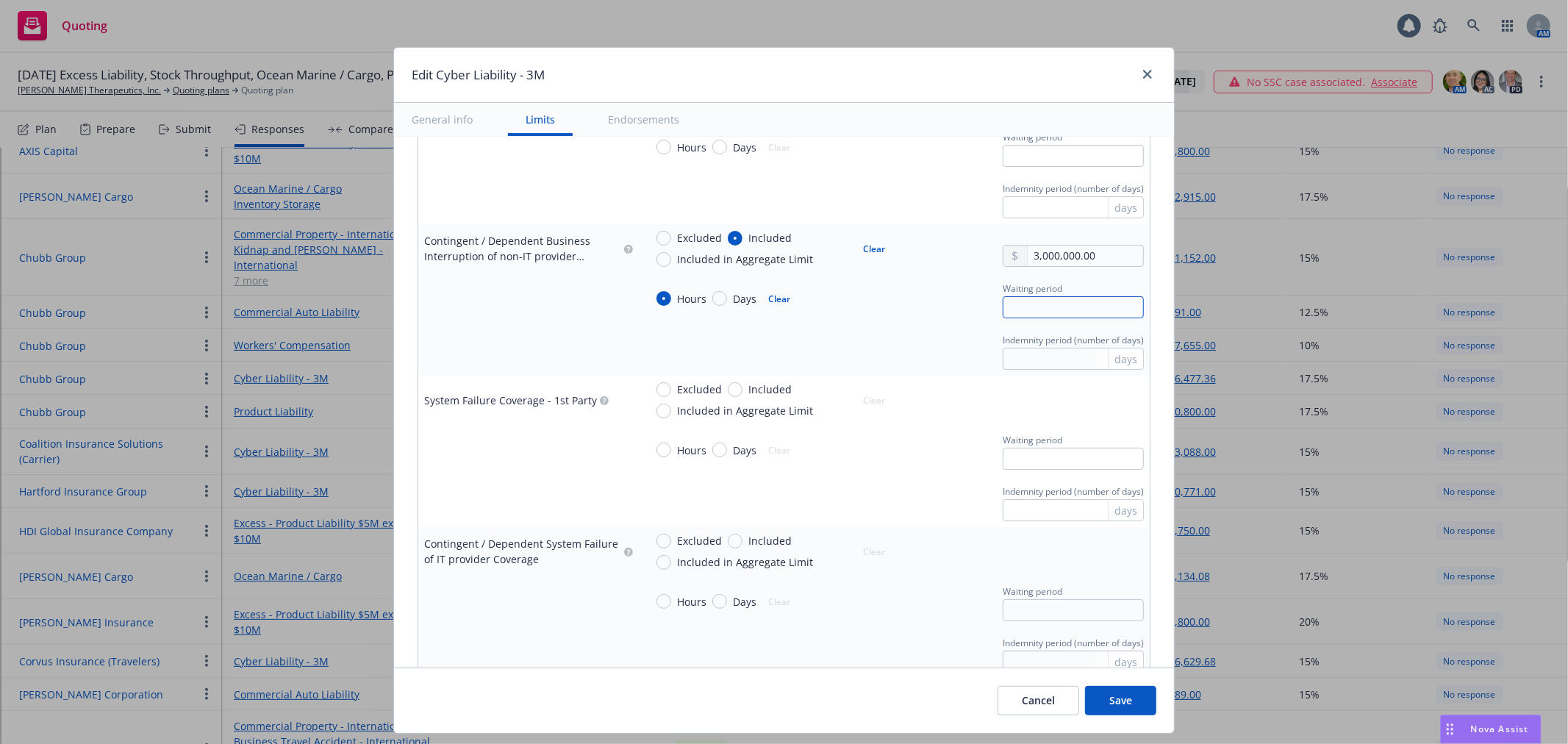
click at [1020, 306] on input "text" at bounding box center [1073, 308] width 141 height 22
click at [1043, 358] on input "text" at bounding box center [1073, 359] width 141 height 22
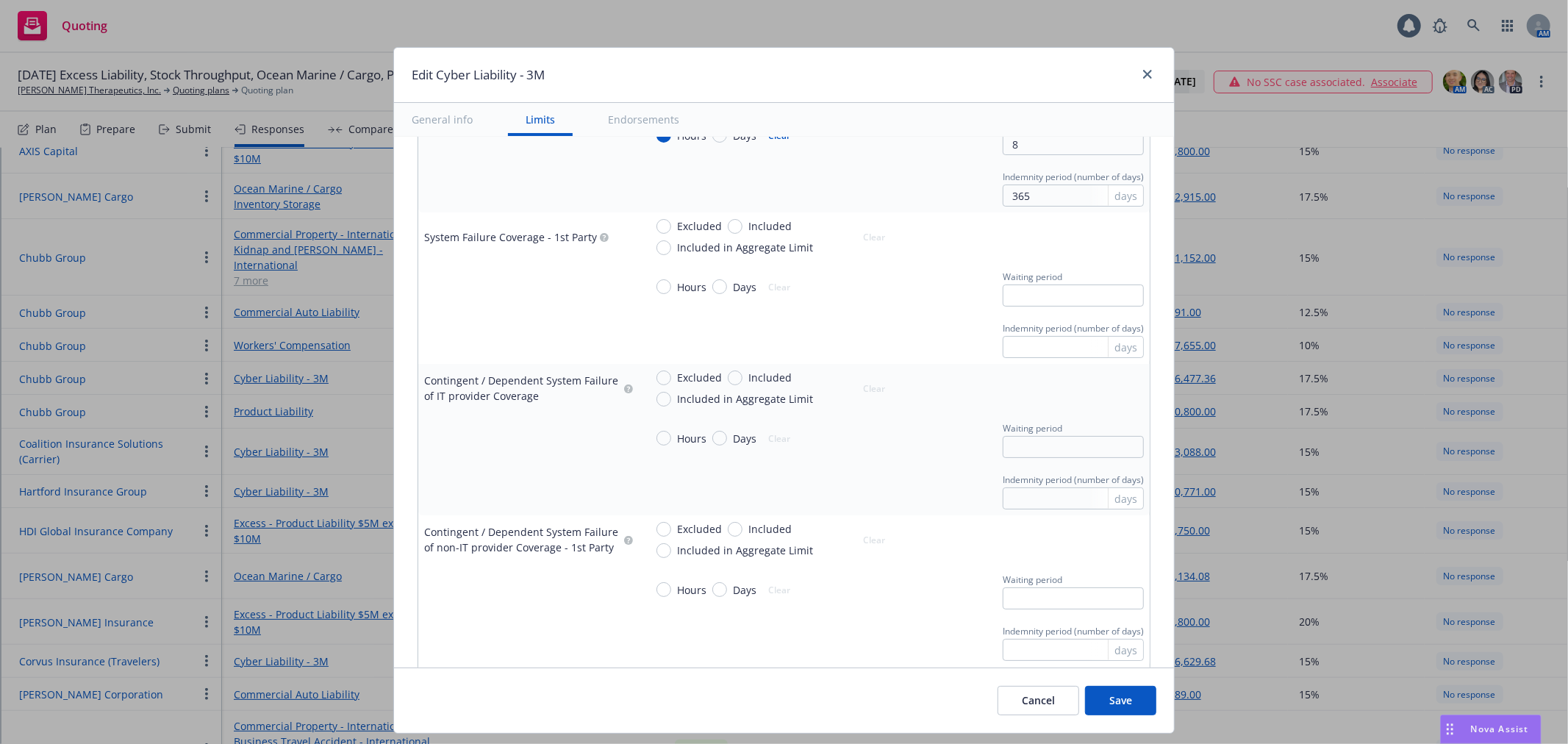
scroll to position [1144, 0]
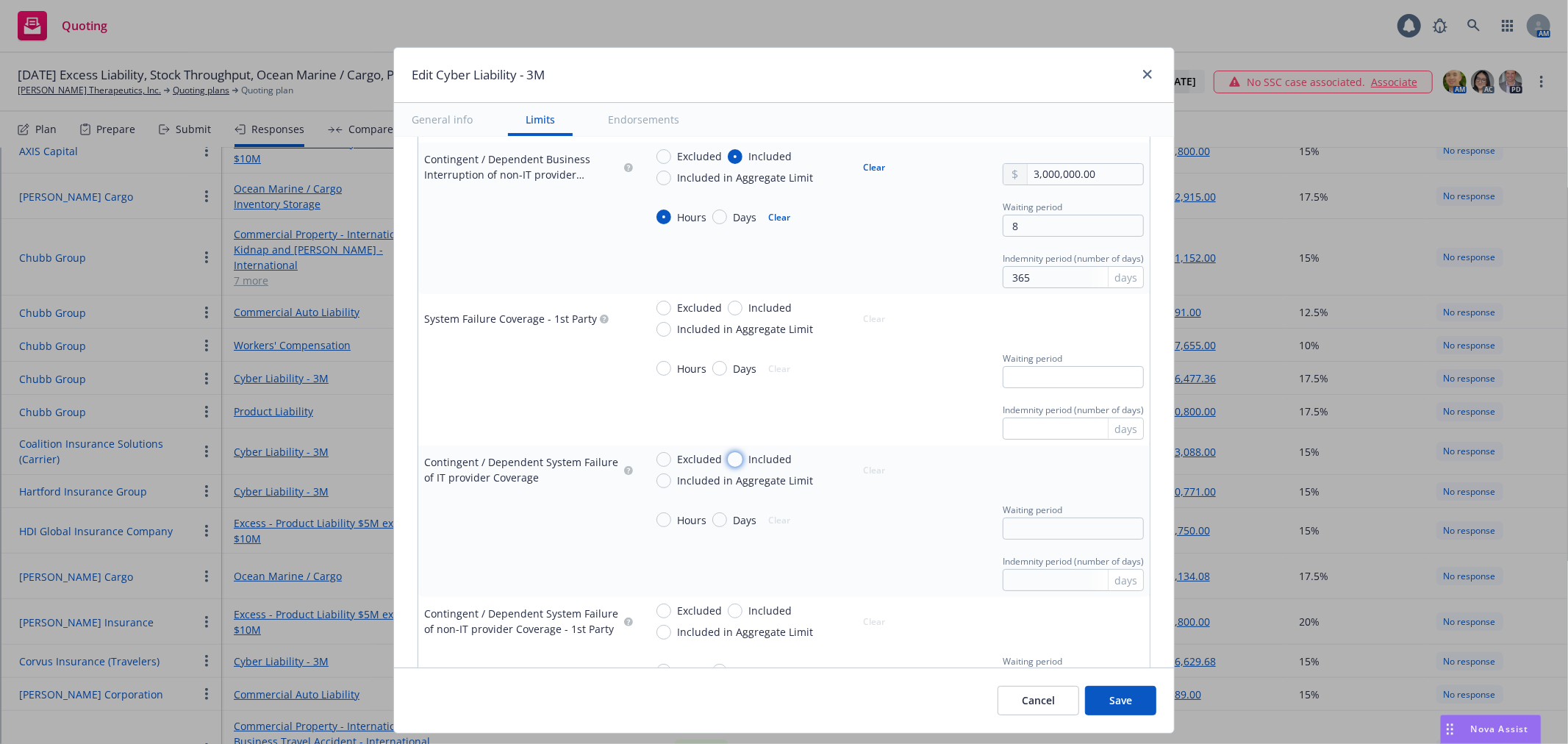
click at [728, 460] on input "Included" at bounding box center [735, 459] width 15 height 15
click at [859, 472] on button "Clear" at bounding box center [875, 470] width 39 height 21
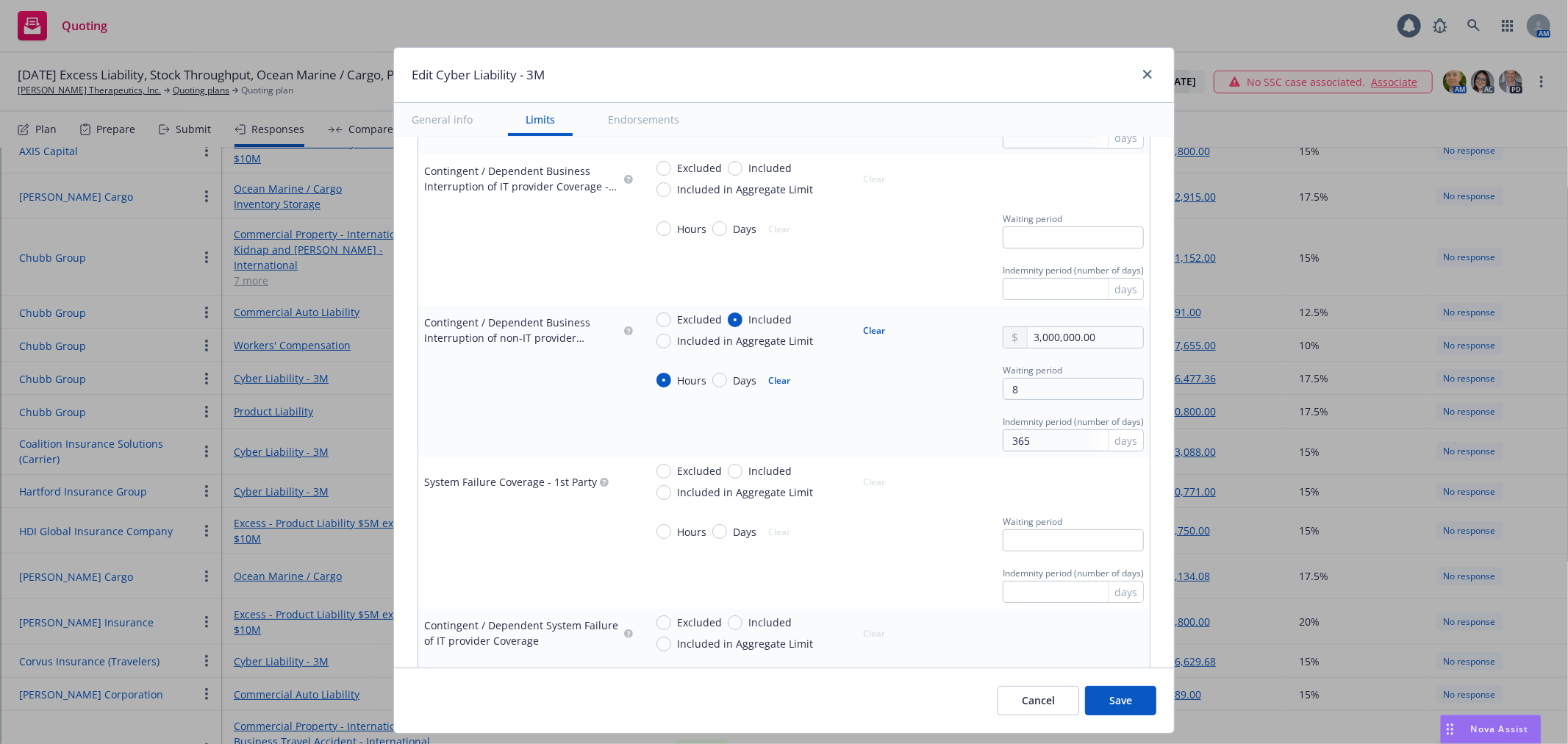
scroll to position [899, 0]
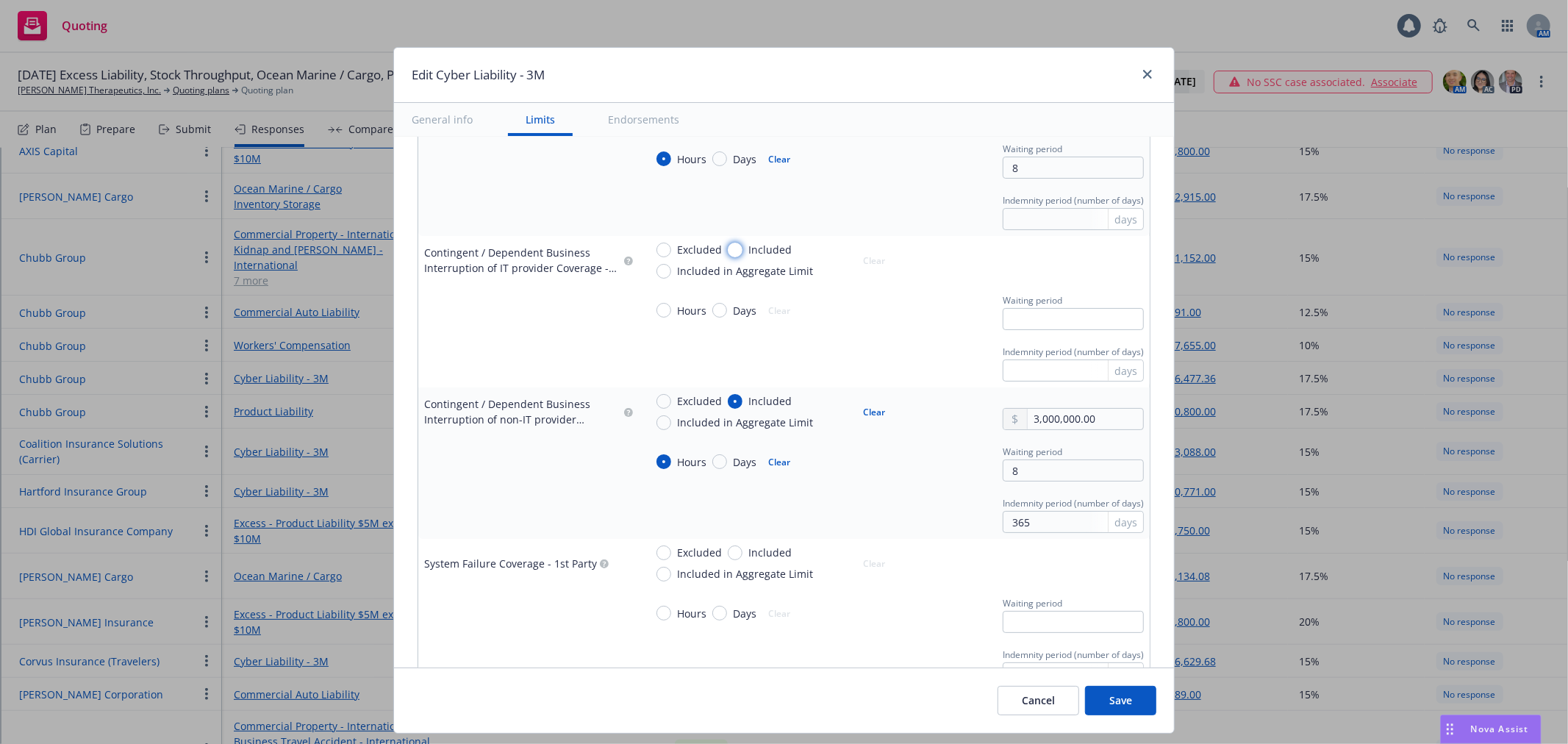
click at [728, 252] on input "Included" at bounding box center [735, 250] width 15 height 15
click at [1062, 325] on input "text" at bounding box center [1073, 320] width 141 height 22
click at [1037, 276] on input "text" at bounding box center [1085, 267] width 115 height 21
click at [930, 318] on div "Hours Days Clear Waiting period" at bounding box center [894, 310] width 499 height 39
click at [1023, 314] on input "text" at bounding box center [1073, 320] width 141 height 22
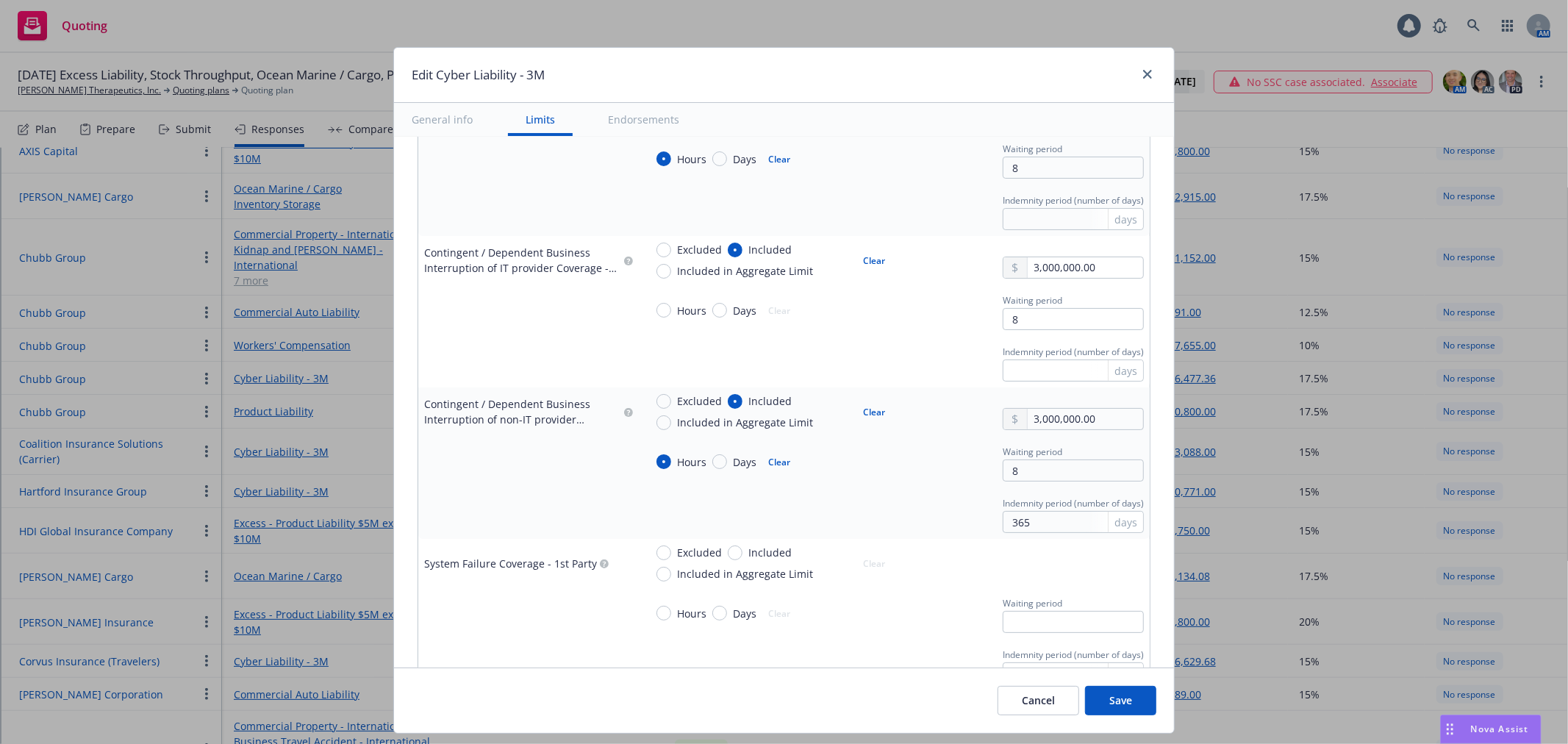
click at [1108, 366] on div "days" at bounding box center [1126, 371] width 35 height 21
click at [1037, 374] on input "text" at bounding box center [1073, 371] width 141 height 22
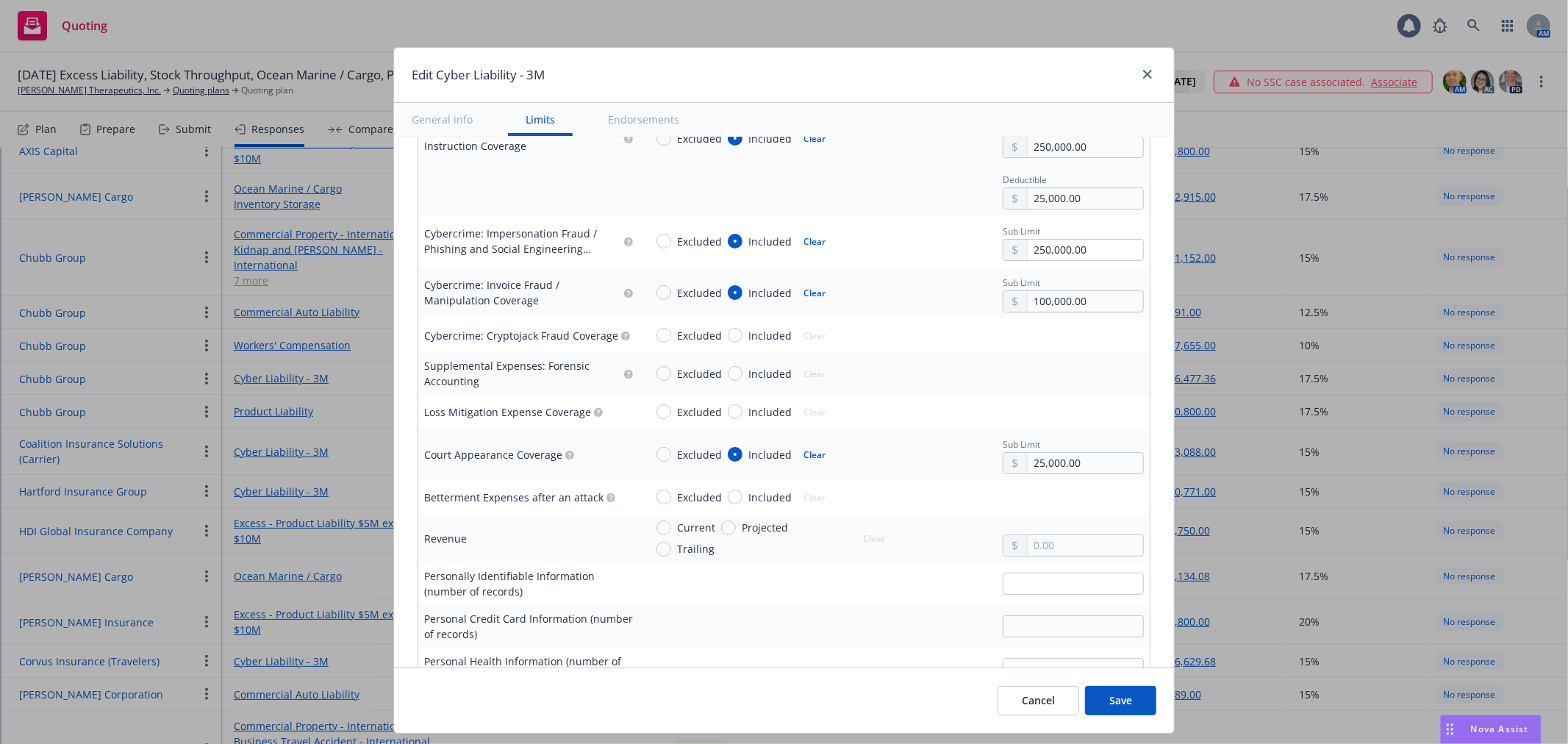
scroll to position [2370, 0]
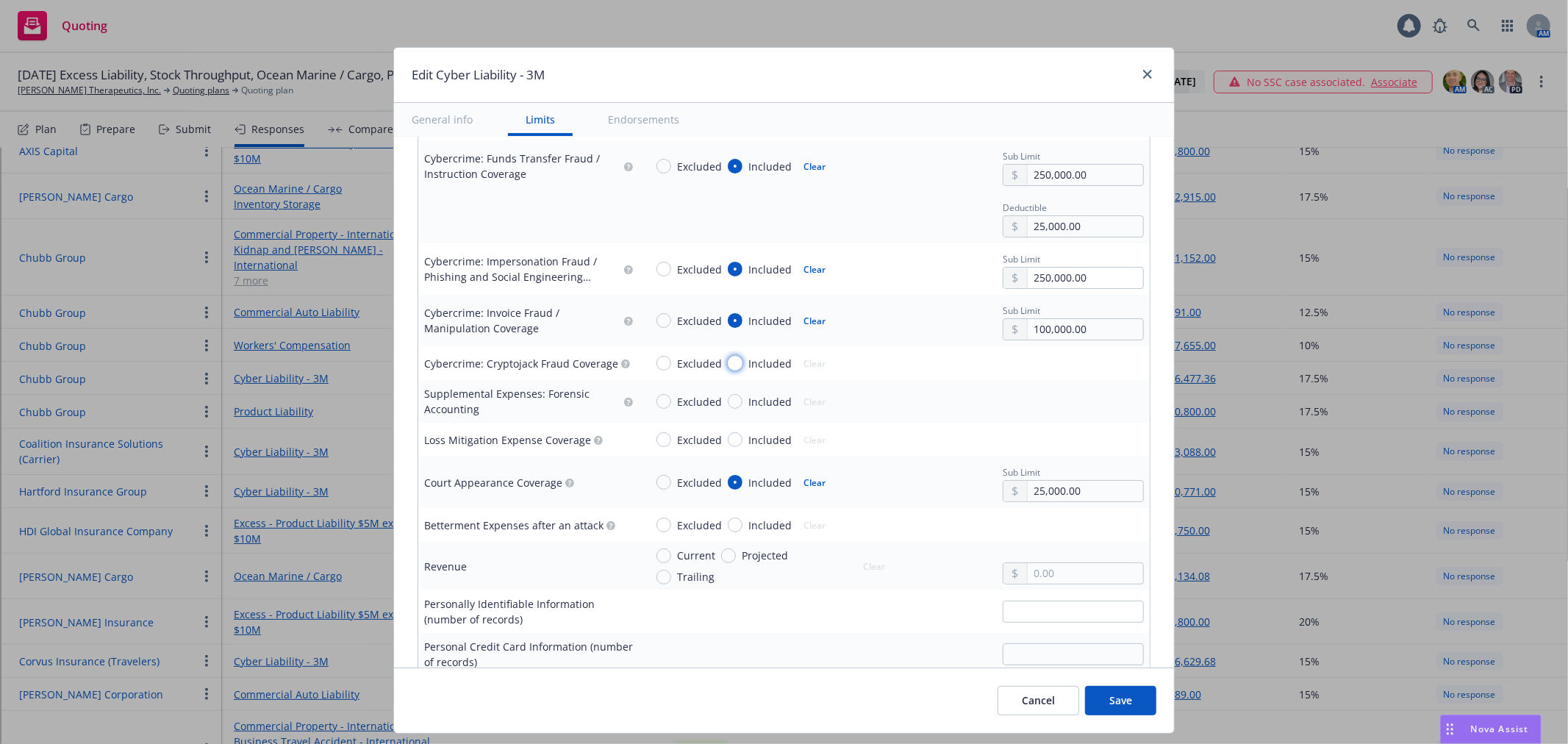
click at [728, 363] on input "Included" at bounding box center [735, 363] width 15 height 15
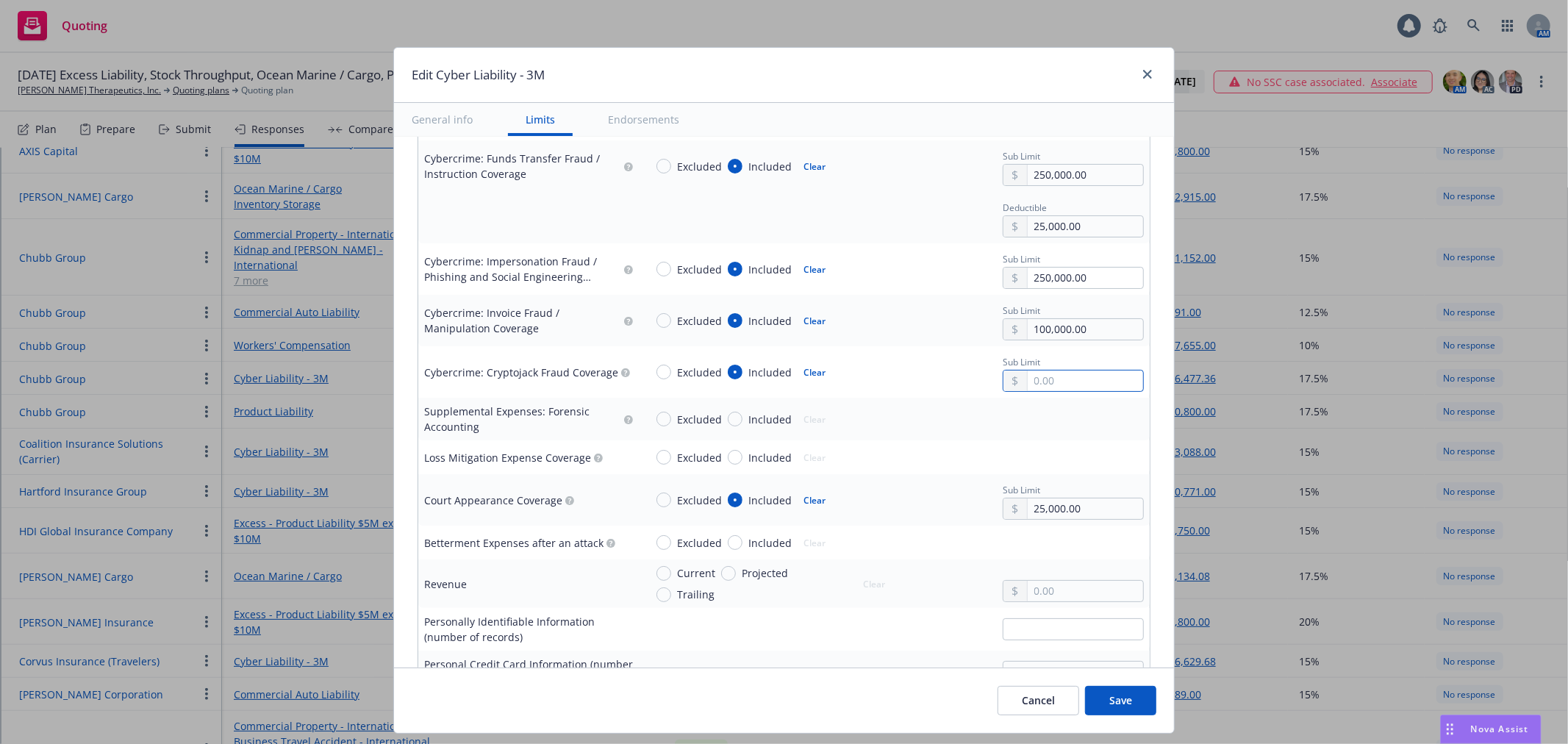
click at [1060, 378] on input "text" at bounding box center [1085, 381] width 115 height 21
click at [857, 378] on div "Excluded Included Clear" at bounding box center [770, 372] width 250 height 39
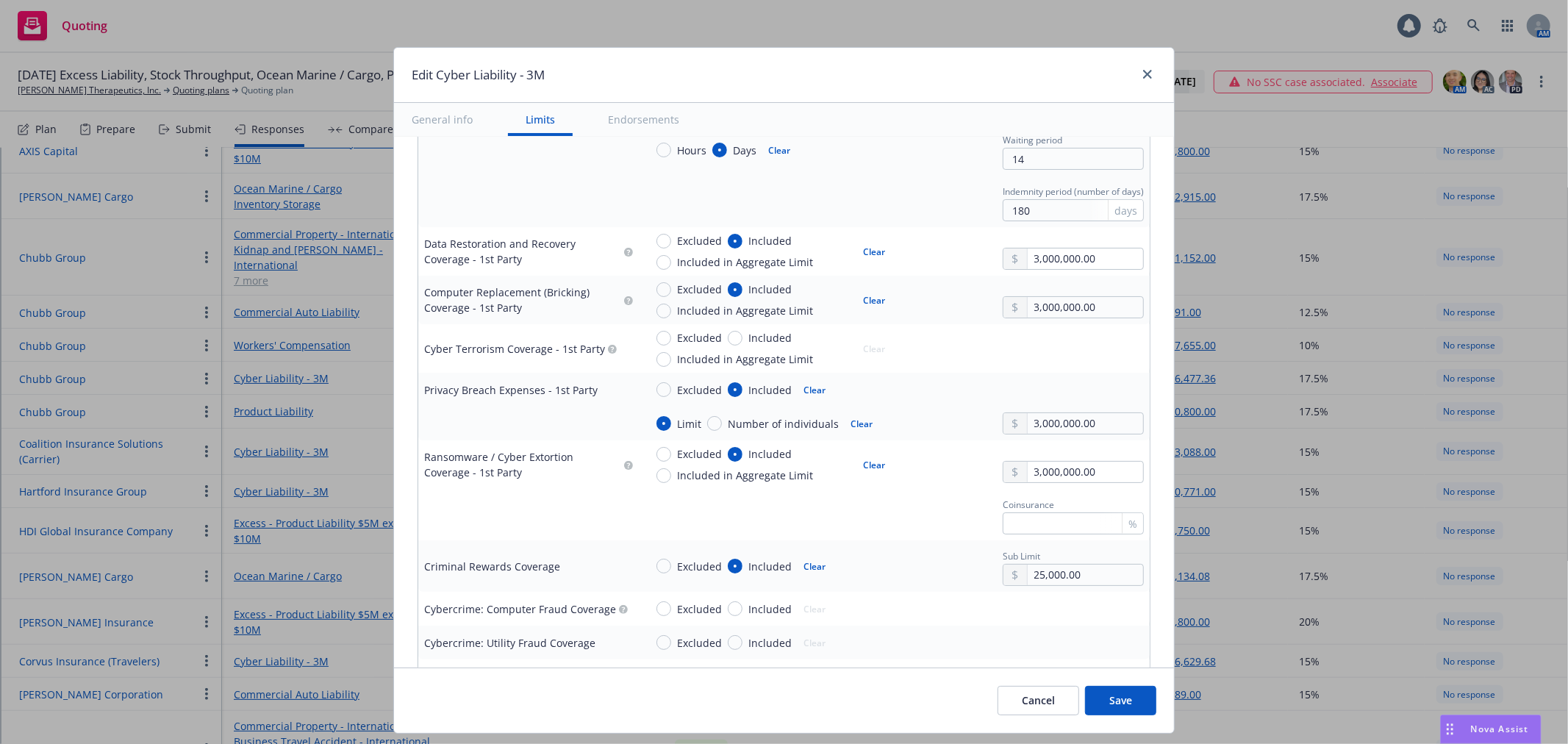
scroll to position [1797, 0]
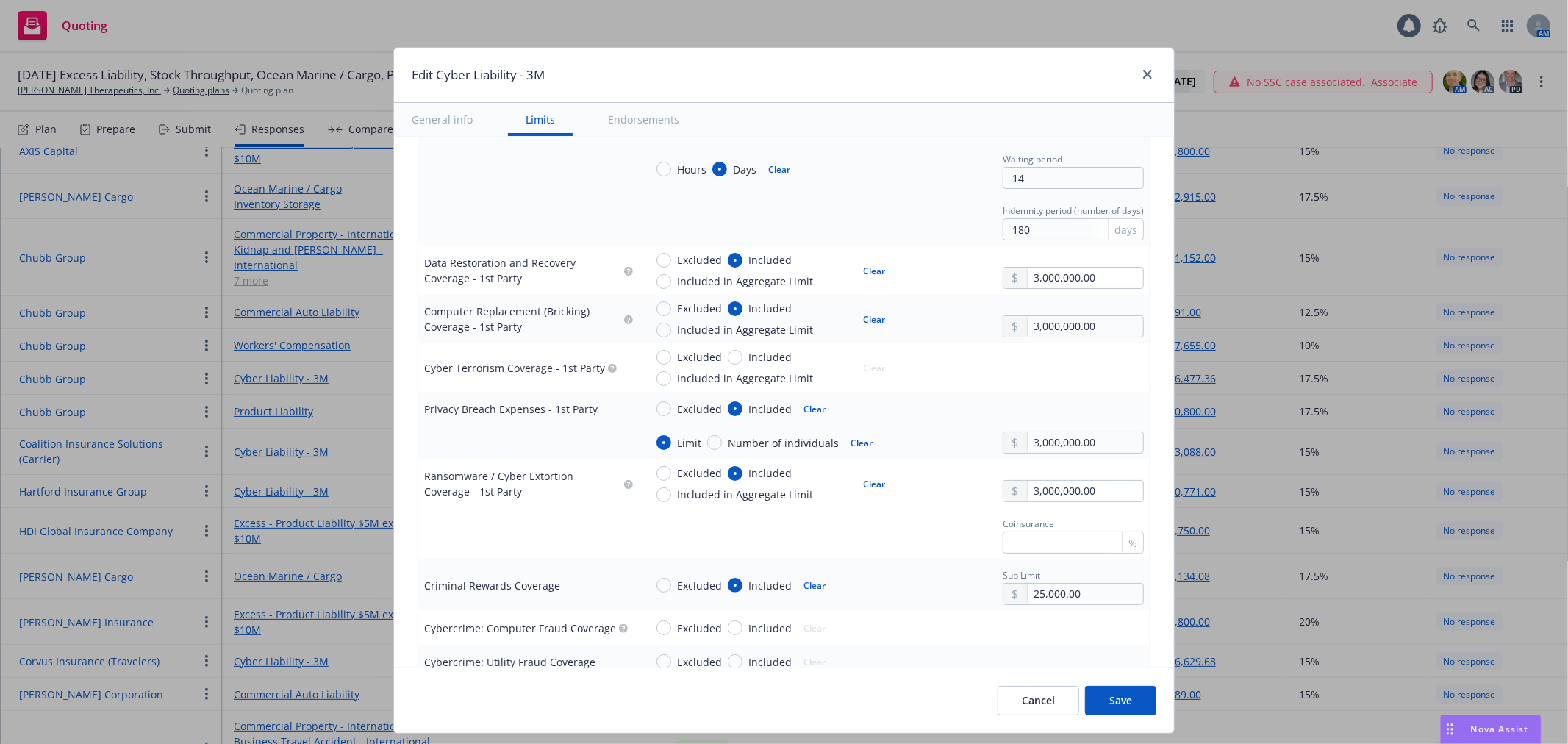
click at [1129, 702] on button "Save" at bounding box center [1121, 701] width 71 height 29
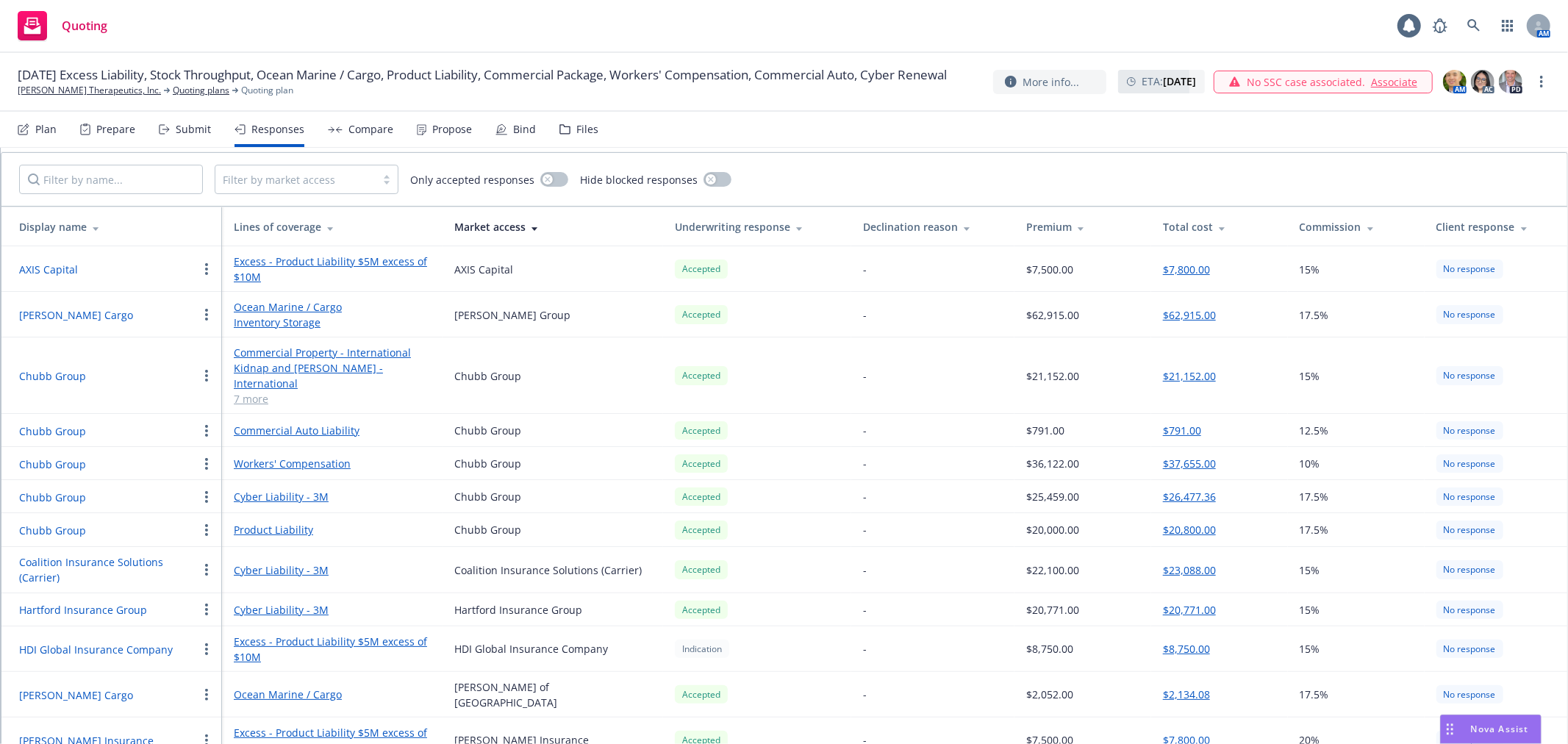
scroll to position [0, 0]
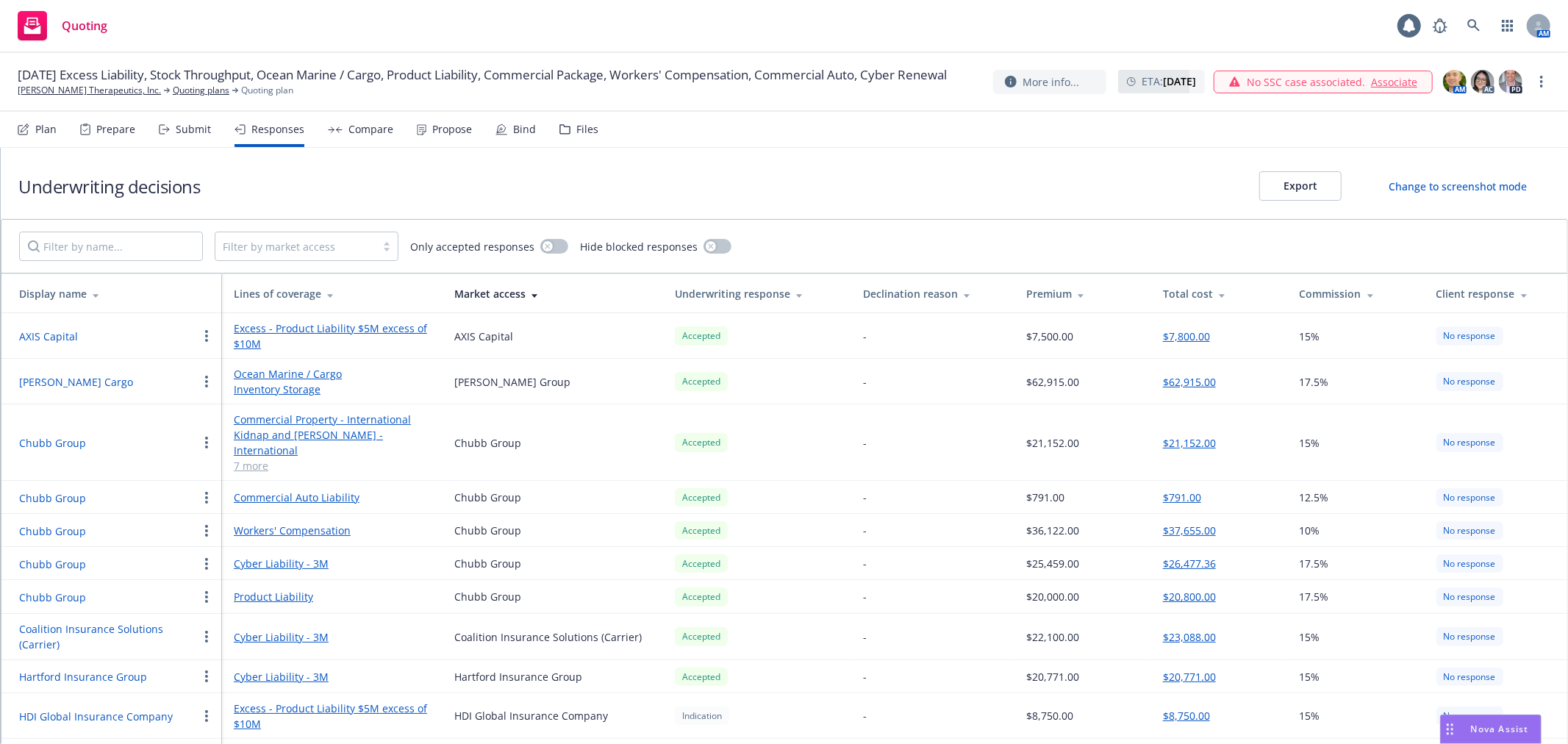
click at [1043, 160] on div "Underwriting decisions Export Change to screenshot mode" at bounding box center [784, 183] width 1567 height 71
drag, startPoint x: 898, startPoint y: 181, endPoint x: 883, endPoint y: 194, distance: 19.8
click at [898, 181] on div "Underwriting decisions Export Change to screenshot mode" at bounding box center [784, 183] width 1567 height 71
click at [313, 630] on link "Cyber Liability - 3M" at bounding box center [332, 637] width 197 height 16
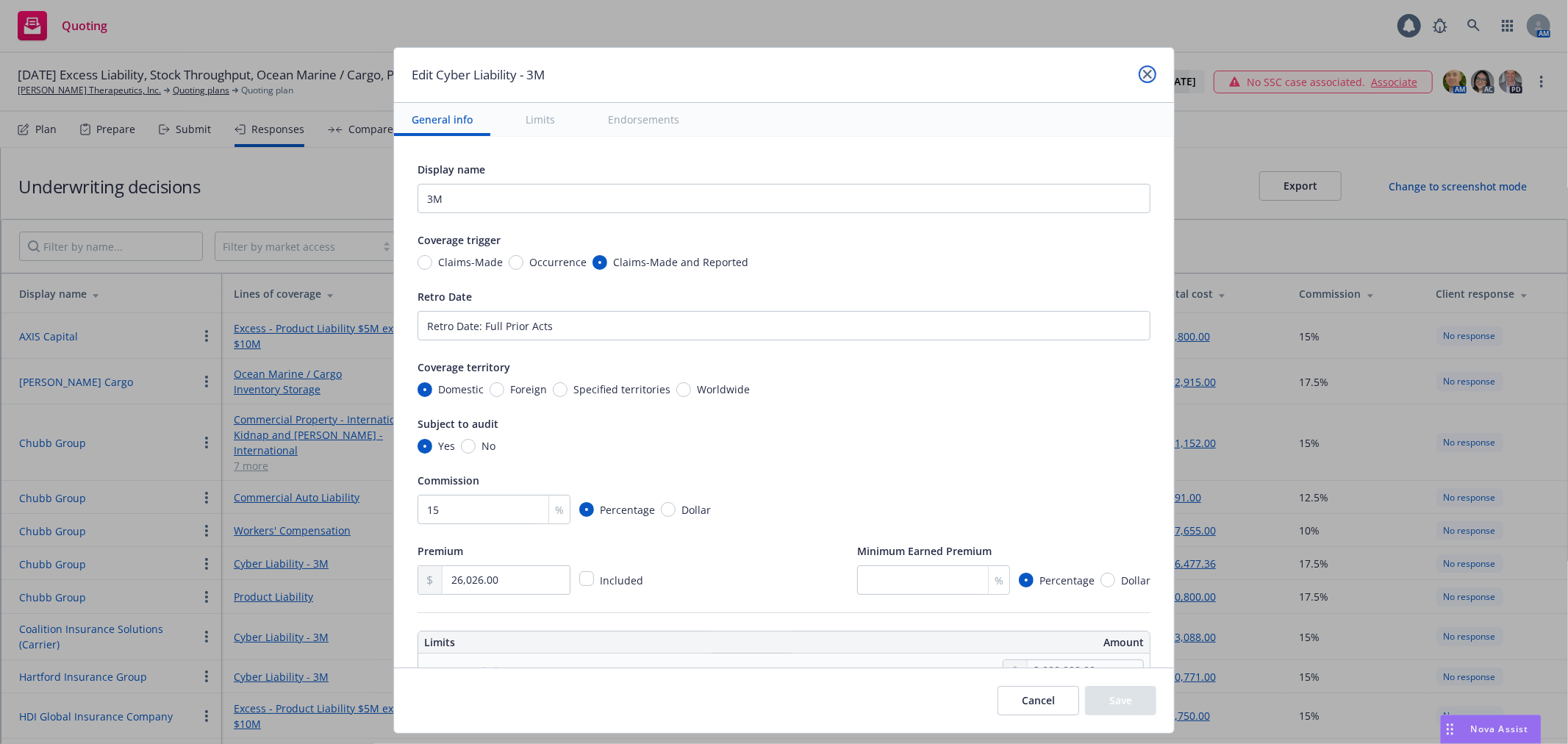
click at [1142, 79] on link "close" at bounding box center [1148, 74] width 17 height 17
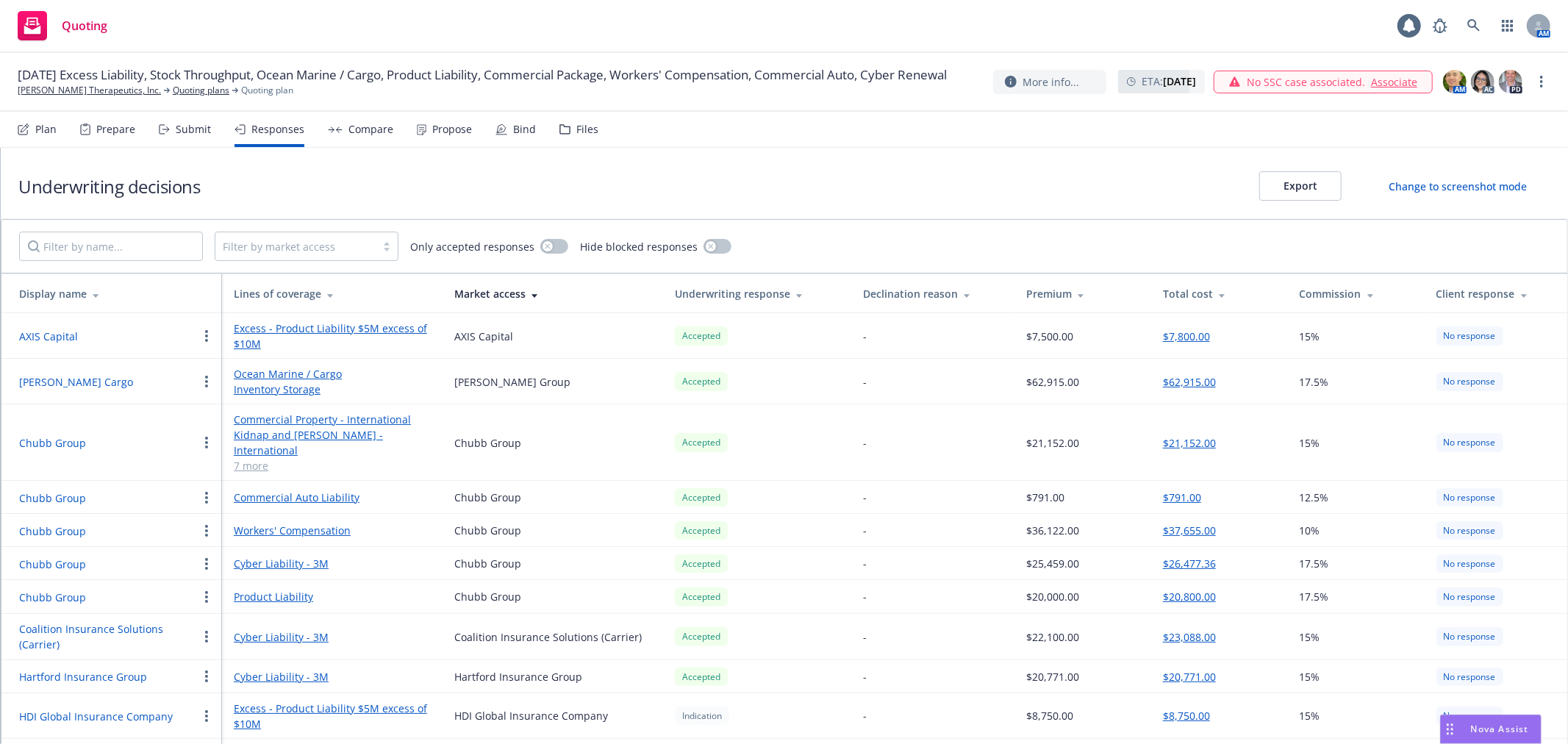
click at [309, 630] on link "Cyber Liability - 3M" at bounding box center [332, 637] width 197 height 16
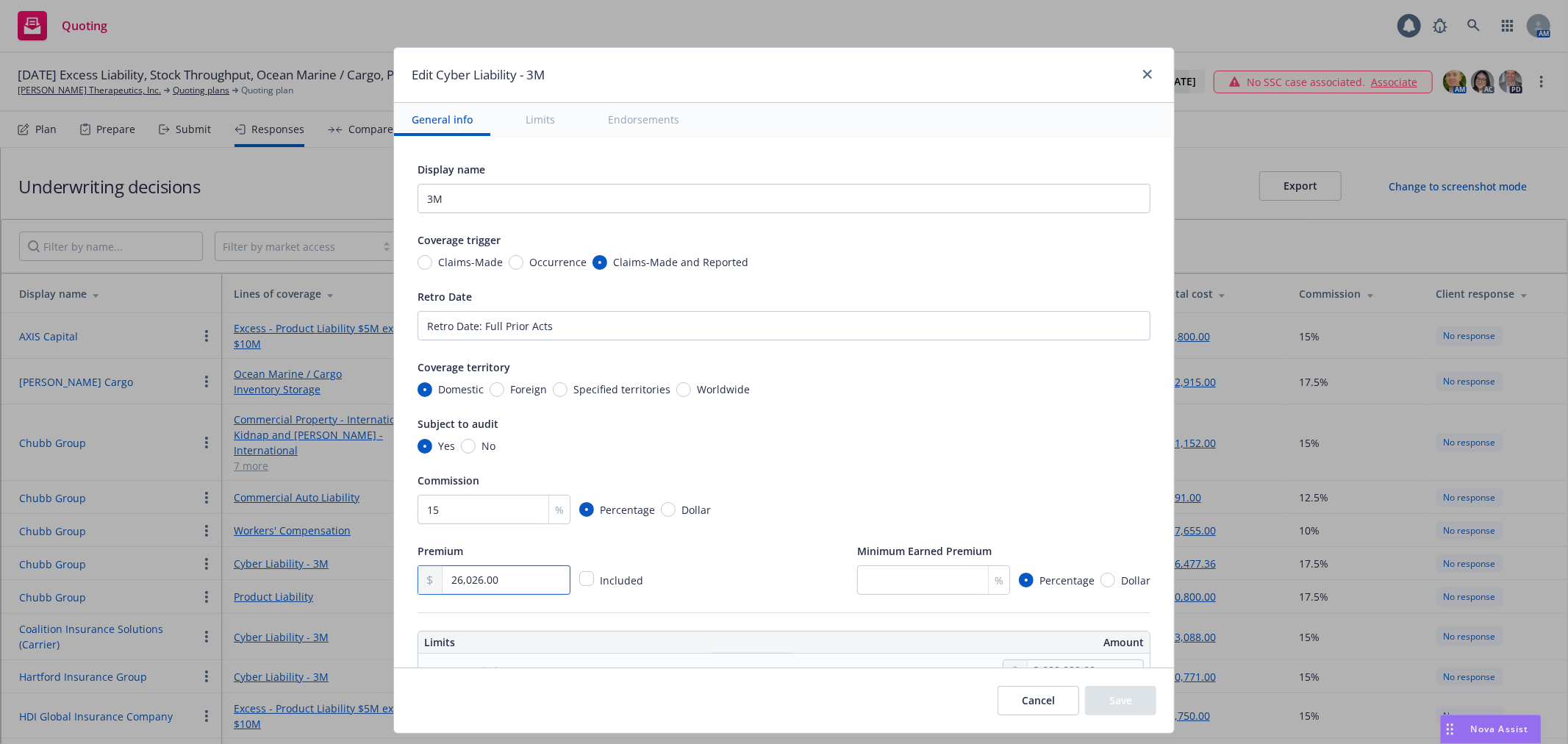
click at [521, 579] on input "26,026.00" at bounding box center [506, 580] width 127 height 28
drag, startPoint x: 529, startPoint y: 579, endPoint x: 375, endPoint y: 579, distance: 154.0
click at [375, 579] on div "Edit Cyber Liability - 3M General info Limits Endorsements Display name 3M Cove…" at bounding box center [784, 372] width 1568 height 744
click at [505, 576] on input "26,026.00" at bounding box center [506, 580] width 127 height 28
drag, startPoint x: 521, startPoint y: 583, endPoint x: 331, endPoint y: 583, distance: 190.0
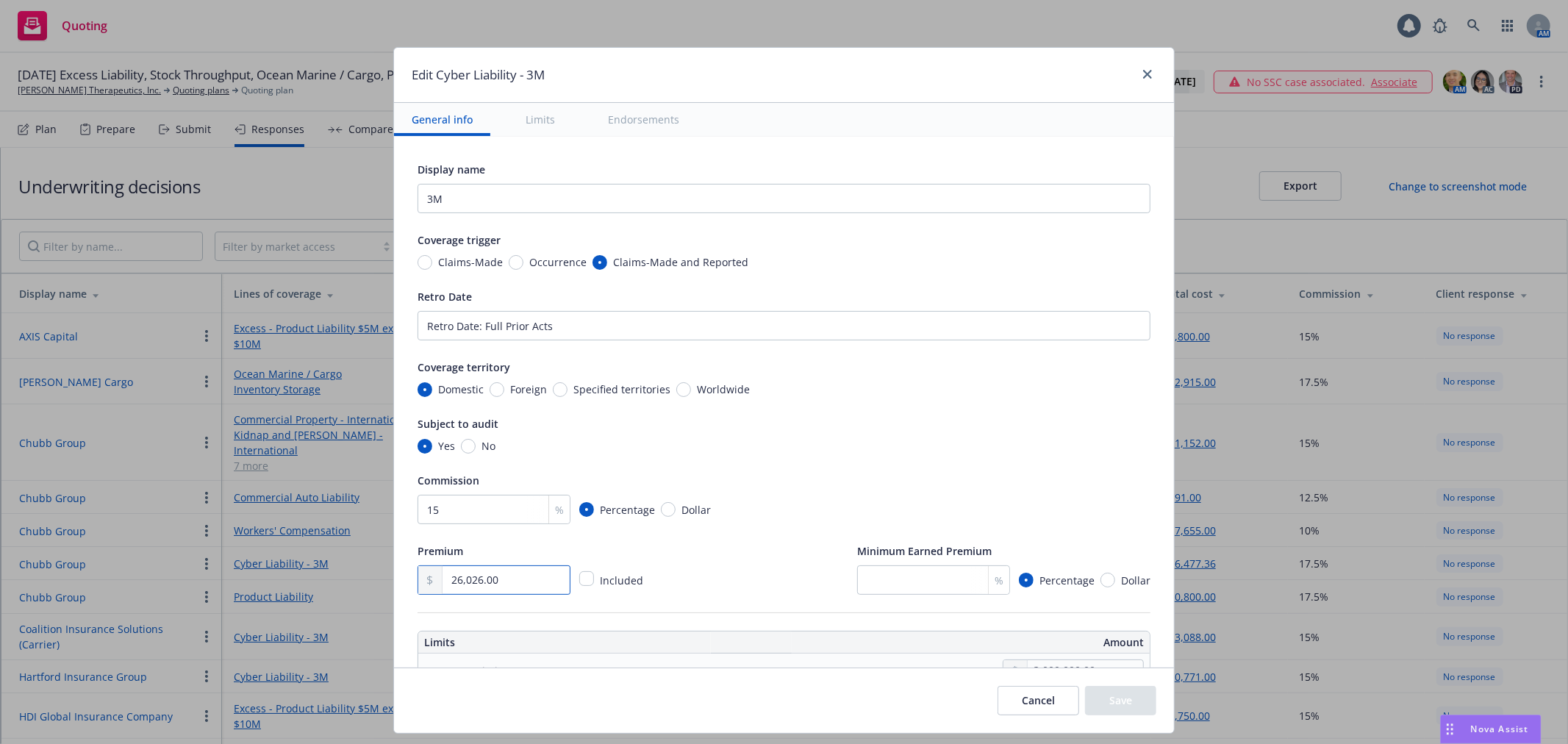
click at [331, 583] on div "Edit Cyber Liability - 3M General info Limits Endorsements Display name 3M Cove…" at bounding box center [784, 372] width 1568 height 744
click at [876, 435] on div "Subject to audit Yes No" at bounding box center [783, 434] width 733 height 39
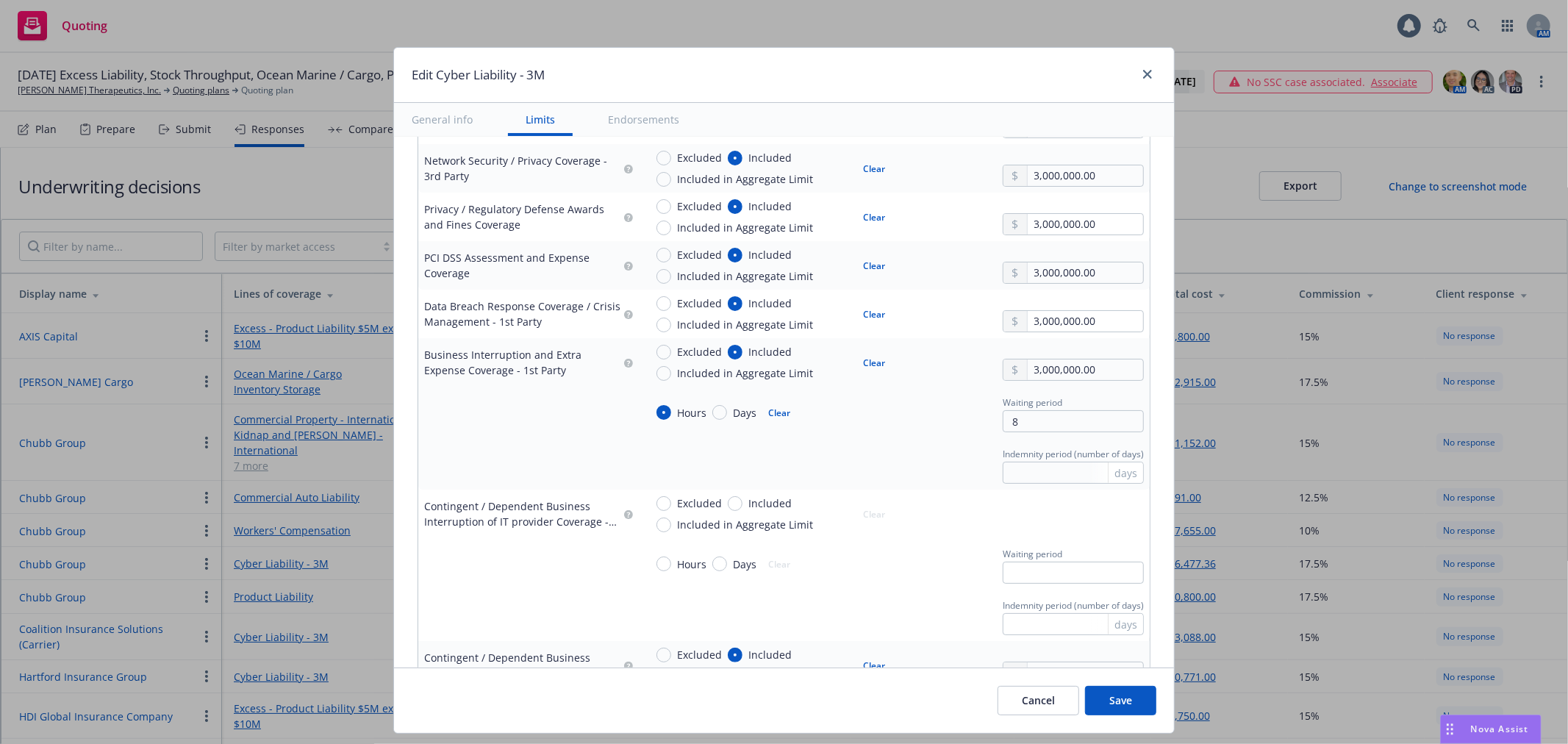
scroll to position [735, 0]
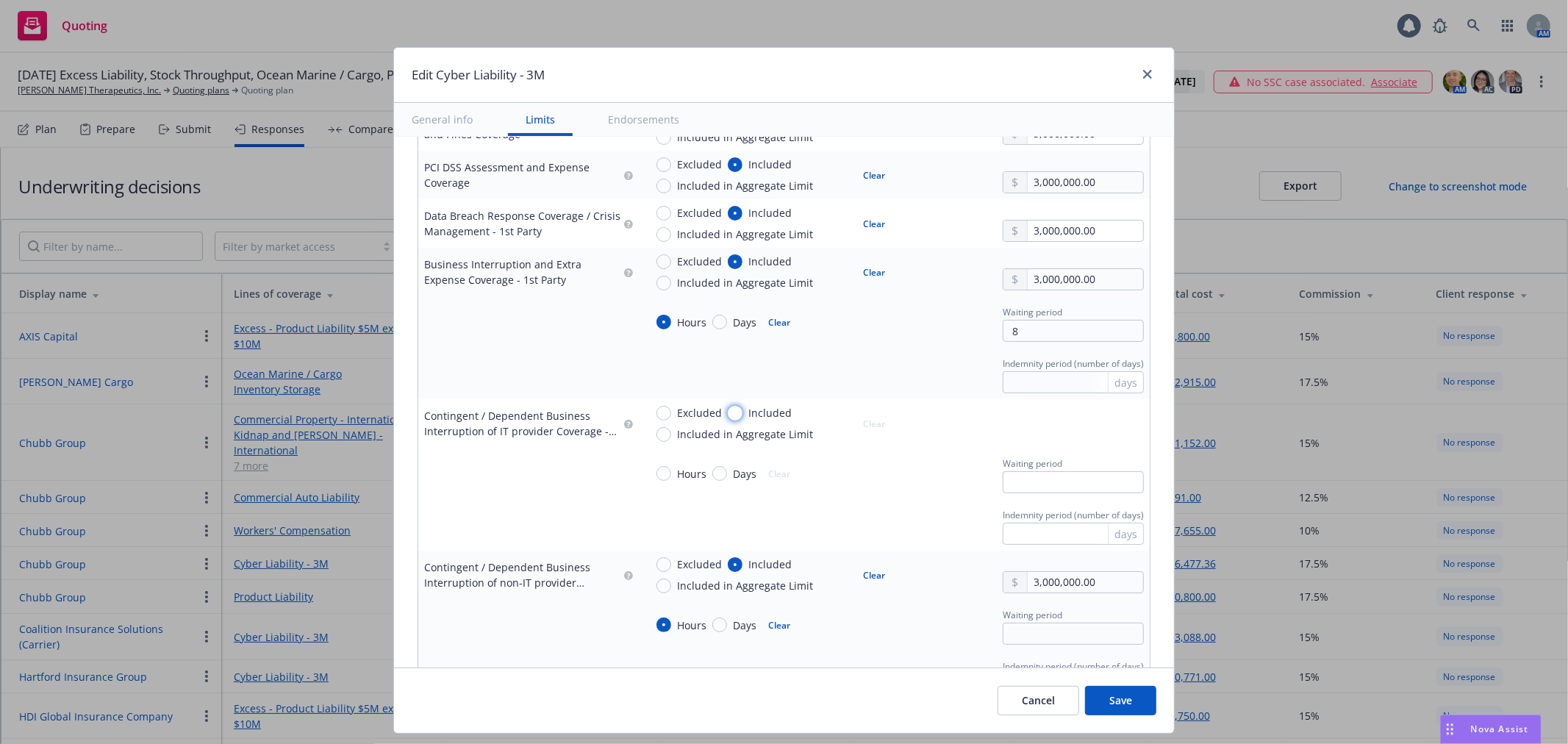
drag, startPoint x: 725, startPoint y: 413, endPoint x: 814, endPoint y: 413, distance: 89.0
click at [728, 413] on input "Included" at bounding box center [735, 413] width 15 height 15
click at [1091, 423] on input "text" at bounding box center [1085, 431] width 115 height 21
click at [881, 357] on div "Indemnity period (number of days) days" at bounding box center [894, 373] width 499 height 39
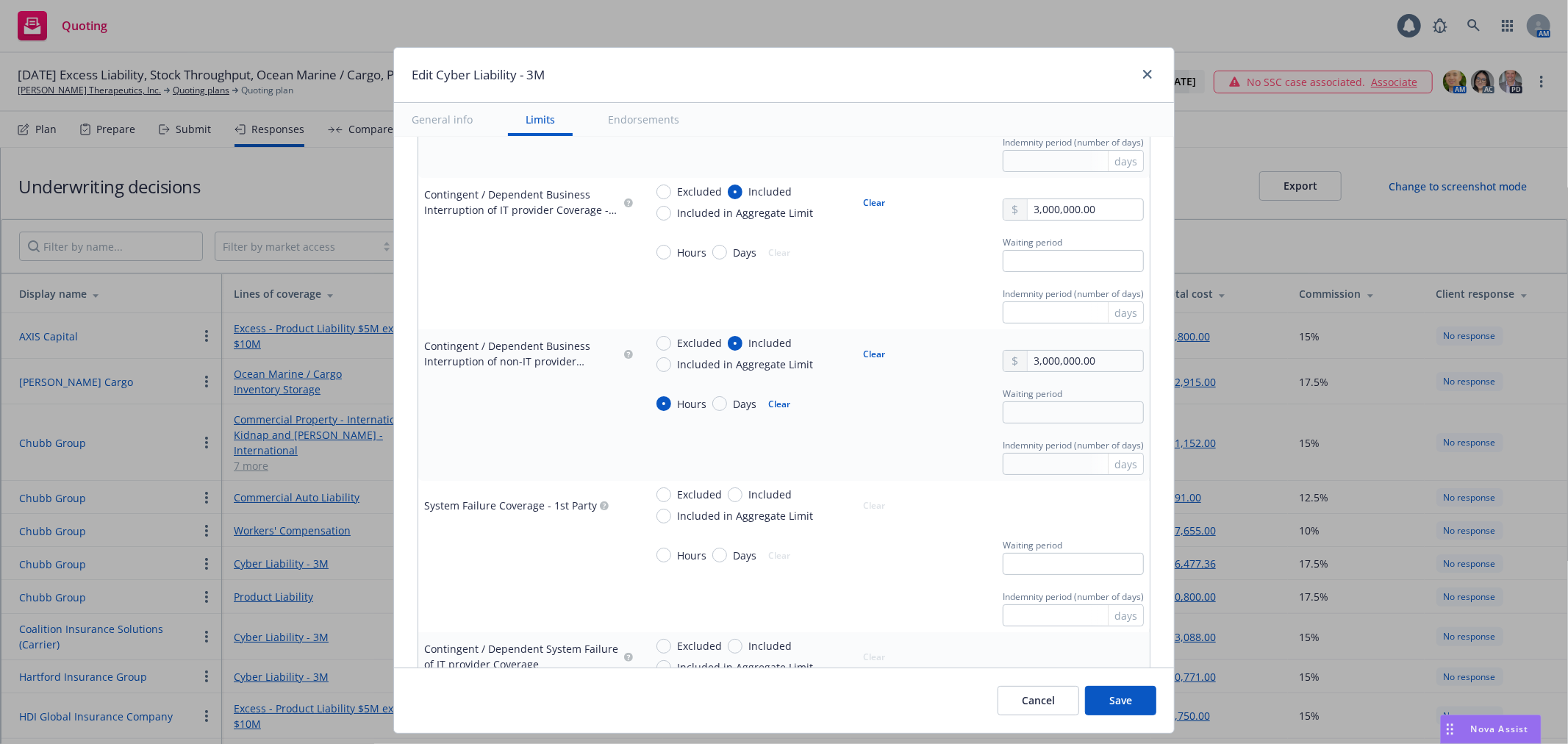
scroll to position [981, 0]
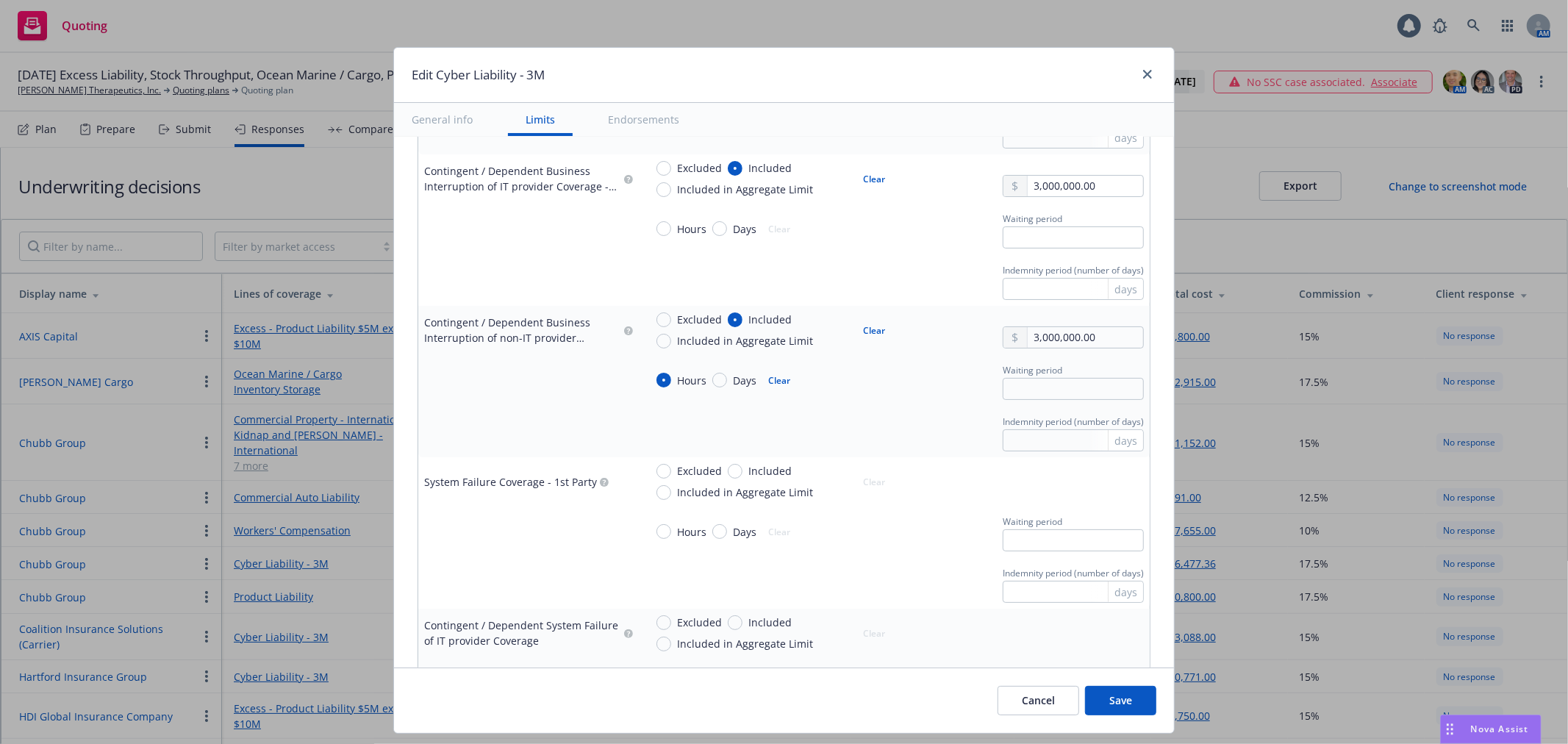
click at [708, 463] on td "Excluded Included Included in Aggregate Limit Clear" at bounding box center [894, 482] width 511 height 49
click at [728, 472] on input "Included" at bounding box center [735, 471] width 15 height 15
click at [1037, 483] on input "text" at bounding box center [1085, 489] width 115 height 21
click at [895, 530] on div "Hours Days Clear Waiting period" at bounding box center [894, 532] width 499 height 39
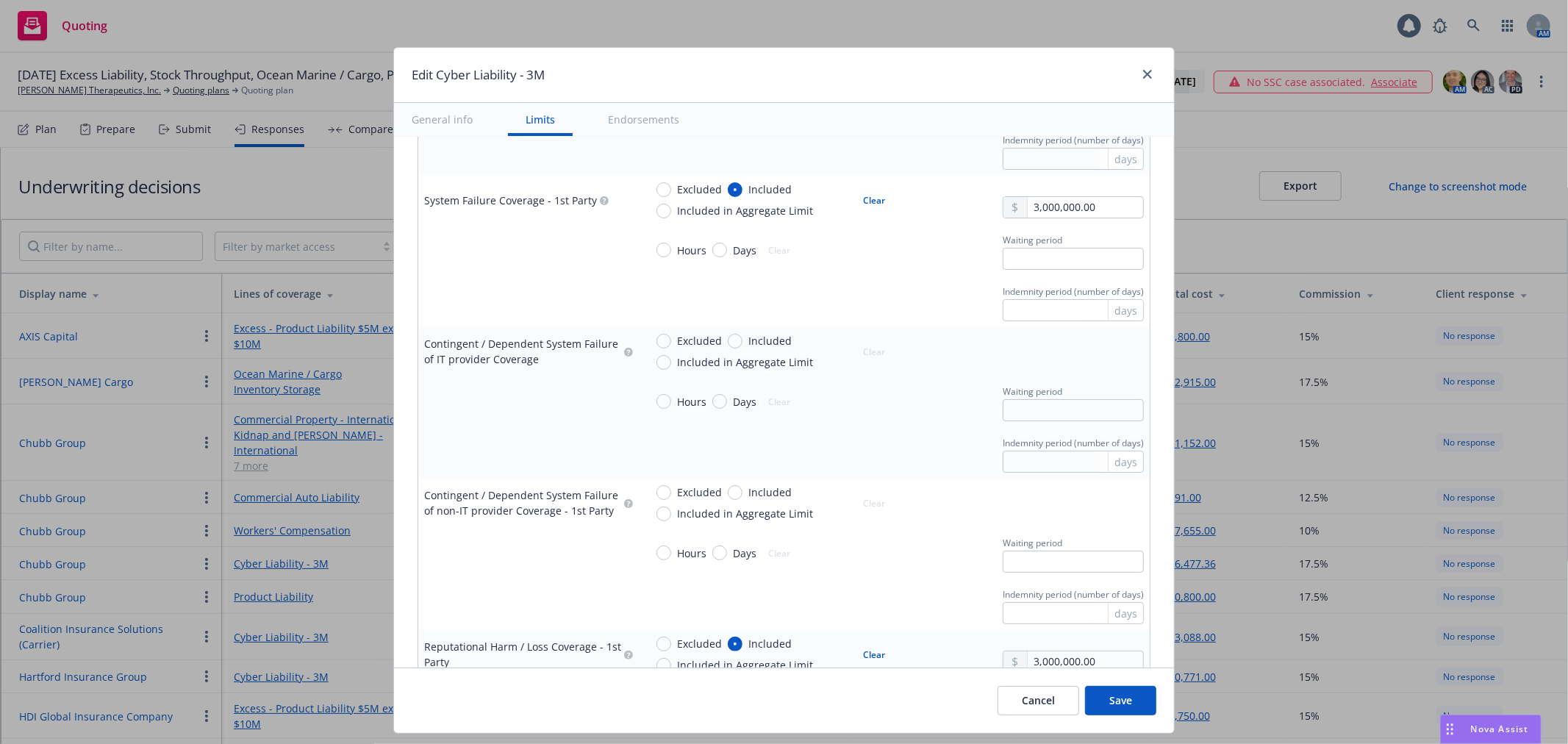
scroll to position [1307, 0]
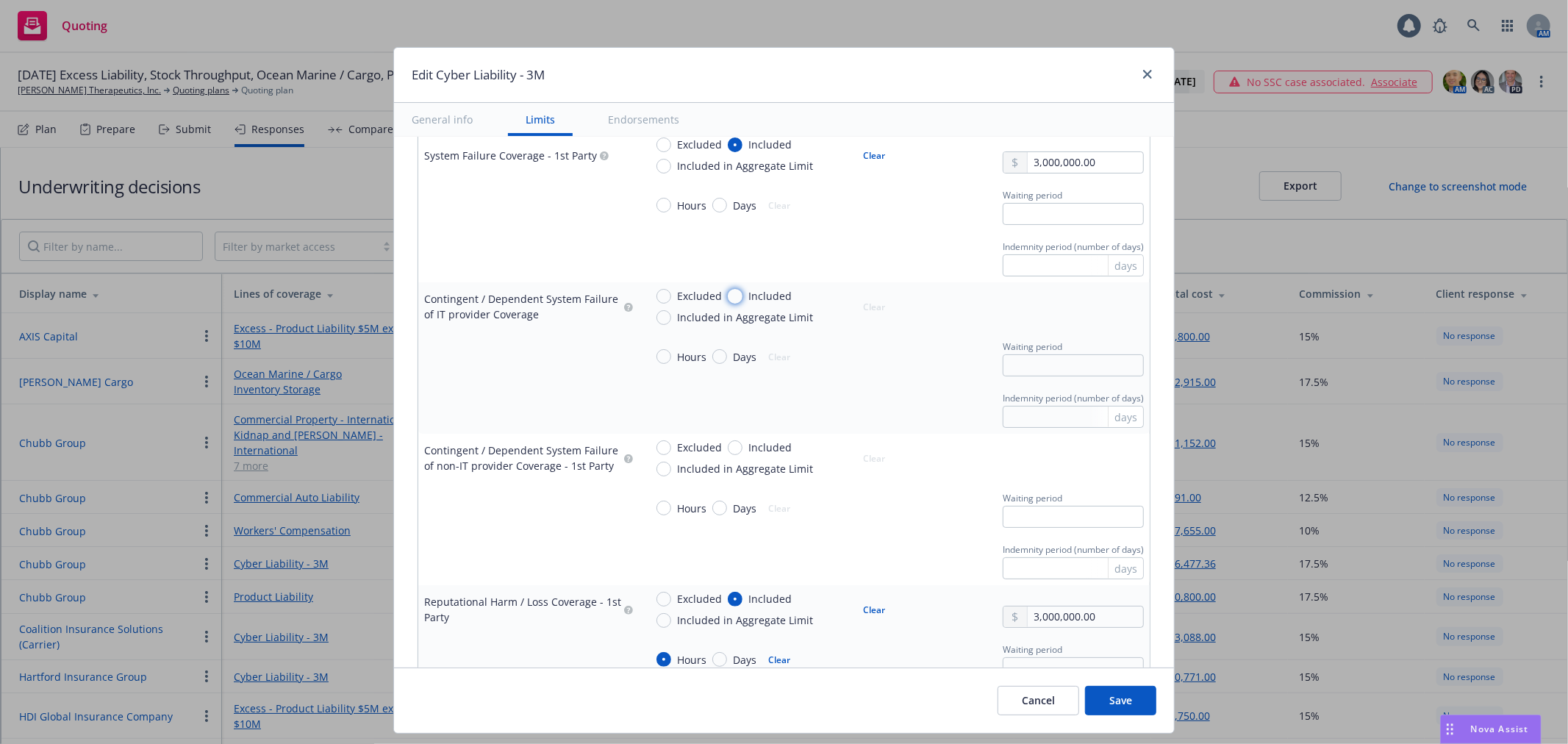
click at [728, 298] on input "Included" at bounding box center [735, 296] width 15 height 15
click at [1062, 303] on div at bounding box center [1073, 314] width 141 height 22
click at [1058, 312] on input "text" at bounding box center [1085, 314] width 115 height 21
click at [875, 357] on div "Hours Days Clear" at bounding box center [770, 357] width 250 height 39
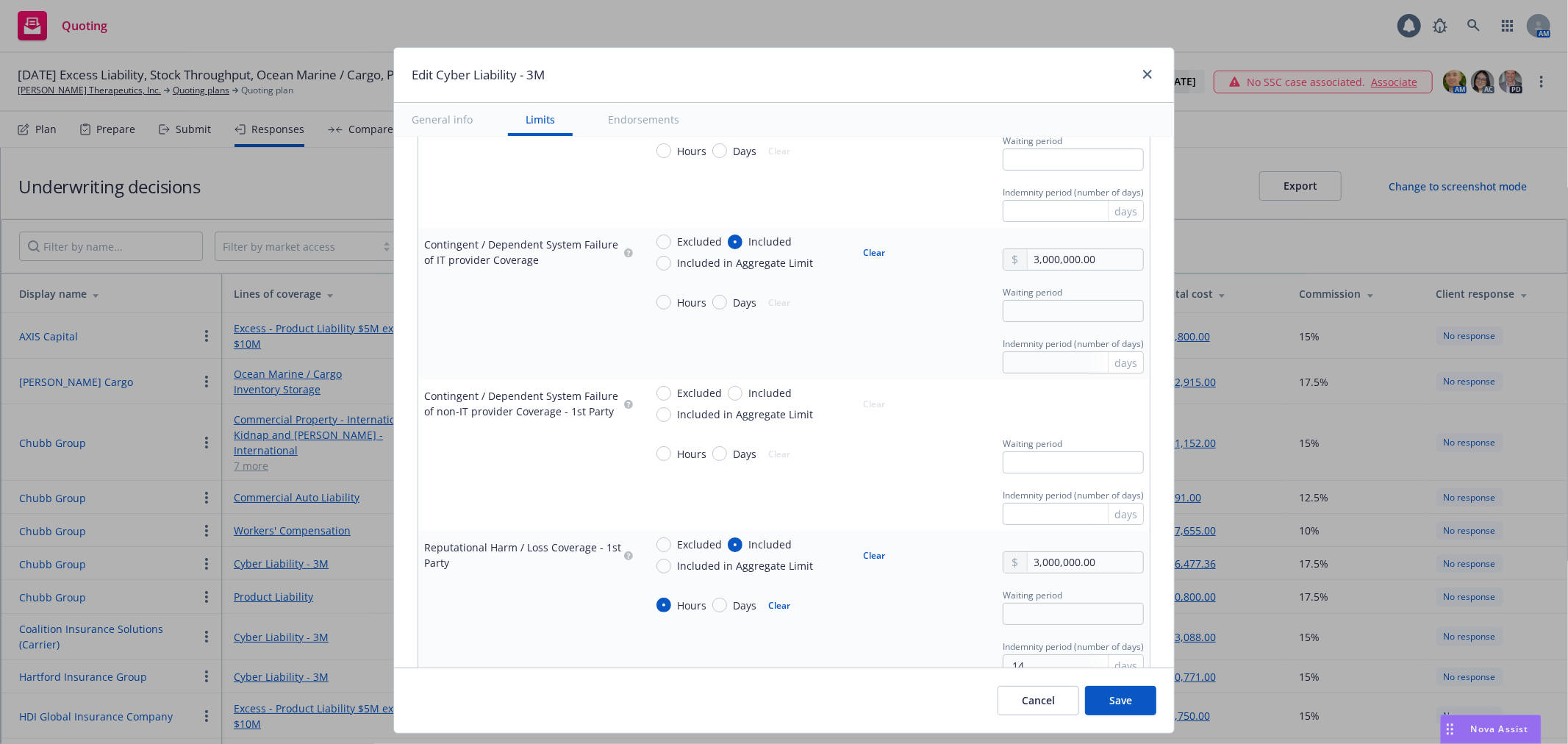
scroll to position [1389, 0]
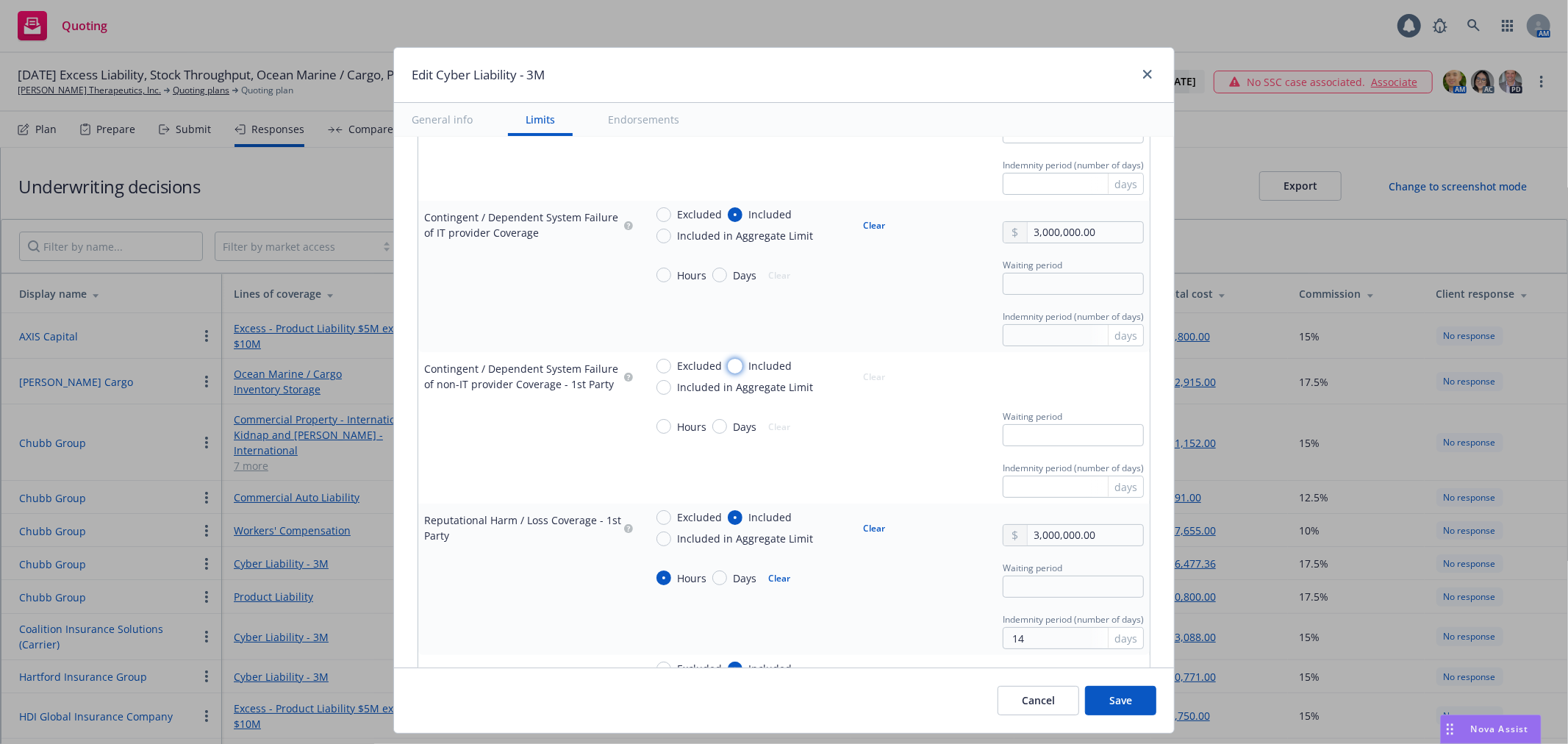
click at [730, 368] on input "Included" at bounding box center [735, 366] width 15 height 15
click at [1058, 381] on input "text" at bounding box center [1085, 384] width 115 height 21
click at [930, 442] on div "Hours Days Clear Waiting period" at bounding box center [894, 427] width 499 height 39
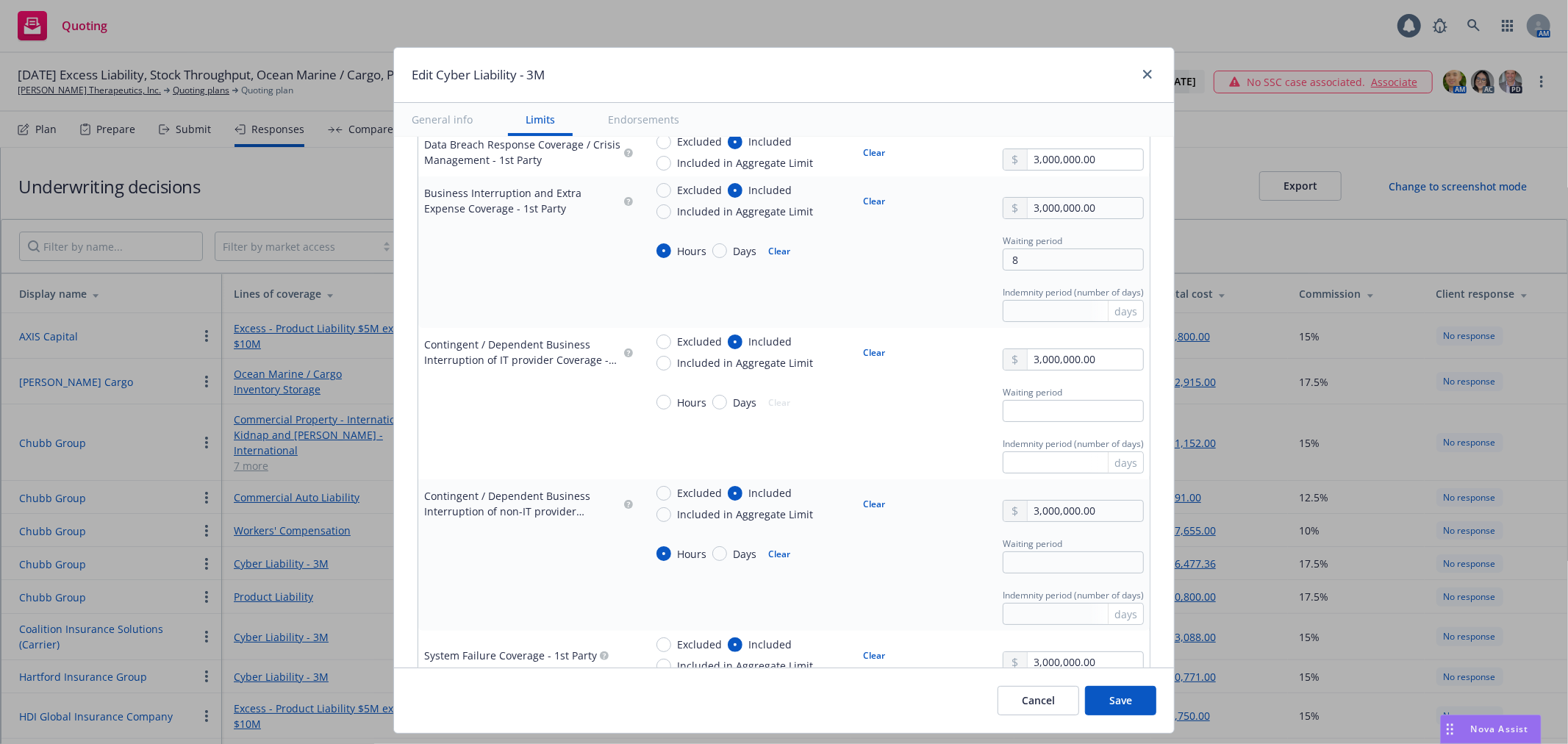
scroll to position [817, 0]
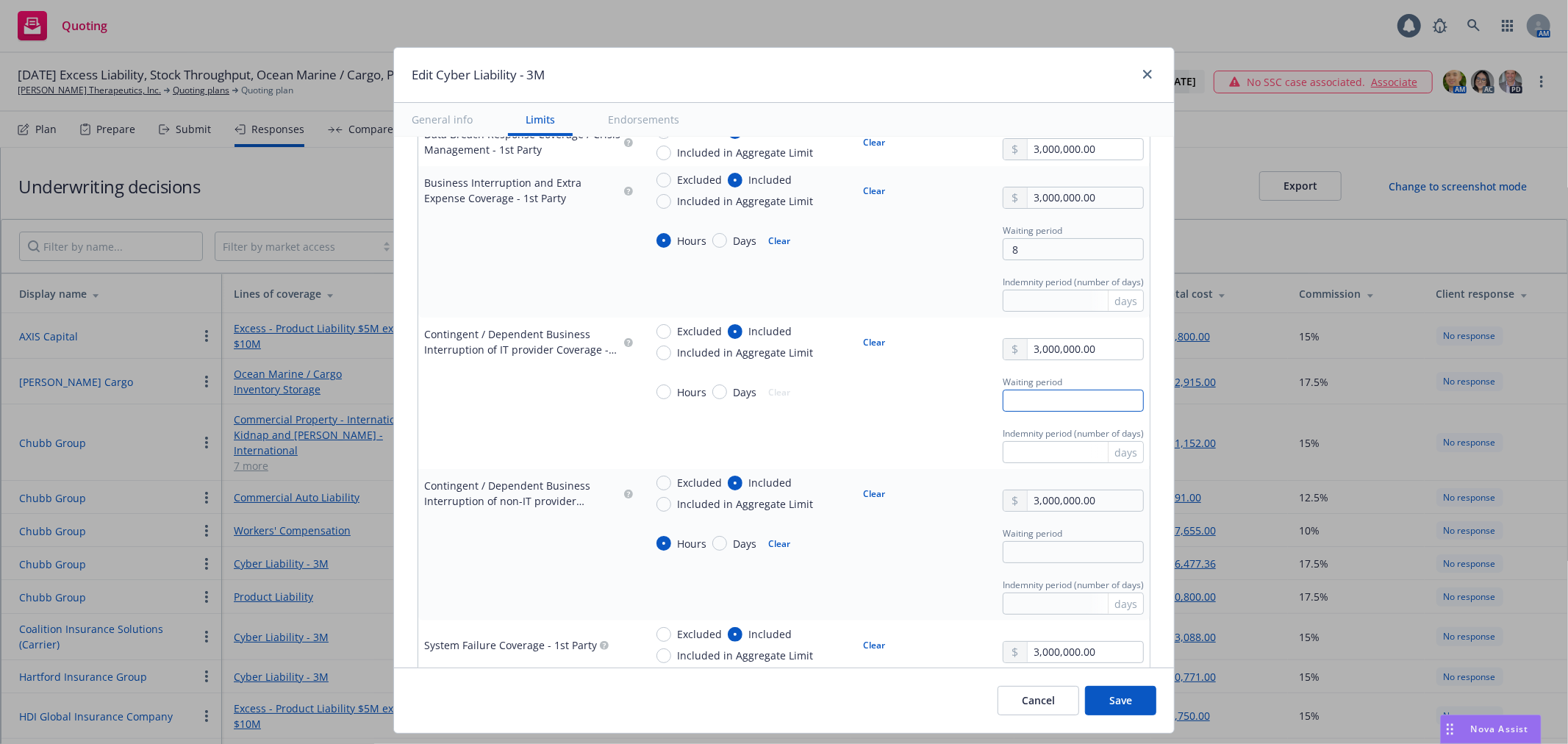
click at [1044, 398] on input "text" at bounding box center [1073, 401] width 141 height 22
click at [1010, 553] on input "text" at bounding box center [1073, 552] width 141 height 22
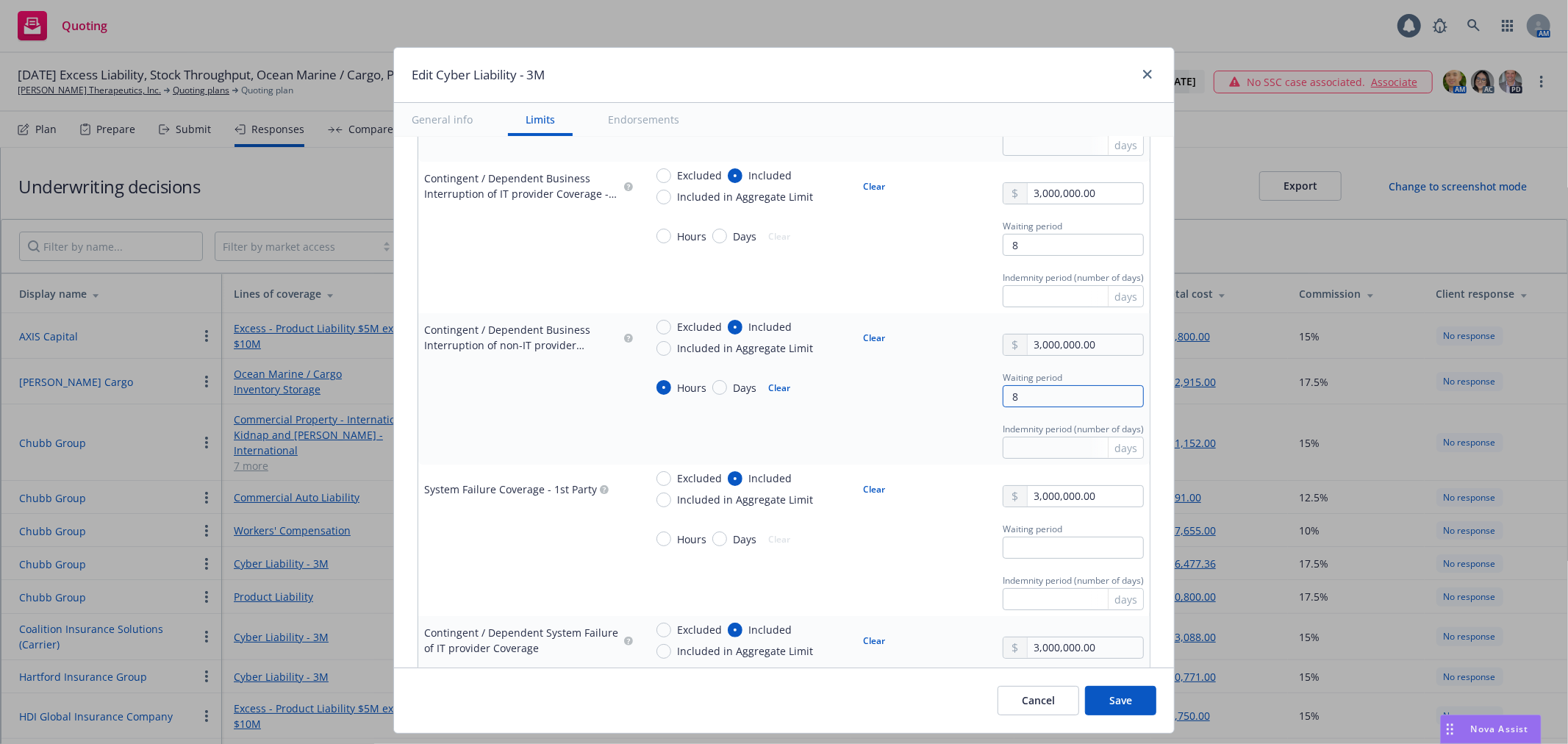
scroll to position [981, 0]
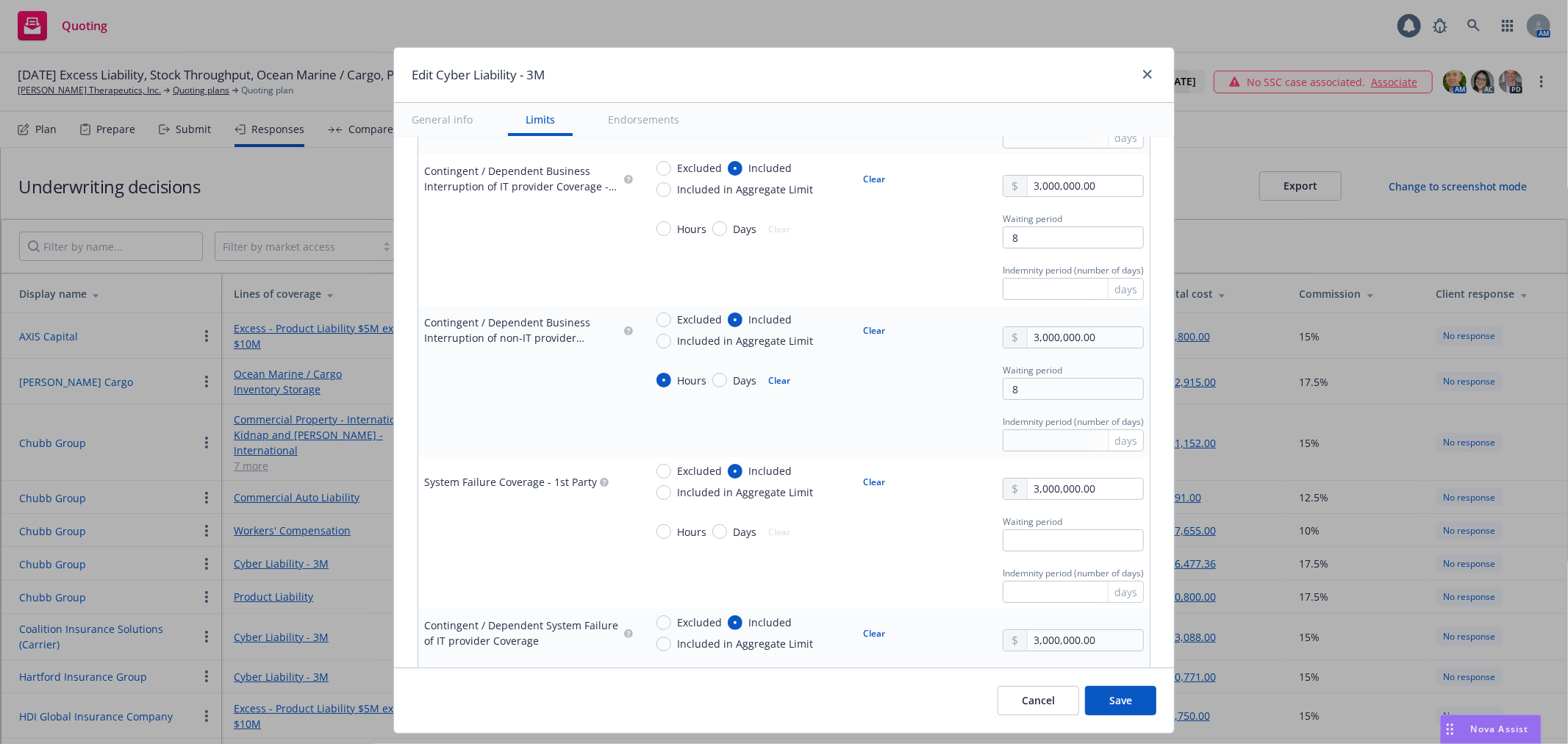
click at [1030, 529] on div "Waiting period" at bounding box center [1033, 521] width 60 height 17
click at [1032, 539] on input "text" at bounding box center [1073, 540] width 141 height 22
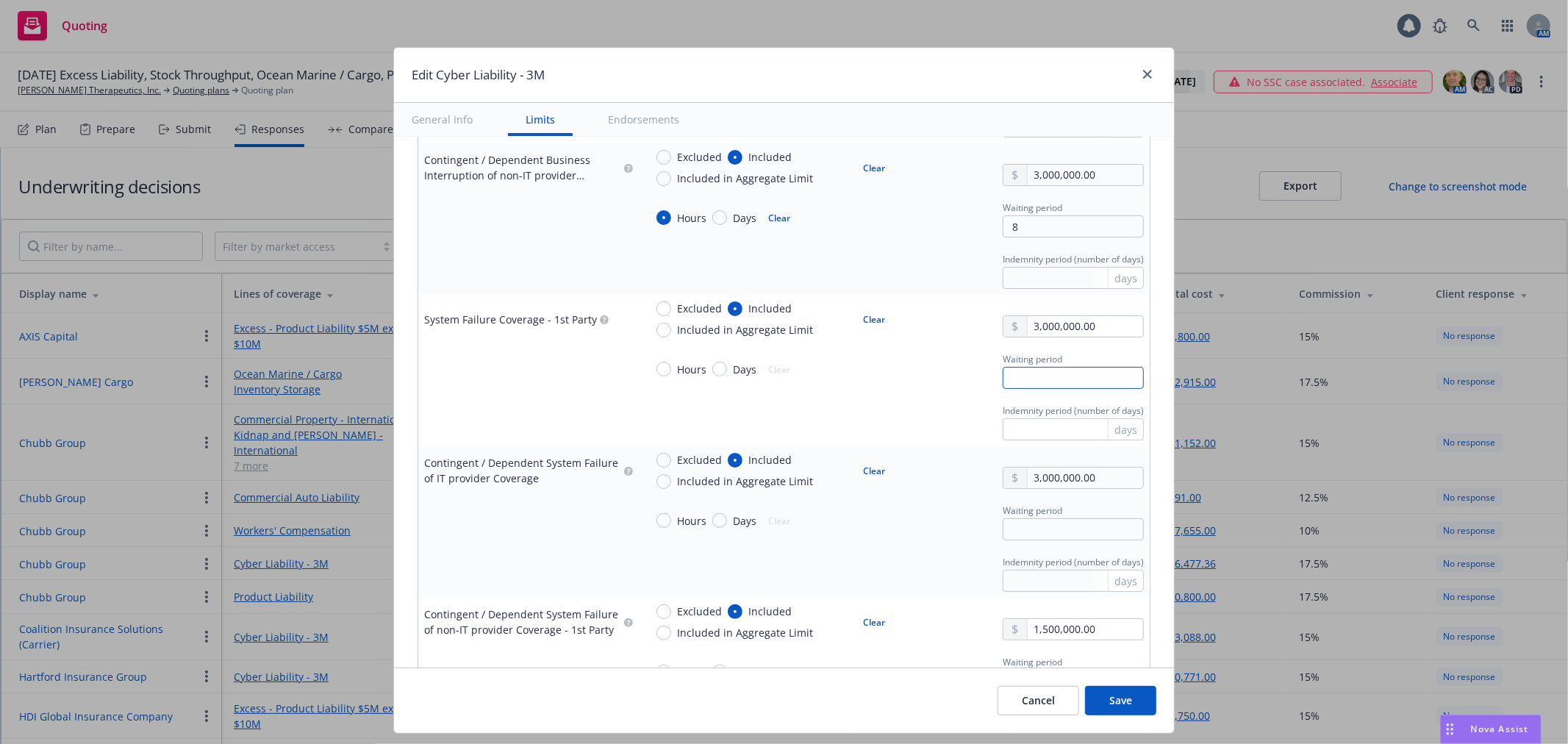
scroll to position [1144, 0]
click at [1025, 535] on input "text" at bounding box center [1073, 529] width 141 height 22
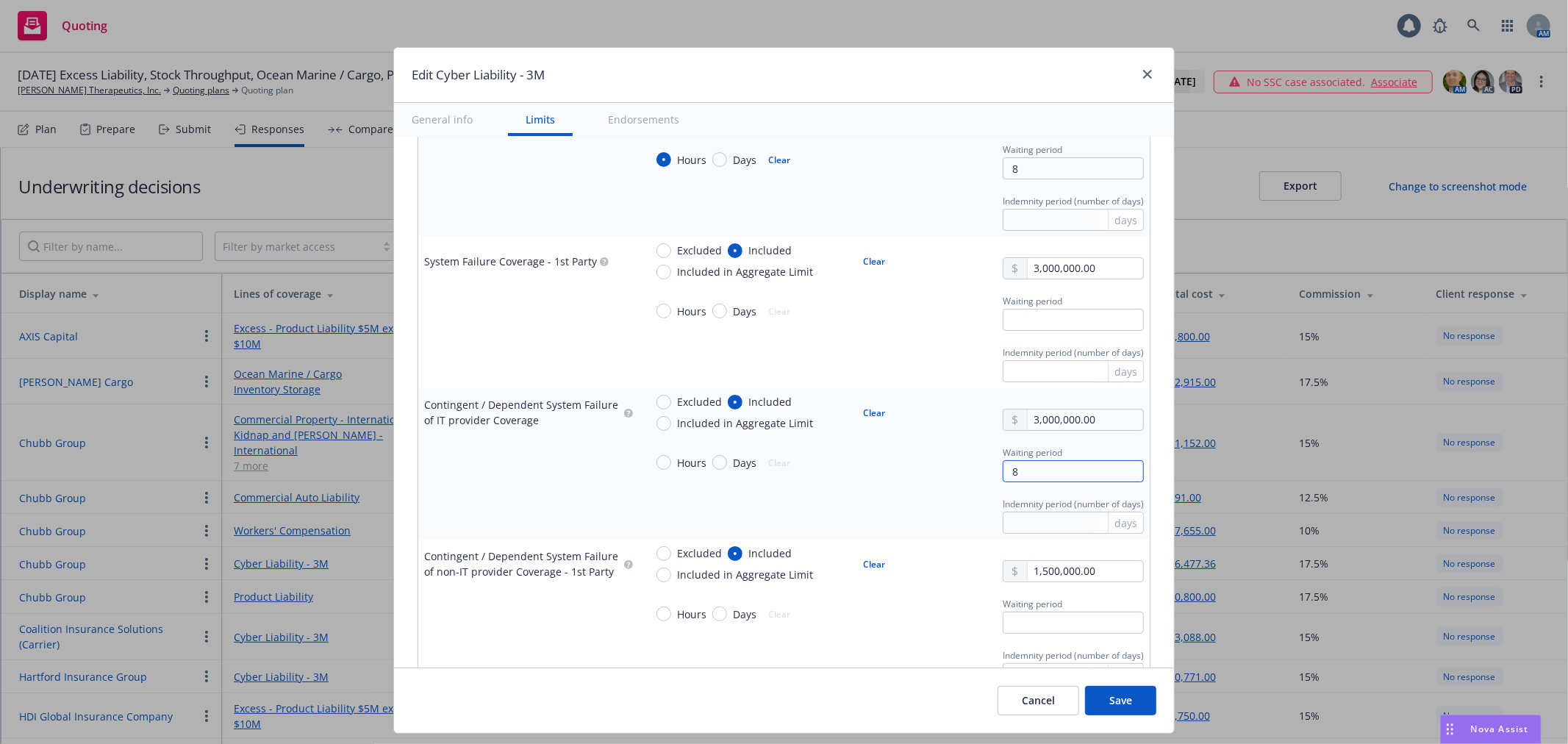
scroll to position [1225, 0]
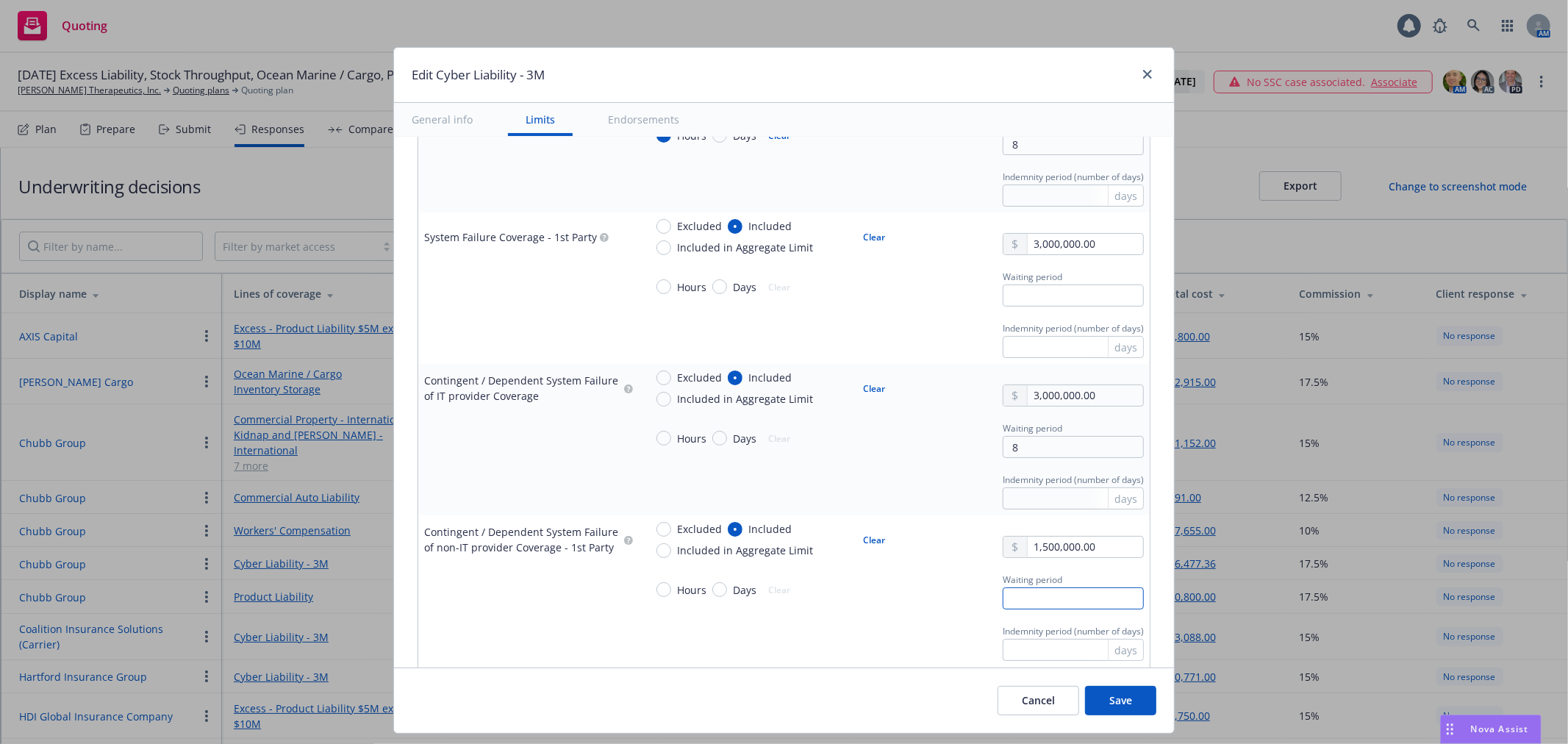
click at [1010, 589] on input "text" at bounding box center [1073, 599] width 141 height 22
click at [1061, 308] on td "Hours Days Clear Waiting period" at bounding box center [894, 286] width 511 height 51
click at [1067, 296] on input "text" at bounding box center [1073, 296] width 141 height 22
drag, startPoint x: 1129, startPoint y: 701, endPoint x: 1055, endPoint y: 665, distance: 82.3
click at [1129, 701] on button "Save" at bounding box center [1121, 701] width 71 height 29
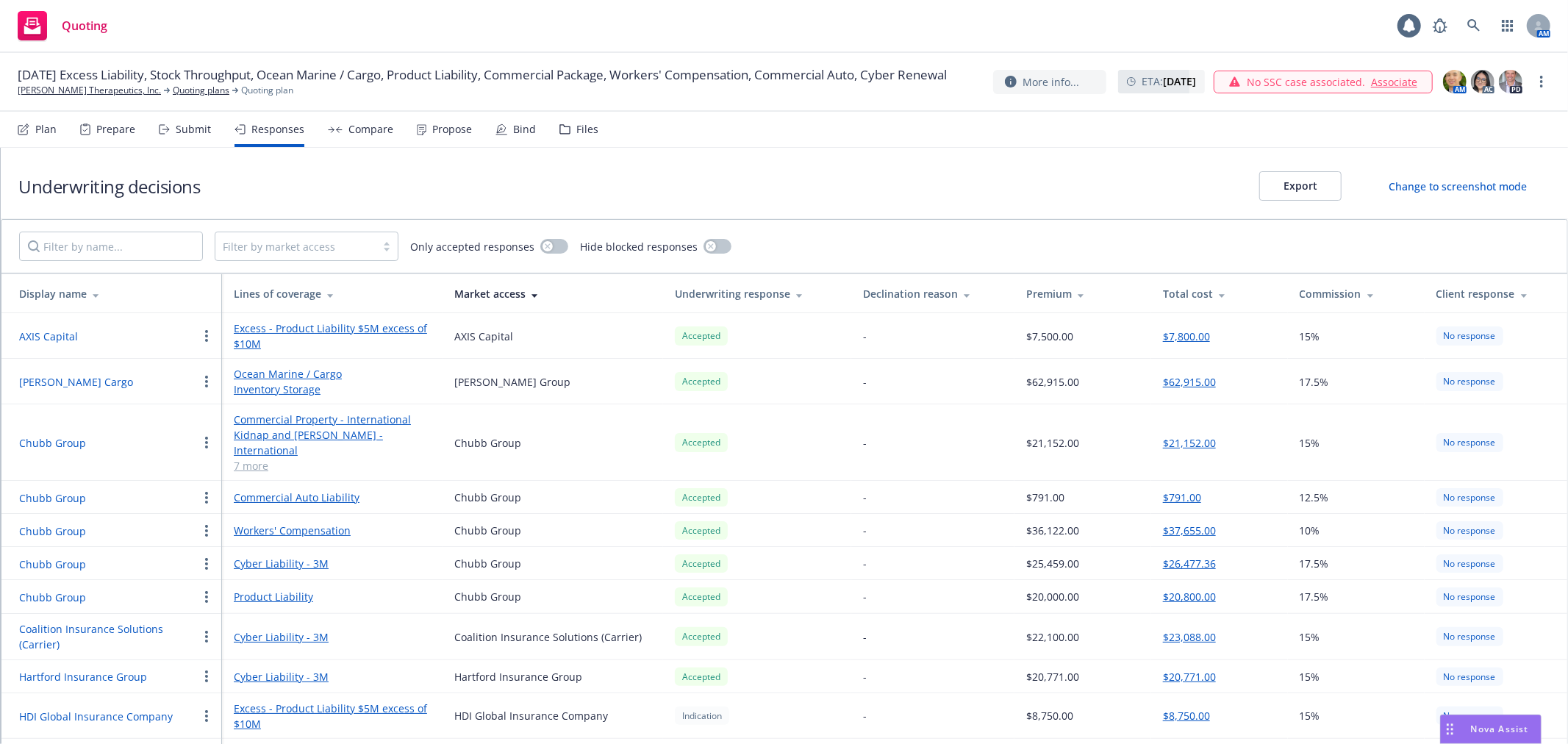
click at [385, 130] on div "Compare" at bounding box center [371, 129] width 45 height 12
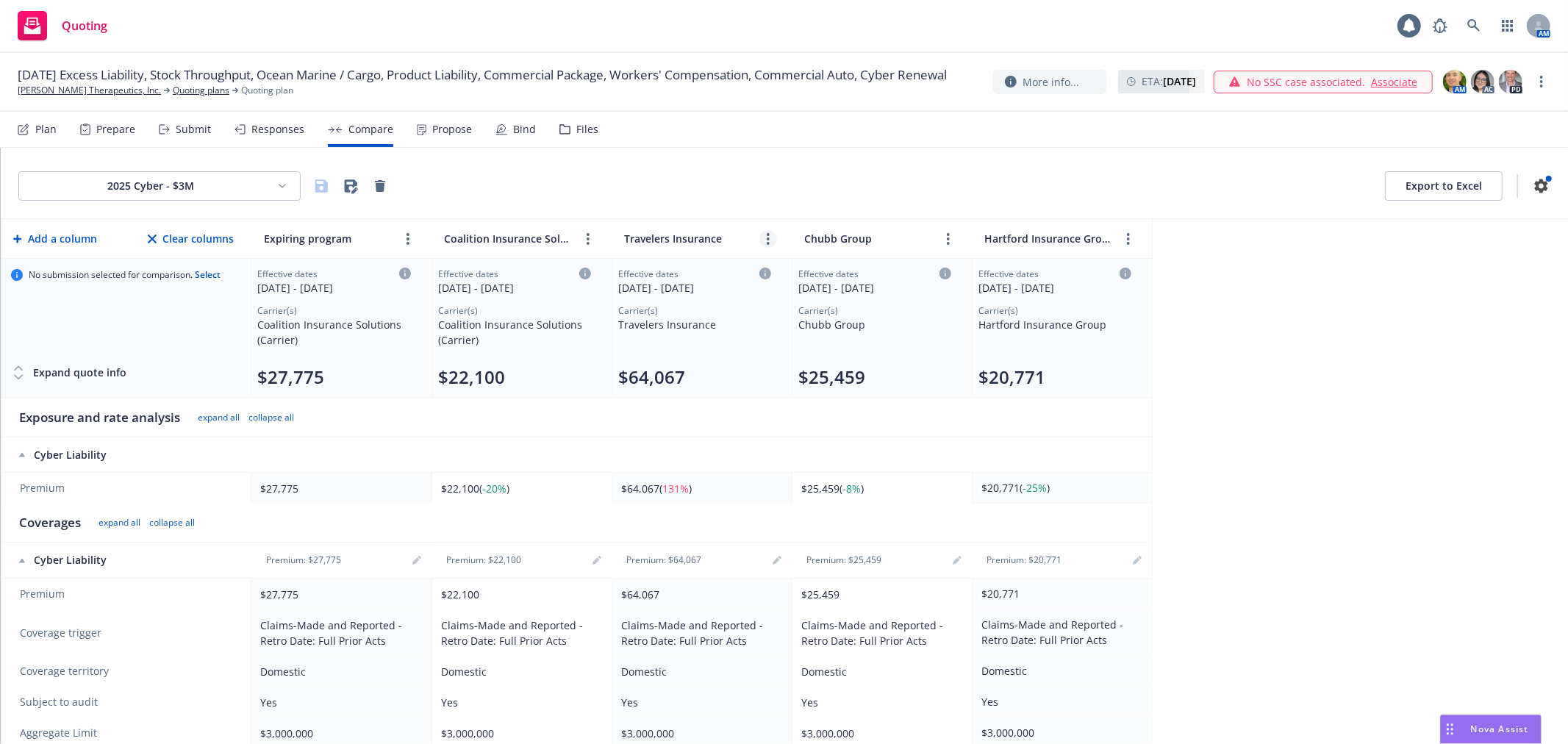
click at [769, 238] on circle "more" at bounding box center [768, 239] width 3 height 3
click at [716, 181] on div "2025 Cyber - $3M Export to Excel" at bounding box center [784, 185] width 1533 height 29
click at [1127, 235] on icon "more" at bounding box center [1129, 239] width 3 height 12
click at [1081, 275] on icon "chevronLeft" at bounding box center [1081, 271] width 9 height 9
click at [947, 239] on circle "more" at bounding box center [949, 239] width 3 height 3
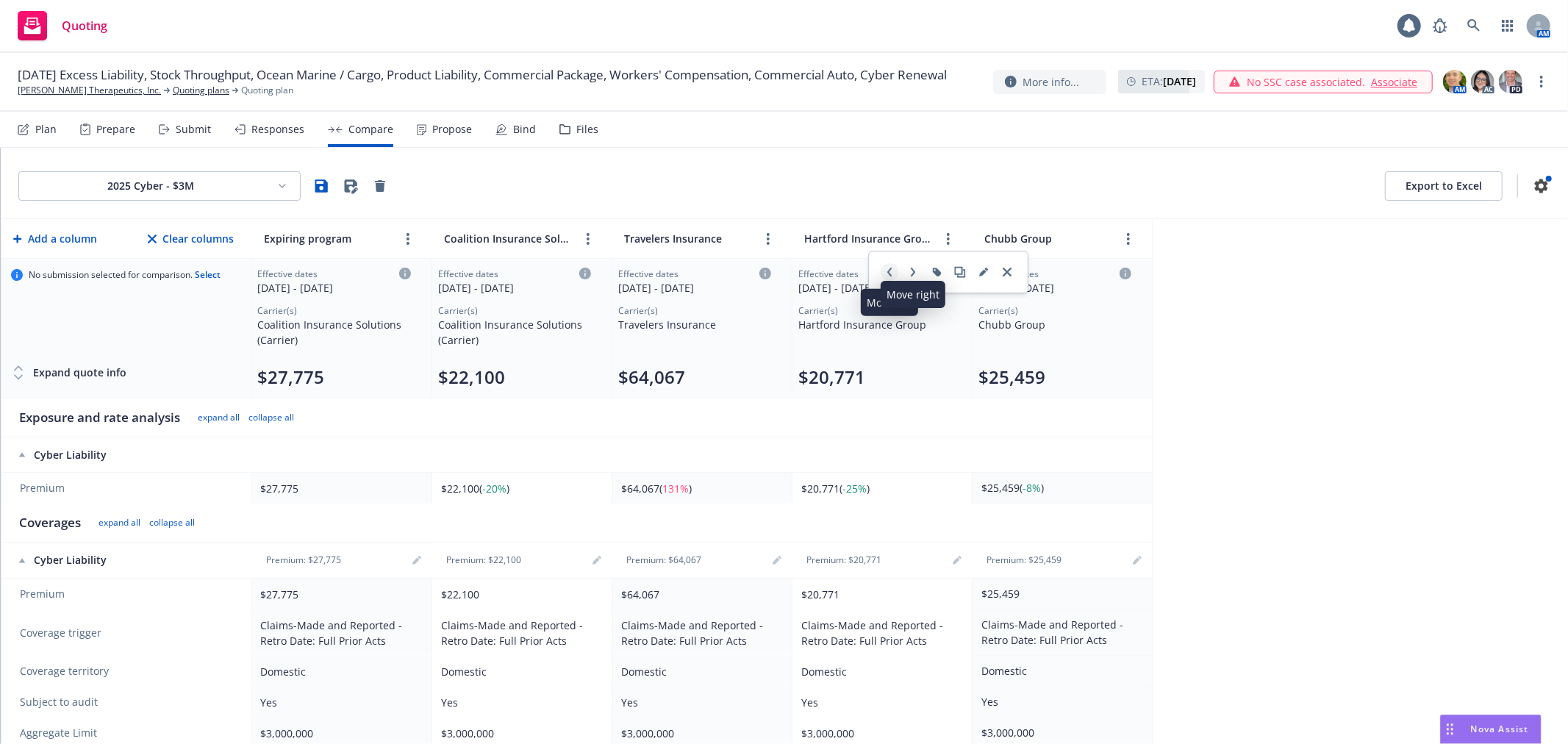
click at [892, 275] on icon "chevronLeft" at bounding box center [889, 271] width 9 height 9
click at [1298, 349] on div "2025 Cyber - $3M Export to Excel Add a column Clear columns Expiring program Co…" at bounding box center [784, 446] width 1567 height 596
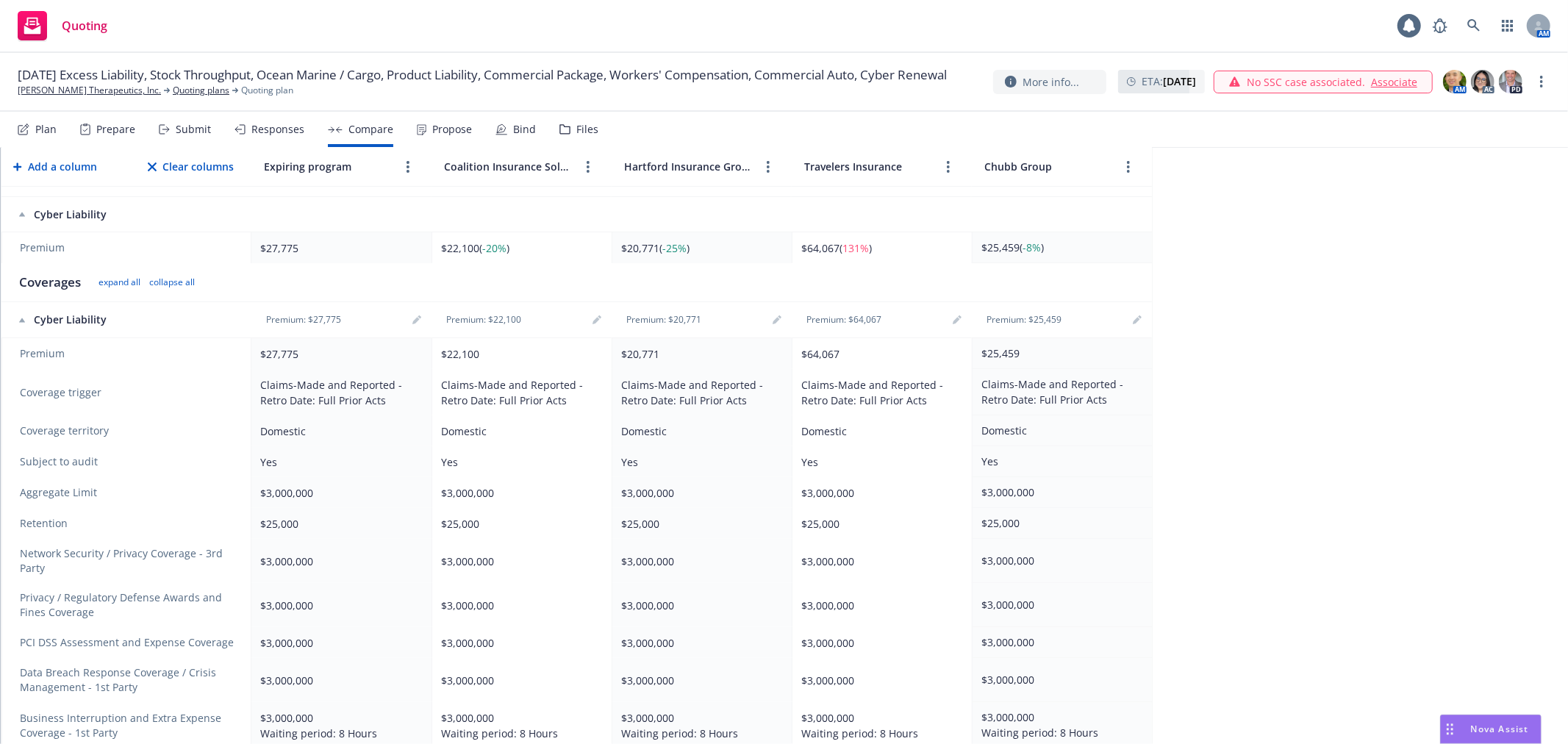
scroll to position [245, 0]
click at [1029, 456] on div "Yes" at bounding box center [1059, 458] width 156 height 16
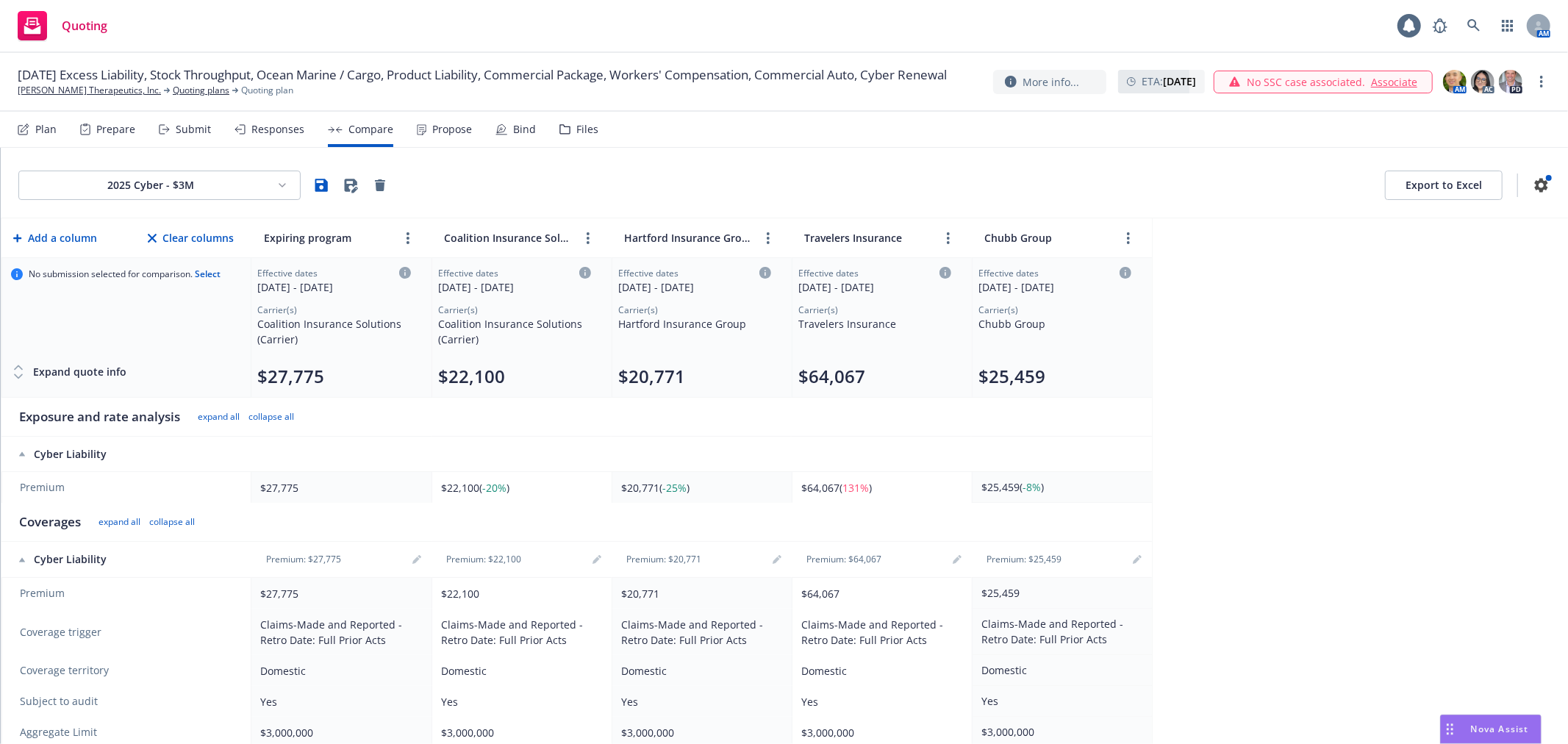
scroll to position [0, 0]
click at [262, 130] on div "Responses" at bounding box center [278, 129] width 53 height 12
click at [323, 190] on icon "button" at bounding box center [322, 185] width 13 height 13
click at [243, 126] on icon at bounding box center [242, 129] width 6 height 9
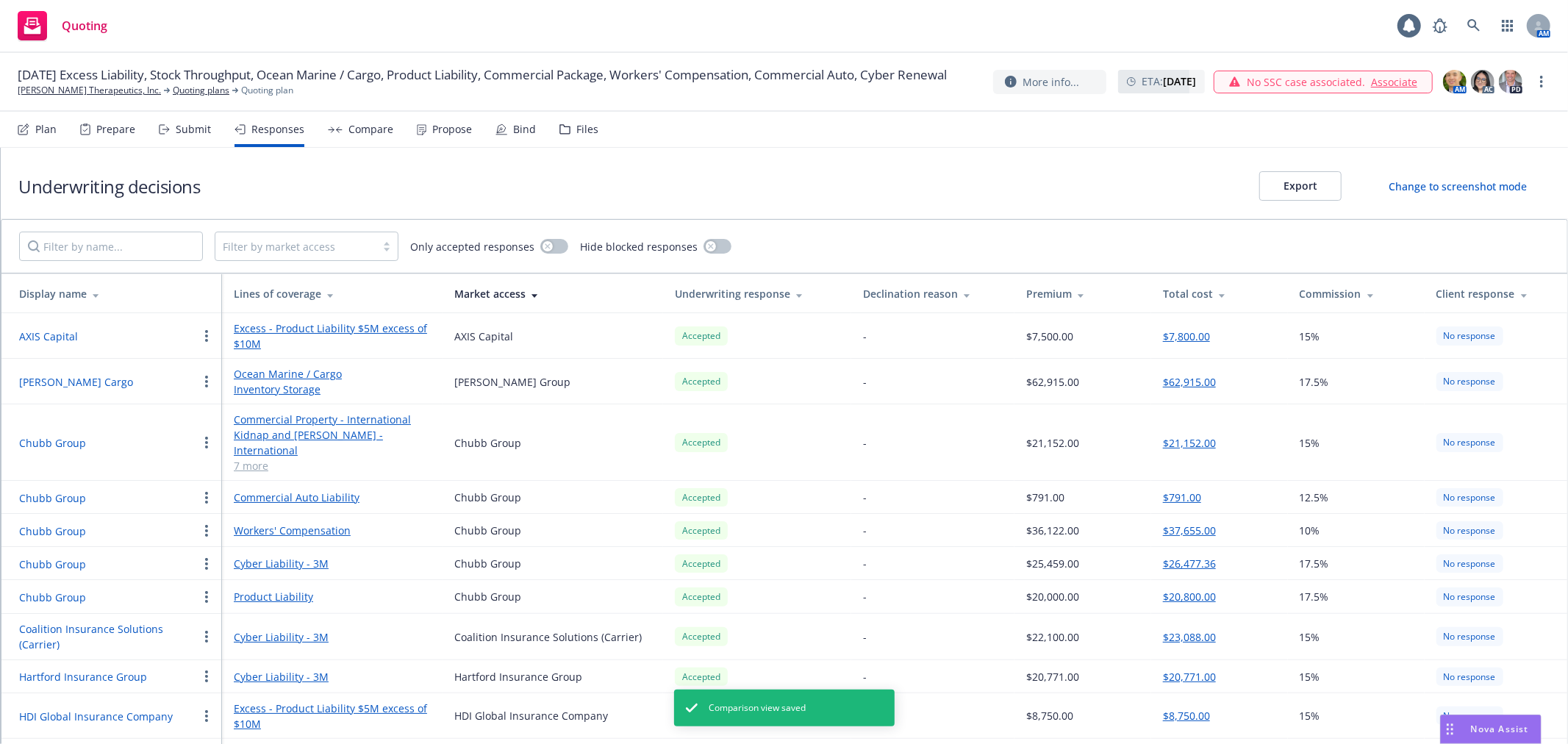
click at [278, 630] on link "Cyber Liability - 3M" at bounding box center [332, 637] width 197 height 16
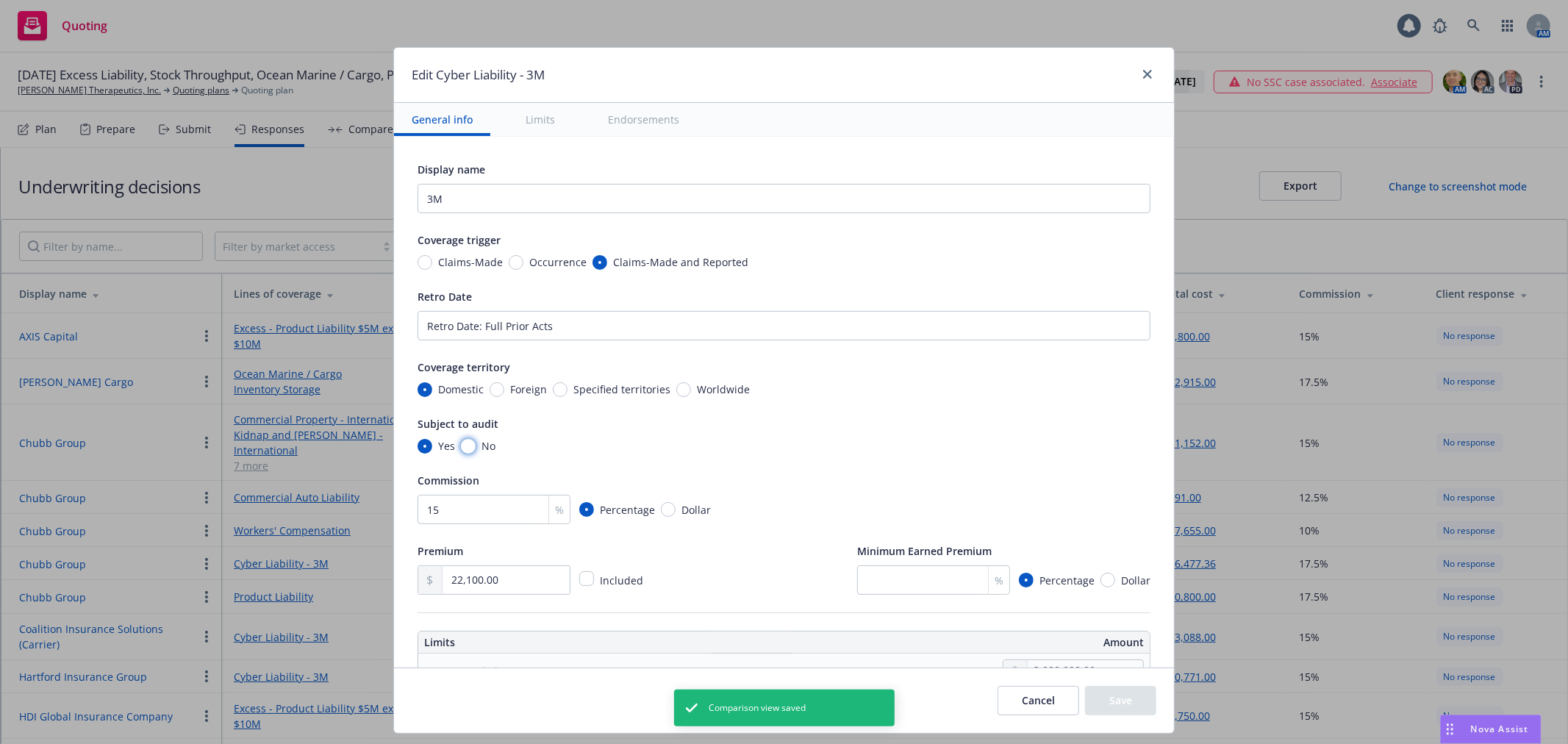
click at [466, 451] on input "No" at bounding box center [468, 447] width 15 height 15
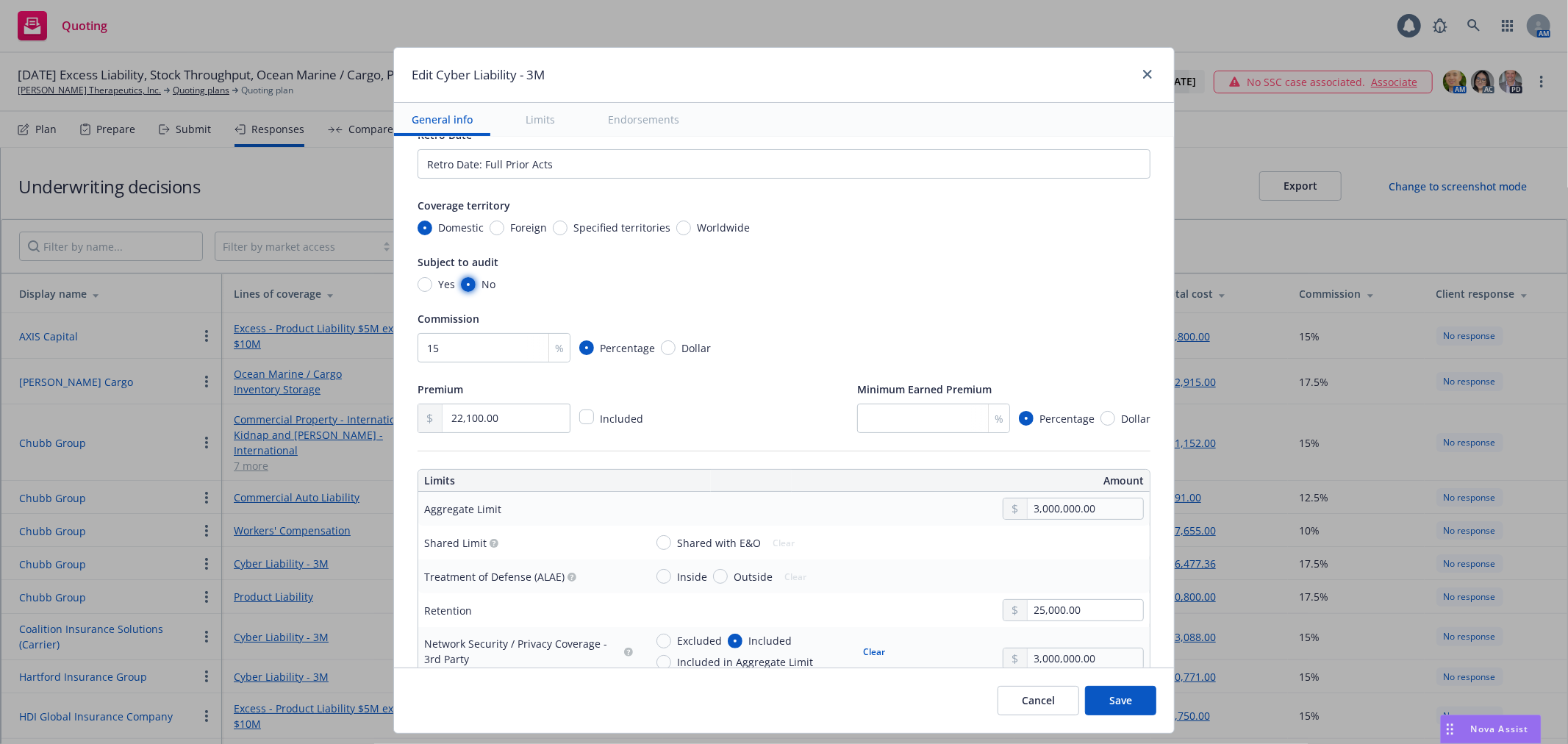
scroll to position [163, 0]
click at [1133, 699] on button "Save" at bounding box center [1121, 701] width 71 height 29
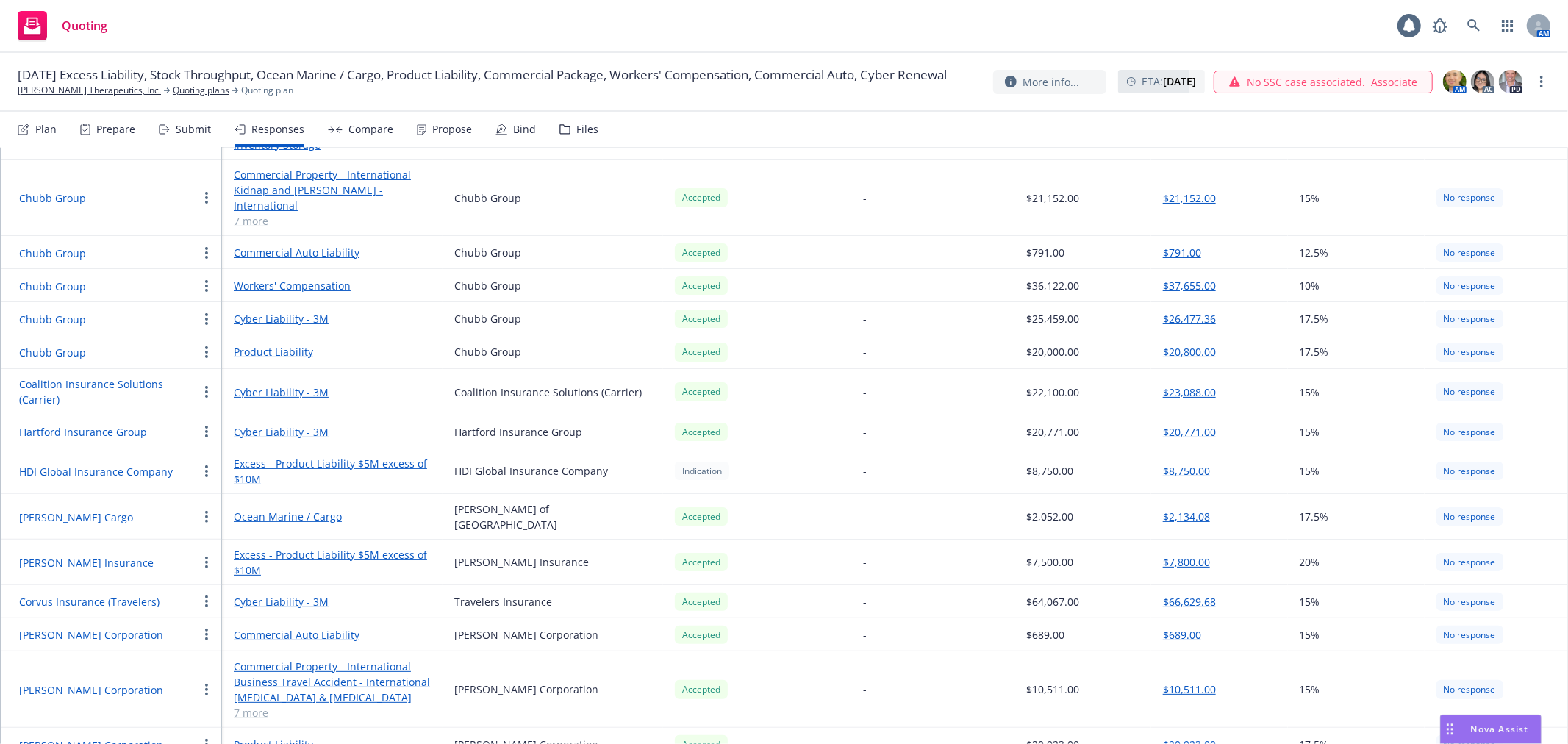
scroll to position [267, 0]
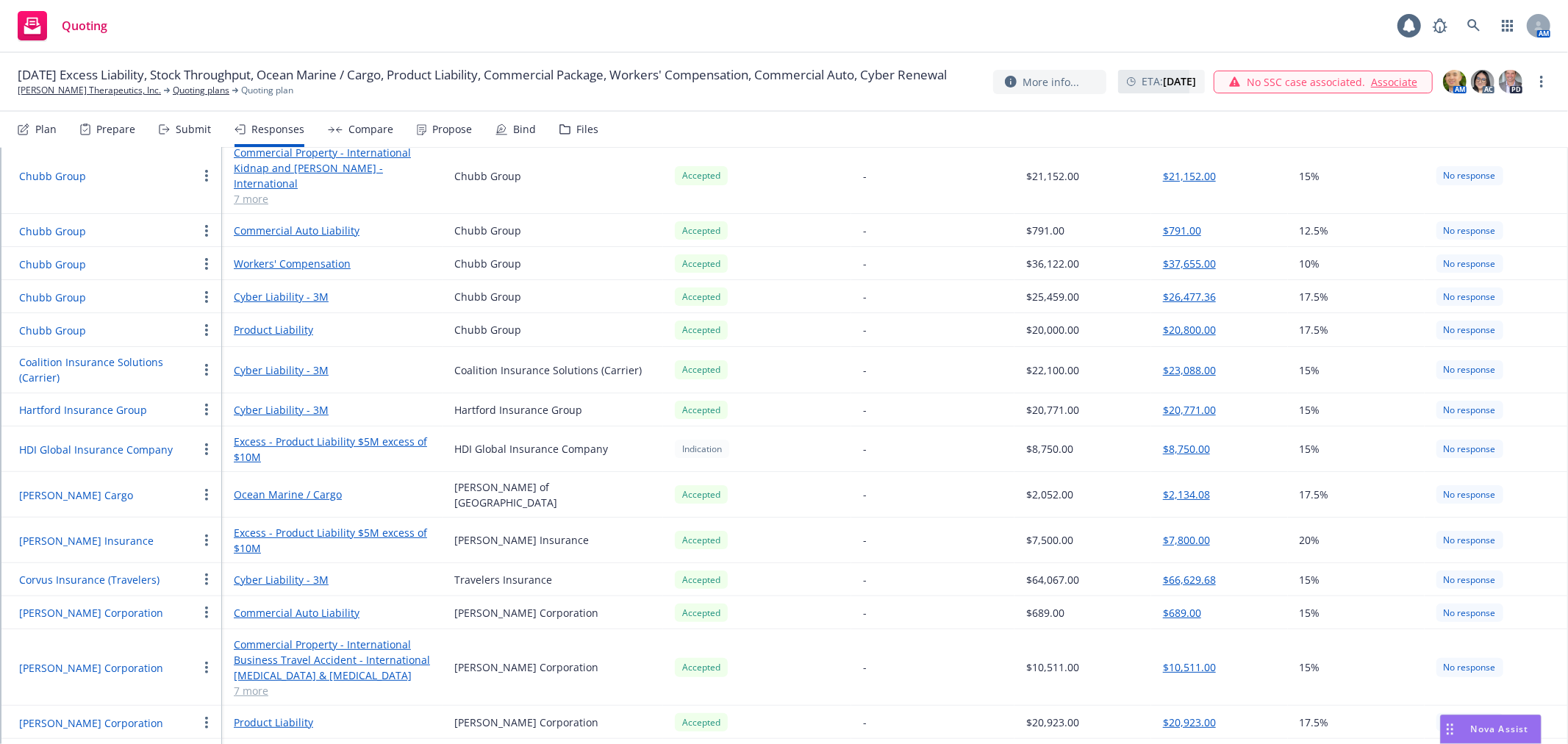
click at [266, 402] on link "Cyber Liability - 3M" at bounding box center [332, 410] width 197 height 16
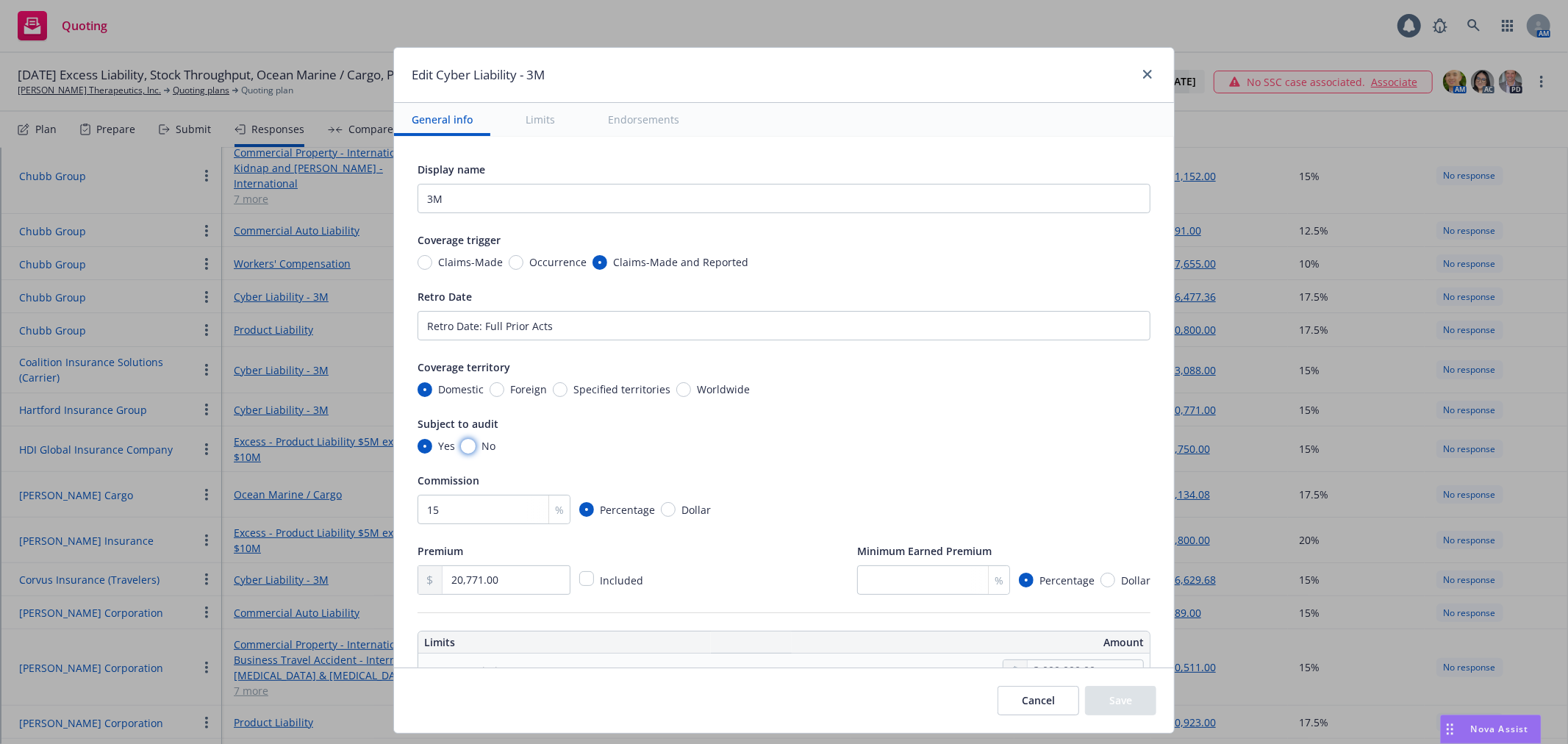
click at [461, 452] on input "No" at bounding box center [468, 447] width 15 height 15
click at [1129, 706] on button "Save" at bounding box center [1121, 701] width 71 height 29
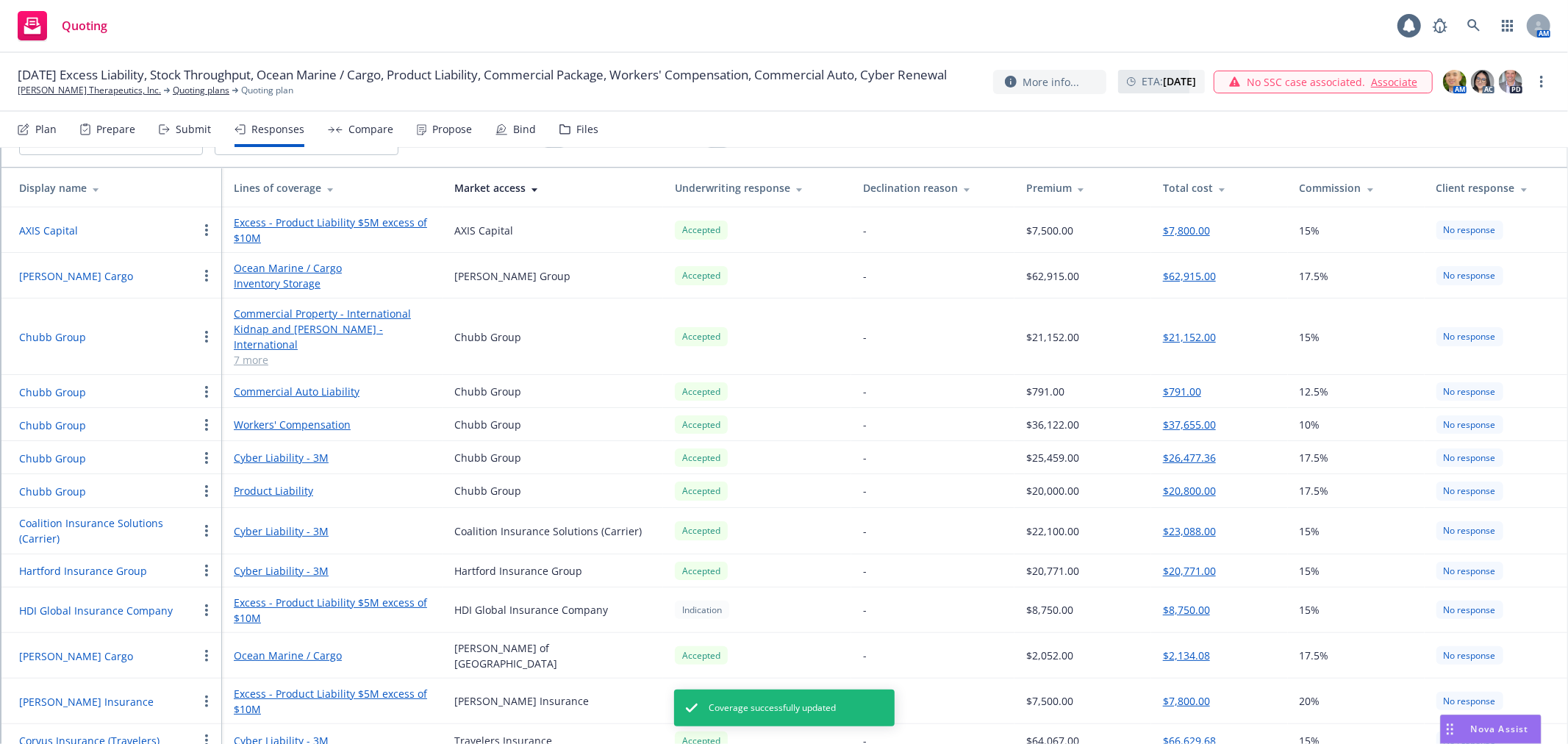
scroll to position [0, 0]
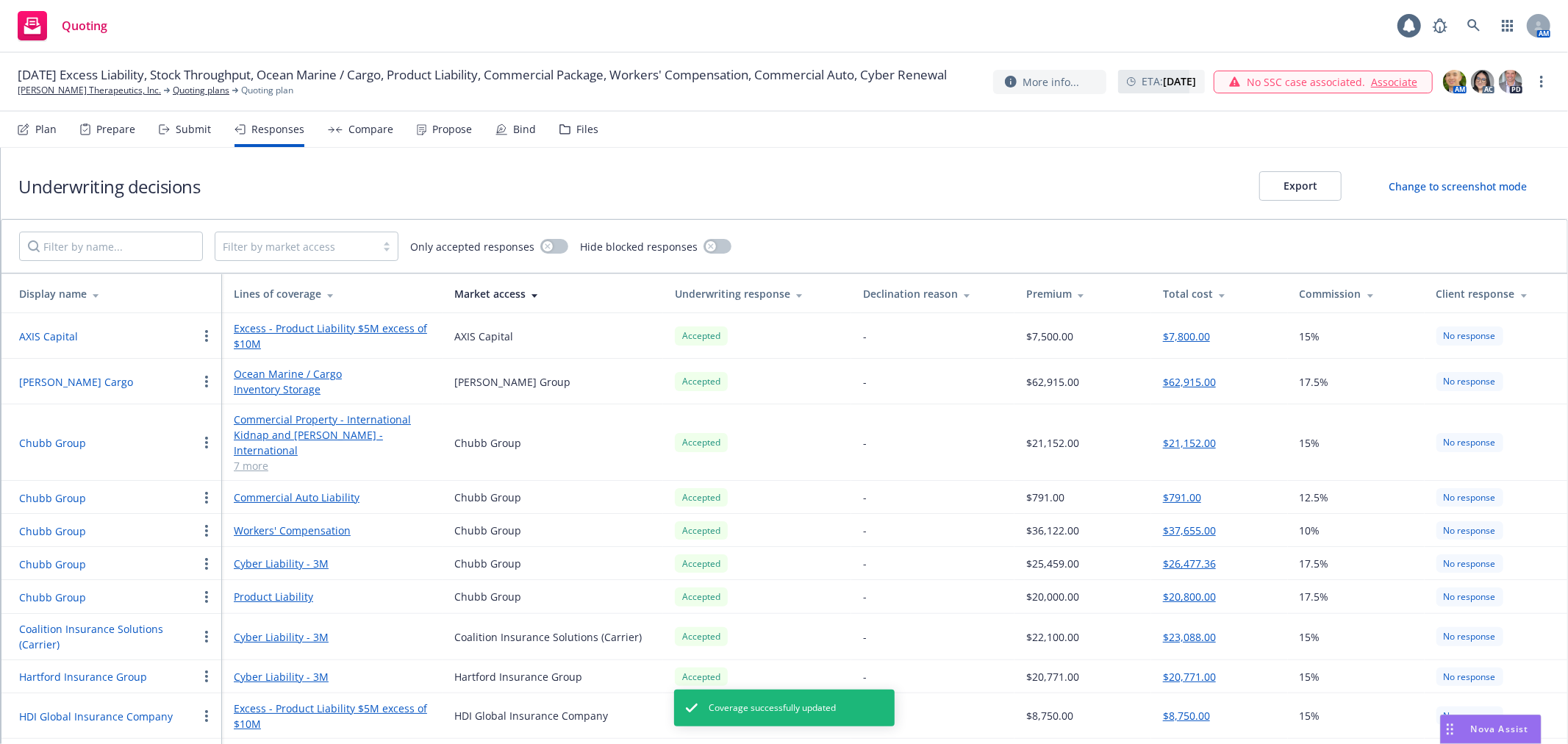
click at [560, 172] on div "Underwriting decisions Export Change to screenshot mode" at bounding box center [784, 183] width 1567 height 71
click at [349, 124] on div "Compare" at bounding box center [371, 129] width 45 height 12
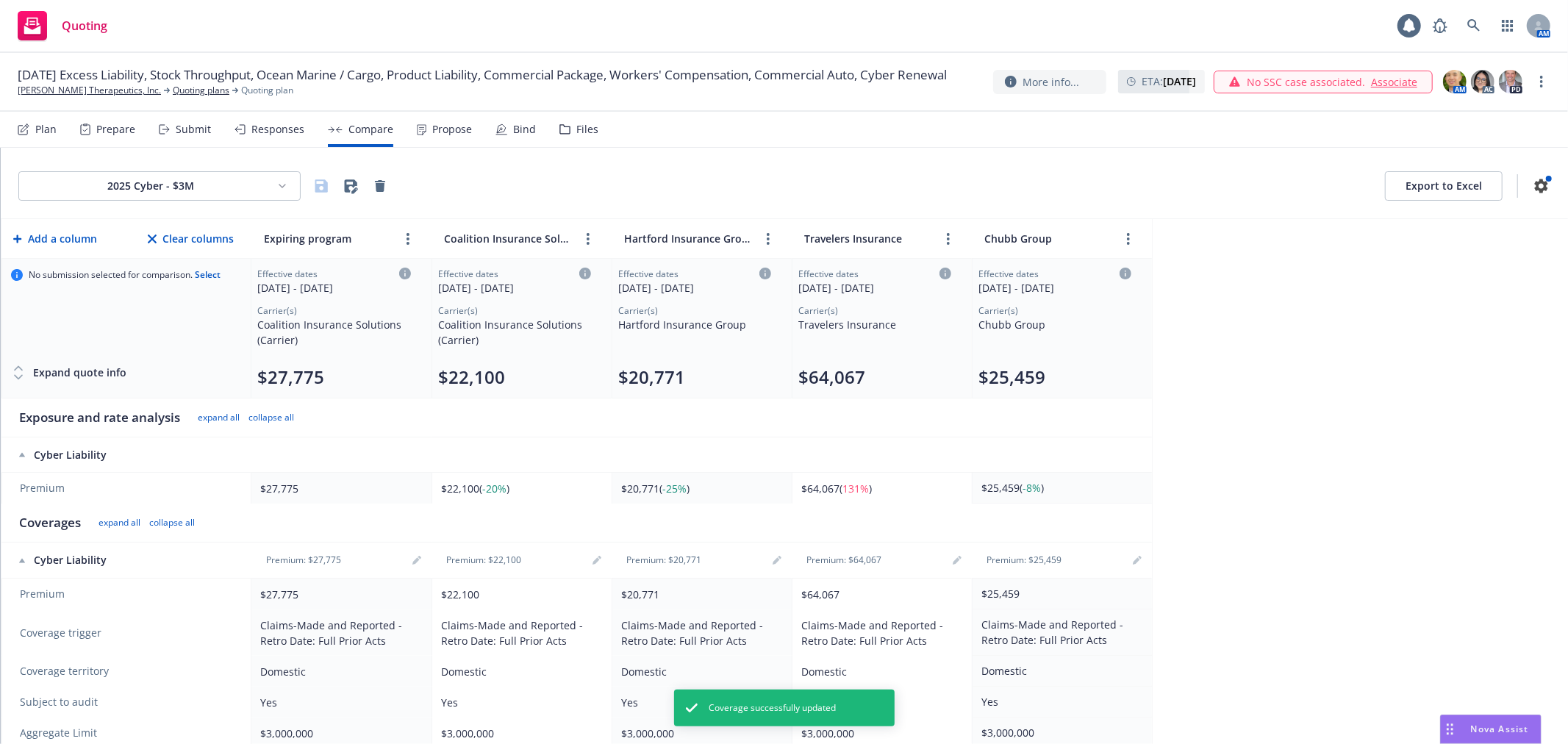
click at [237, 178] on html "Quoting 1 AM 09/01/25 Excess Liability, Stock Throughput, Ocean Marine / Cargo,…" at bounding box center [784, 372] width 1568 height 744
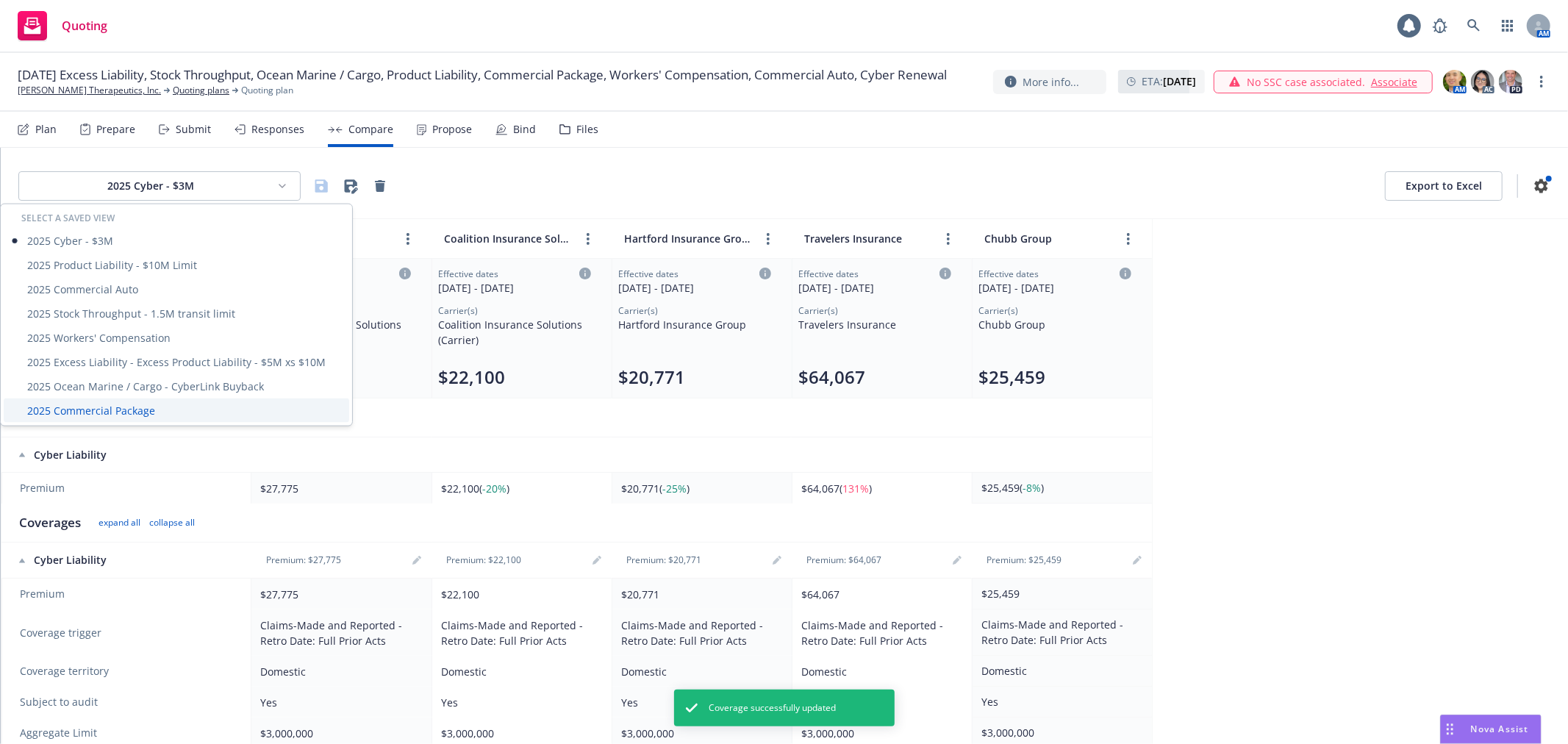
click at [119, 409] on div "2025 Commercial Package" at bounding box center [177, 410] width 345 height 24
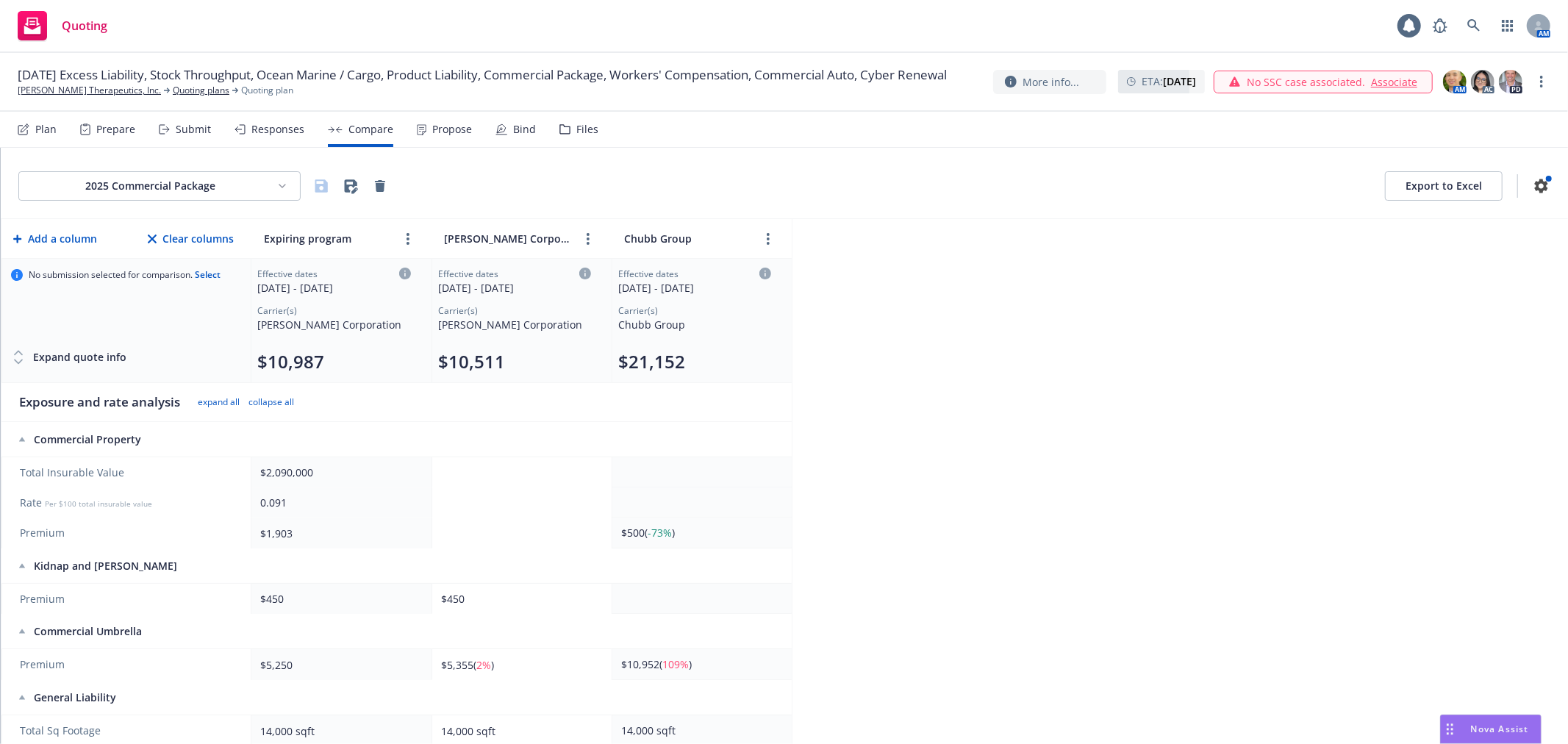
click at [1194, 277] on div "2025 Commercial Package Export to Excel Add a column Clear columns Expiring pro…" at bounding box center [784, 446] width 1567 height 596
click at [809, 189] on div "2025 Commercial Package Export to Excel" at bounding box center [784, 185] width 1533 height 29
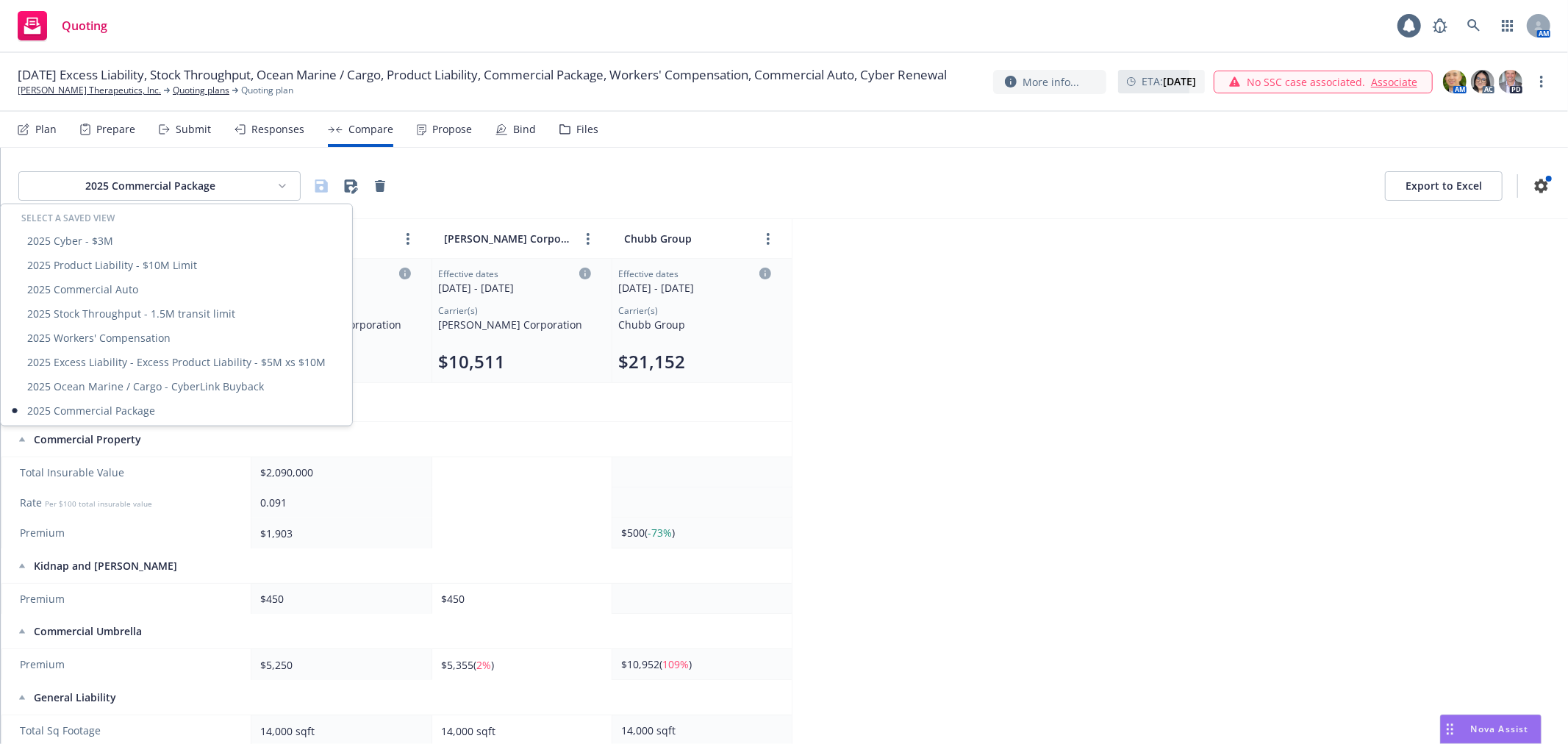
click at [240, 189] on html "Quoting 1 AM 09/01/25 Excess Liability, Stock Throughput, Ocean Marine / Cargo,…" at bounding box center [784, 372] width 1568 height 744
click at [140, 273] on div "2025 Product Liability - $10M Limit" at bounding box center [177, 265] width 345 height 24
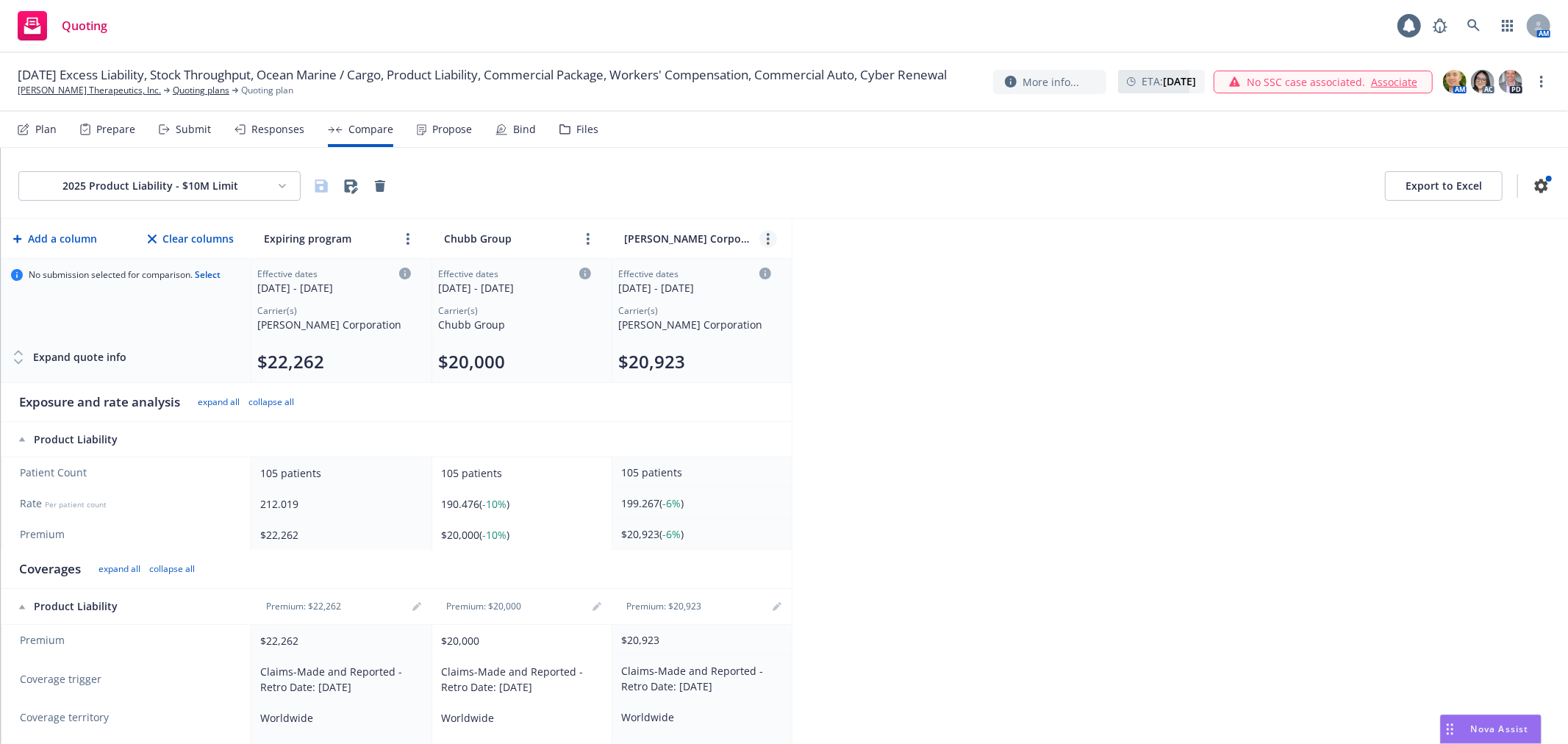
click at [770, 235] on link "more" at bounding box center [768, 239] width 17 height 17
click at [725, 271] on icon "chevronLeft" at bounding box center [721, 271] width 9 height 9
click at [1020, 288] on div "2025 Product Liability - $10M Limit Export to Excel Add a column Clear columns …" at bounding box center [784, 446] width 1567 height 596
click at [868, 356] on div "2025 Product Liability - $10M Limit Export to Excel Add a column Clear columns …" at bounding box center [784, 446] width 1567 height 596
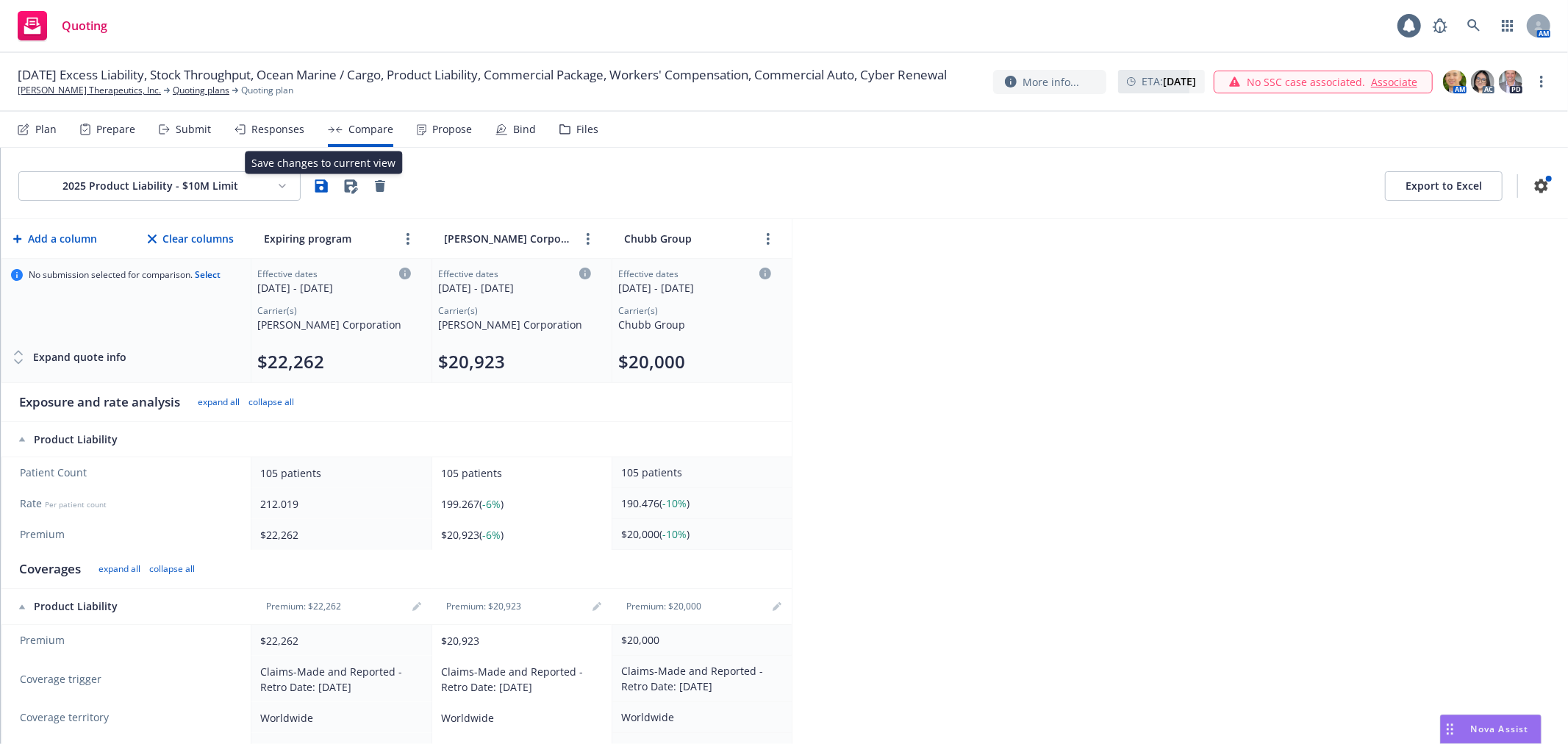
click at [276, 125] on div "Responses" at bounding box center [278, 129] width 53 height 12
click at [317, 180] on icon "button" at bounding box center [322, 185] width 13 height 13
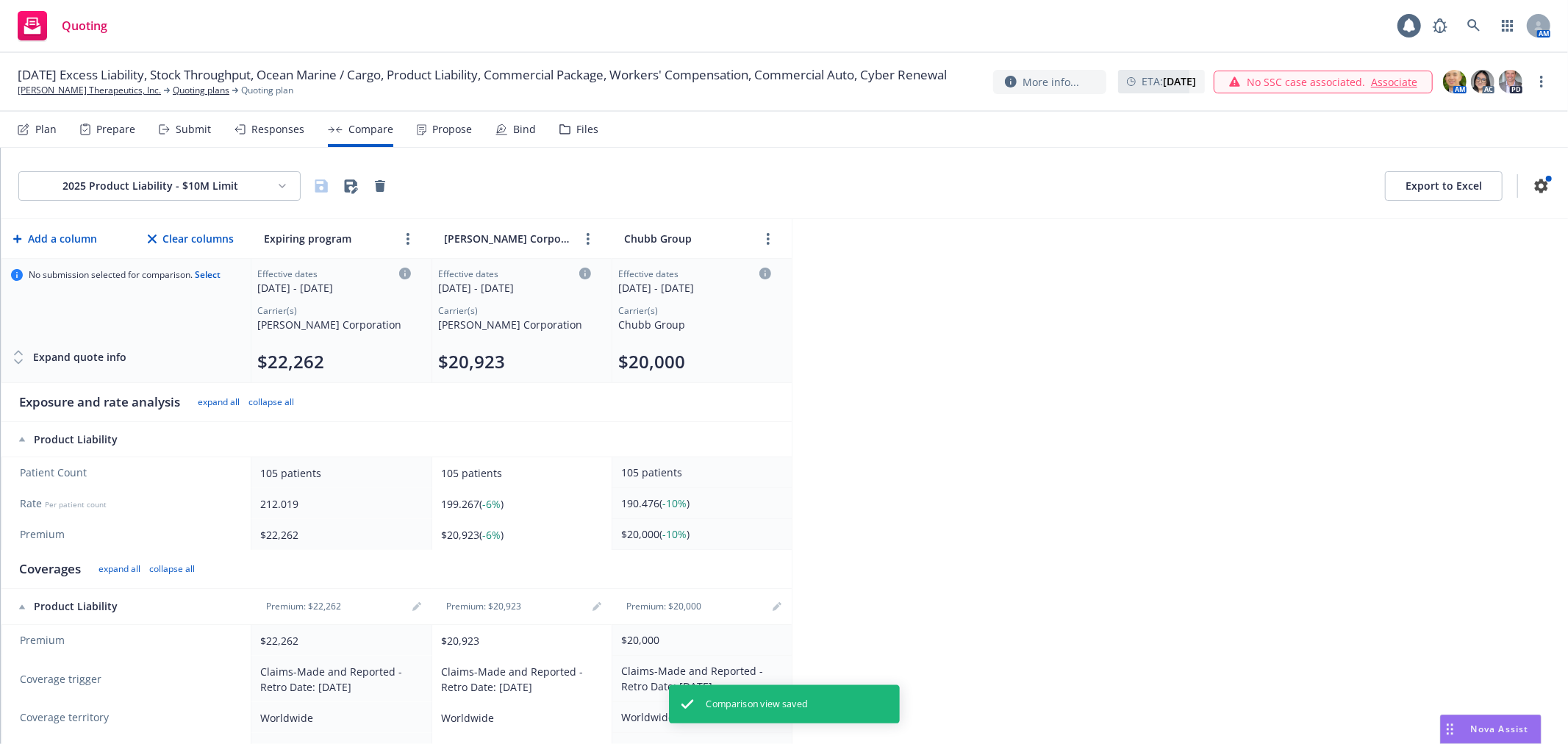
click at [265, 128] on div "Responses" at bounding box center [278, 129] width 53 height 12
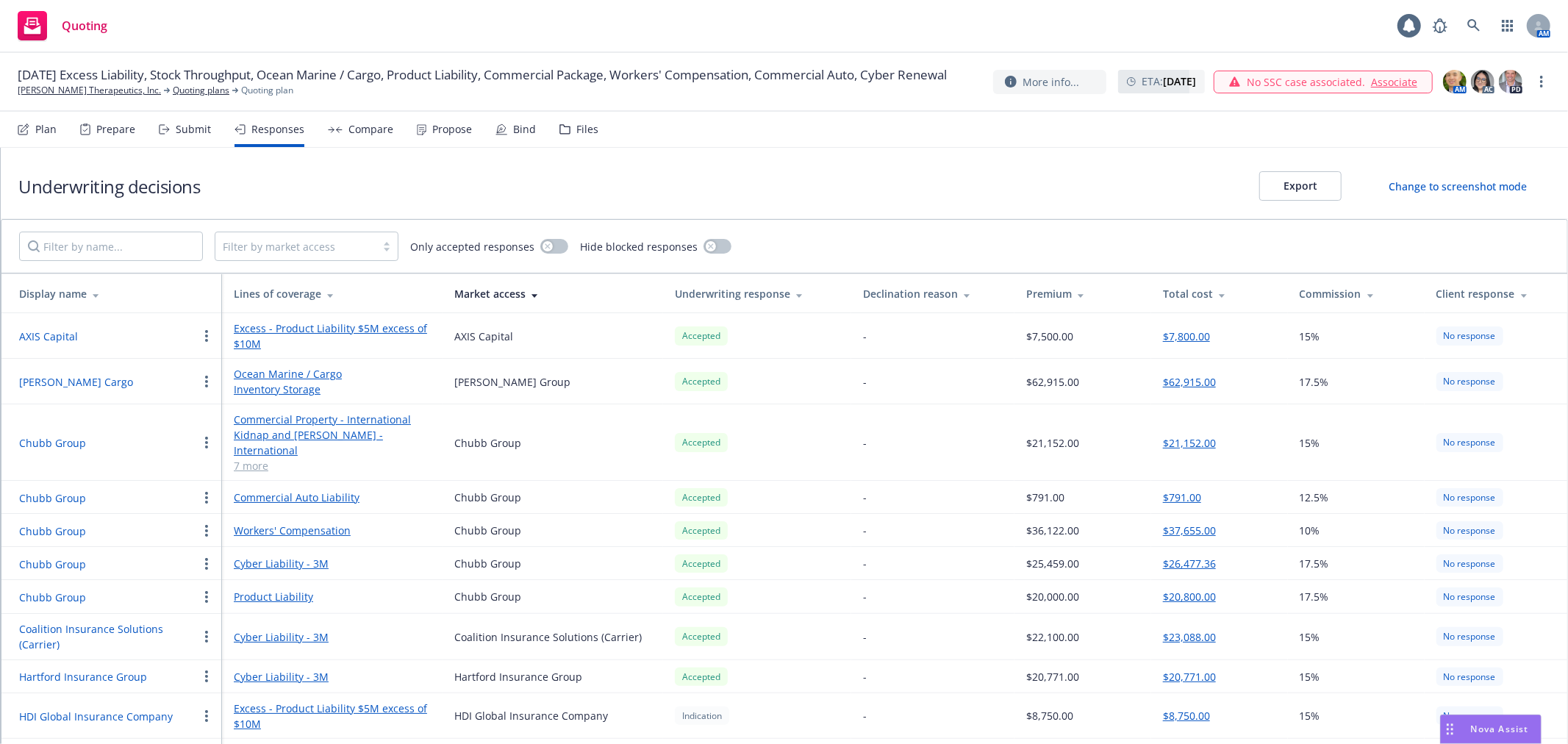
click at [595, 156] on div "Underwriting decisions Export Change to screenshot mode" at bounding box center [784, 183] width 1567 height 71
click at [349, 134] on div "Compare" at bounding box center [371, 129] width 45 height 12
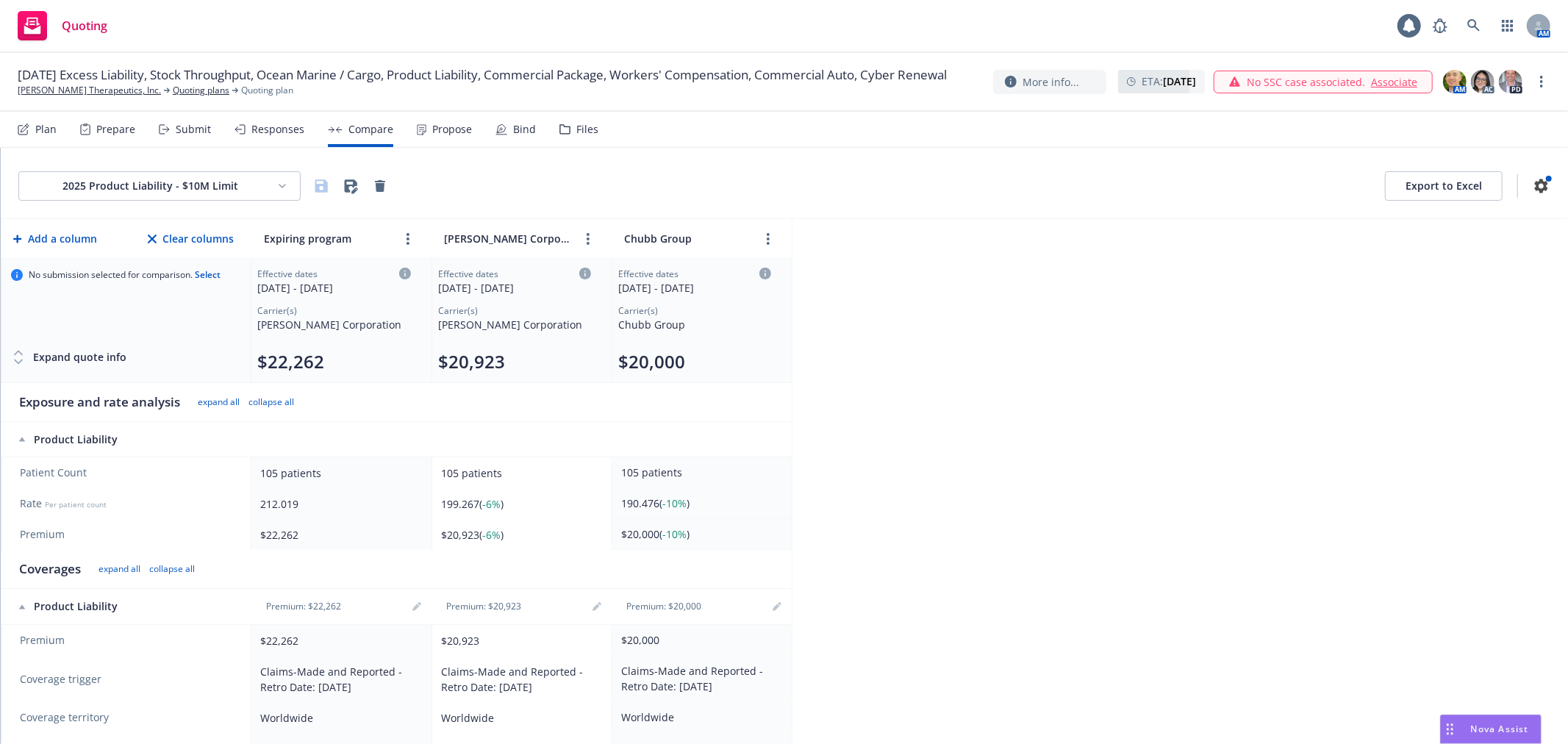
click at [187, 125] on div "Submit" at bounding box center [193, 129] width 35 height 12
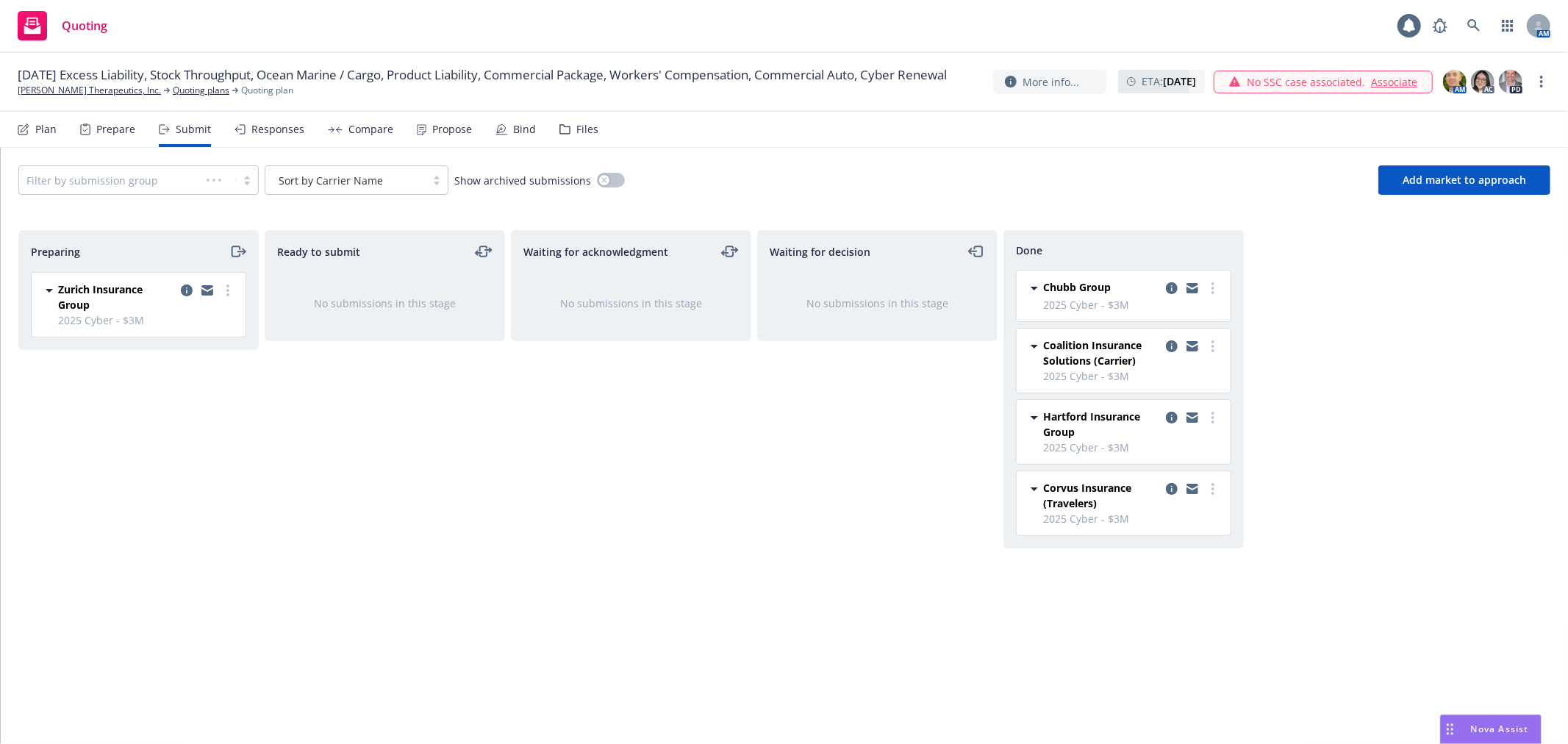
click at [260, 125] on div "Responses" at bounding box center [278, 129] width 53 height 12
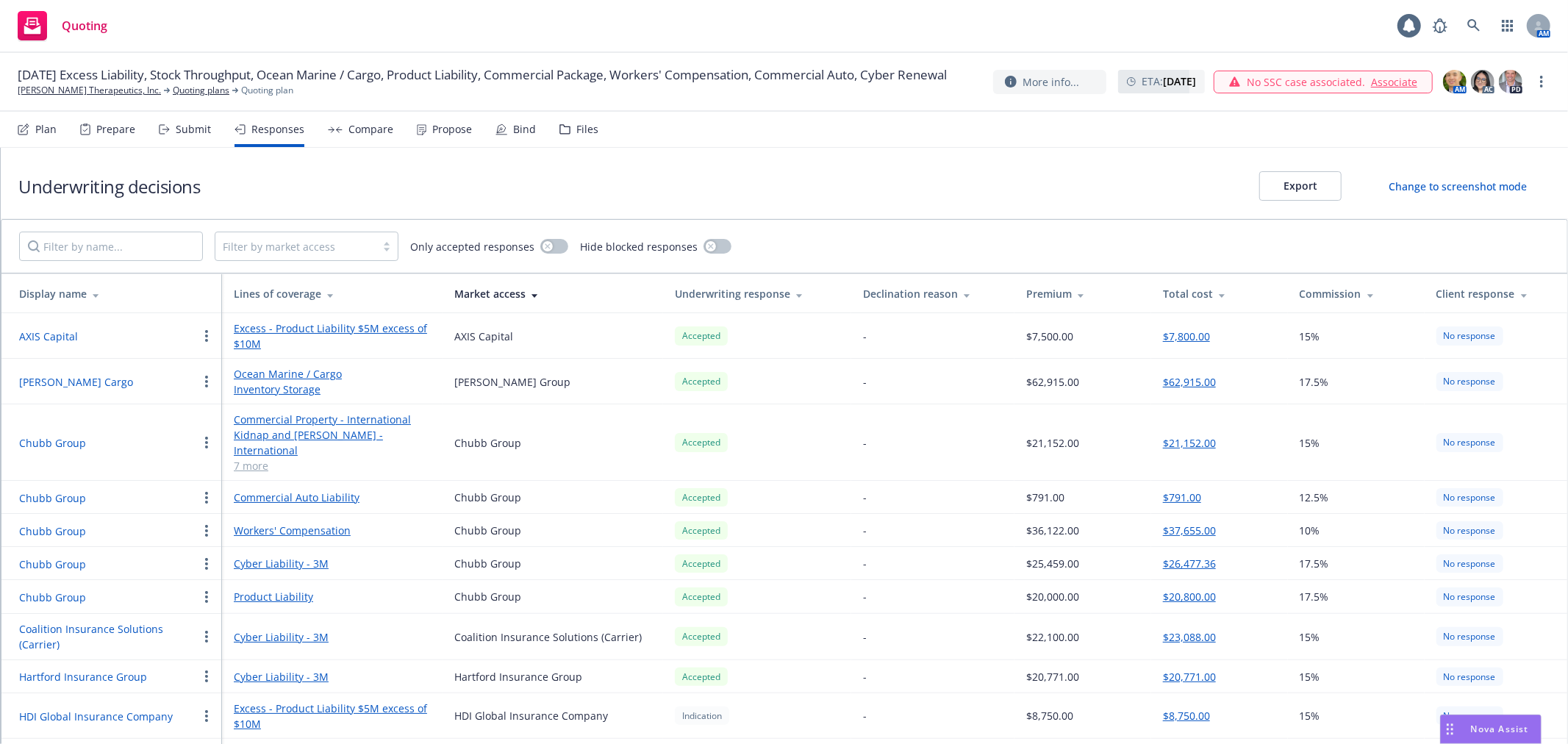
click at [263, 589] on link "Product Liability" at bounding box center [332, 597] width 197 height 16
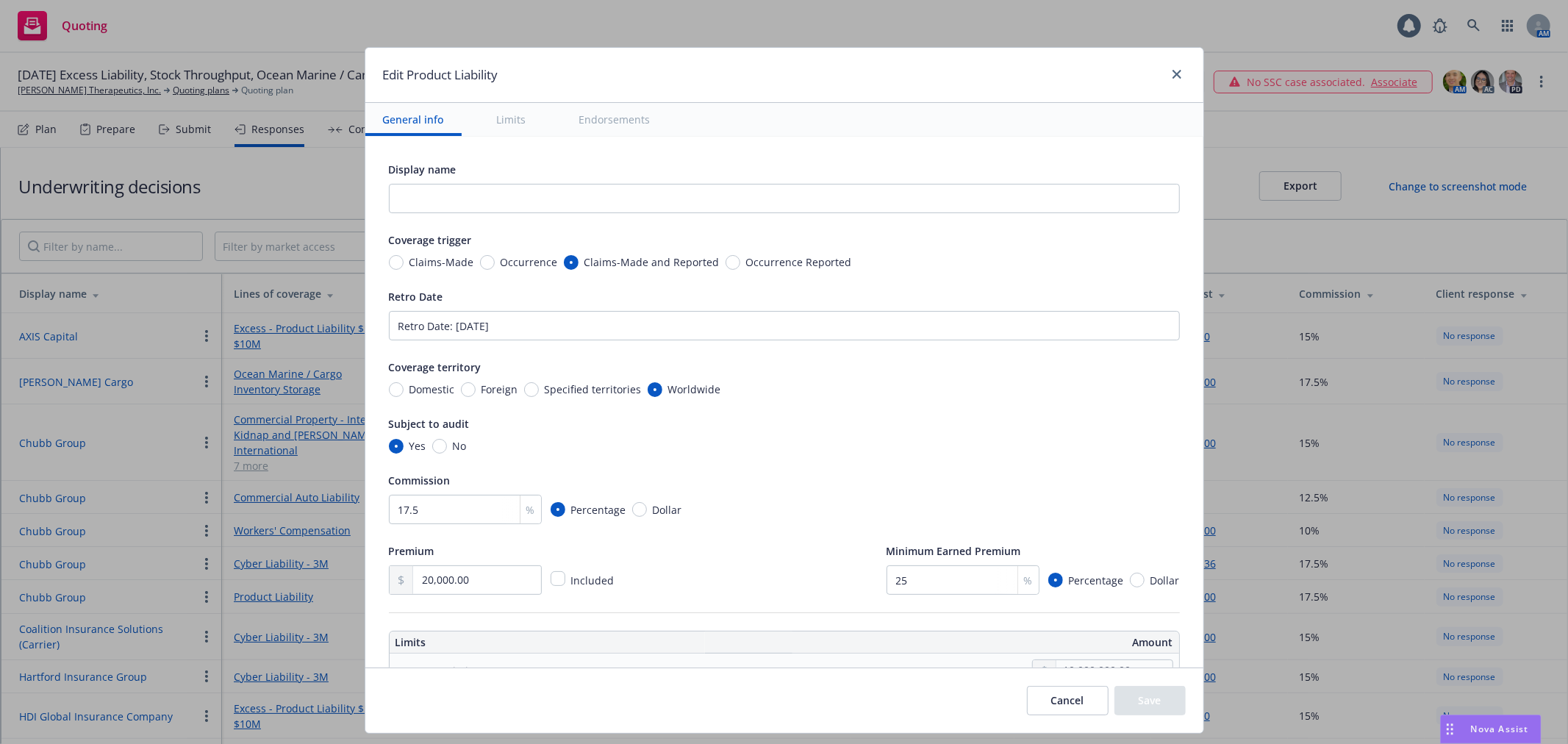
click at [447, 450] on span "No" at bounding box center [457, 447] width 20 height 16
click at [439, 450] on input "No" at bounding box center [439, 447] width 15 height 15
click at [1147, 689] on button "Save" at bounding box center [1150, 701] width 71 height 29
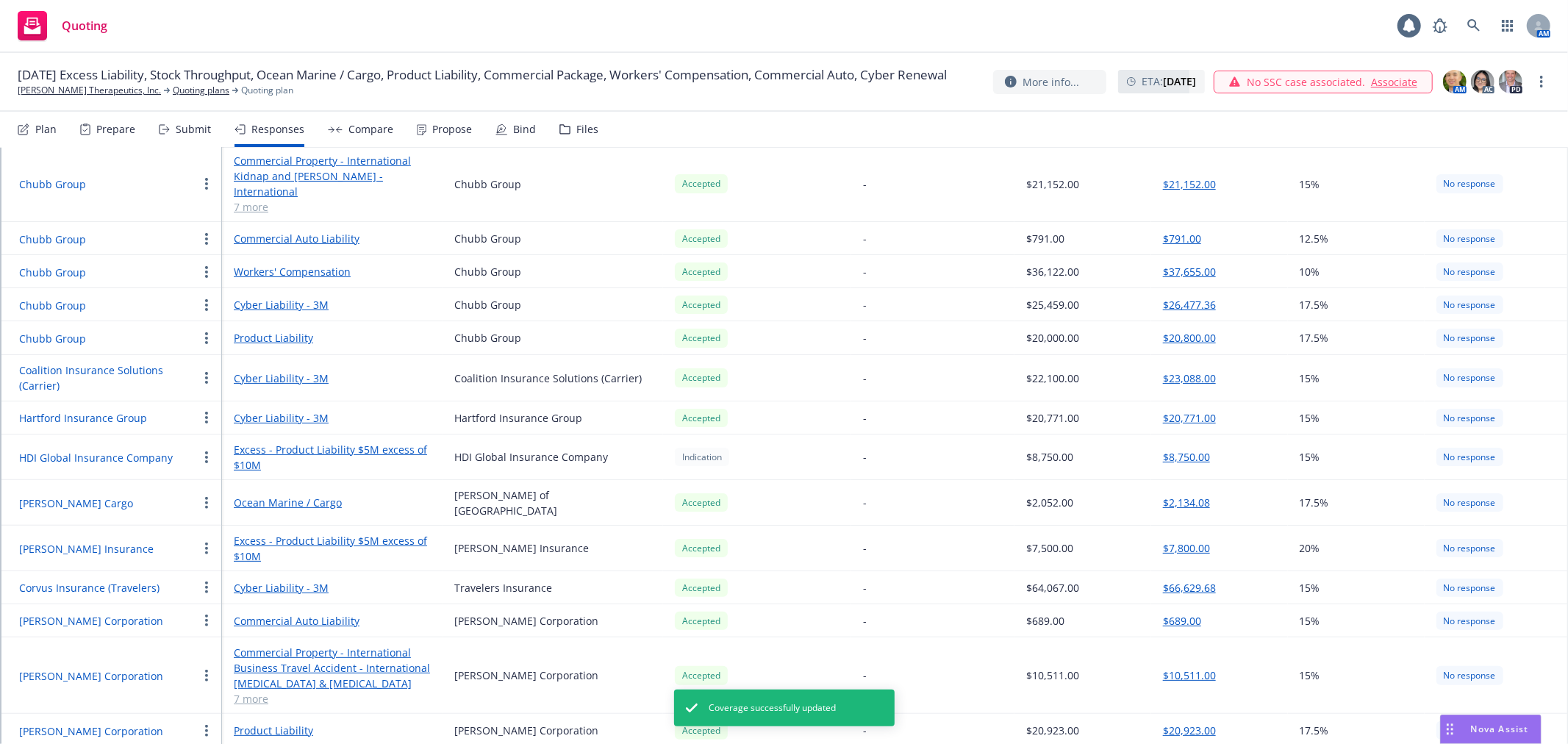
scroll to position [267, 0]
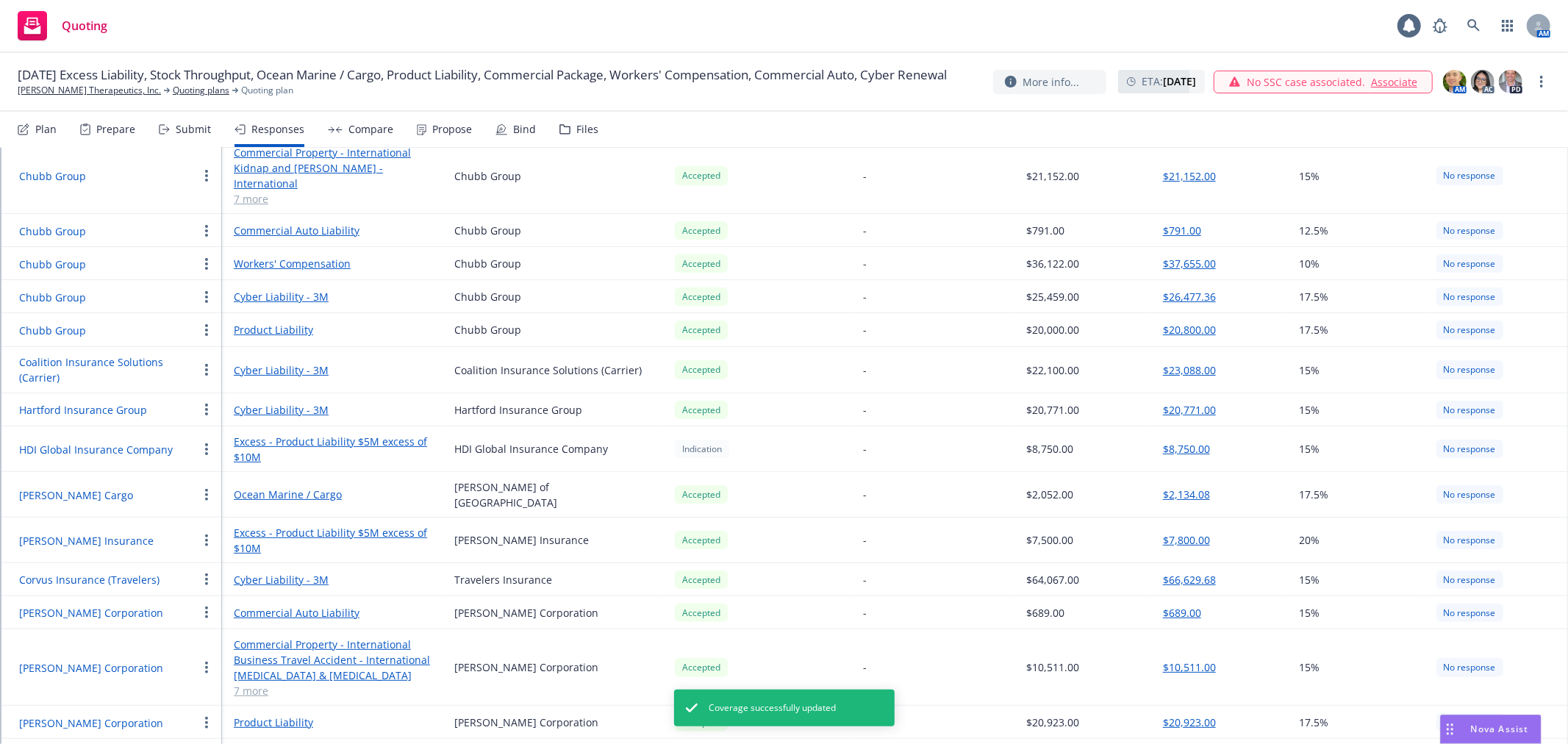
click at [289, 715] on link "Product Liability" at bounding box center [332, 723] width 197 height 16
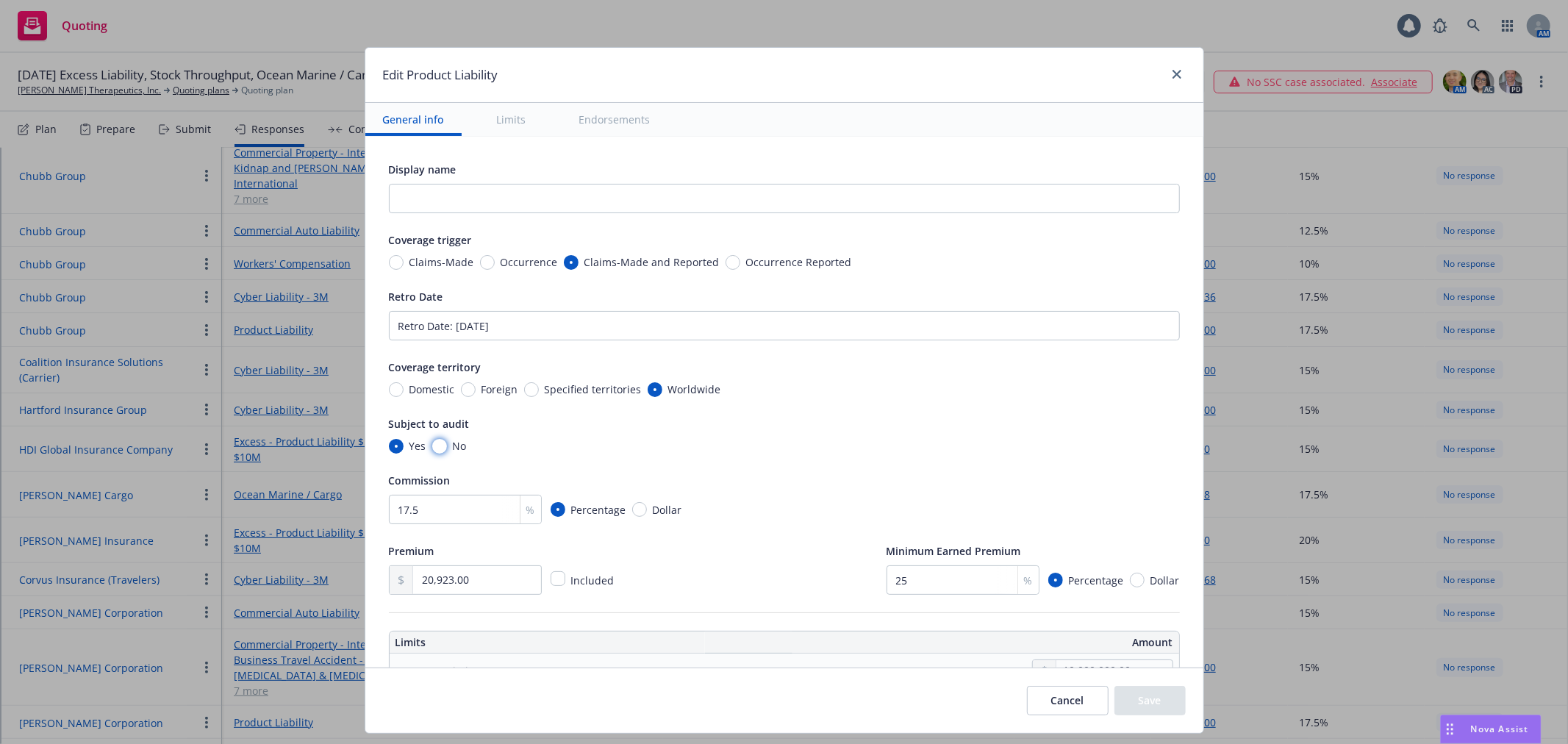
click at [435, 443] on input "No" at bounding box center [439, 447] width 15 height 15
click at [1155, 701] on button "Save" at bounding box center [1150, 701] width 71 height 29
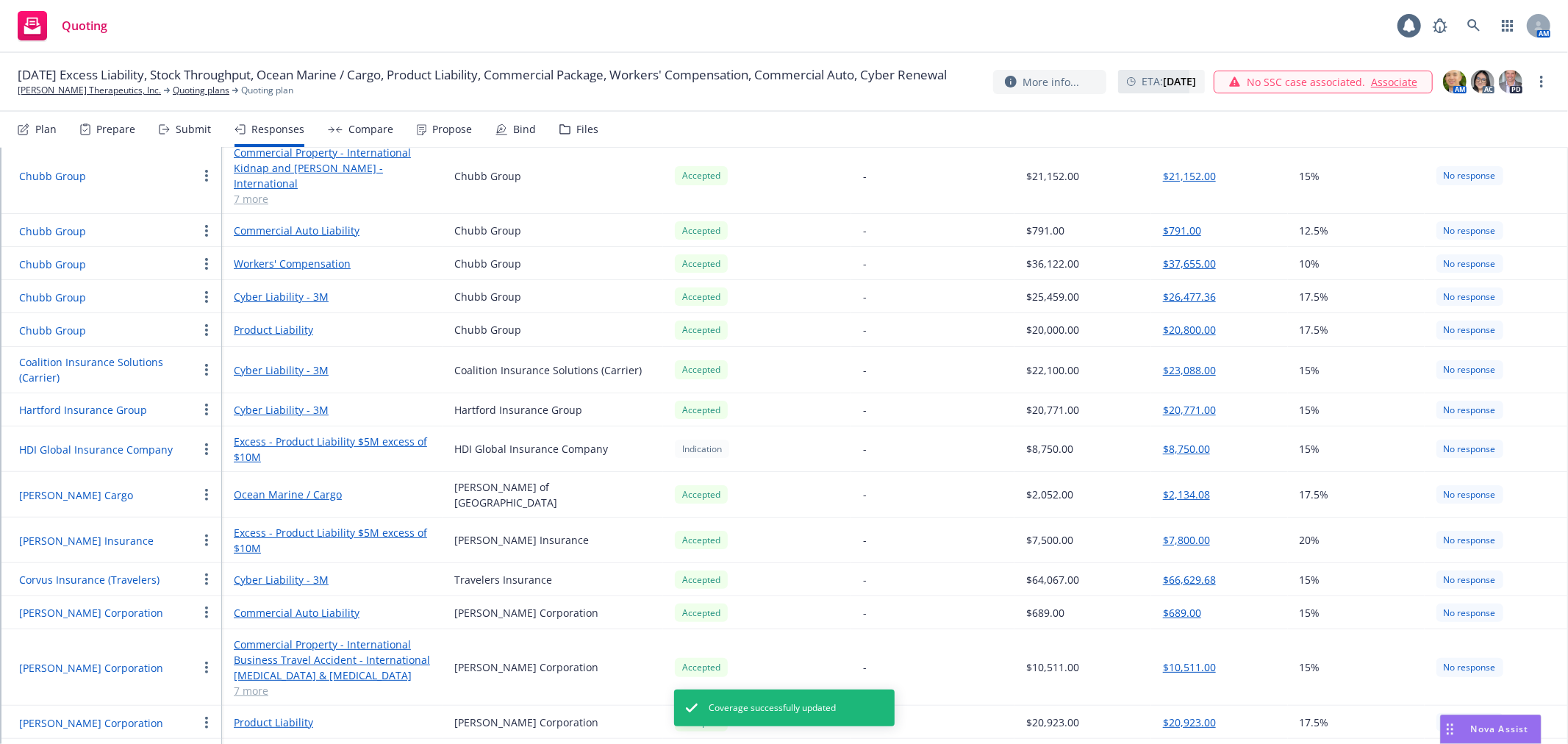
scroll to position [0, 0]
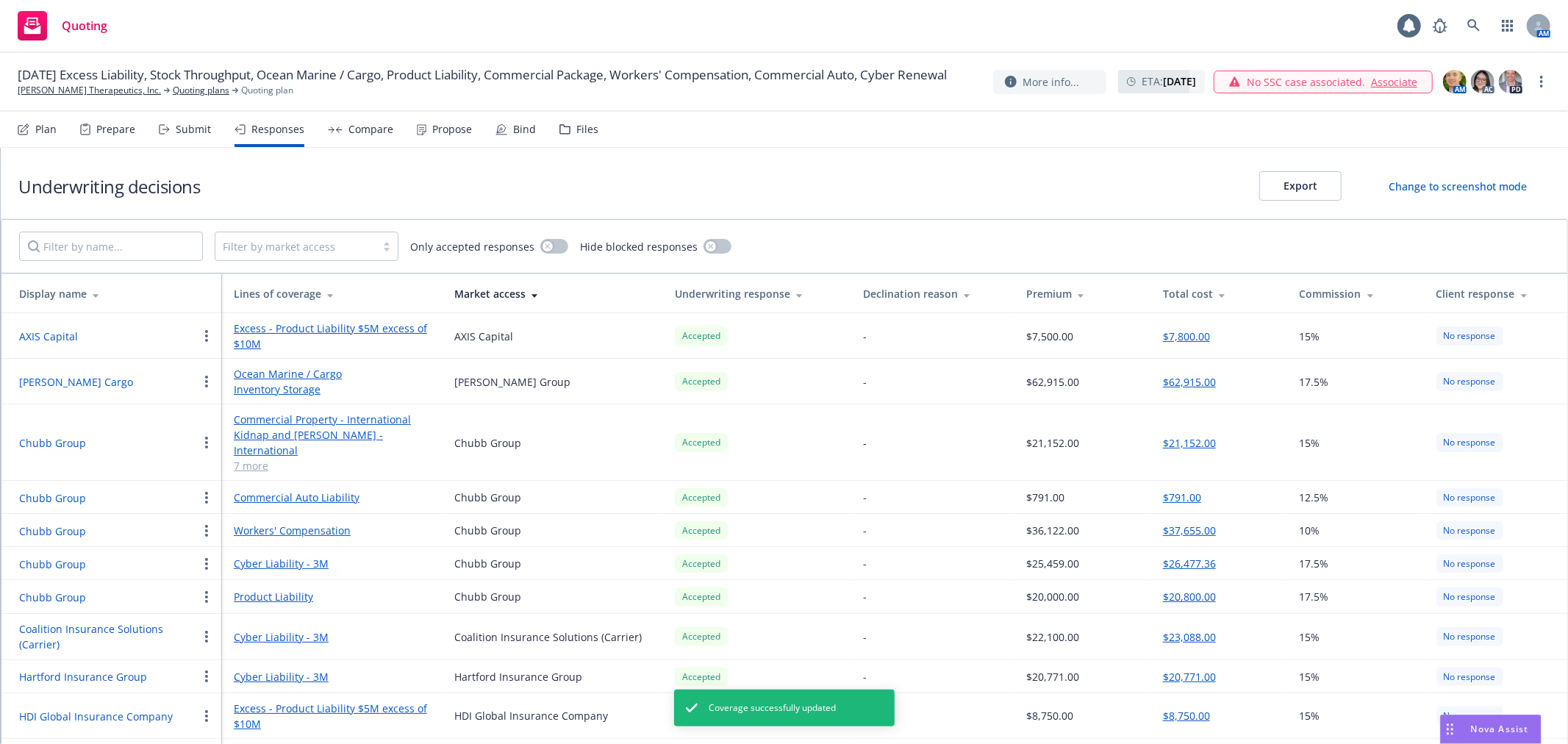
click at [821, 193] on div "Underwriting decisions Export Change to screenshot mode" at bounding box center [784, 183] width 1567 height 71
click at [435, 127] on div "Propose" at bounding box center [452, 129] width 39 height 12
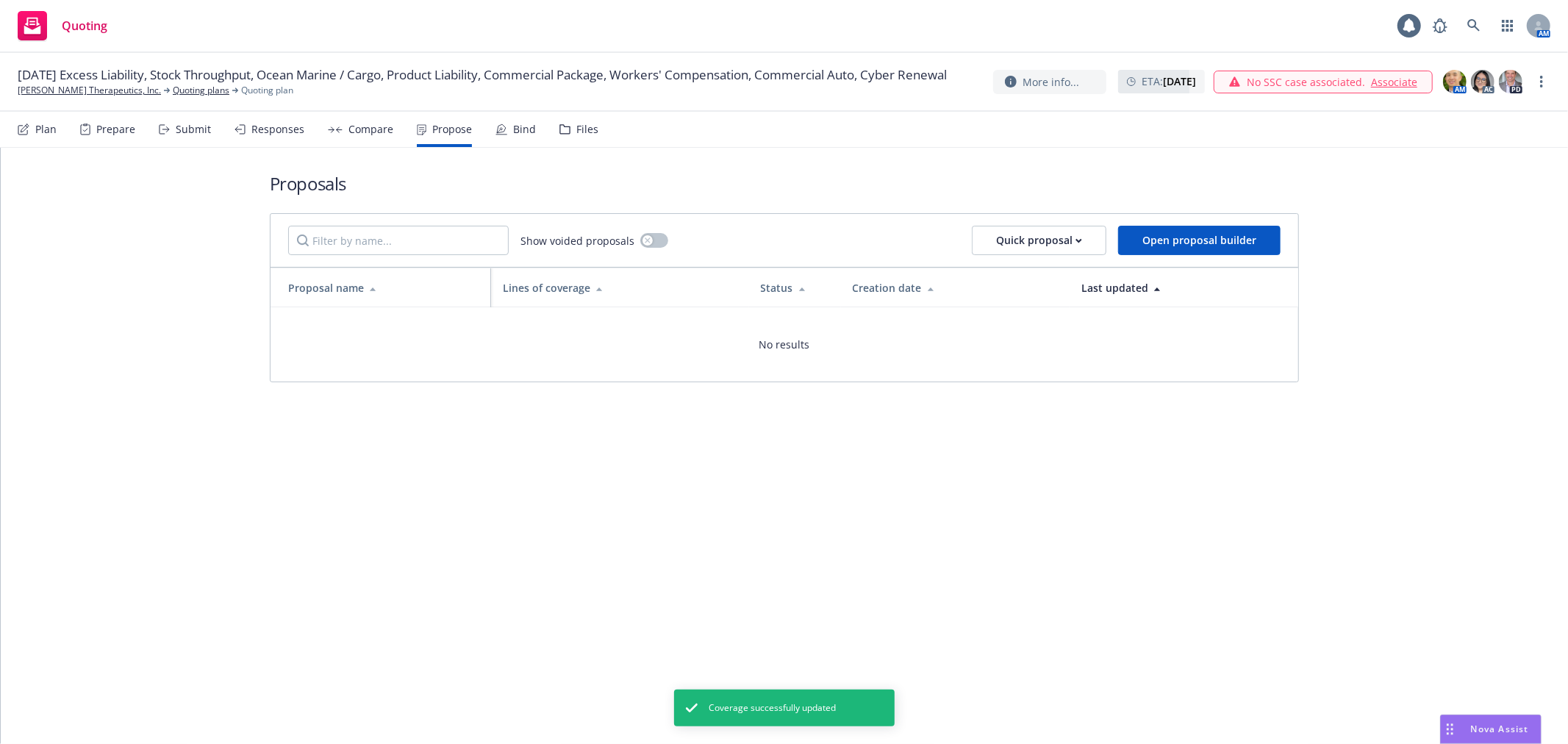
click at [365, 129] on div "Compare" at bounding box center [371, 129] width 45 height 12
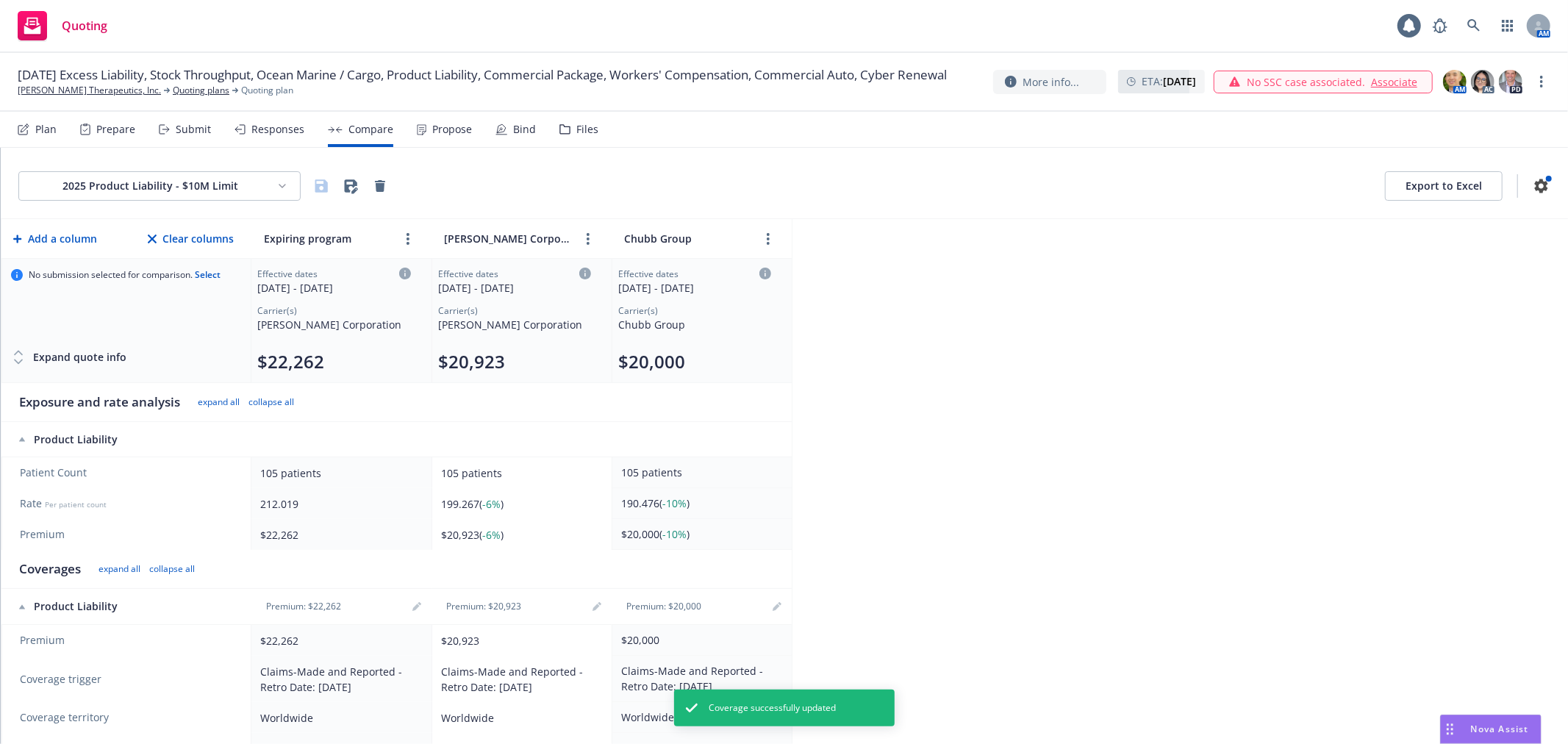
click at [170, 188] on html "Quoting 1 AM 09/01/25 Excess Liability, Stock Throughput, Ocean Marine / Cargo,…" at bounding box center [784, 372] width 1568 height 744
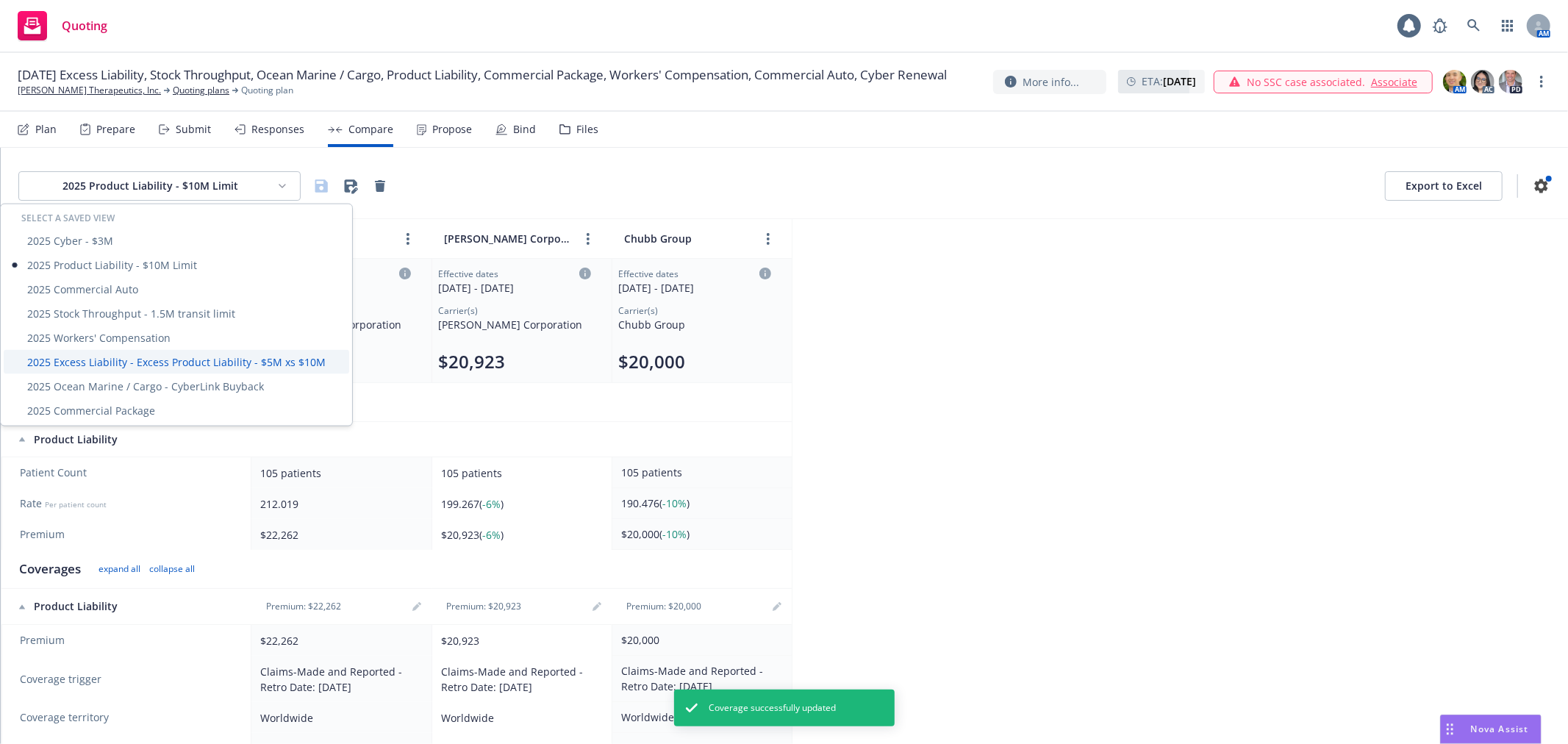
click at [160, 361] on div "2025 Excess Liability - Excess Product Liability - $5M xs $10M" at bounding box center [177, 362] width 345 height 24
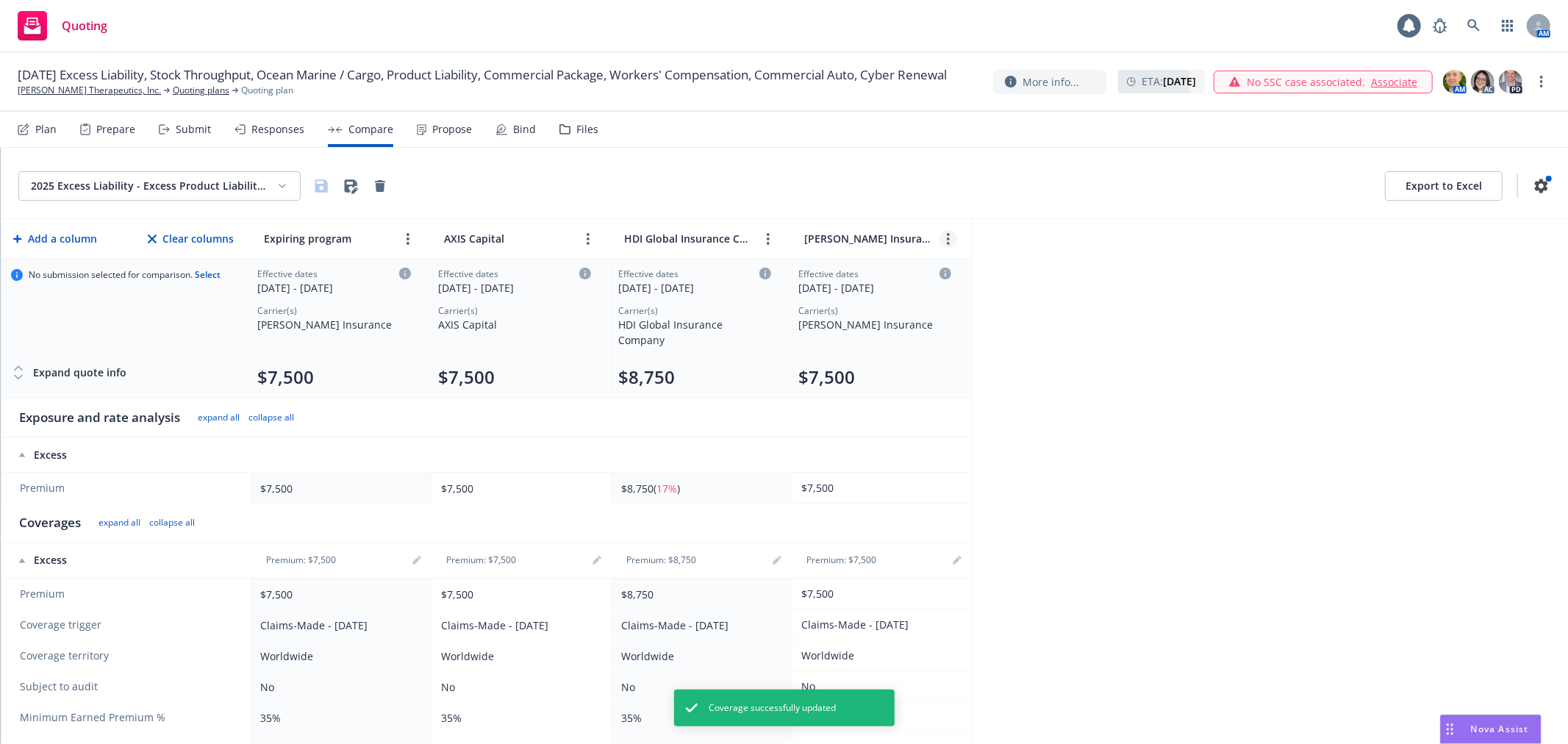
click at [949, 237] on circle "more" at bounding box center [949, 239] width 3 height 3
click at [902, 274] on icon "chevronLeft" at bounding box center [901, 271] width 9 height 9
click at [768, 237] on icon "more" at bounding box center [768, 239] width 3 height 12
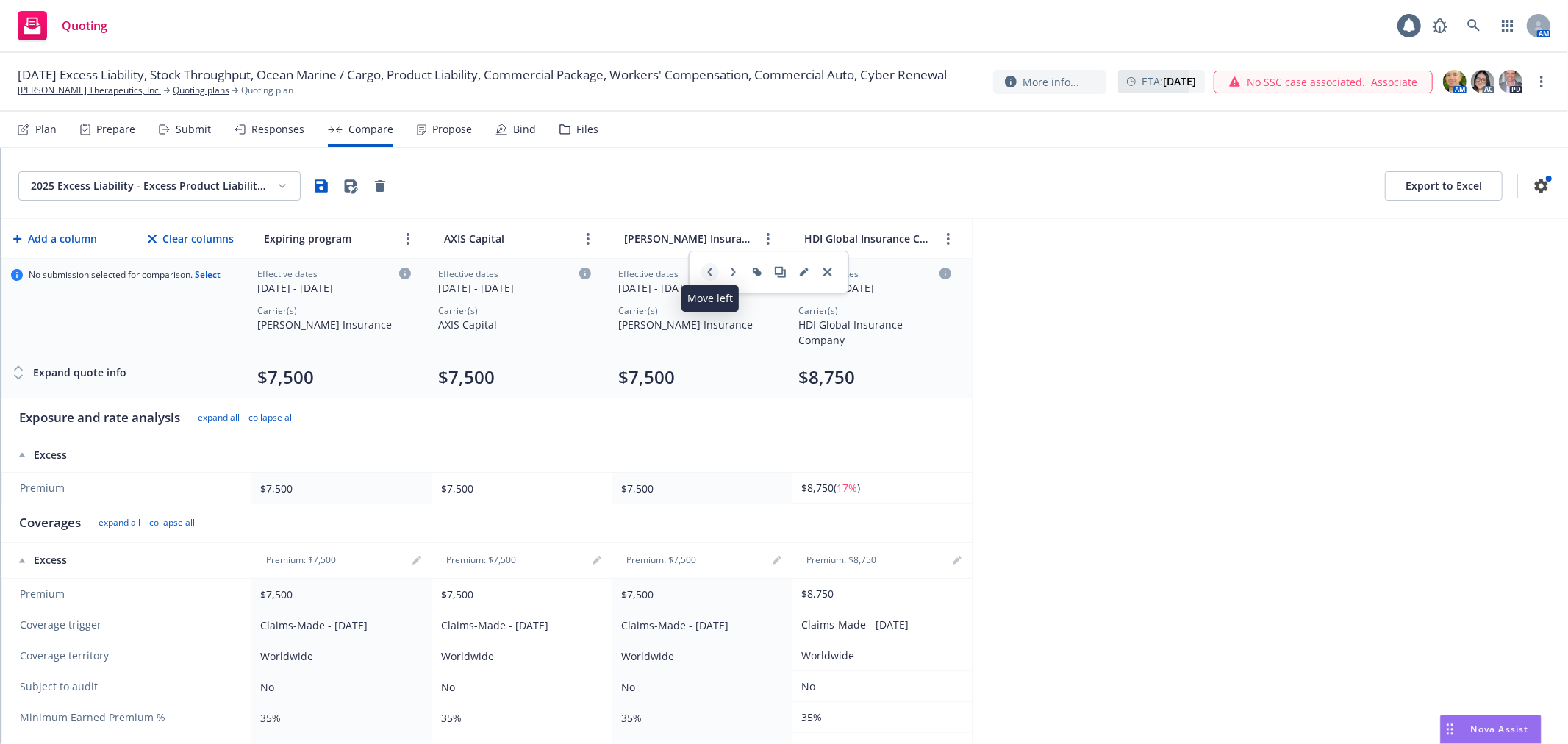
click at [704, 271] on link "chevronLeft" at bounding box center [710, 272] width 17 height 17
click at [764, 237] on link "more" at bounding box center [768, 239] width 17 height 17
click at [710, 267] on icon "chevronLeft" at bounding box center [710, 271] width 9 height 9
click at [1129, 350] on div "2025 Excess Liability - Excess Product Liability - $5M xs $10M Export to Excel …" at bounding box center [784, 446] width 1567 height 596
click at [217, 195] on html "Quoting 1 AM 09/01/25 Excess Liability, Stock Throughput, Ocean Marine / Cargo,…" at bounding box center [784, 372] width 1568 height 744
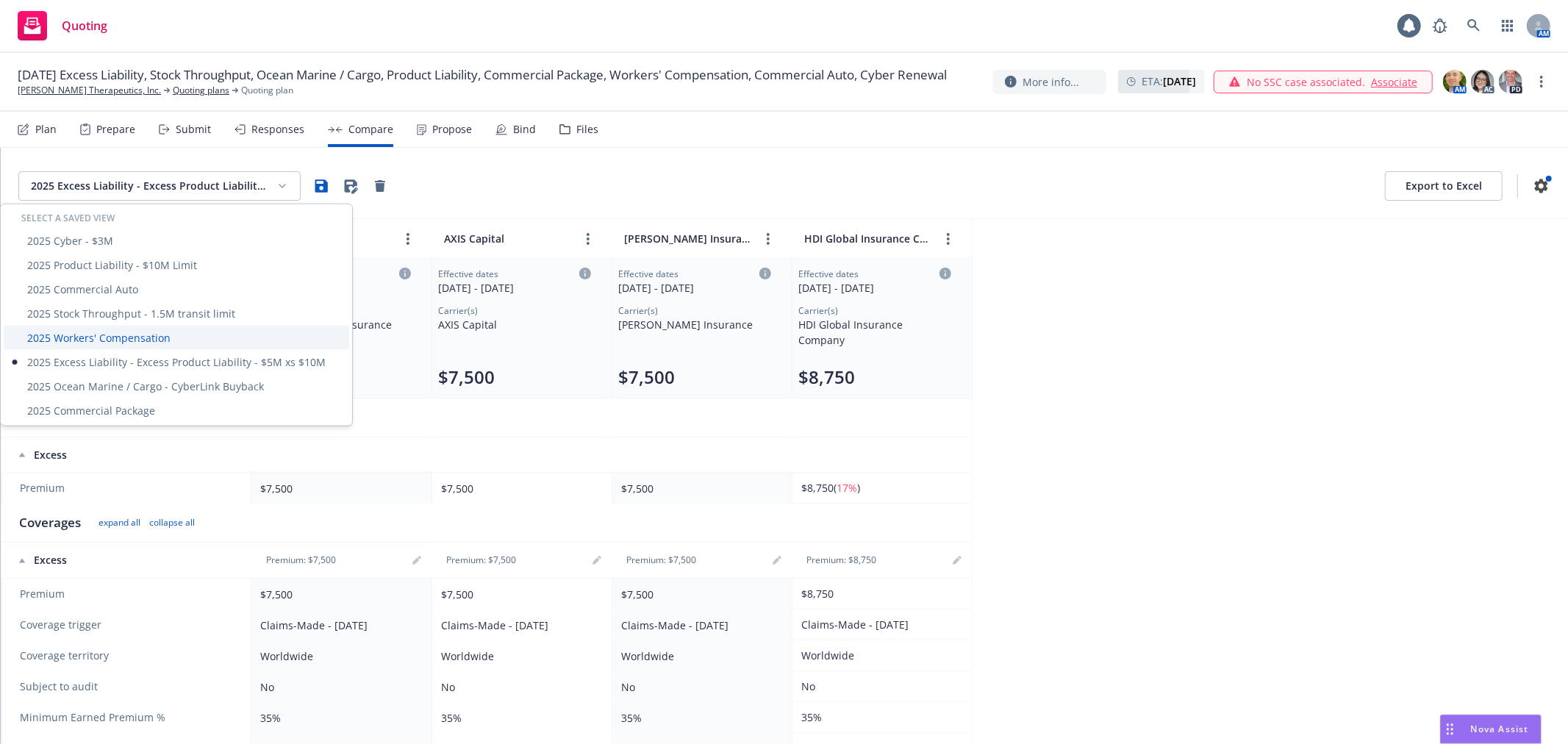
click at [118, 338] on div "2025 Workers' Compensation" at bounding box center [177, 338] width 345 height 24
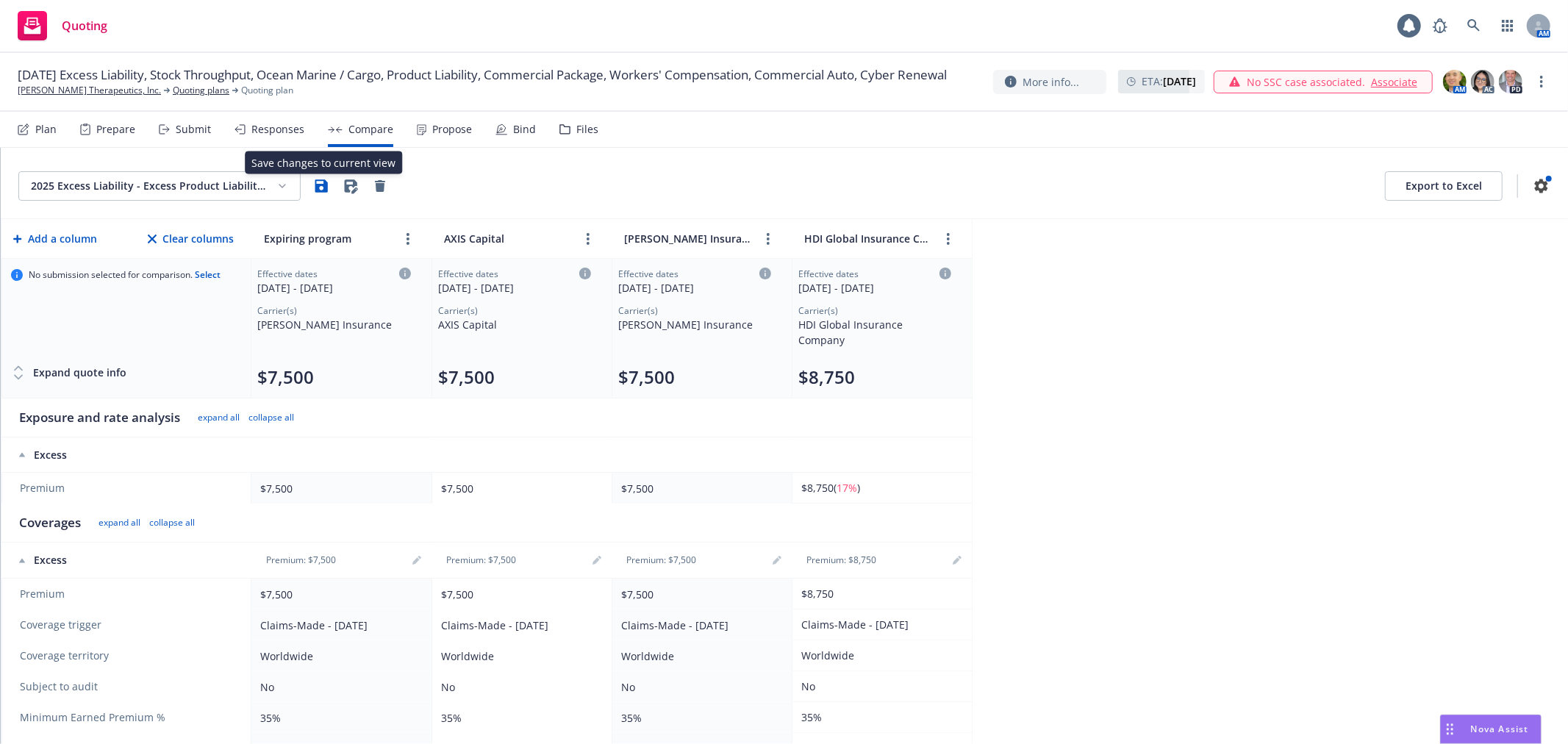
click at [319, 185] on icon "button" at bounding box center [322, 185] width 13 height 13
click at [252, 191] on html "Quoting 1 AM 09/01/25 Excess Liability, Stock Throughput, Ocean Marine / Cargo,…" at bounding box center [784, 372] width 1568 height 744
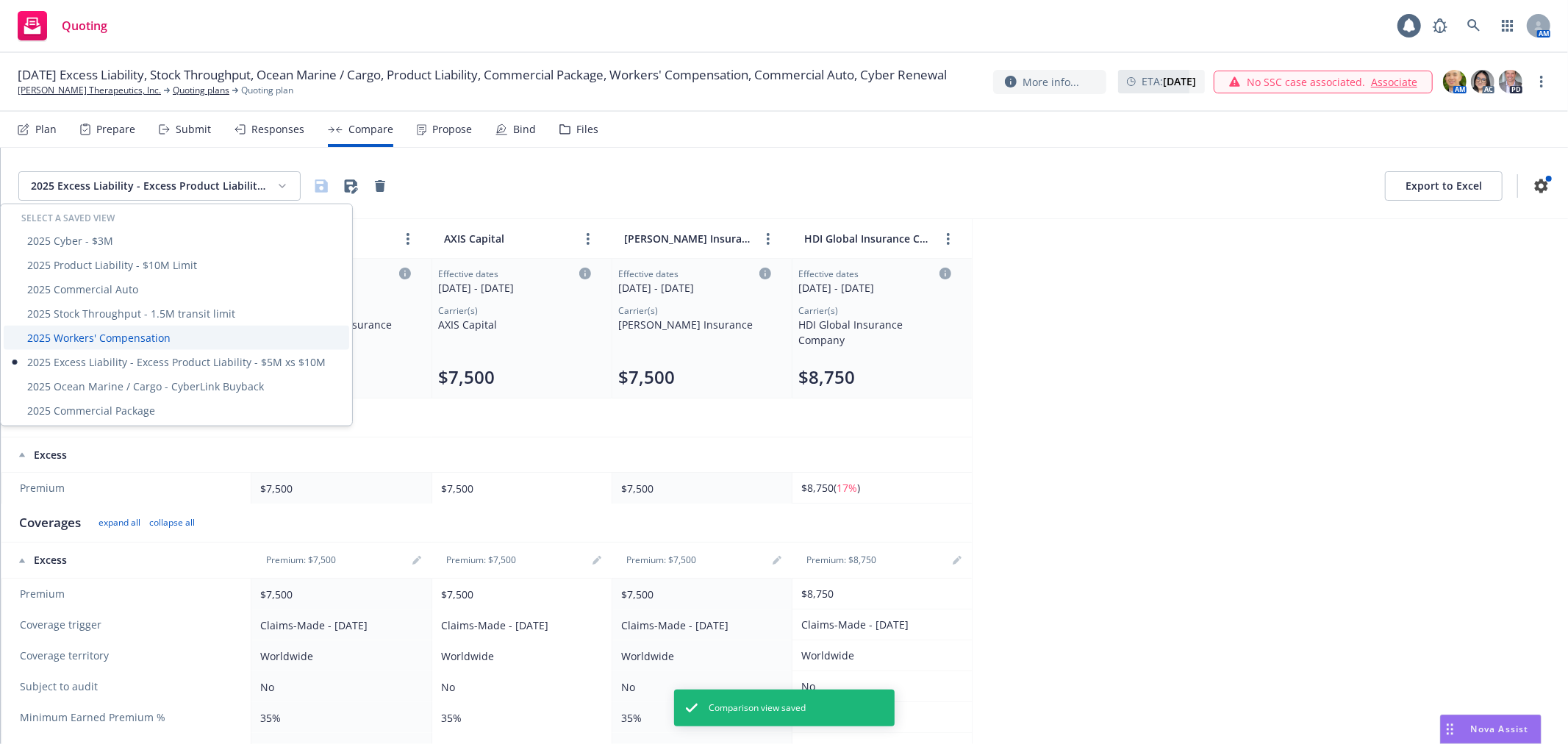
click at [123, 339] on div "2025 Workers' Compensation" at bounding box center [177, 338] width 345 height 24
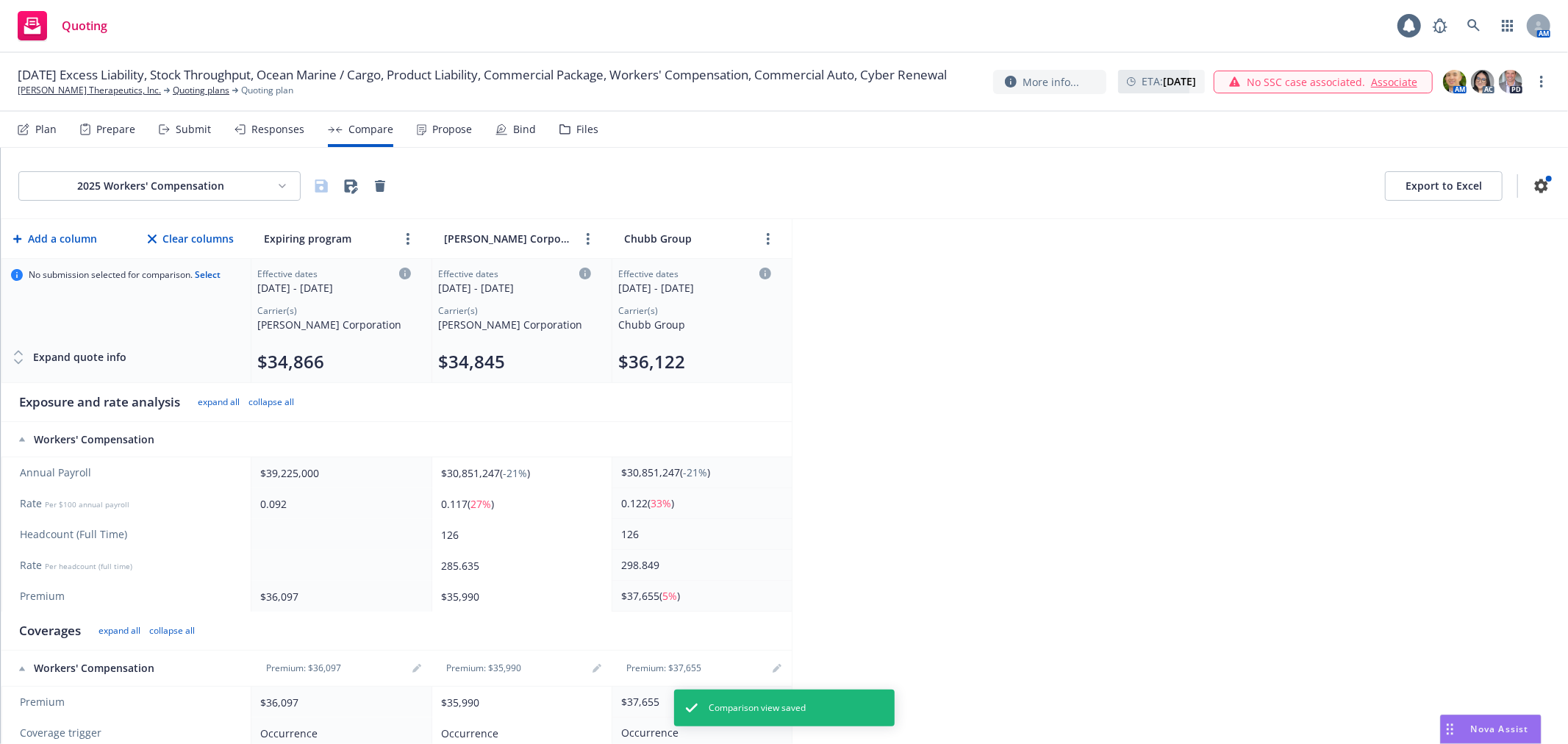
click at [170, 178] on html "Quoting 1 AM 09/01/25 Excess Liability, Stock Throughput, Ocean Marine / Cargo,…" at bounding box center [784, 372] width 1568 height 744
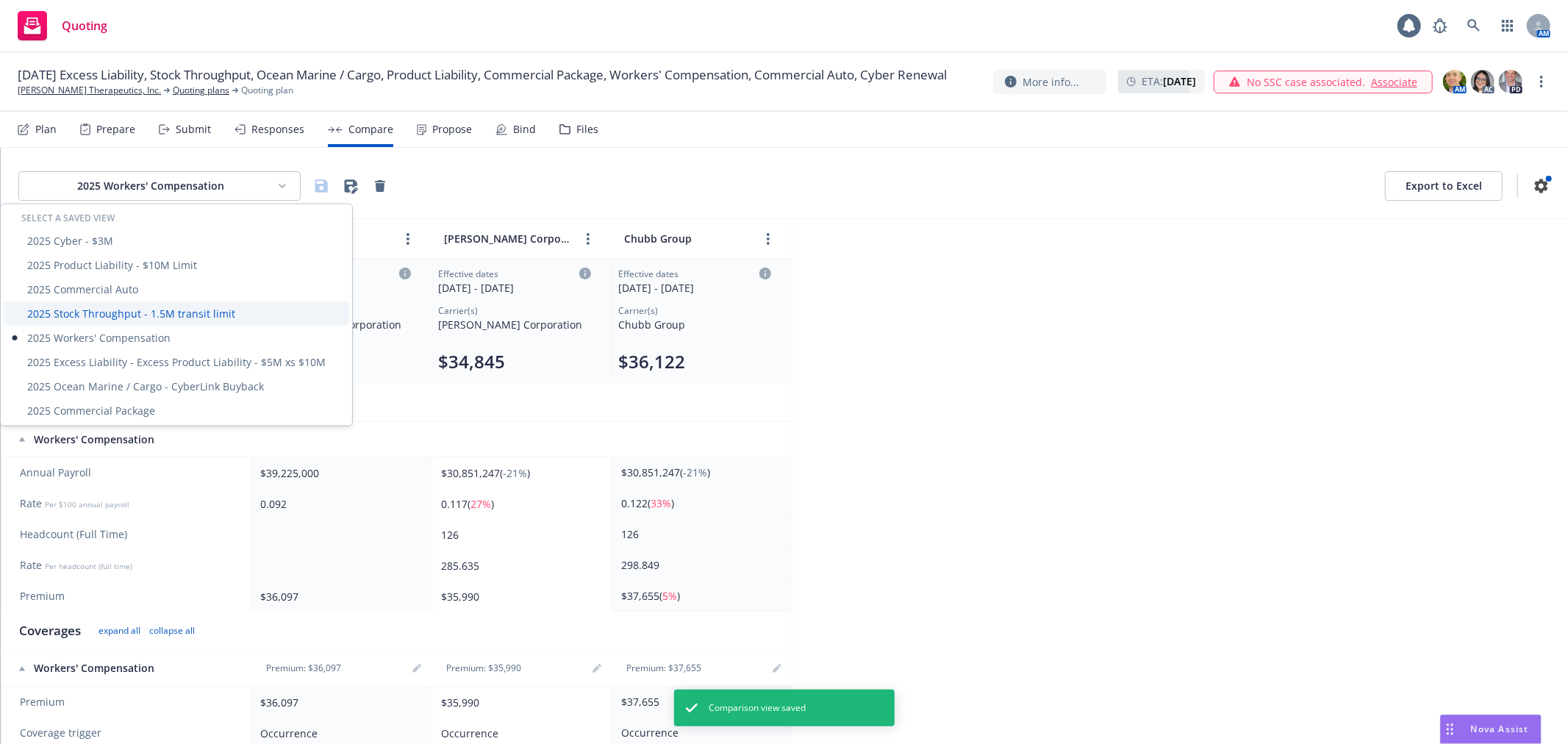
click at [122, 312] on div "2025 Stock Throughput - 1.5M transit limit" at bounding box center [177, 313] width 345 height 24
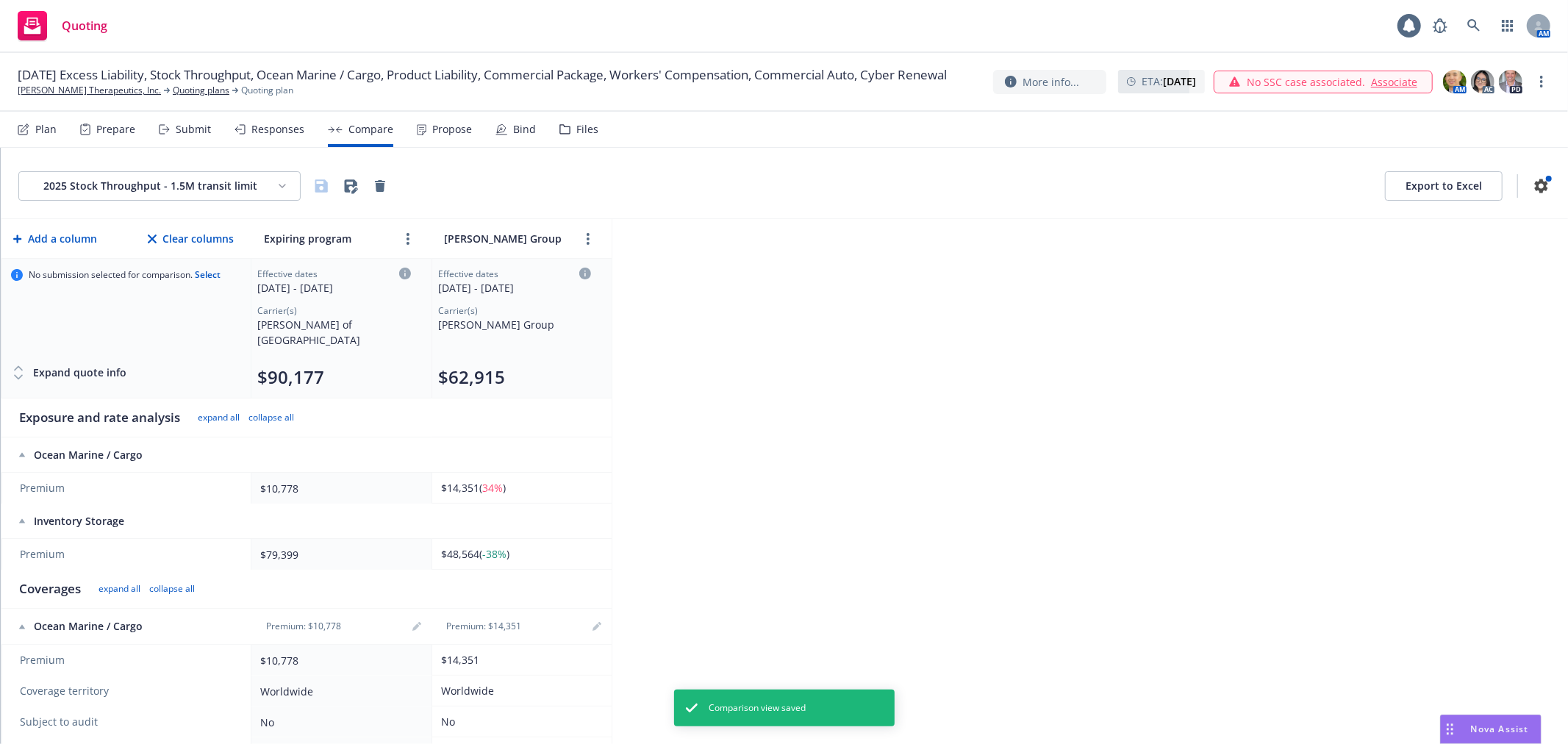
click at [157, 193] on html "Quoting 1 AM 09/01/25 Excess Liability, Stock Throughput, Ocean Marine / Cargo,…" at bounding box center [784, 372] width 1568 height 744
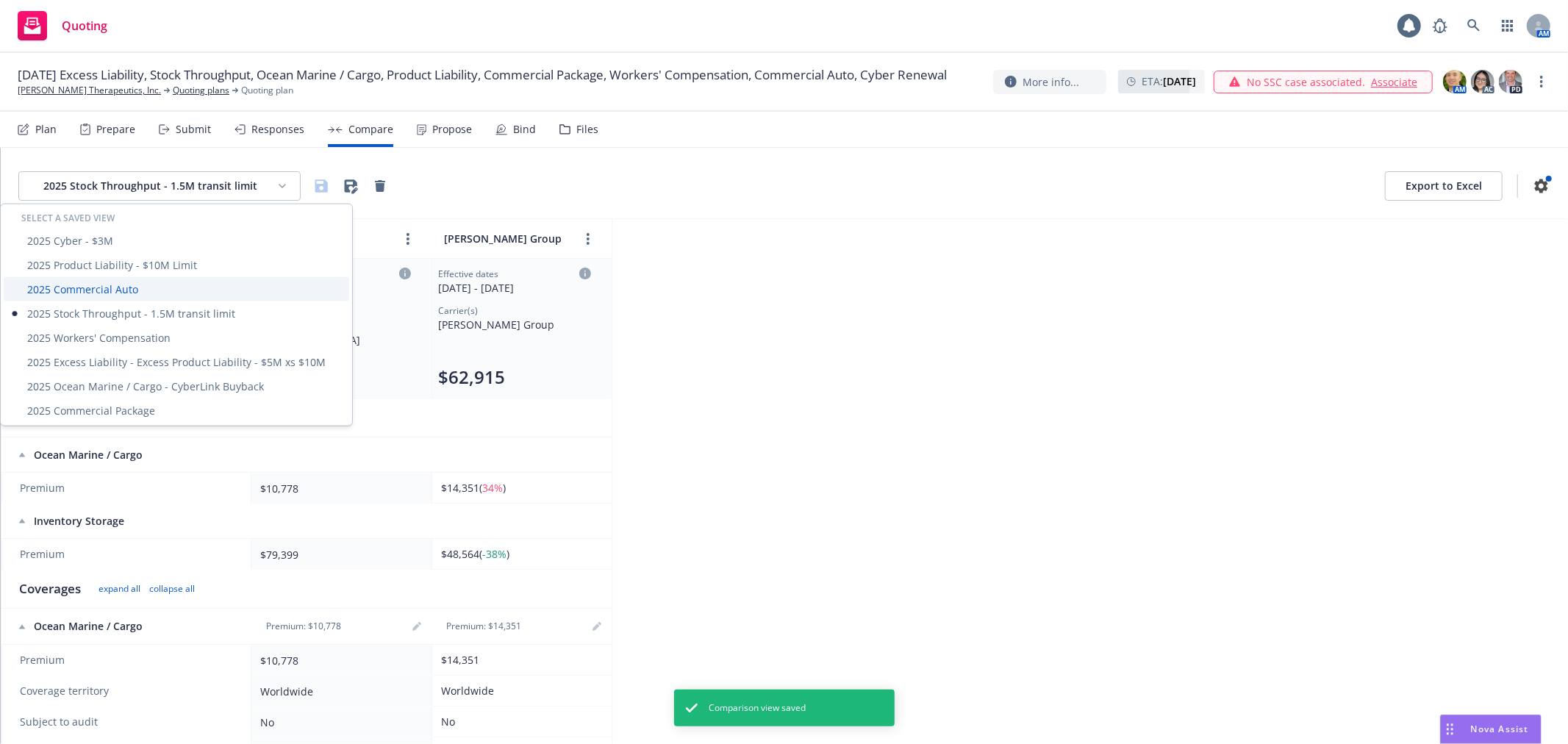
click at [122, 291] on div "2025 Commercial Auto" at bounding box center [177, 289] width 345 height 24
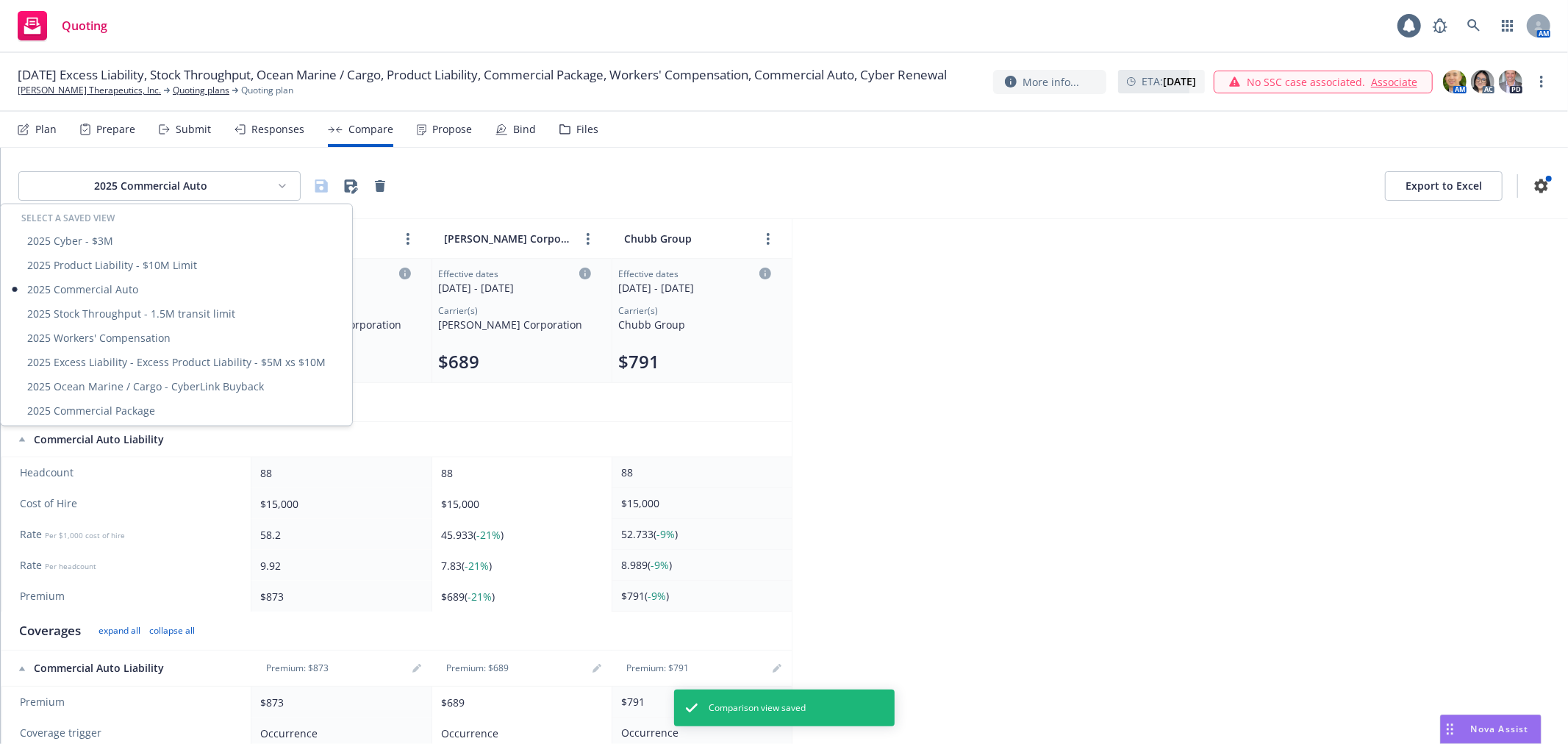
click at [185, 191] on html "Quoting 1 AM 09/01/25 Excess Liability, Stock Throughput, Ocean Marine / Cargo,…" at bounding box center [784, 372] width 1568 height 744
click at [113, 264] on div "2025 Product Liability - $10M Limit" at bounding box center [177, 265] width 345 height 24
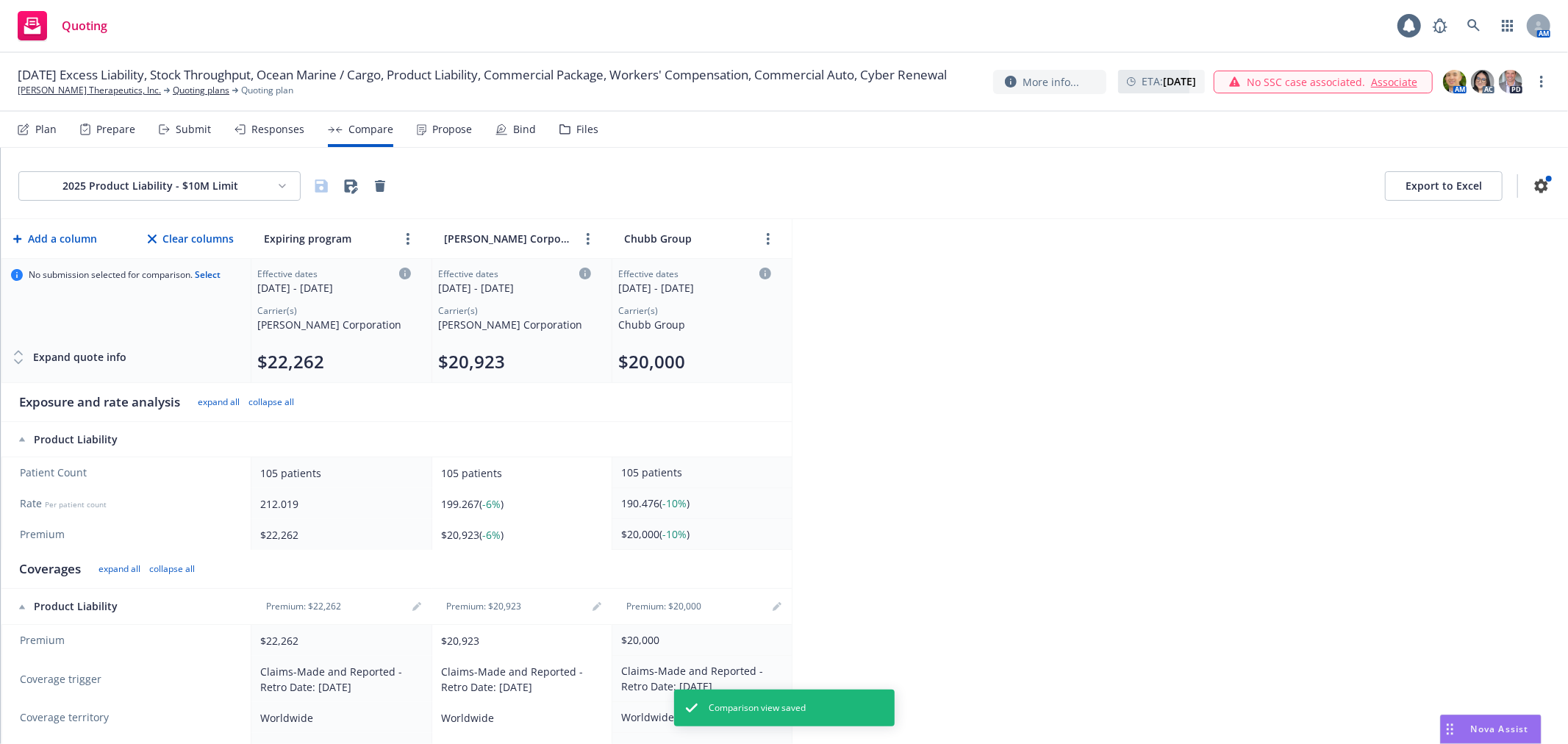
click at [194, 189] on html "Quoting 1 AM 09/01/25 Excess Liability, Stock Throughput, Ocean Marine / Cargo,…" at bounding box center [784, 372] width 1568 height 744
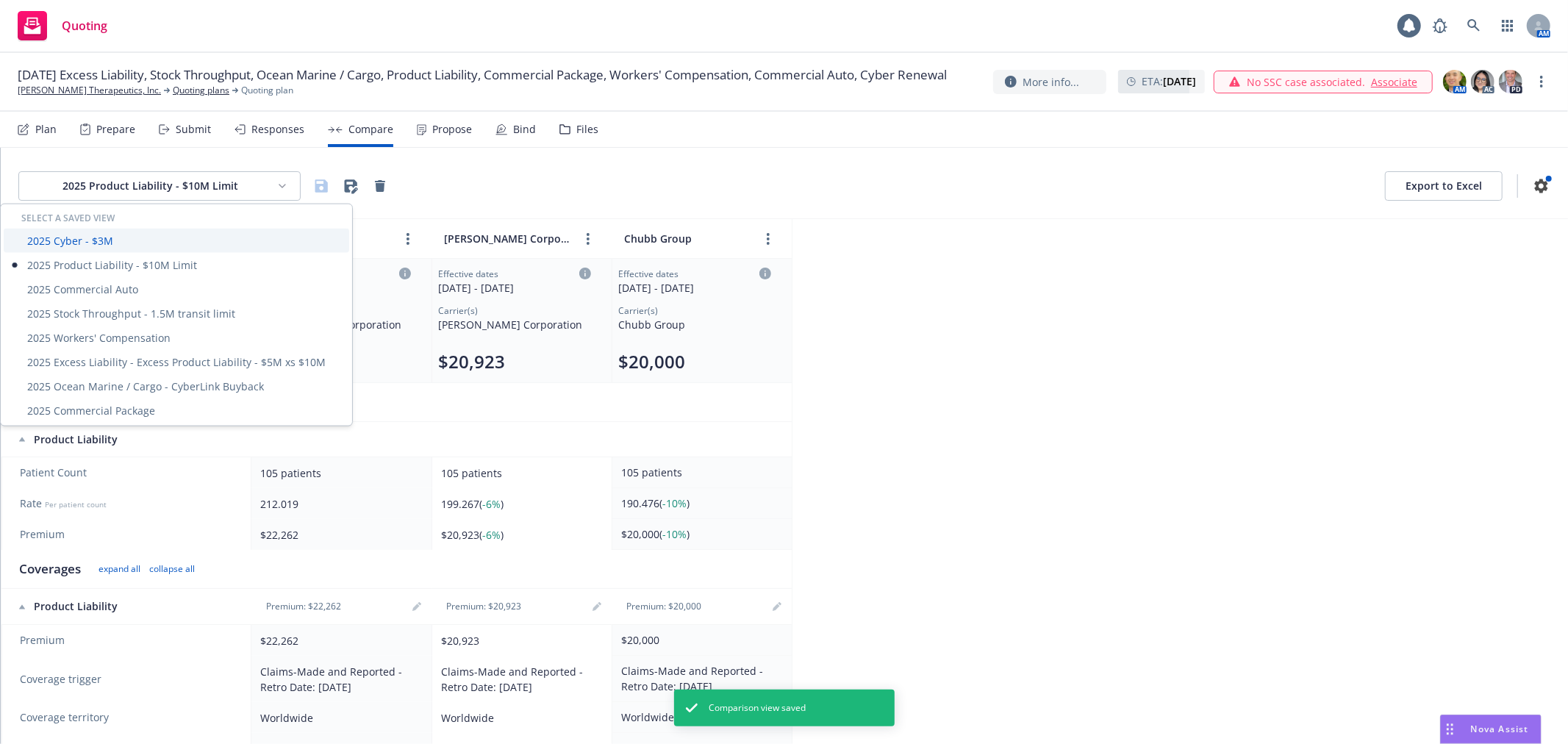
click at [120, 245] on div "2025 Cyber - $3M" at bounding box center [177, 241] width 345 height 24
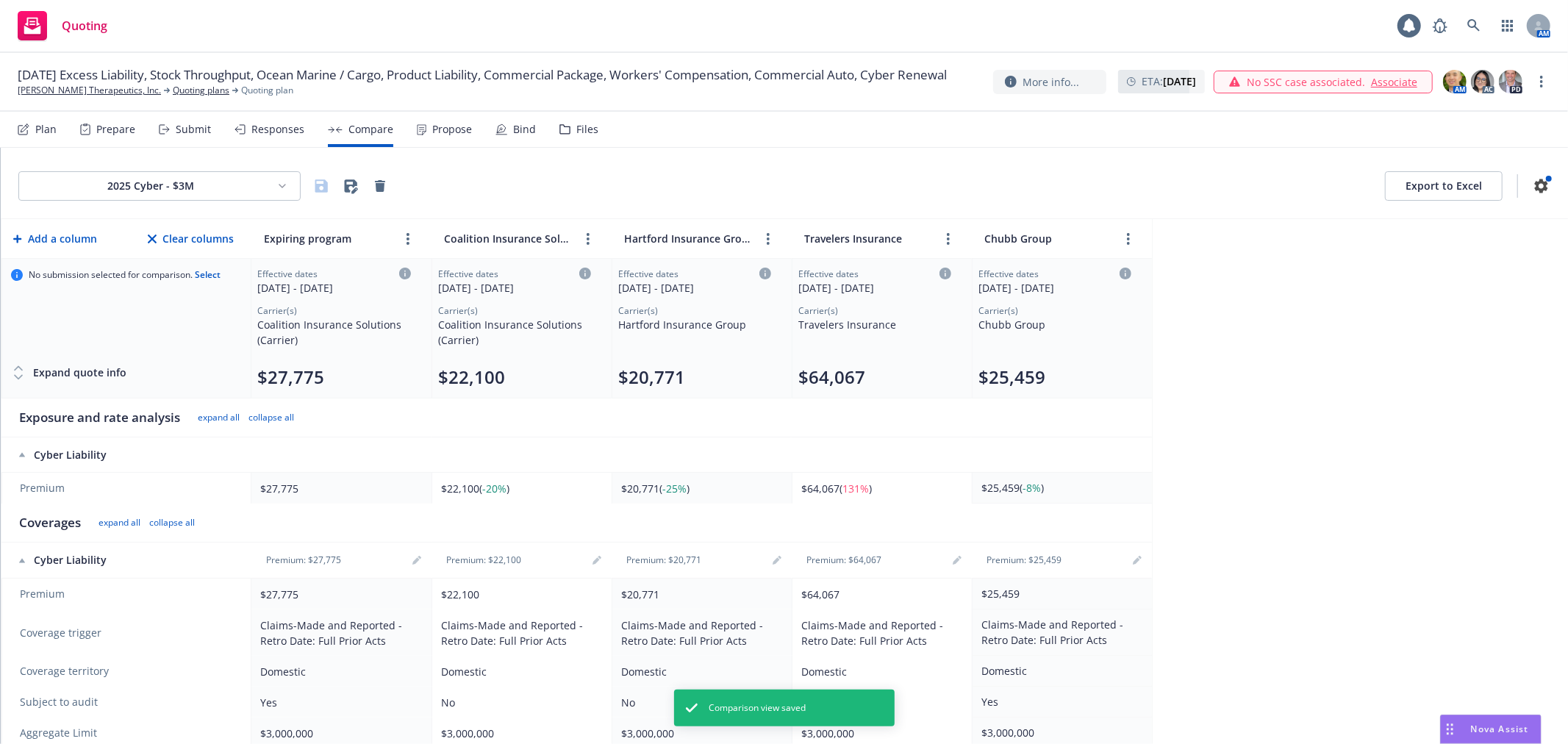
click at [263, 191] on html "Quoting 1 AM 09/01/25 Excess Liability, Stock Throughput, Ocean Marine / Cargo,…" at bounding box center [784, 372] width 1568 height 744
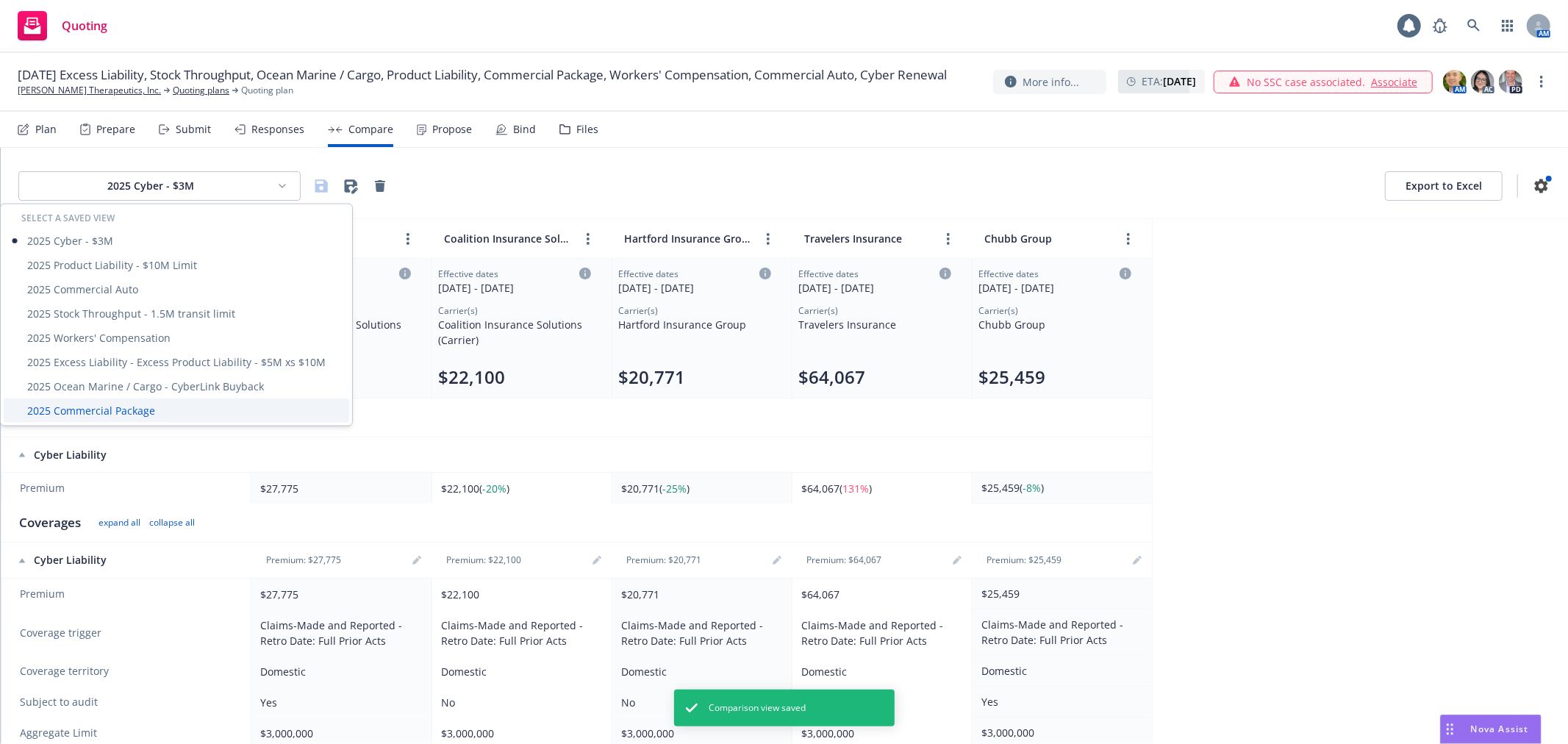
click at [76, 408] on div "2025 Commercial Package" at bounding box center [177, 410] width 345 height 24
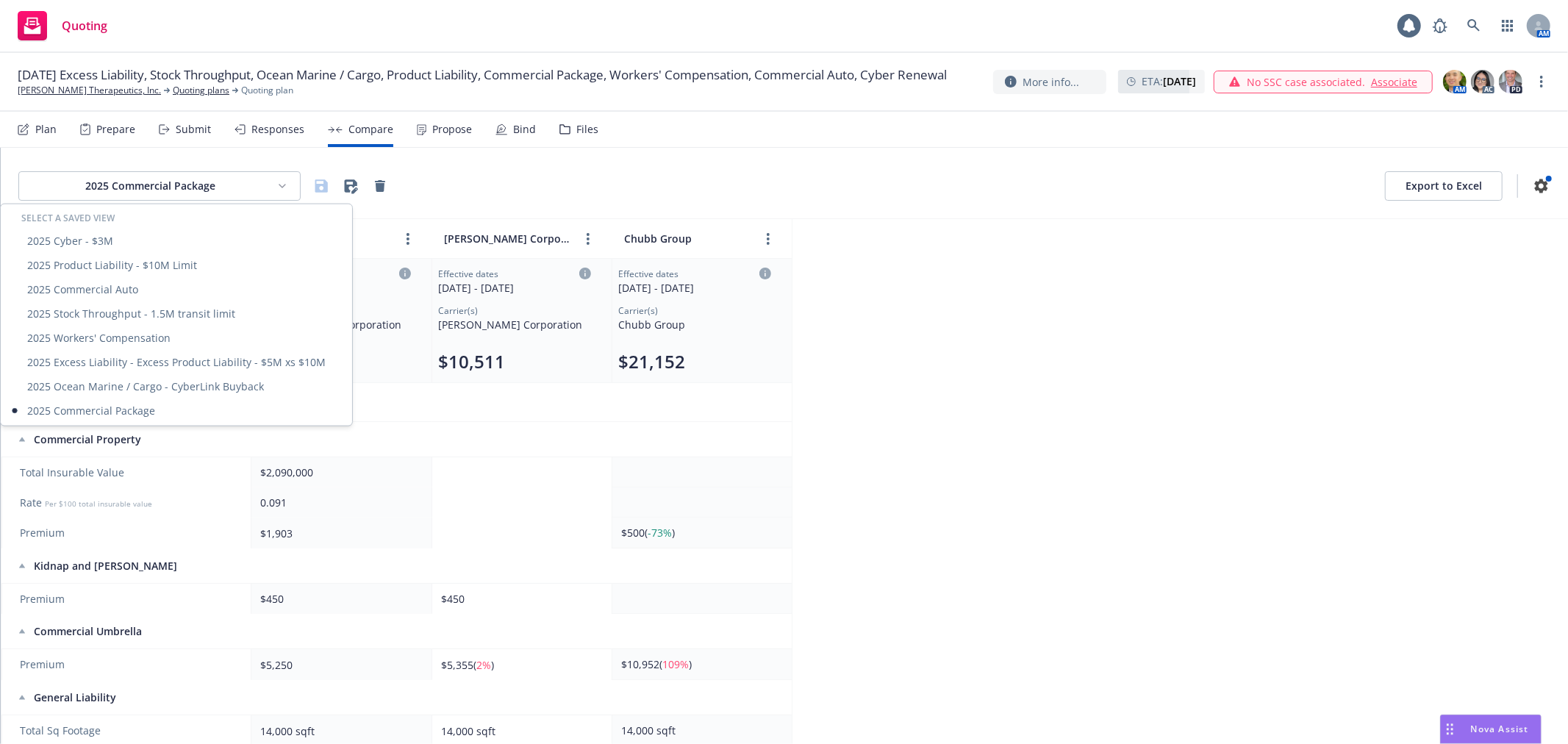
click at [185, 174] on html "Quoting 1 AM 09/01/25 Excess Liability, Stock Throughput, Ocean Marine / Cargo,…" at bounding box center [784, 372] width 1568 height 744
click at [1155, 352] on html "Quoting 1 AM 09/01/25 Excess Liability, Stock Throughput, Ocean Marine / Cargo,…" at bounding box center [784, 372] width 1568 height 744
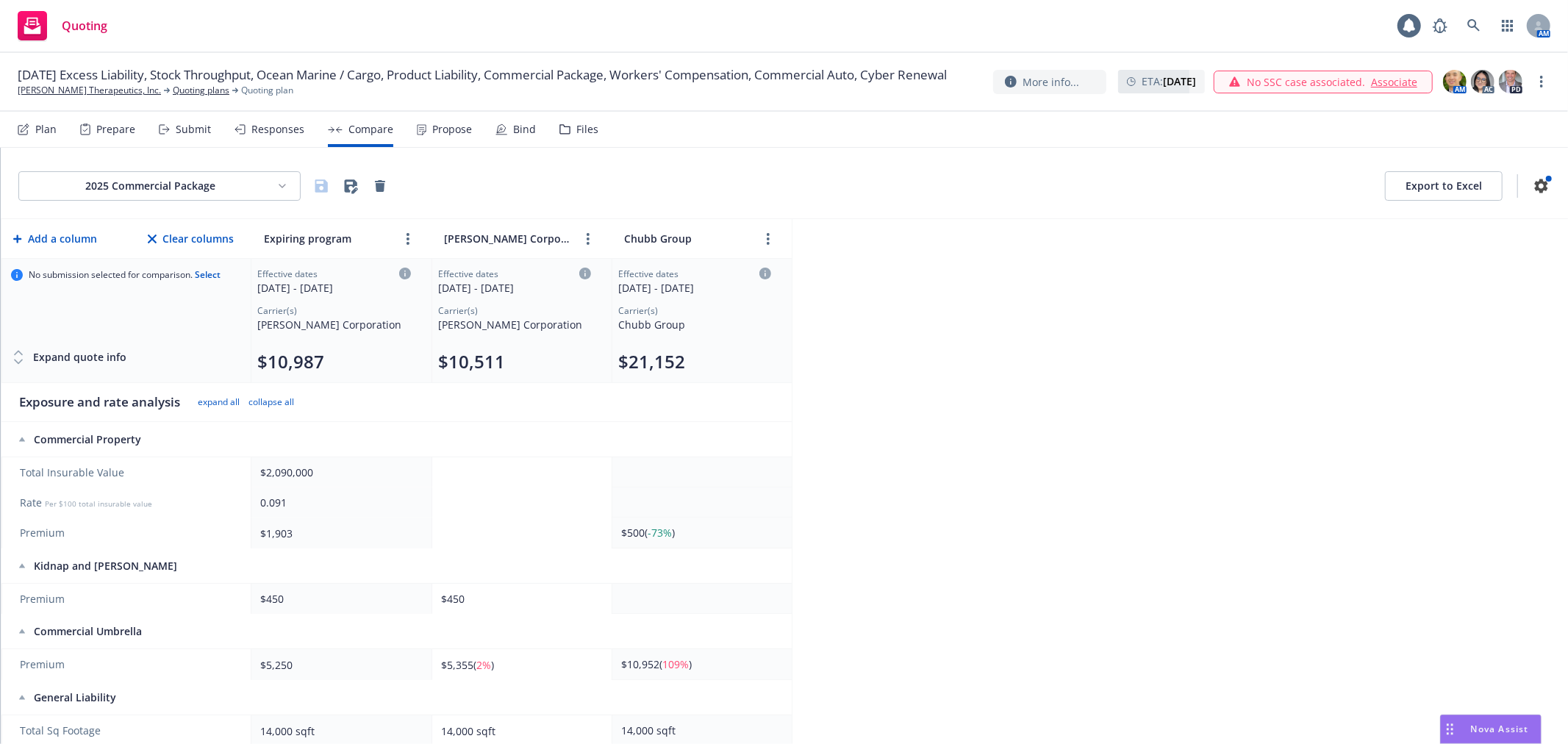
click at [1004, 277] on div "2025 Commercial Package Export to Excel Add a column Clear columns Expiring pro…" at bounding box center [784, 446] width 1567 height 596
click at [1081, 282] on div "2025 Commercial Package Export to Excel Add a column Clear columns Expiring pro…" at bounding box center [784, 446] width 1567 height 596
click at [938, 279] on div "2025 Commercial Package Export to Excel Add a column Clear columns Expiring pro…" at bounding box center [784, 446] width 1567 height 596
click at [973, 381] on div "2025 Commercial Package Export to Excel Add a column Clear columns Expiring pro…" at bounding box center [784, 446] width 1567 height 596
click at [841, 182] on div "2025 Commercial Package Export to Excel" at bounding box center [784, 185] width 1533 height 29
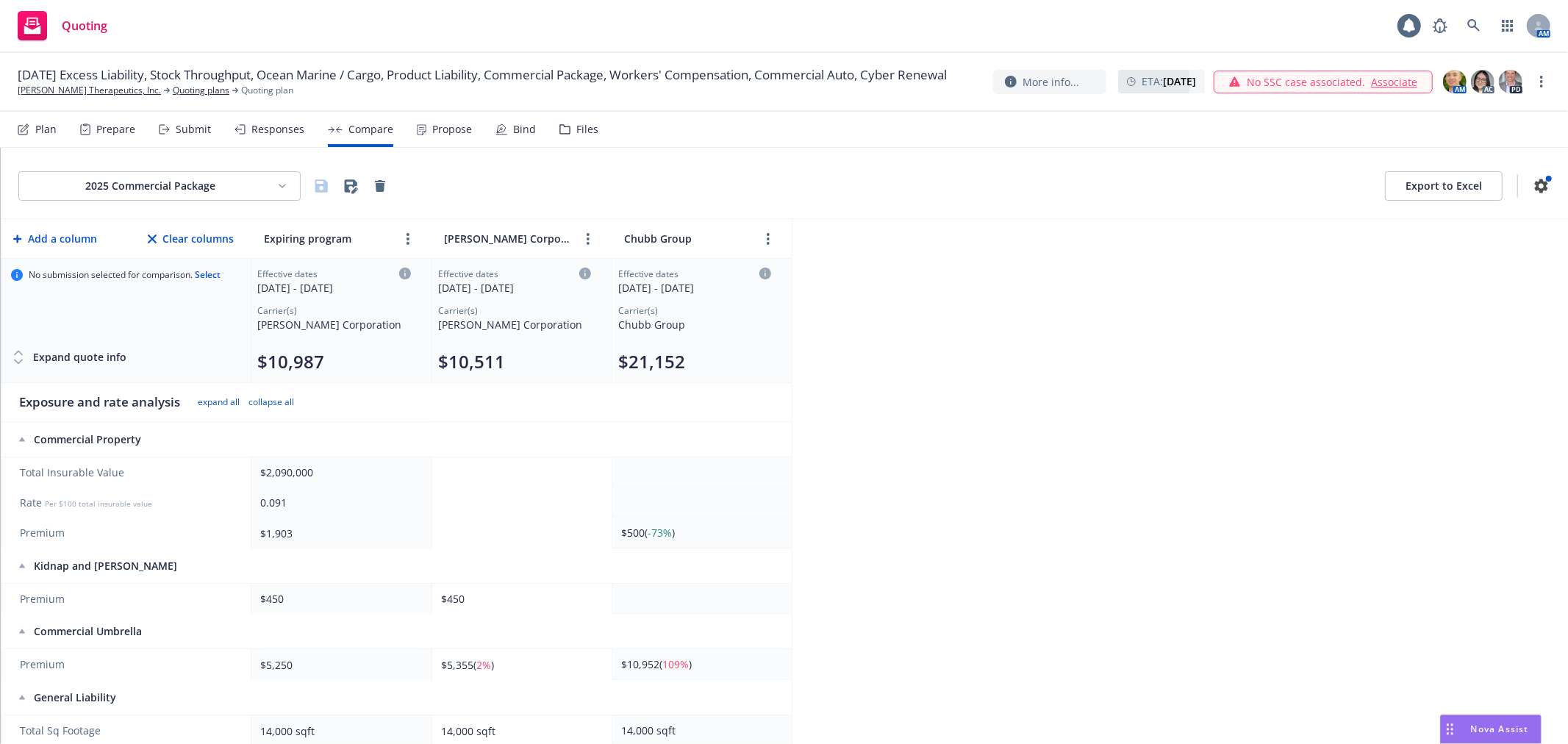
click at [1437, 184] on button "Export to Excel" at bounding box center [1443, 185] width 118 height 29
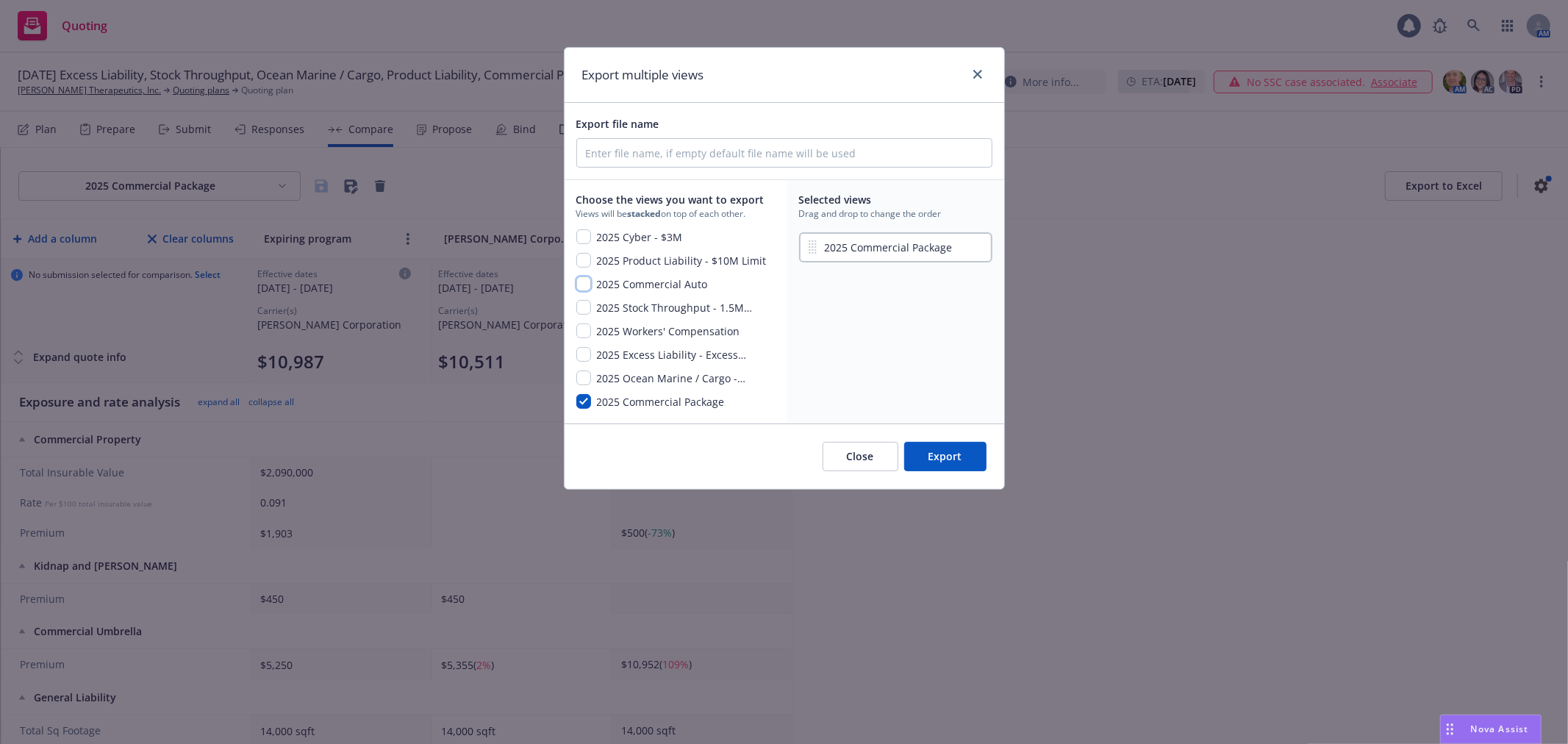
click at [583, 287] on input "checkbox" at bounding box center [584, 284] width 15 height 15
click at [579, 331] on input "checkbox" at bounding box center [584, 331] width 15 height 15
click at [583, 265] on input "checkbox" at bounding box center [584, 260] width 15 height 15
click at [582, 353] on input "checkbox" at bounding box center [584, 354] width 15 height 15
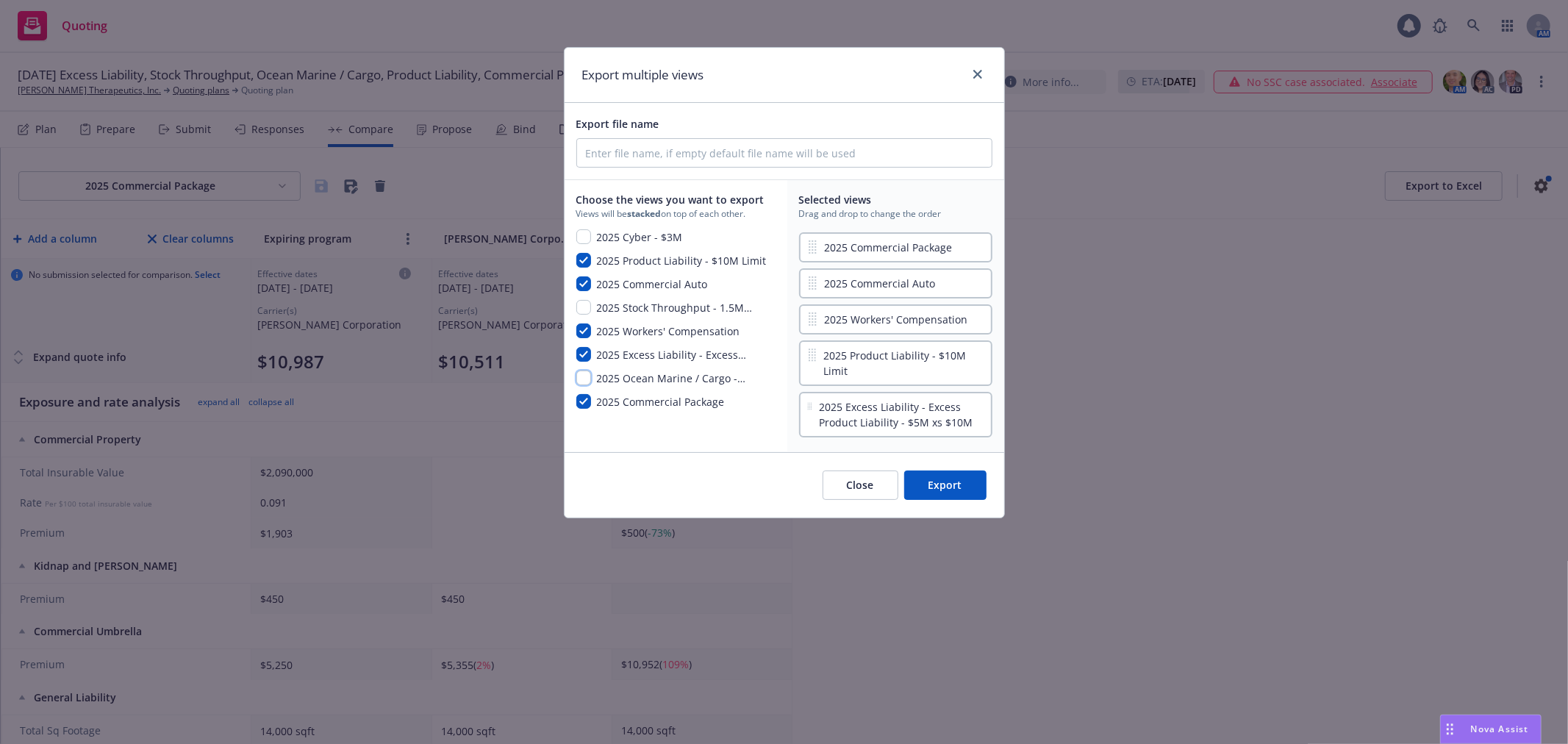
click at [582, 375] on input "checkbox" at bounding box center [584, 378] width 15 height 15
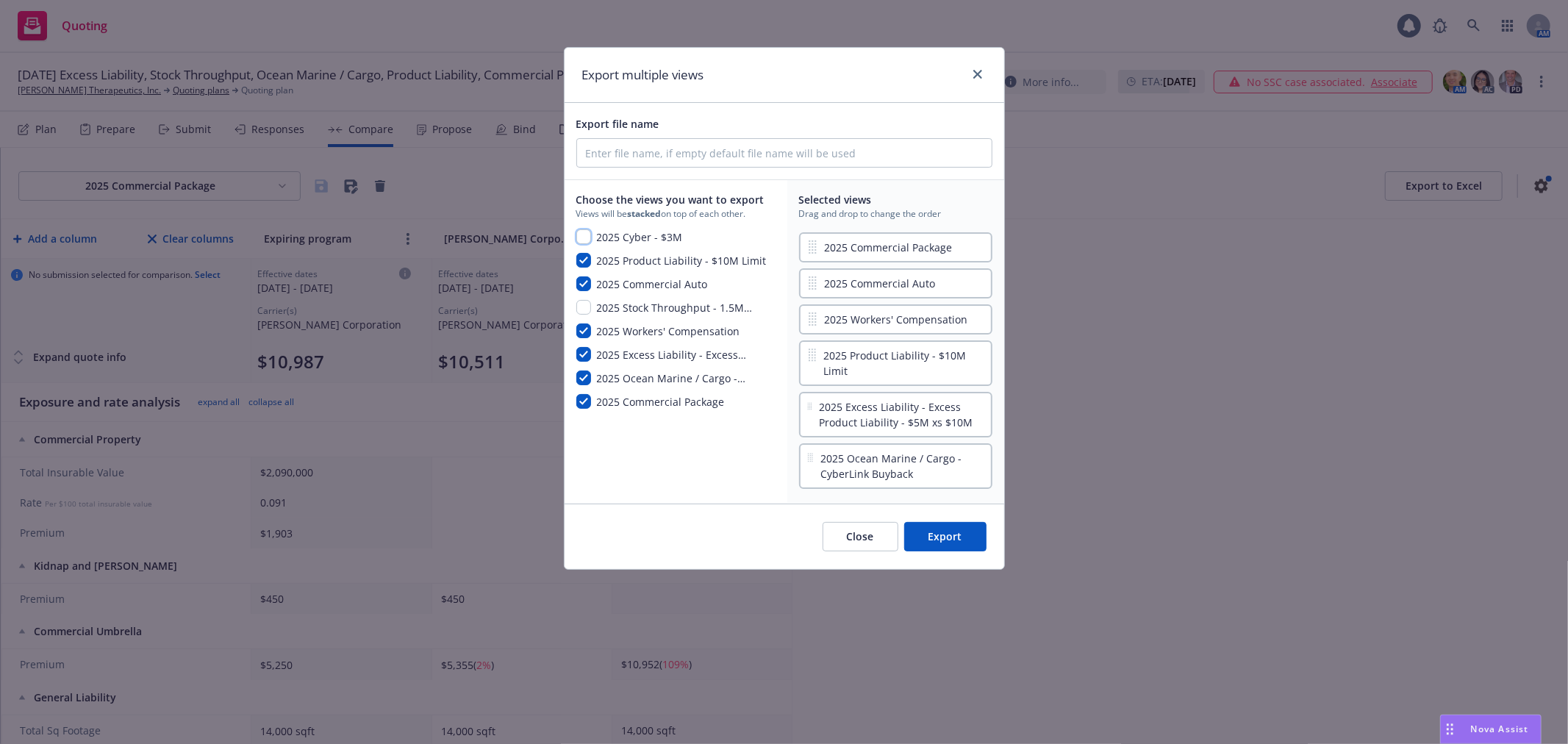
click at [584, 238] on input "checkbox" at bounding box center [584, 237] width 15 height 15
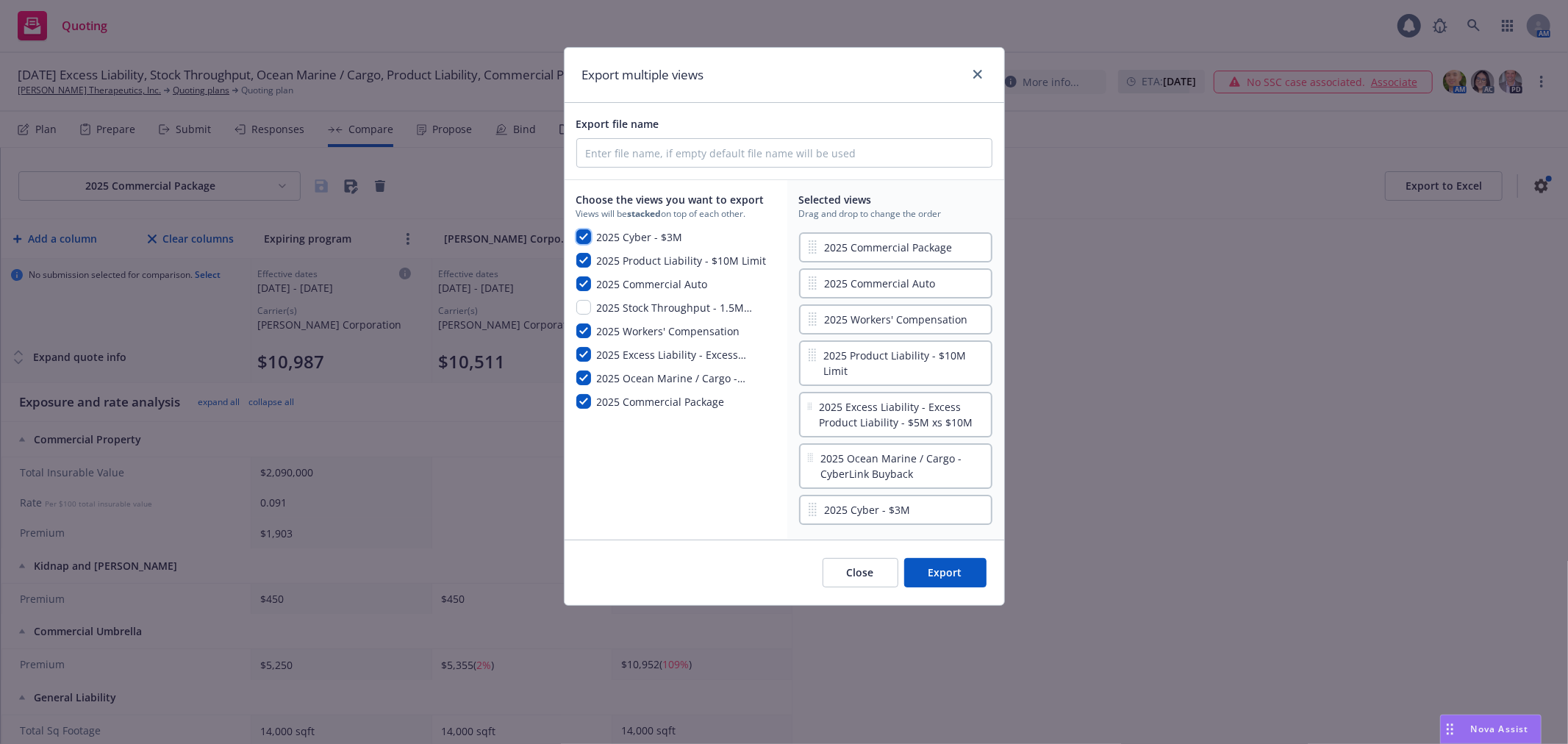
click at [584, 238] on input "checkbox" at bounding box center [584, 237] width 15 height 15
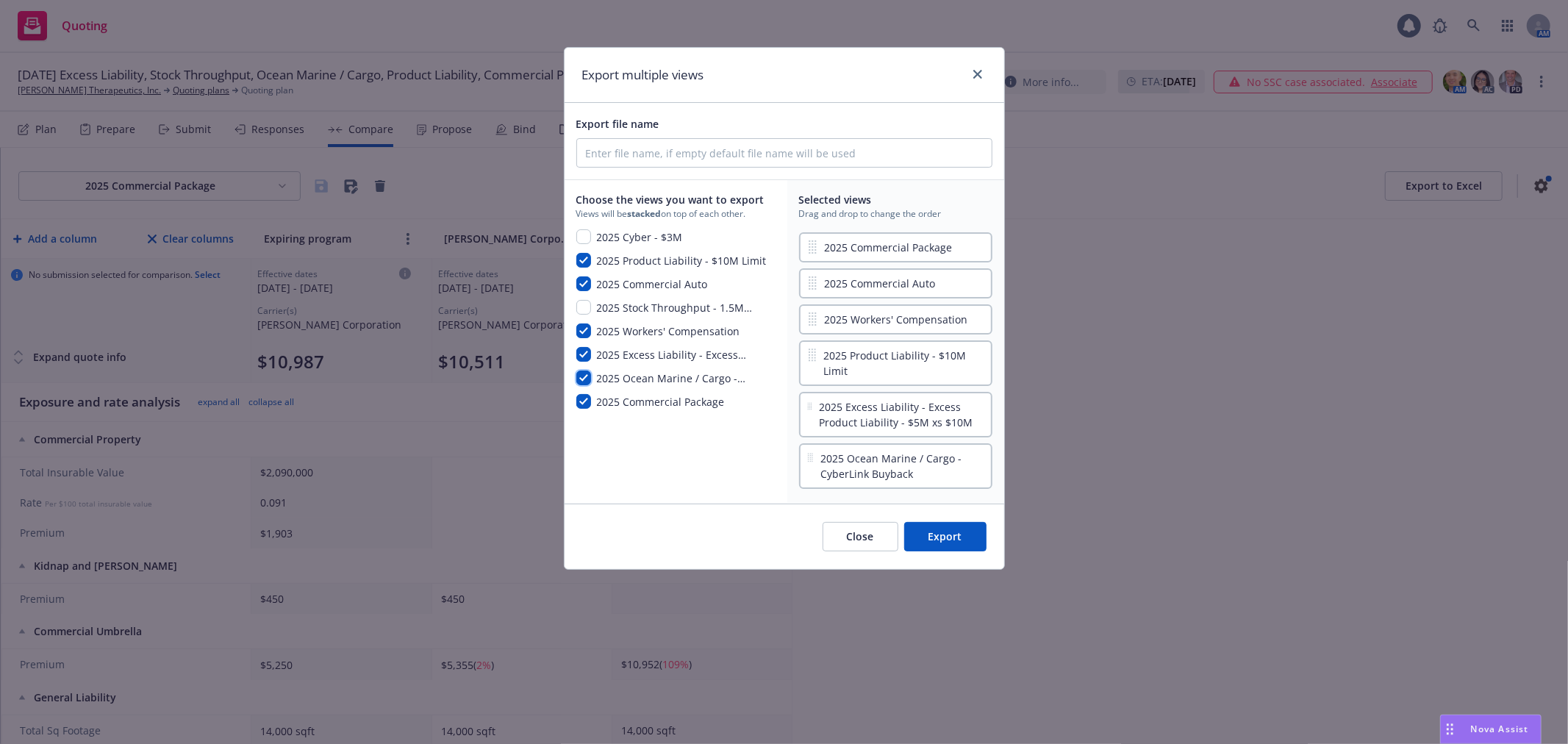
click at [582, 371] on input "checkbox" at bounding box center [584, 378] width 15 height 15
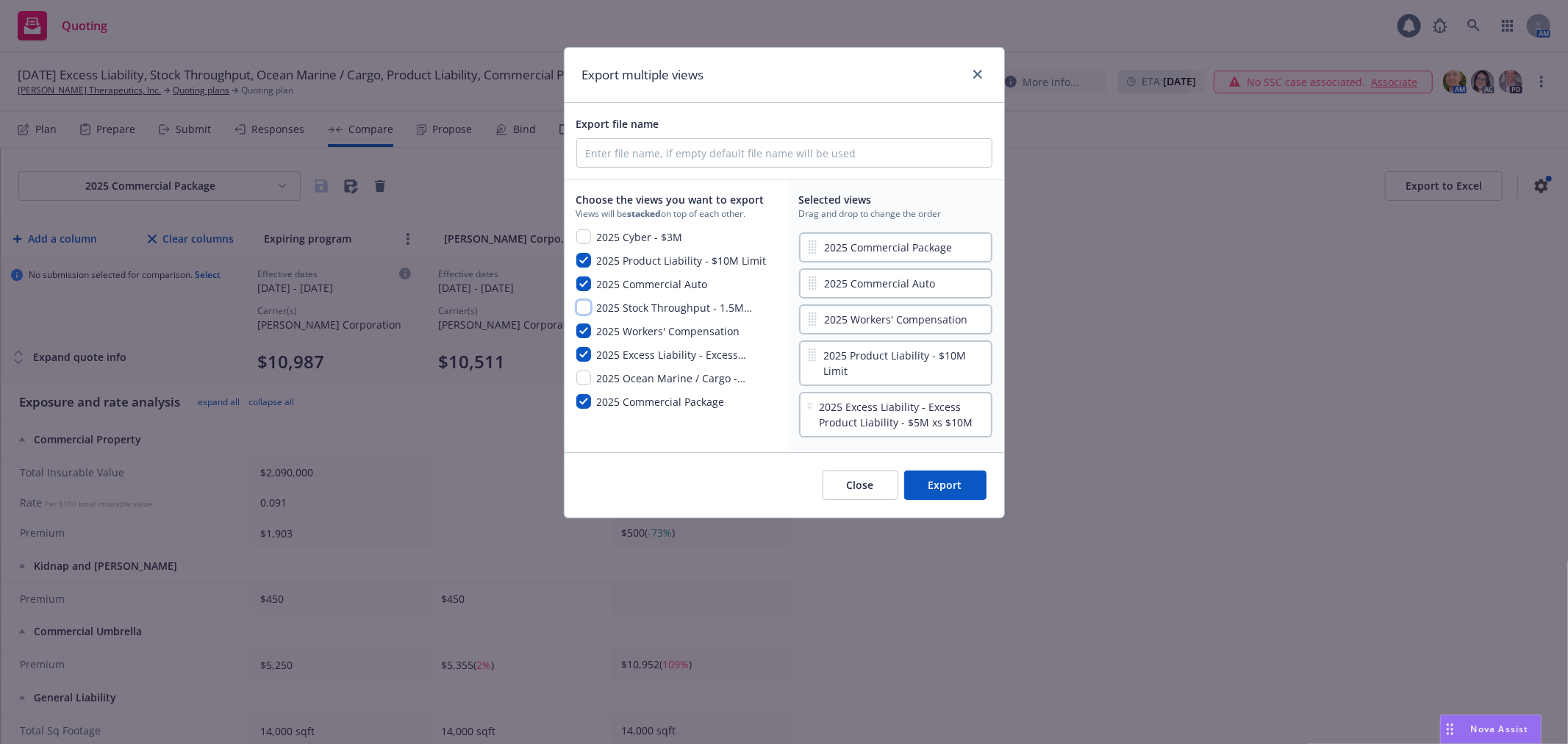
click at [585, 305] on input "checkbox" at bounding box center [584, 307] width 15 height 15
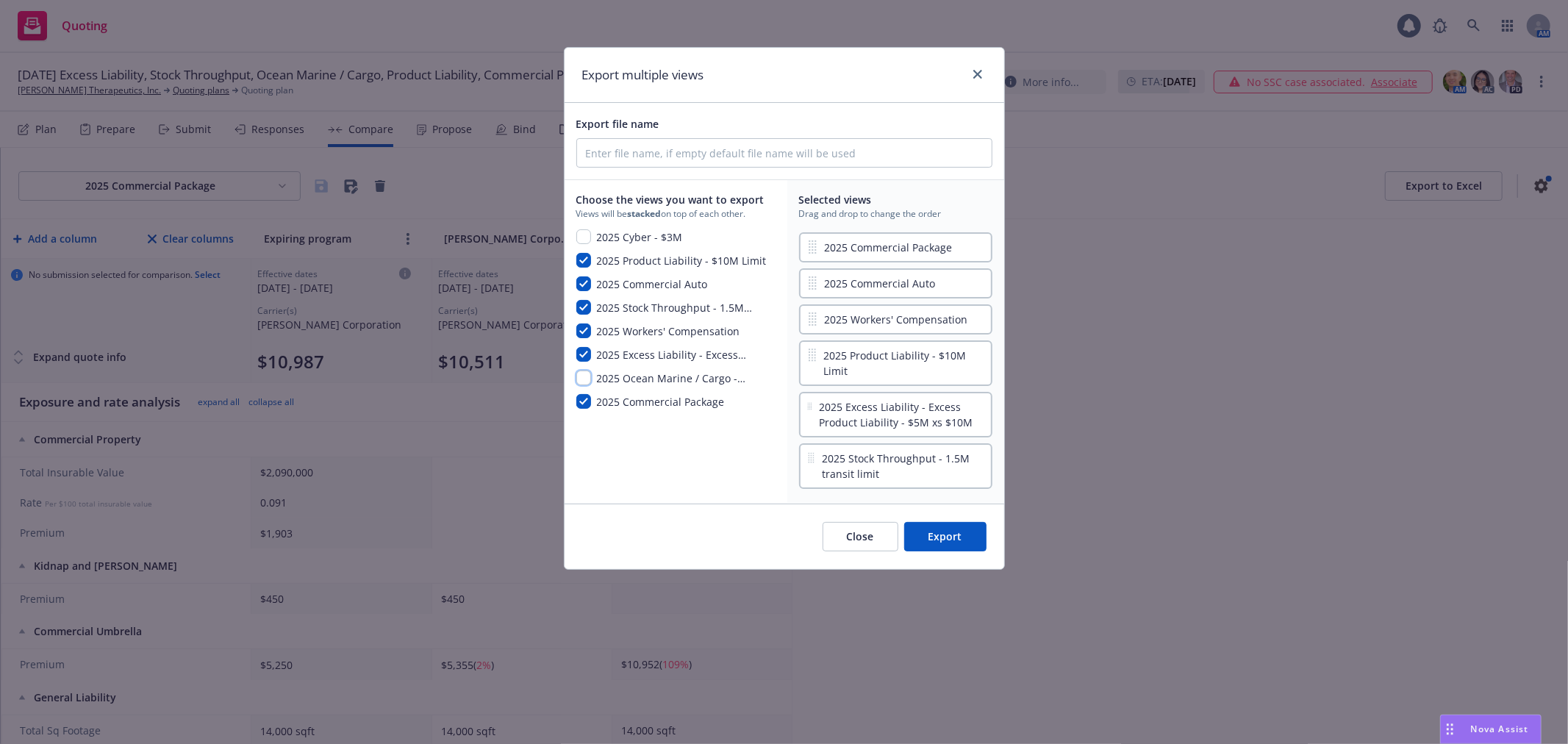
click at [585, 375] on input "checkbox" at bounding box center [584, 378] width 15 height 15
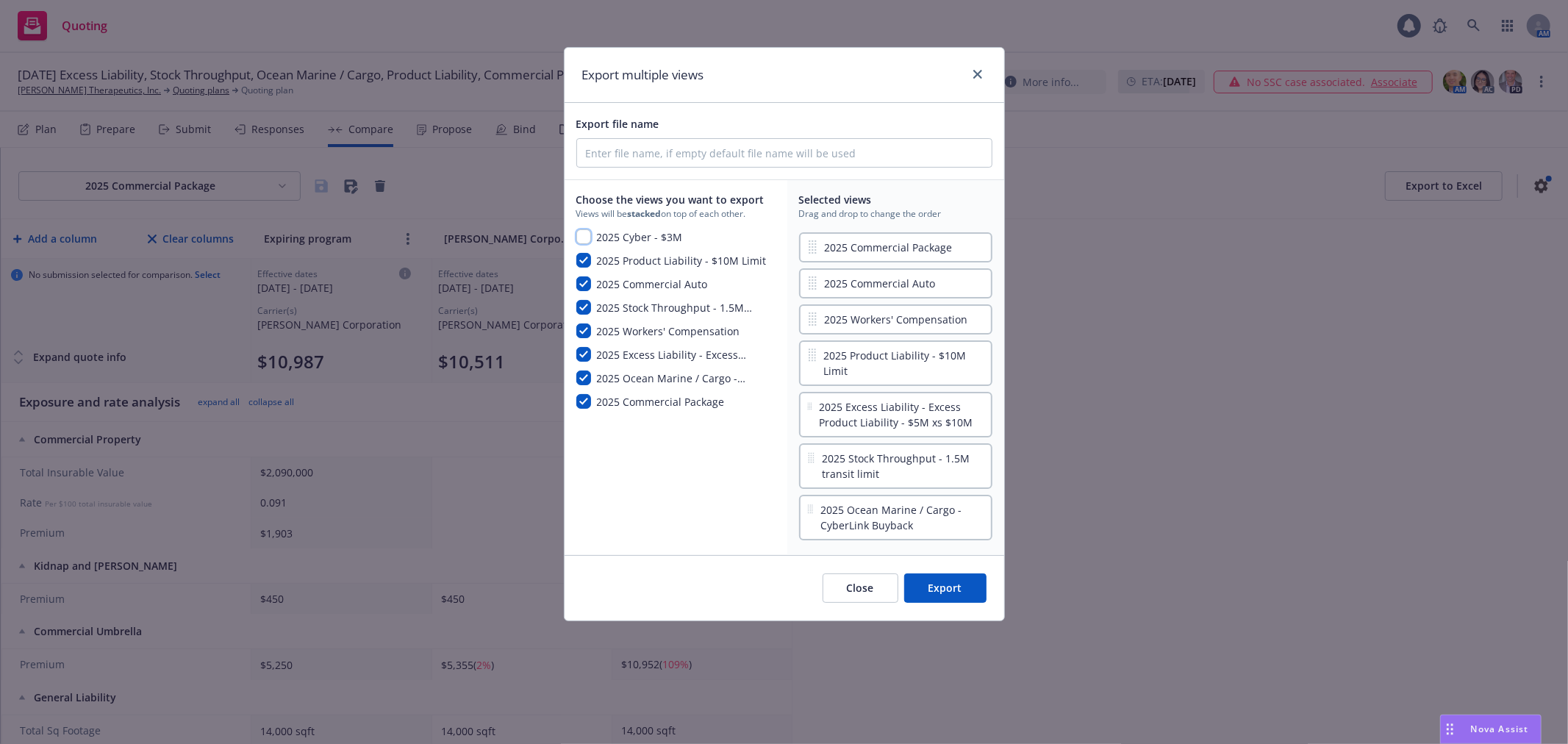
click at [581, 243] on input "checkbox" at bounding box center [584, 237] width 15 height 15
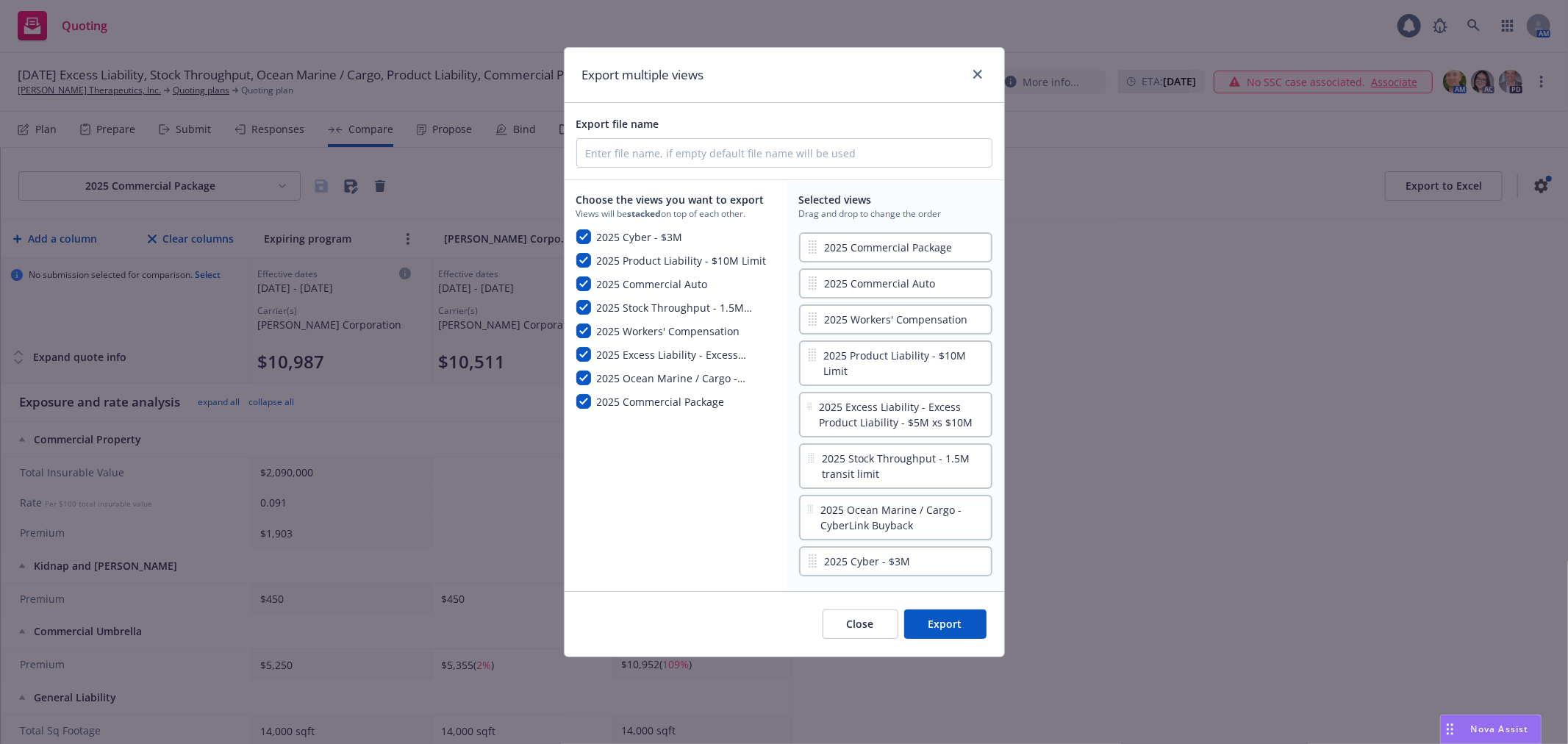
click at [927, 611] on button "Export" at bounding box center [946, 624] width 82 height 29
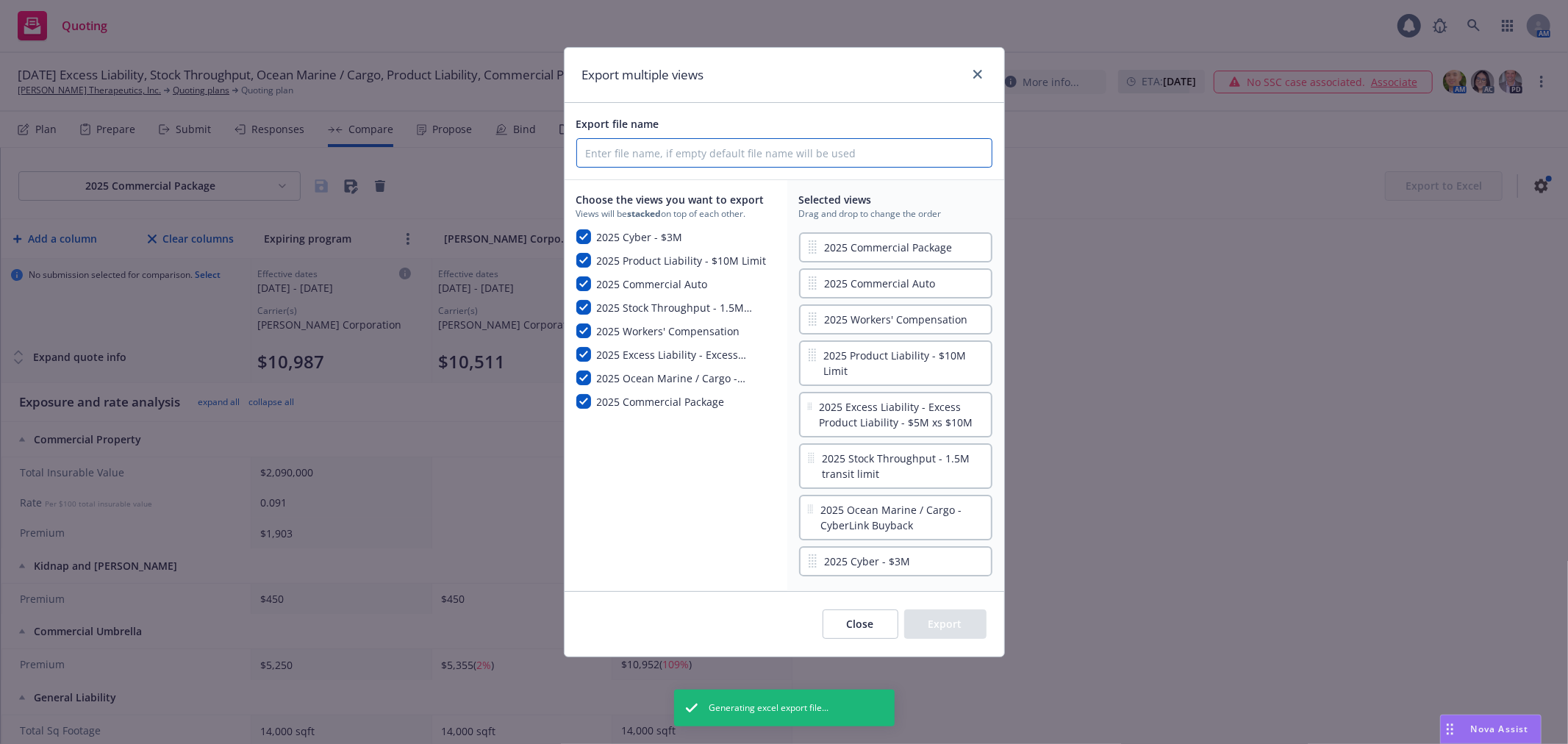
click at [657, 151] on input "Export file name" at bounding box center [785, 152] width 415 height 28
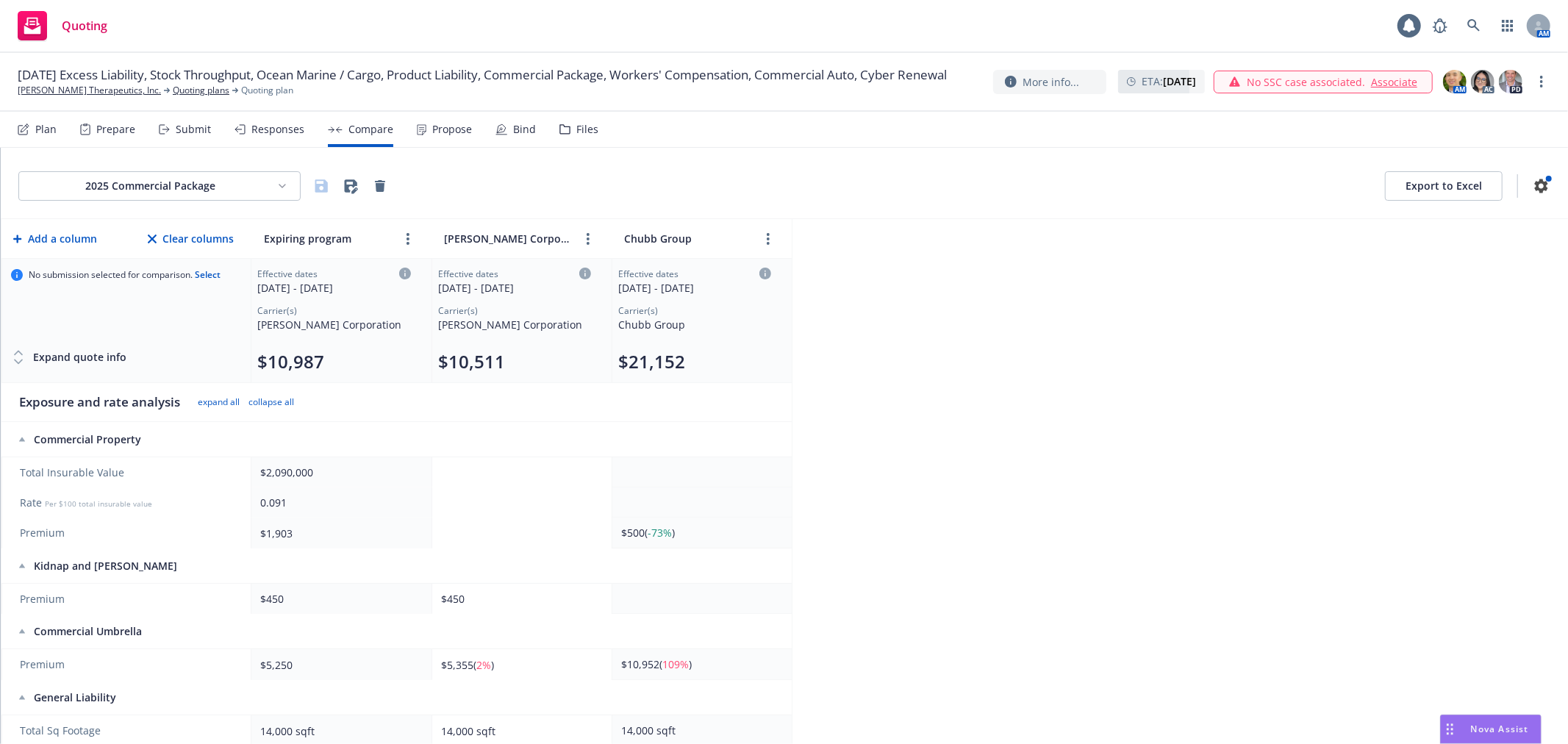
click at [980, 285] on div "2025 Commercial Package Export to Excel Add a column Clear columns Expiring pro…" at bounding box center [784, 446] width 1567 height 596
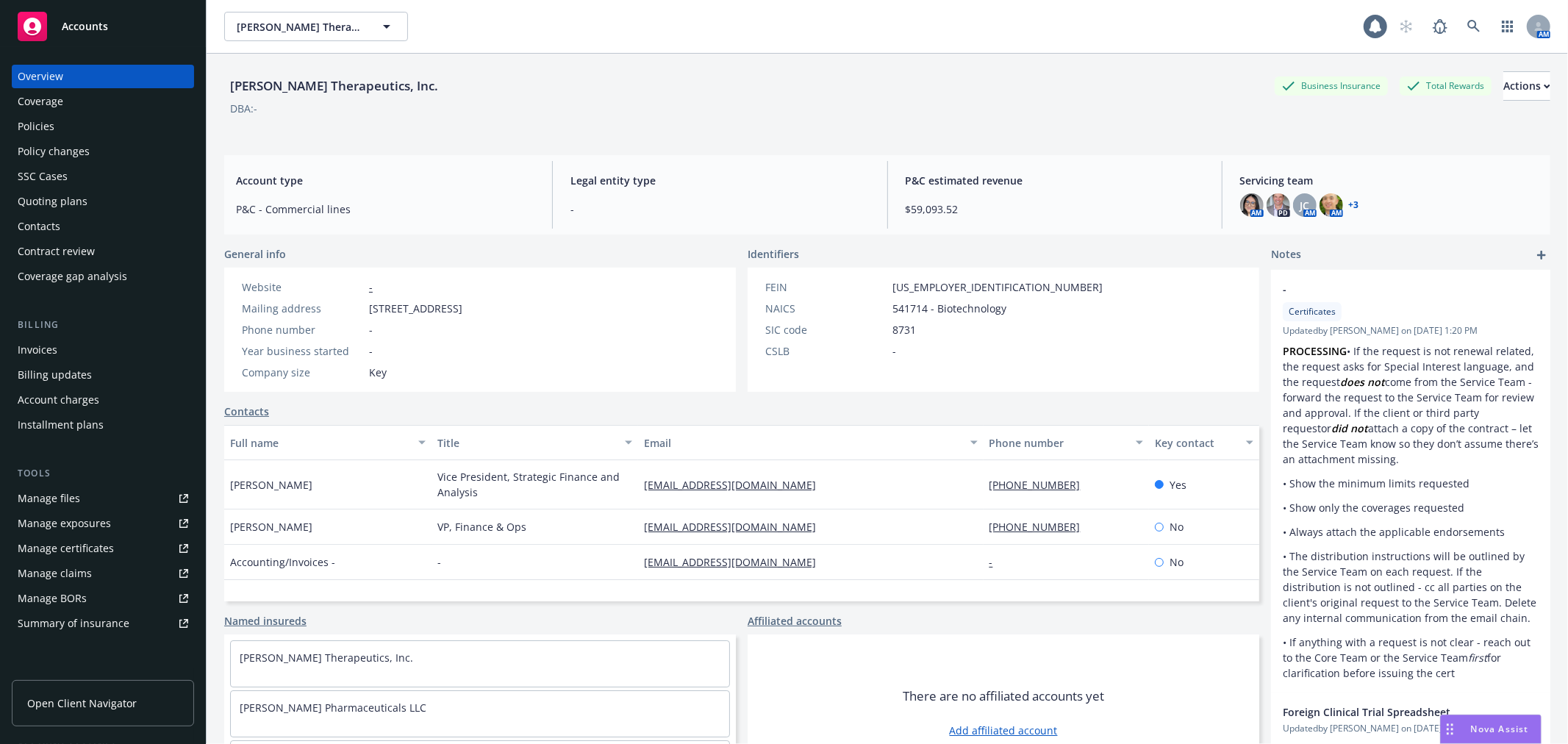
click at [54, 124] on div "Policies" at bounding box center [103, 126] width 170 height 24
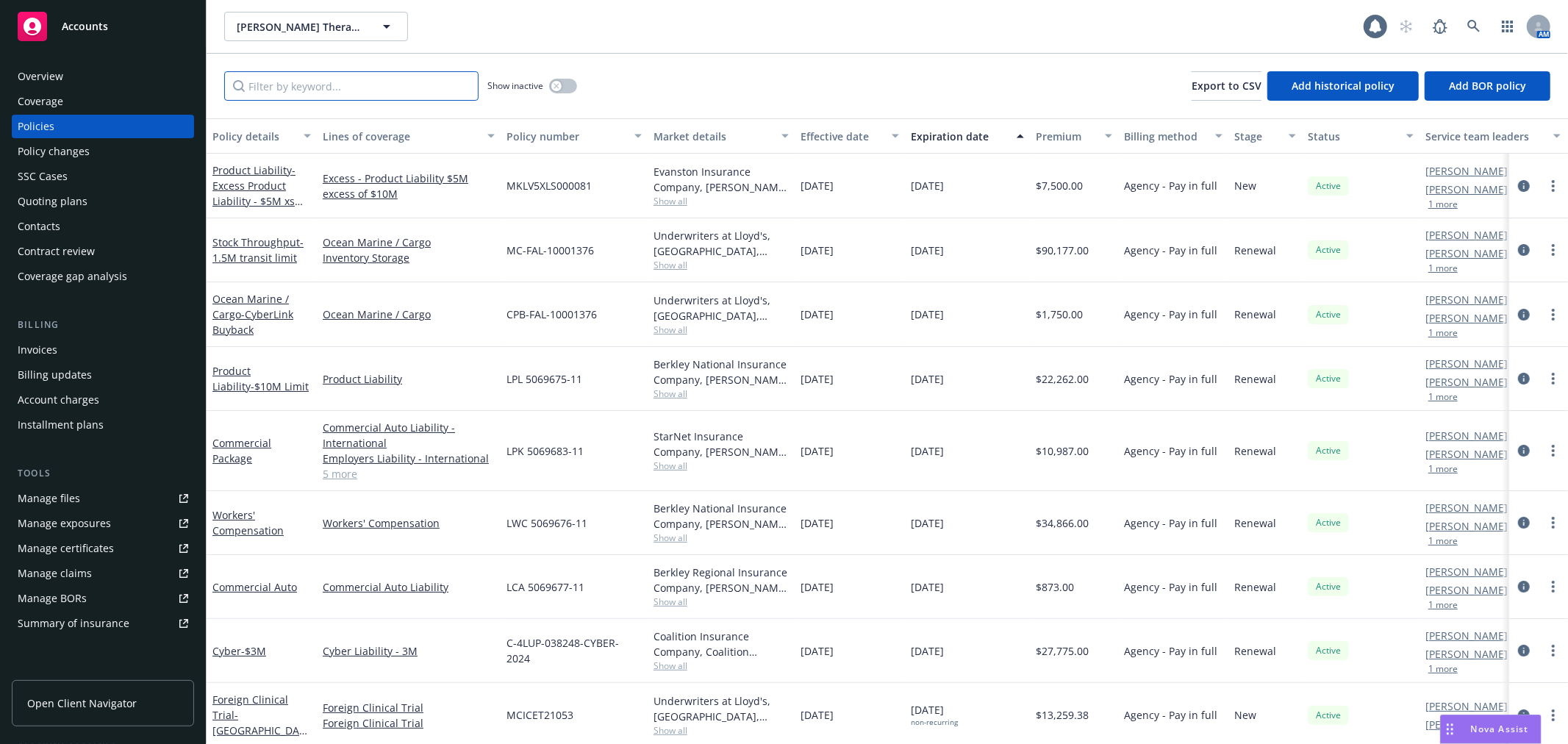
click at [343, 86] on input "Filter by keyword..." at bounding box center [351, 85] width 255 height 29
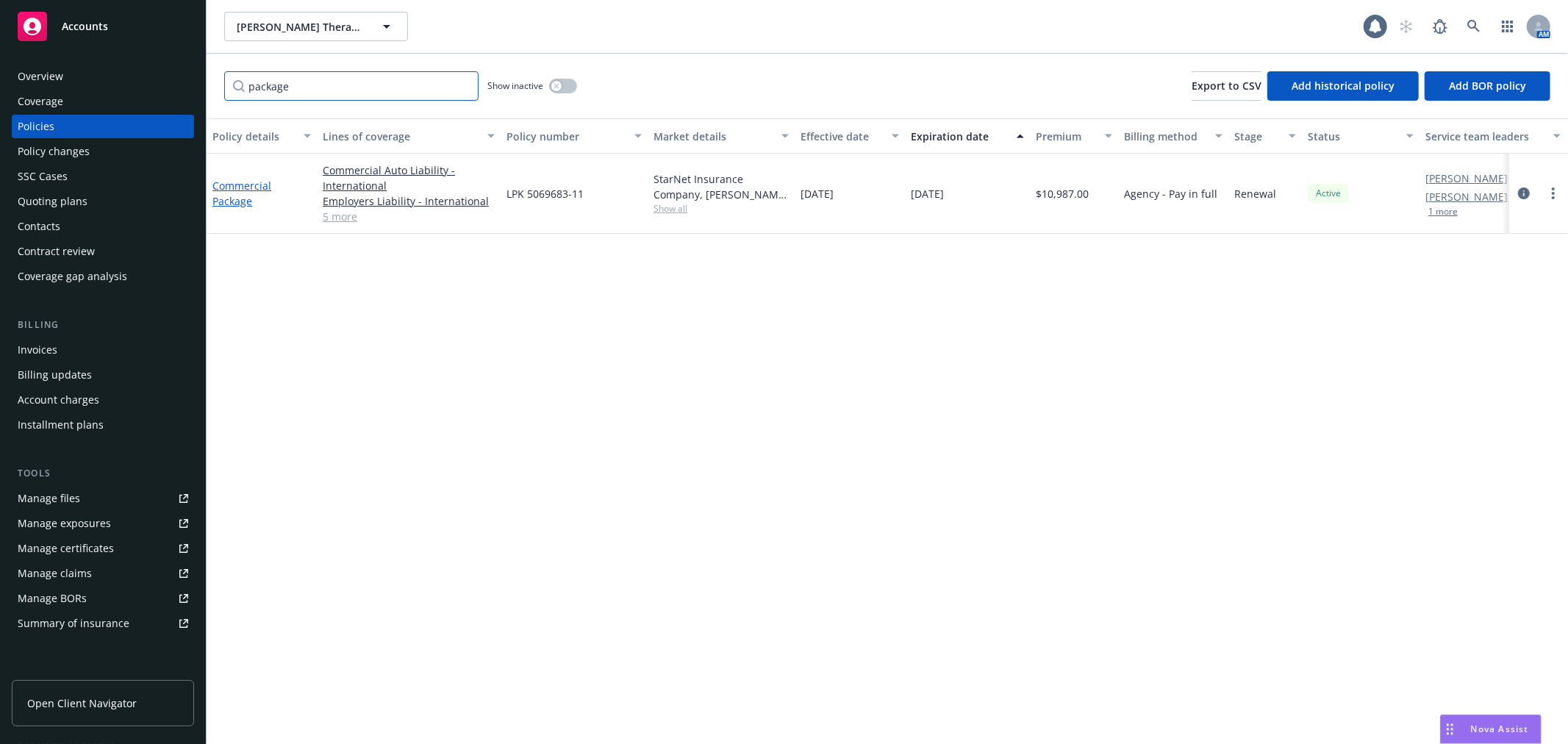
type input "package"
click at [248, 189] on link "Commercial Package" at bounding box center [241, 193] width 59 height 29
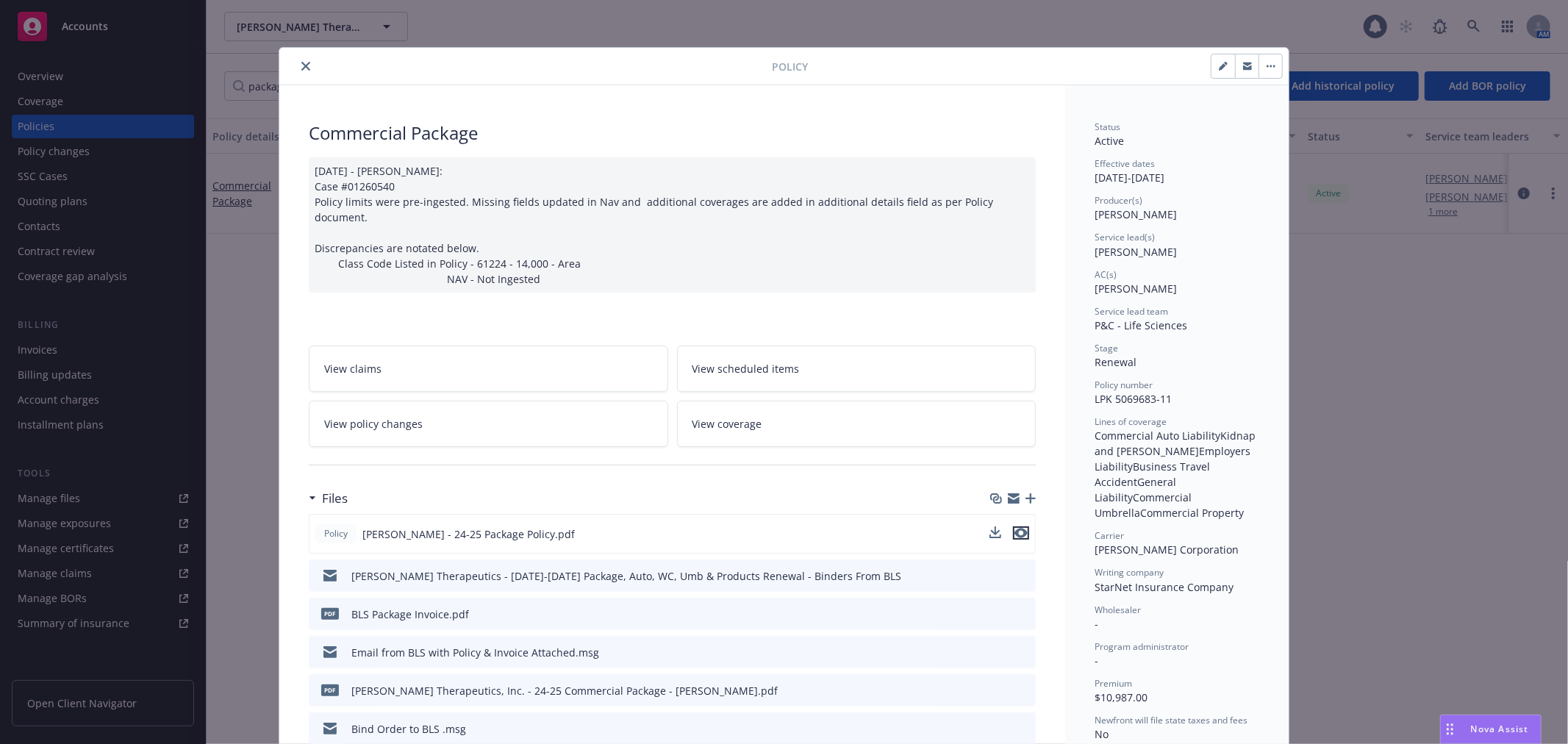
click at [1017, 528] on icon "preview file" at bounding box center [1021, 533] width 13 height 10
click at [301, 62] on icon "close" at bounding box center [305, 65] width 9 height 9
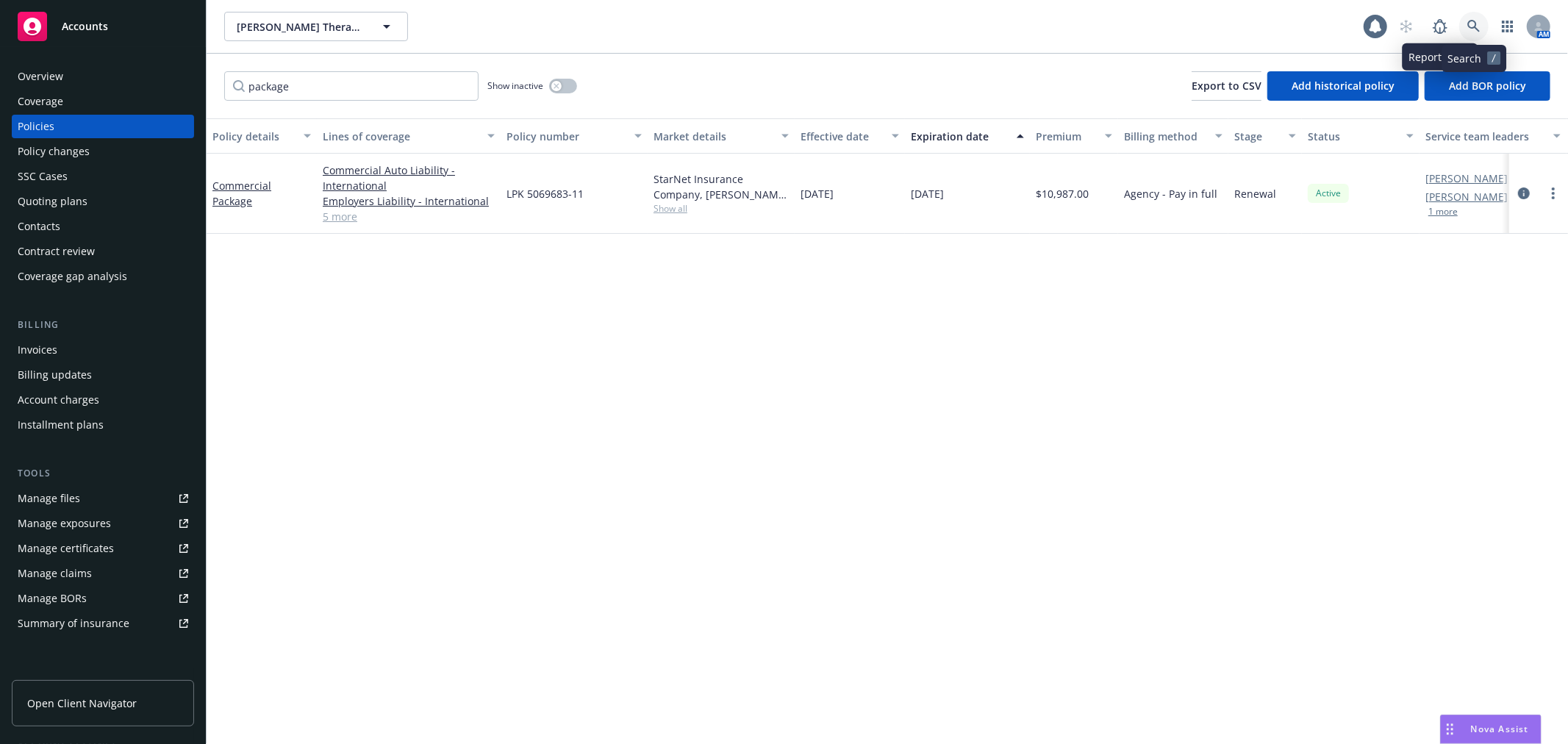
click at [1473, 27] on icon at bounding box center [1474, 26] width 13 height 13
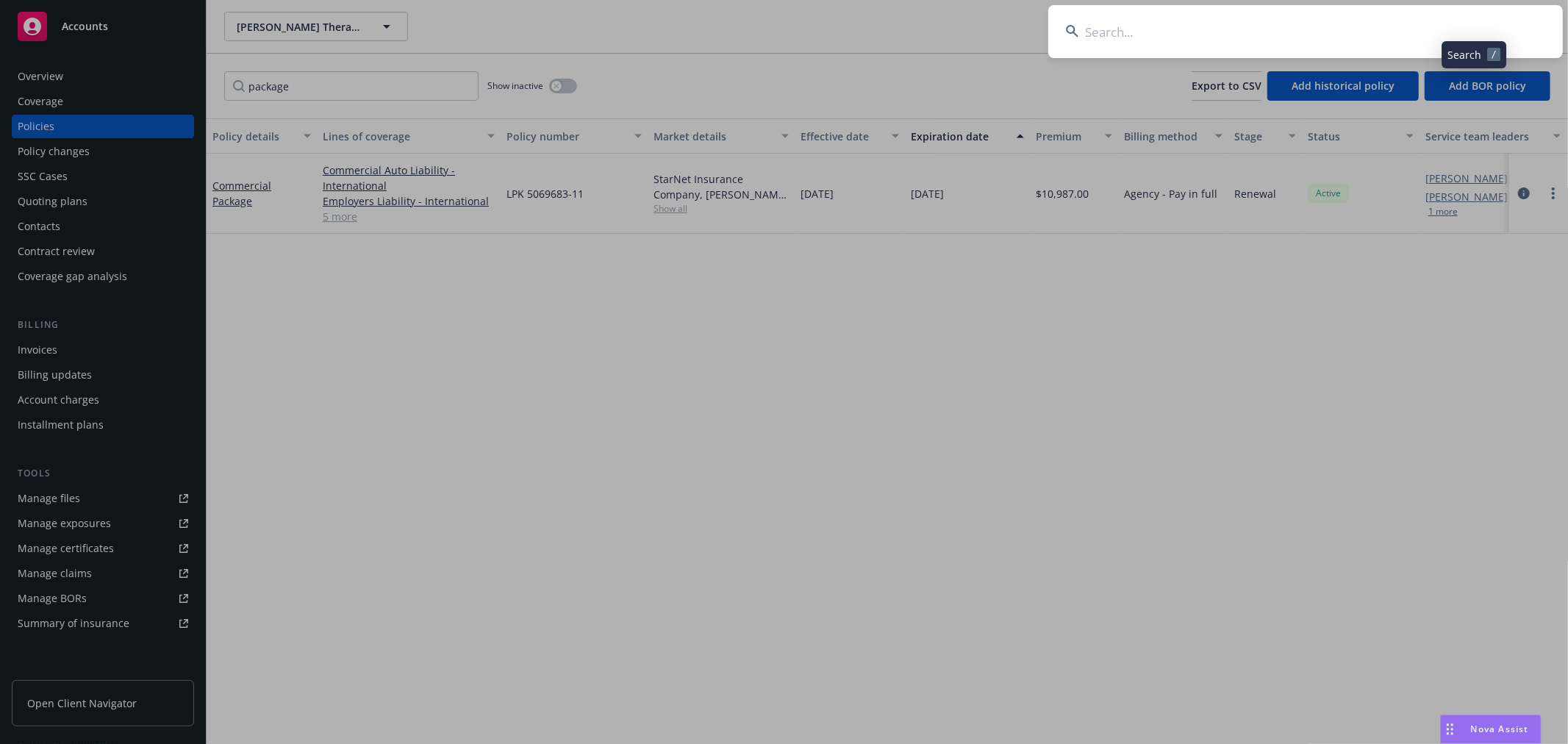
drag, startPoint x: 1285, startPoint y: 29, endPoint x: 1272, endPoint y: 28, distance: 13.0
click at [1283, 29] on input at bounding box center [1305, 32] width 515 height 53
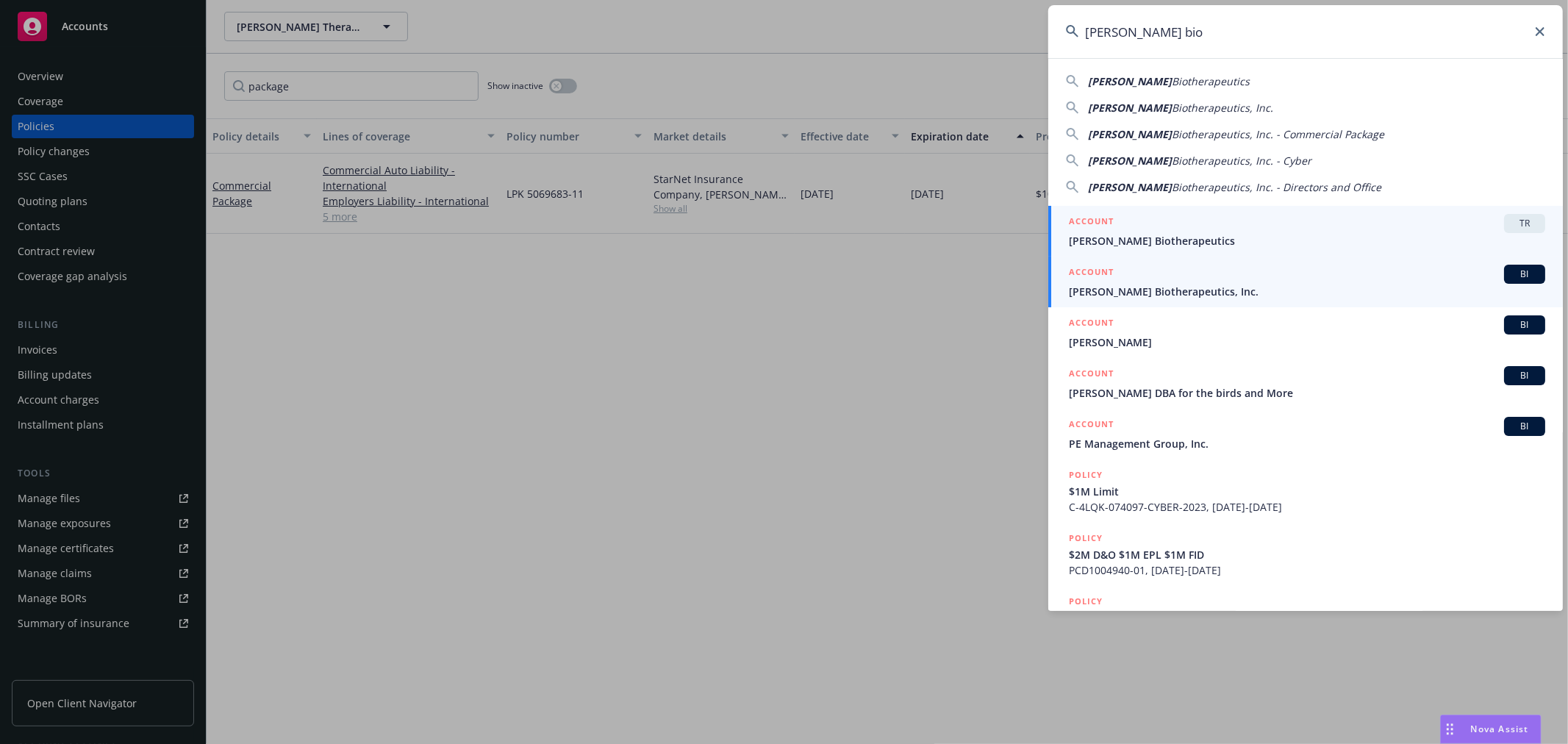
type input "Asher bio"
click at [1155, 298] on span "Asher Biotherapeutics, Inc." at bounding box center [1307, 292] width 476 height 16
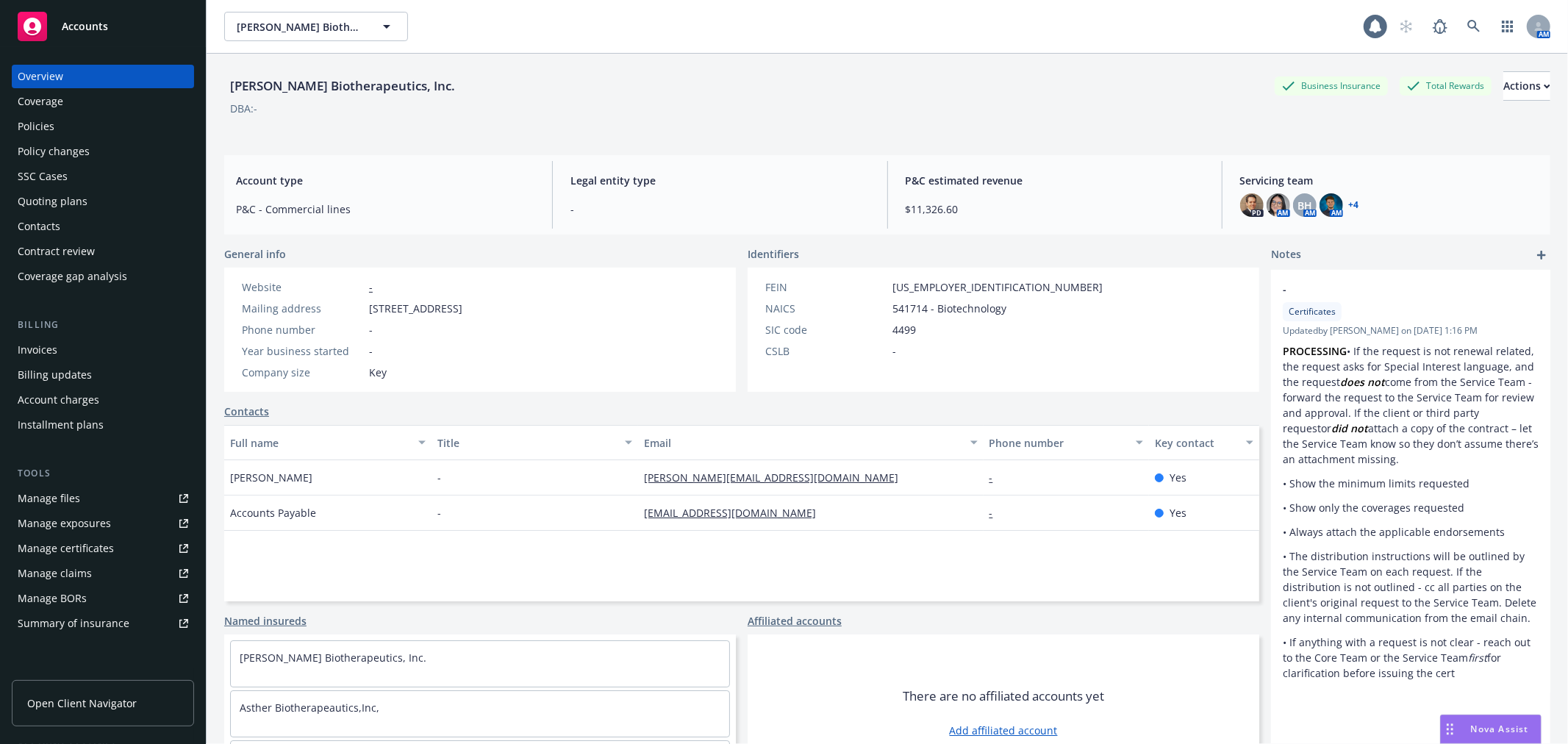
click at [53, 133] on div "Policies" at bounding box center [35, 126] width 37 height 24
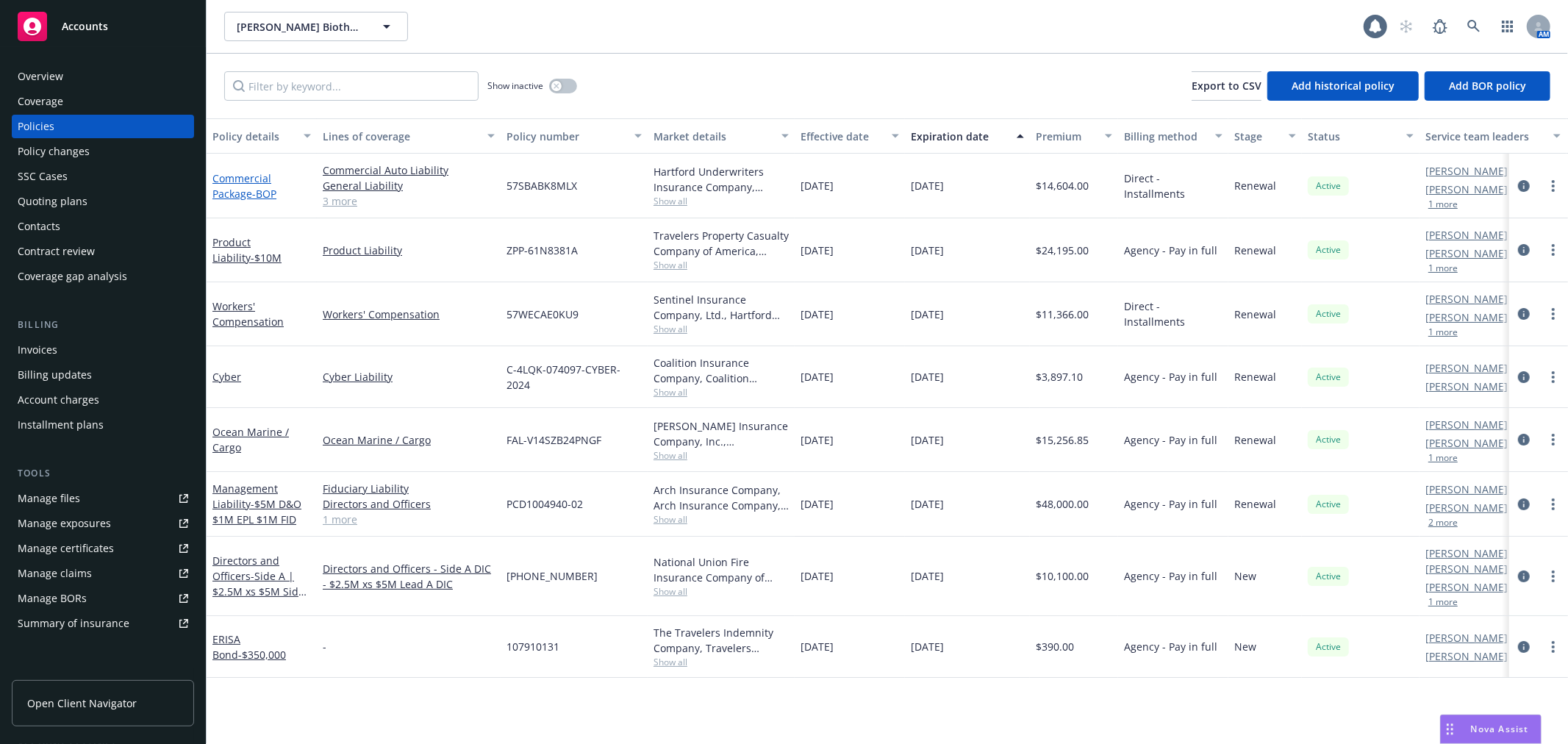
click at [259, 192] on span "- BOP" at bounding box center [264, 194] width 24 height 14
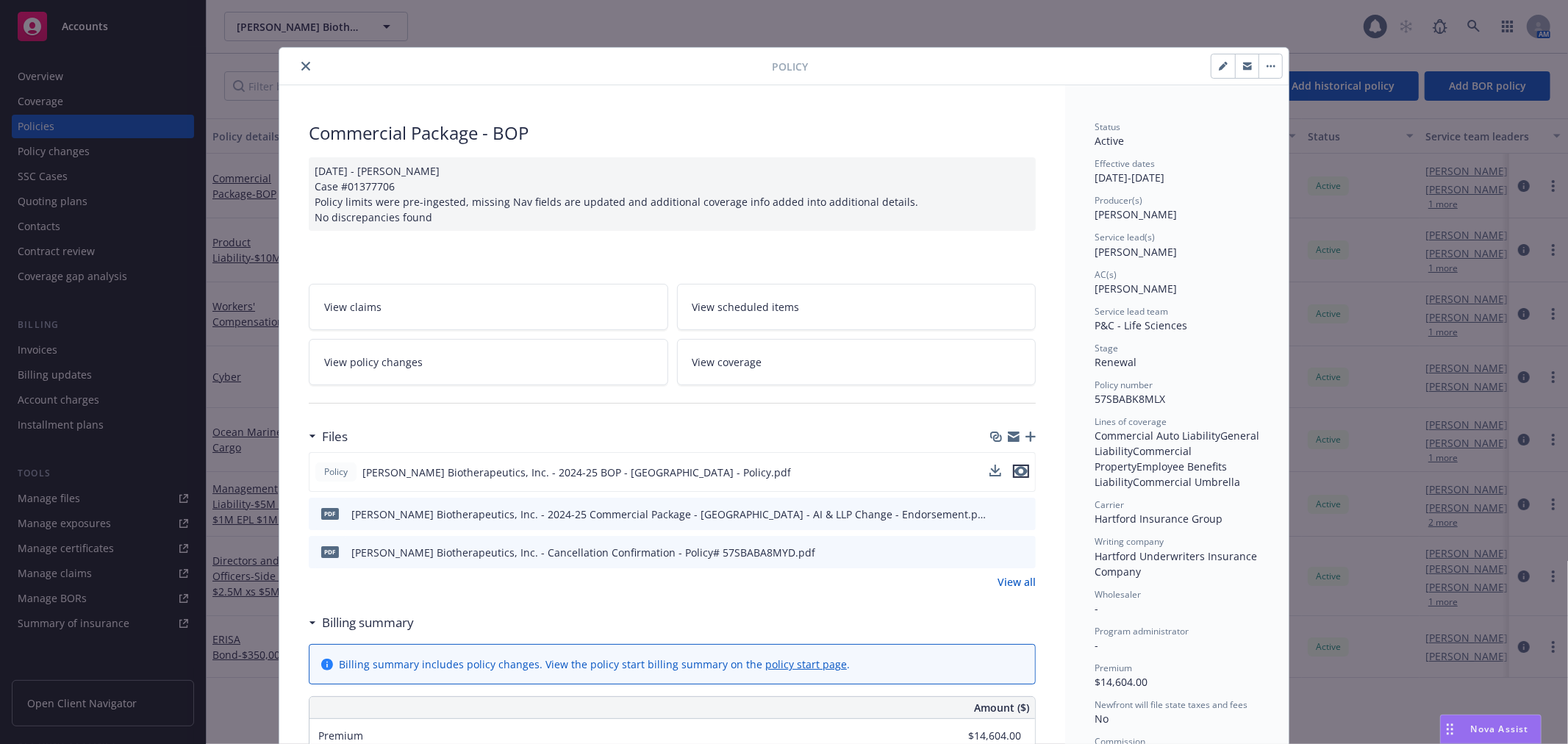
click at [1017, 471] on icon "preview file" at bounding box center [1021, 471] width 13 height 10
click at [305, 66] on button "close" at bounding box center [306, 66] width 17 height 17
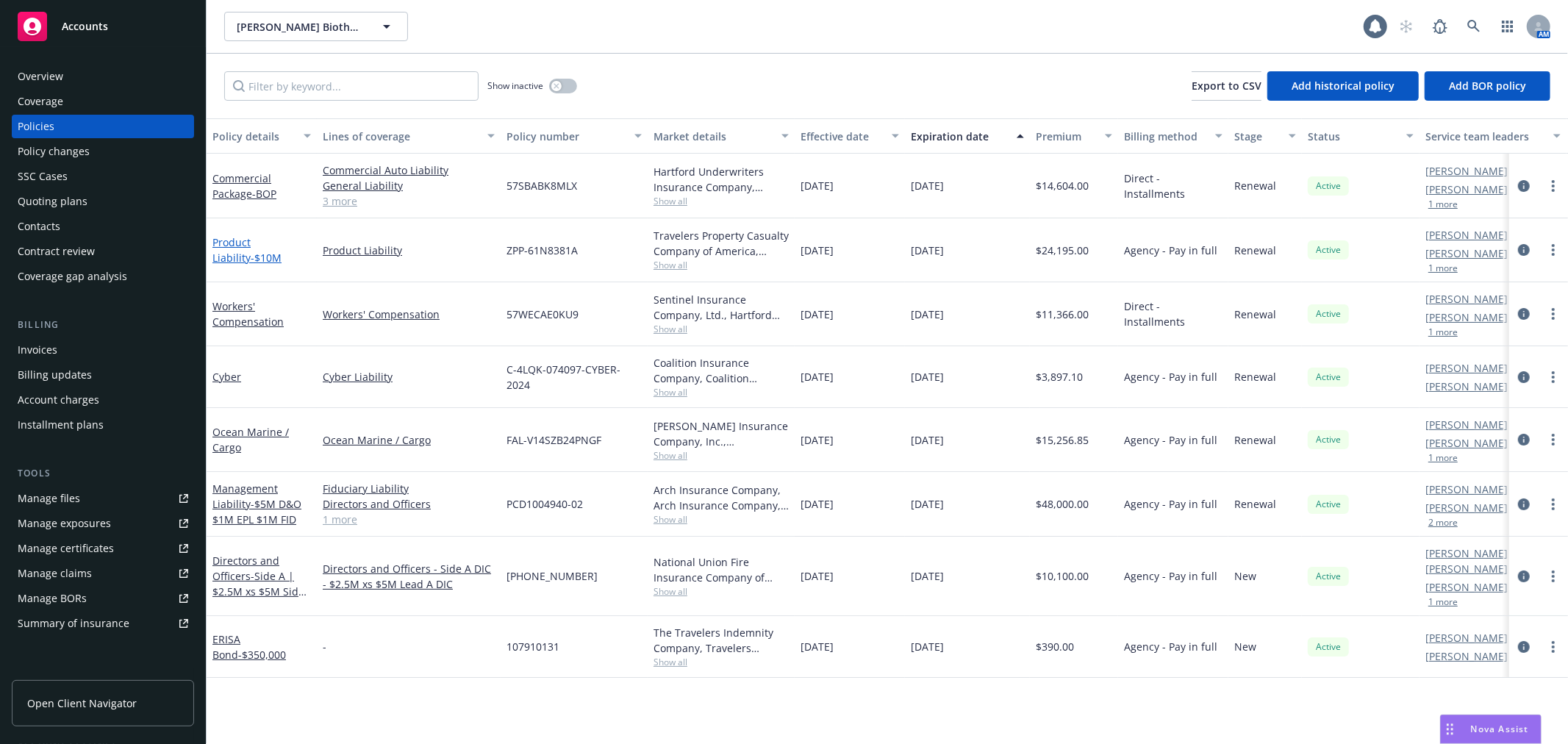
click at [233, 241] on link "Product Liability - $10M" at bounding box center [247, 249] width 69 height 29
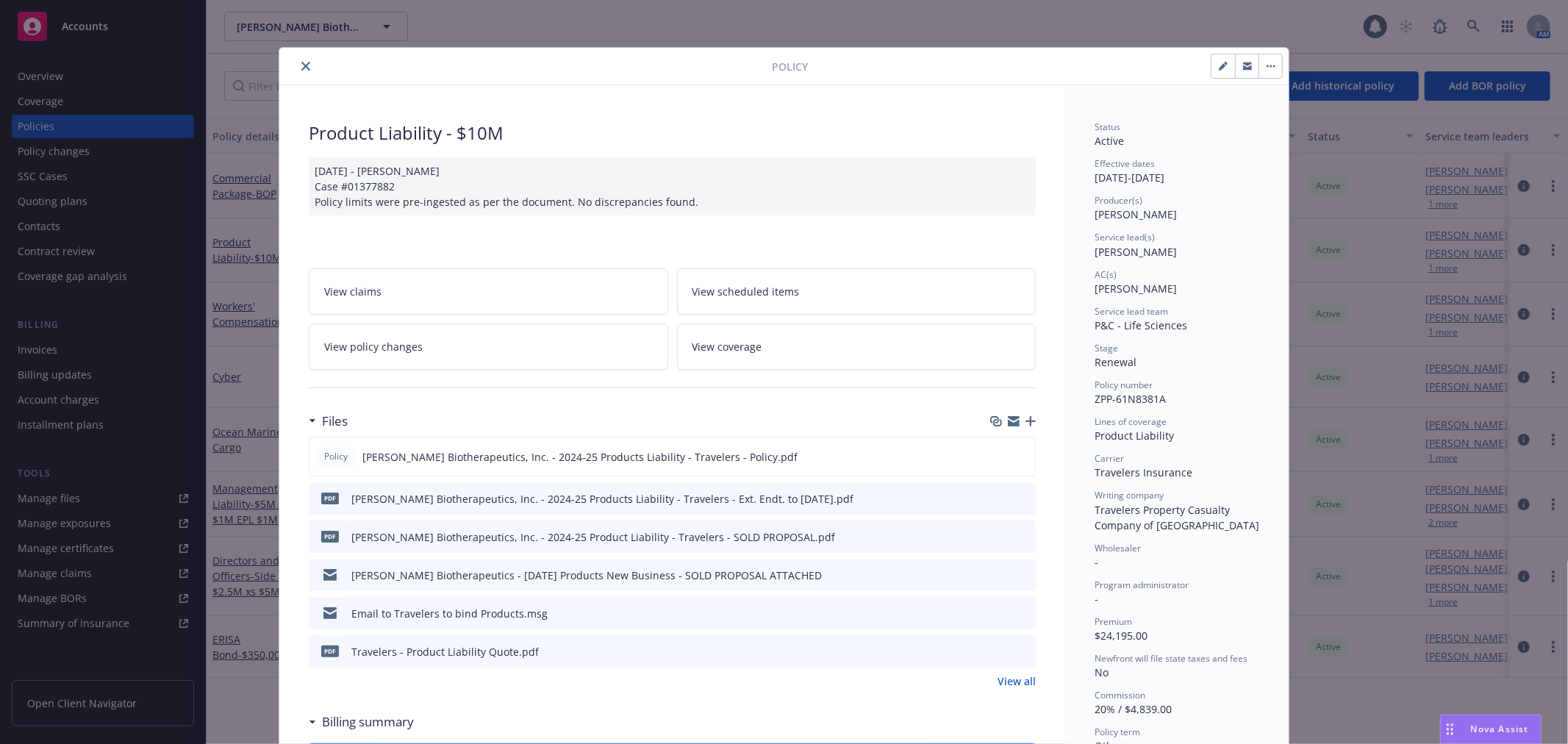
click at [301, 68] on icon "close" at bounding box center [305, 65] width 9 height 9
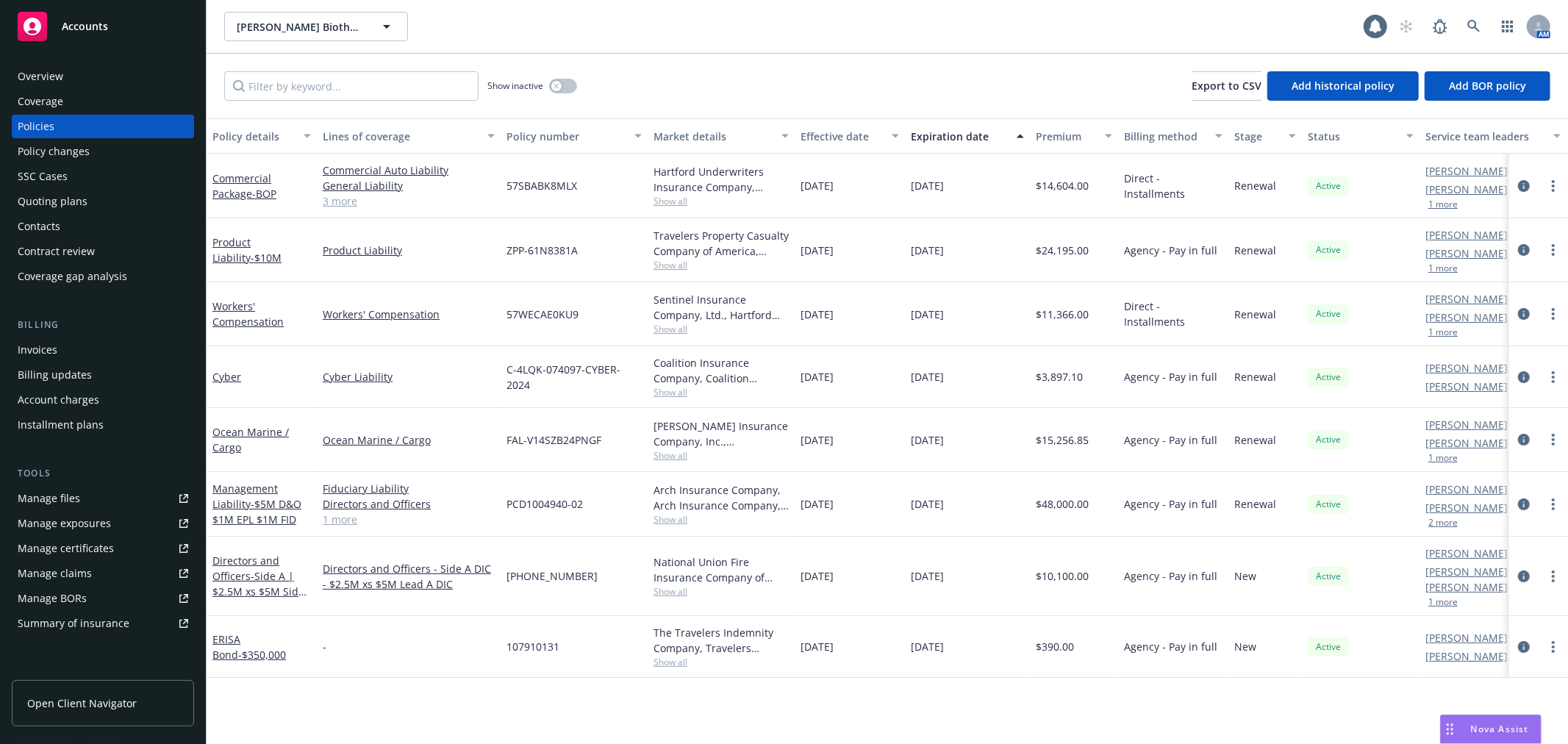
click at [1017, 55] on div "Show inactive Export to CSV Add historical policy Add BOR policy" at bounding box center [887, 86] width 1361 height 65
click at [971, 72] on div "Show inactive Export to CSV Add historical policy Add BOR policy" at bounding box center [887, 86] width 1361 height 65
